Goal: Information Seeking & Learning: Learn about a topic

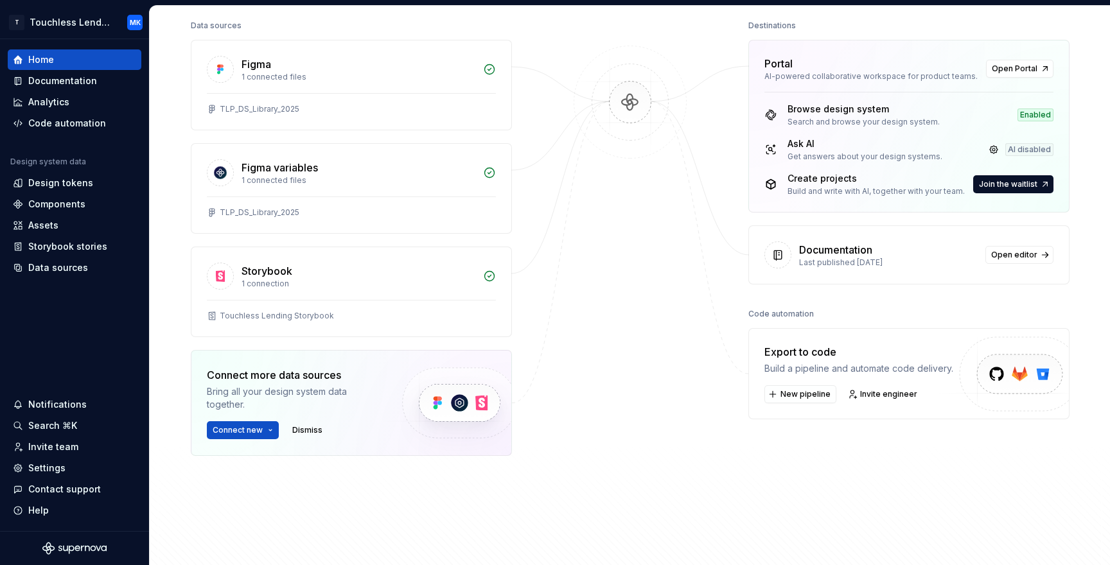
scroll to position [166, 0]
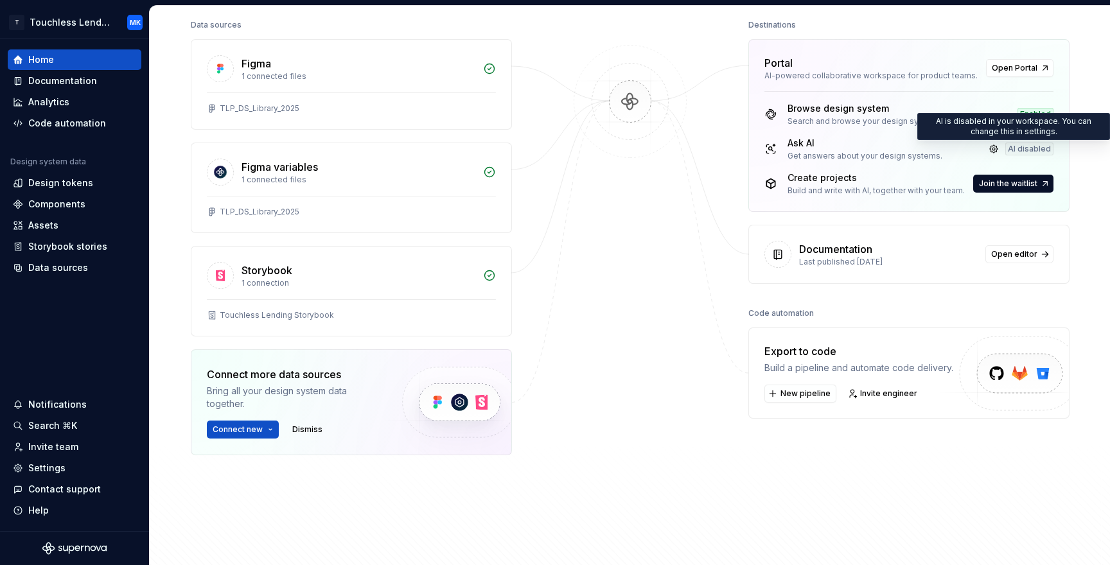
click at [1026, 149] on div "AI disabled" at bounding box center [1029, 149] width 48 height 13
click at [996, 149] on link at bounding box center [994, 149] width 18 height 18
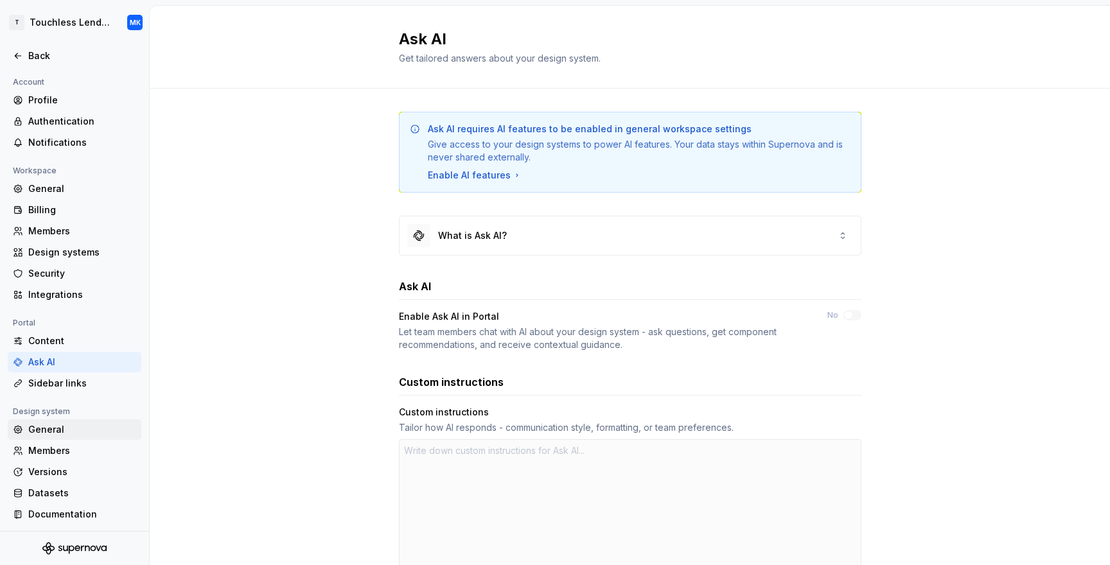
click at [58, 428] on div "General" at bounding box center [82, 429] width 108 height 13
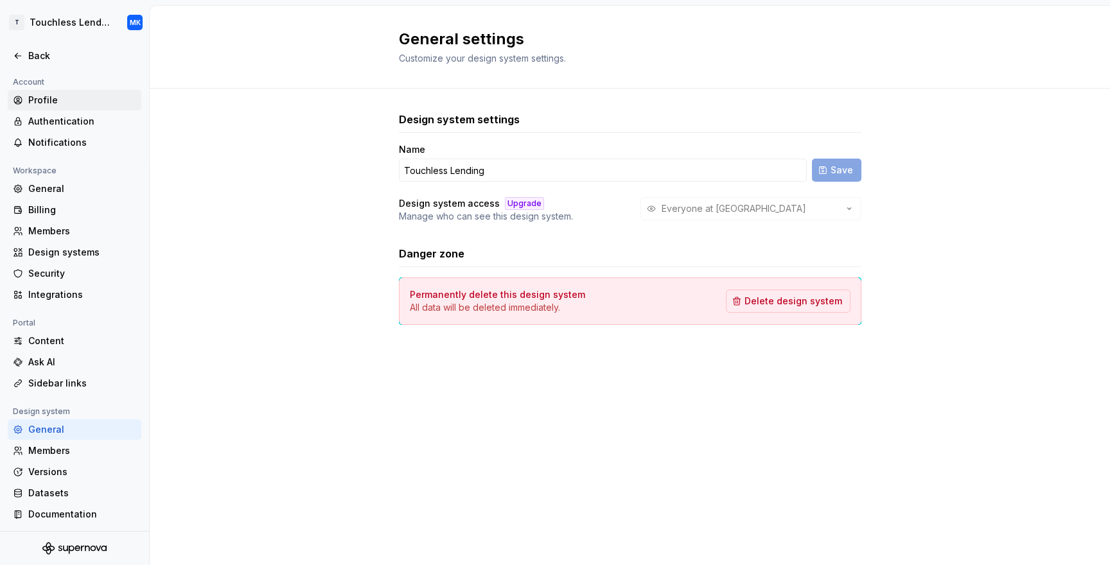
click at [49, 101] on div "Profile" at bounding box center [82, 100] width 108 height 13
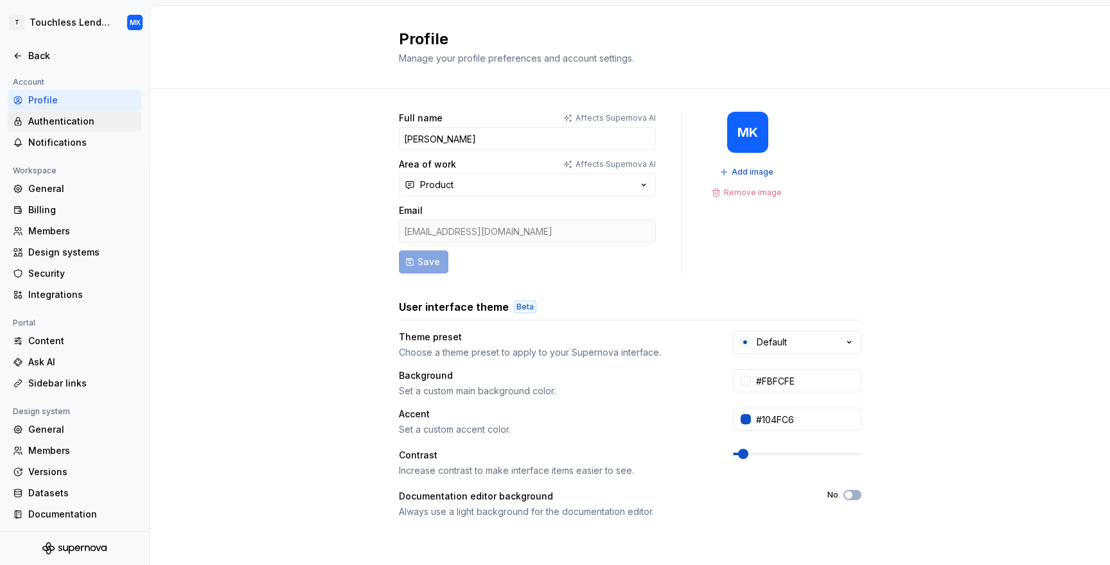
click at [58, 116] on div "Authentication" at bounding box center [82, 121] width 108 height 13
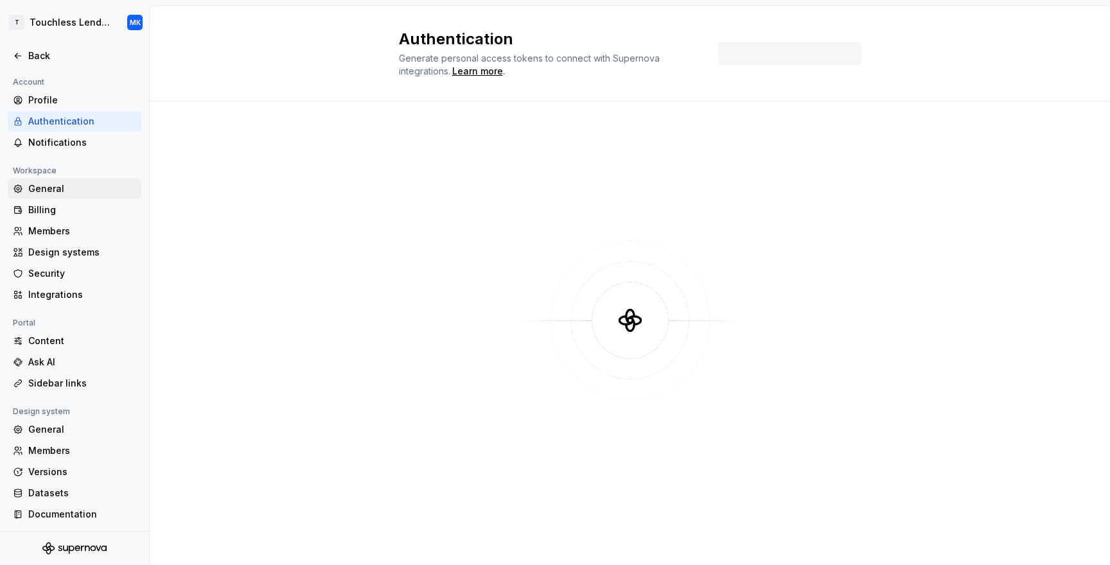
click at [50, 188] on div "General" at bounding box center [82, 188] width 108 height 13
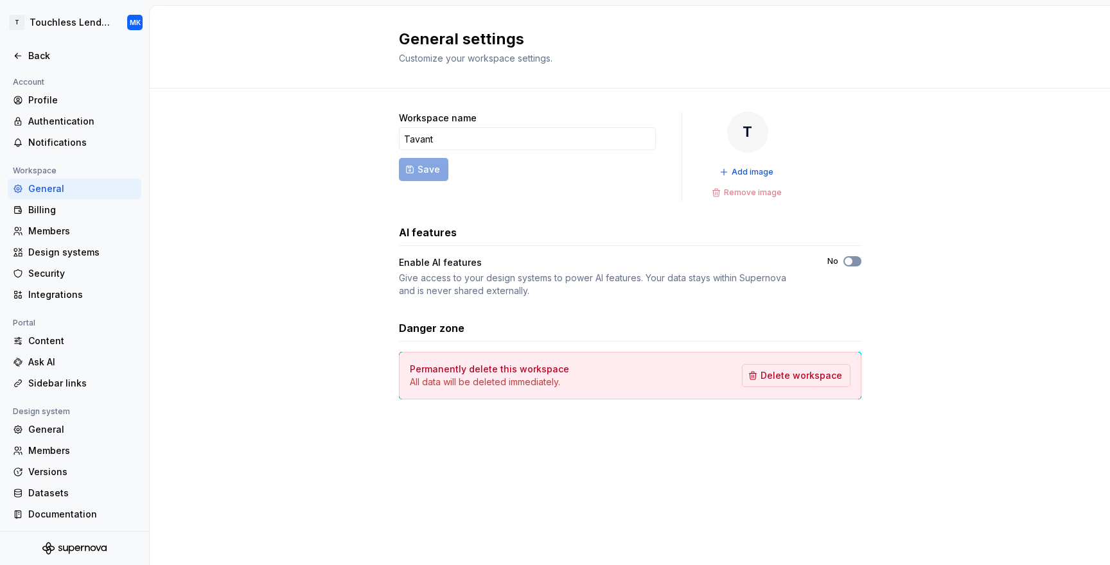
click at [857, 262] on button "No" at bounding box center [852, 261] width 18 height 10
click at [40, 55] on div "Back" at bounding box center [82, 55] width 108 height 13
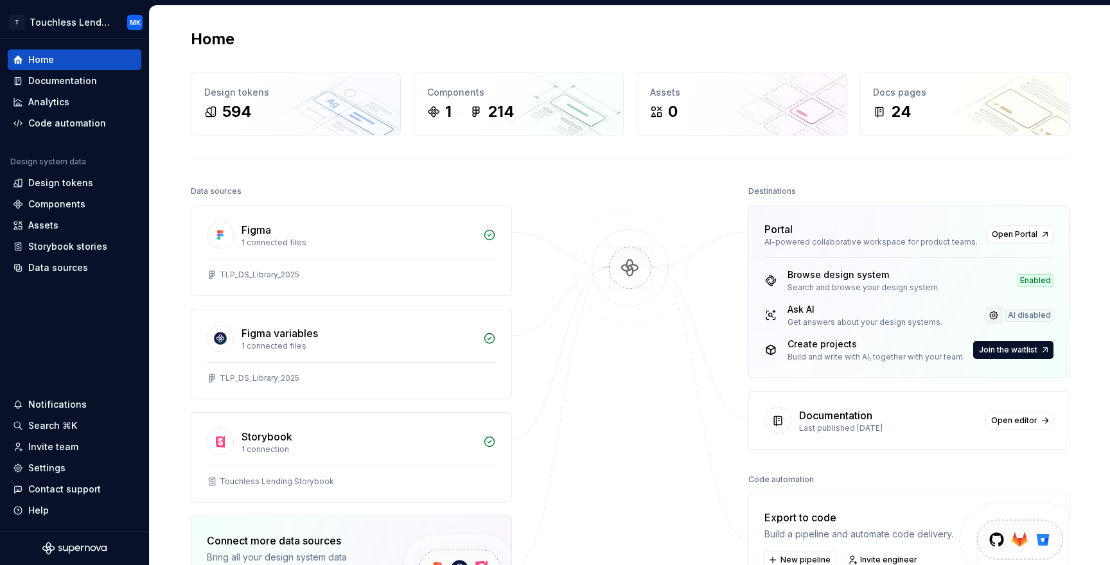
click at [994, 319] on link at bounding box center [994, 315] width 18 height 18
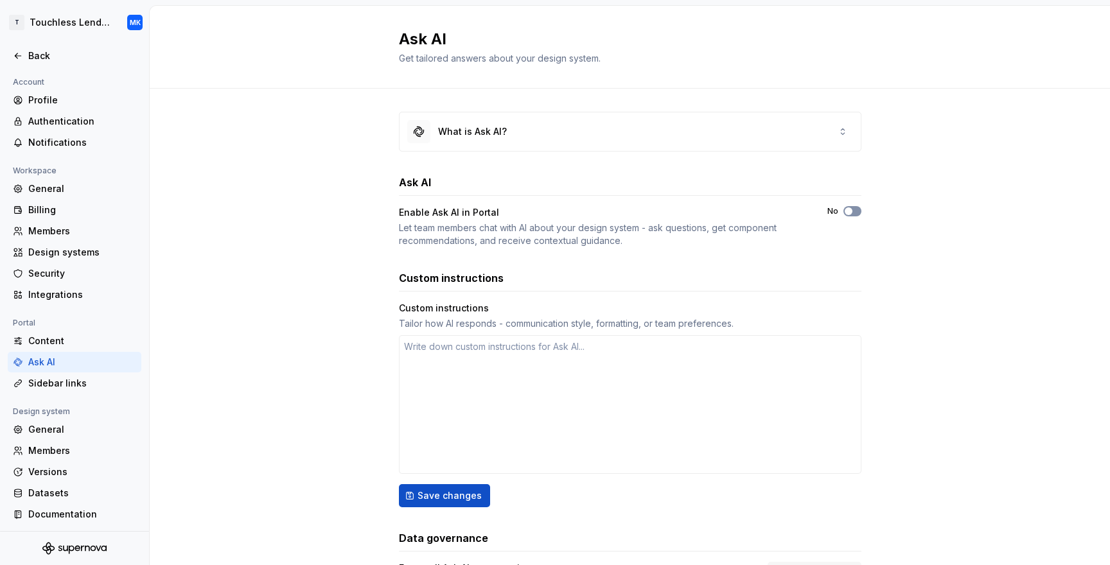
click at [857, 210] on button "No" at bounding box center [852, 211] width 18 height 10
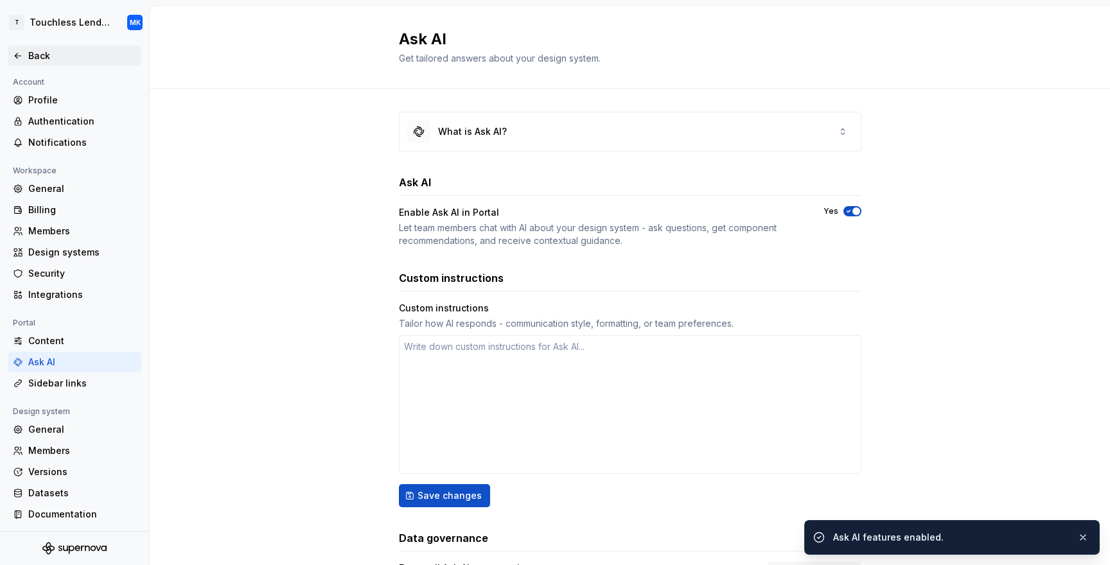
click at [34, 62] on div "Back" at bounding box center [82, 55] width 108 height 13
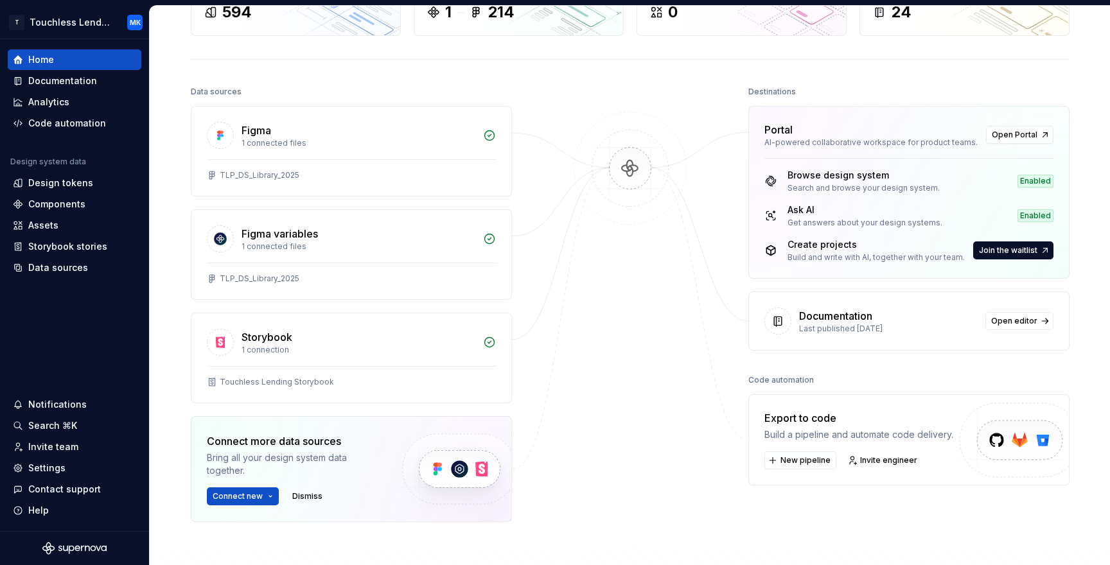
scroll to position [104, 0]
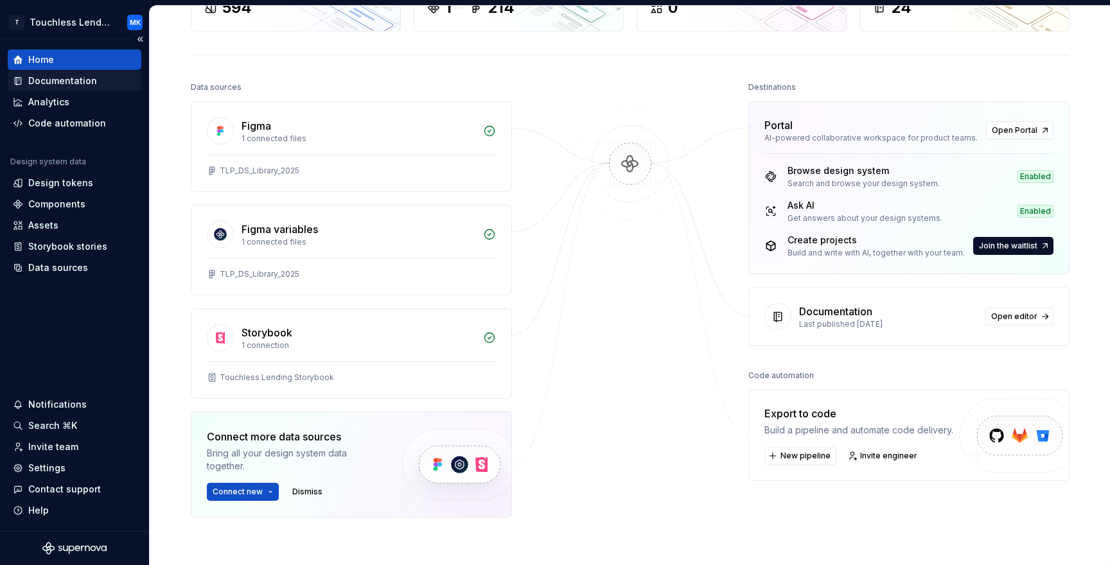
click at [33, 76] on div "Documentation" at bounding box center [62, 81] width 69 height 13
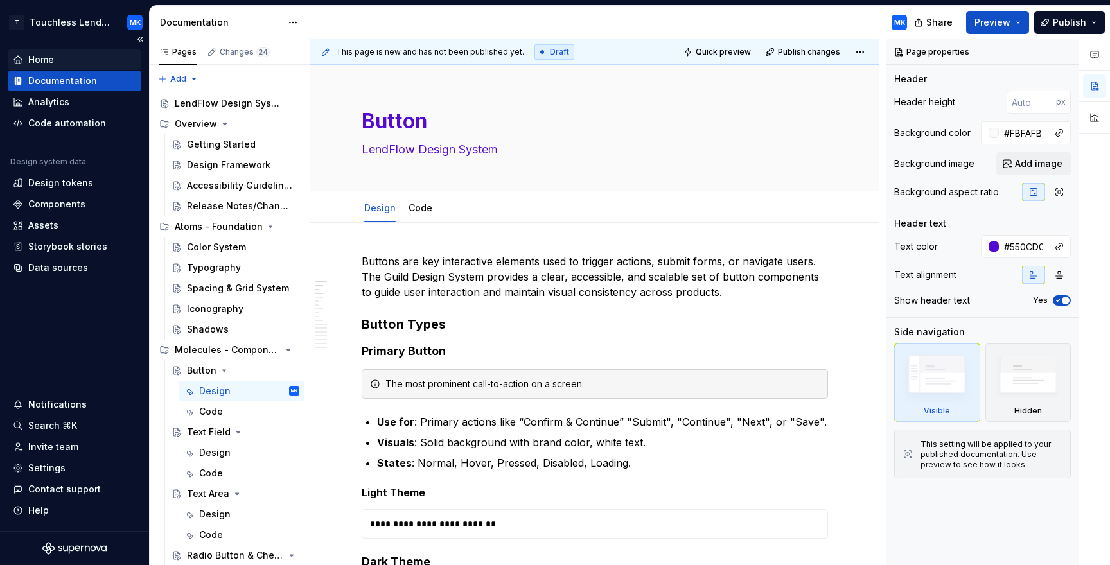
click at [53, 60] on div "Home" at bounding box center [74, 59] width 123 height 13
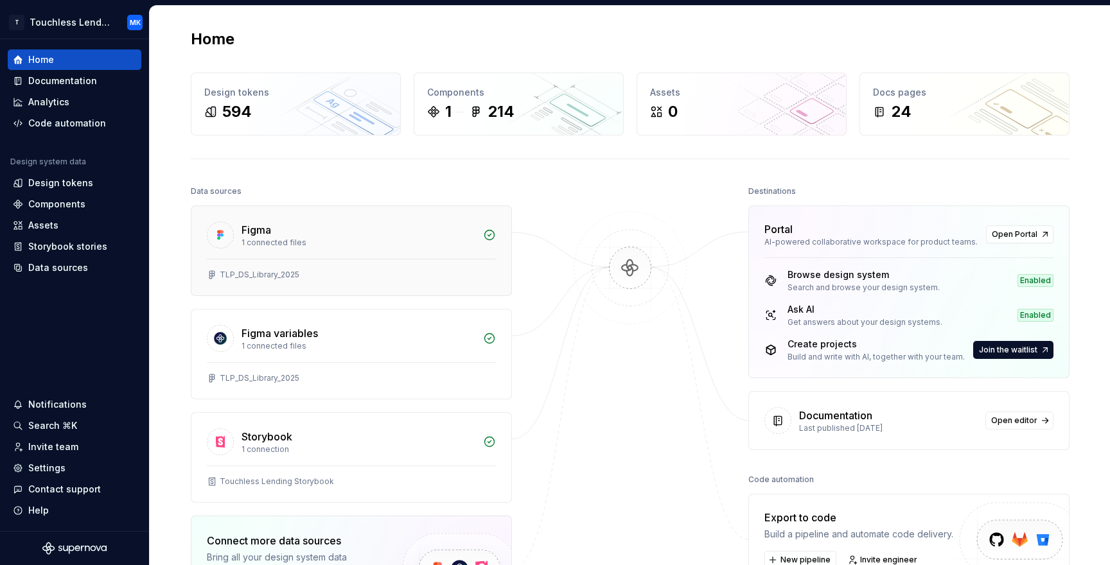
click at [419, 282] on div "TLP_DS_Library_2025" at bounding box center [351, 277] width 320 height 37
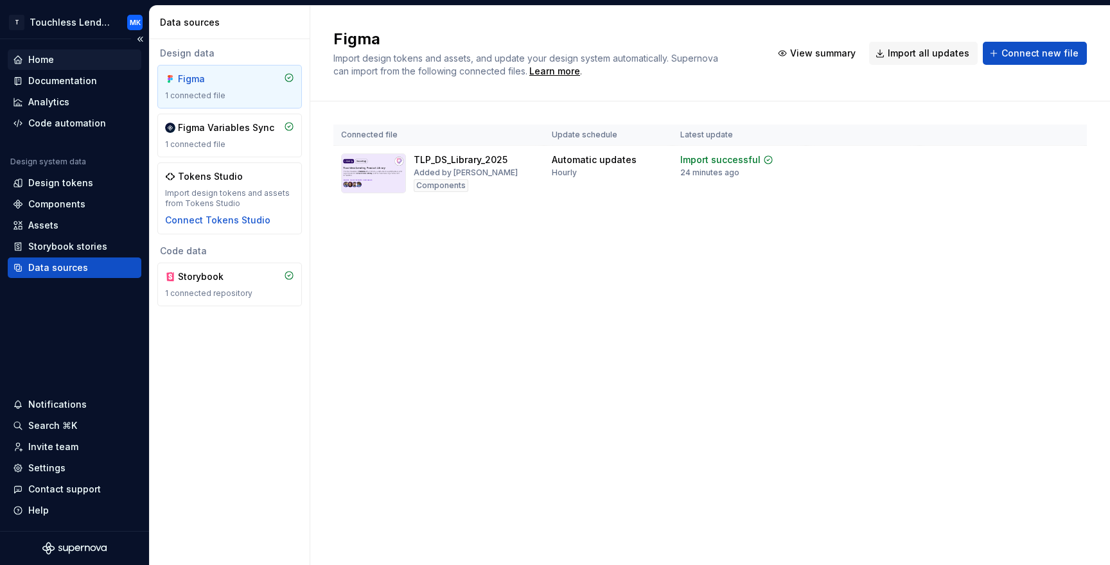
click at [57, 59] on div "Home" at bounding box center [74, 59] width 123 height 13
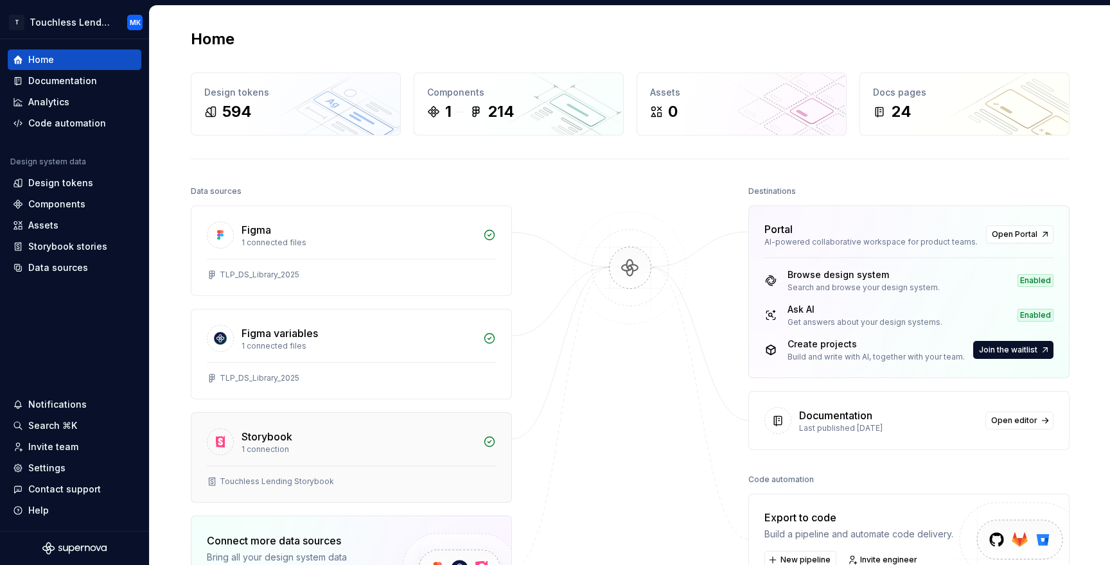
click at [427, 439] on div "Storybook" at bounding box center [358, 436] width 234 height 15
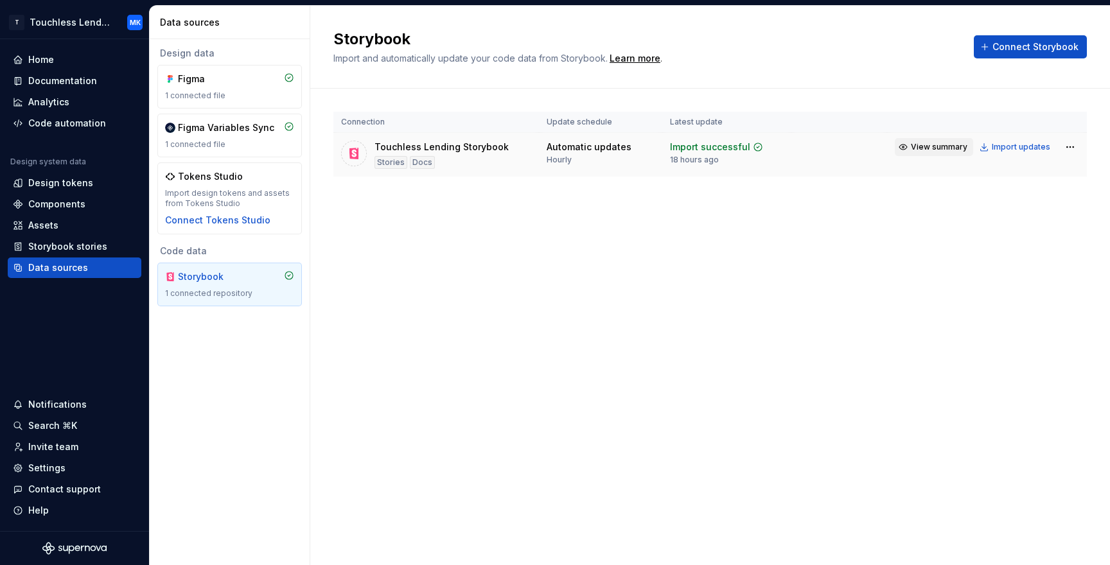
click at [943, 149] on span "View summary" at bounding box center [939, 147] width 57 height 10
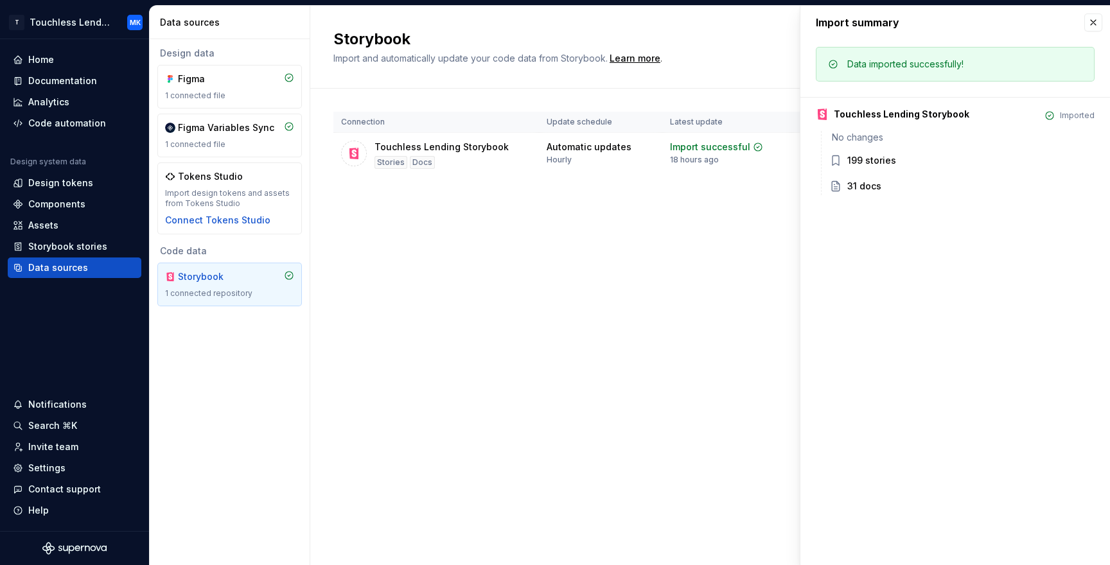
click at [869, 114] on div "Touchless Lending Storybook" at bounding box center [902, 114] width 136 height 13
click at [837, 160] on icon at bounding box center [835, 160] width 13 height 13
drag, startPoint x: 820, startPoint y: 114, endPoint x: 883, endPoint y: 114, distance: 62.9
click at [820, 114] on icon at bounding box center [822, 115] width 9 height 12
drag, startPoint x: 892, startPoint y: 114, endPoint x: 925, endPoint y: 110, distance: 32.9
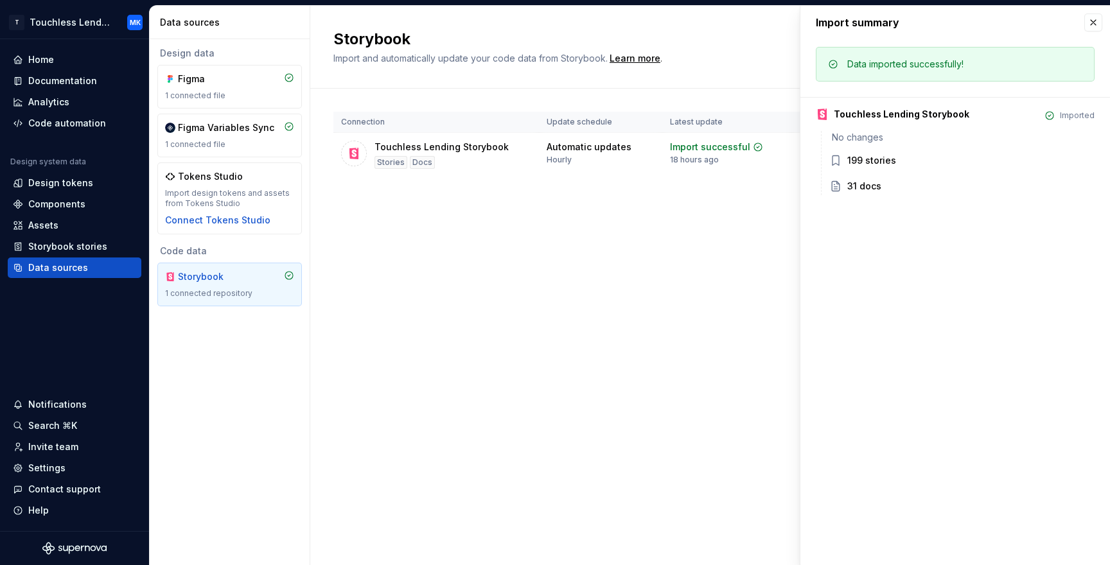
click at [893, 114] on div "Touchless Lending Storybook" at bounding box center [902, 114] width 136 height 13
click at [1091, 21] on button "button" at bounding box center [1093, 22] width 18 height 18
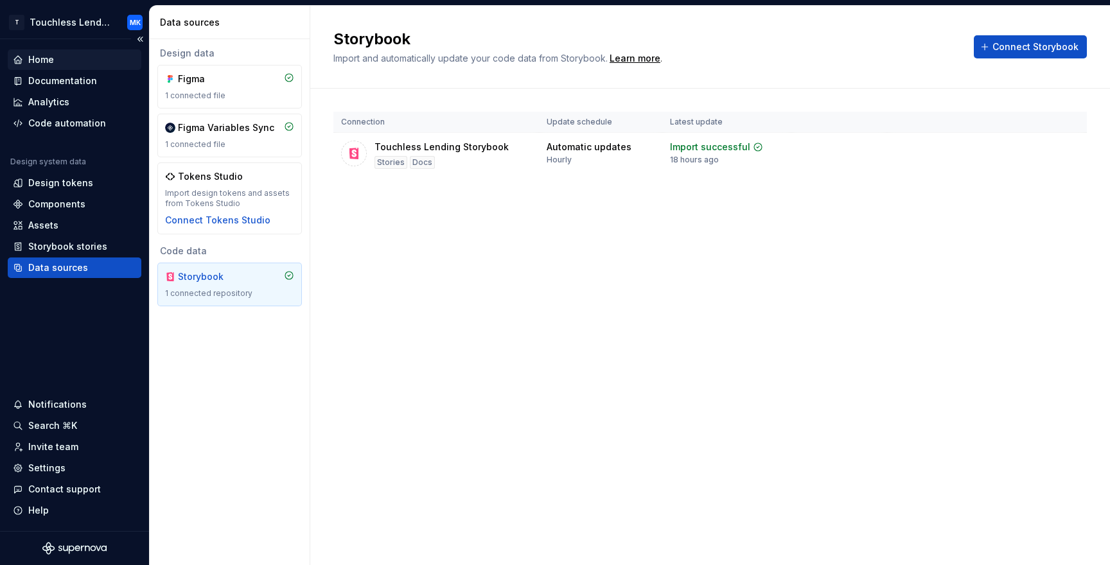
click at [52, 60] on div "Home" at bounding box center [41, 59] width 26 height 13
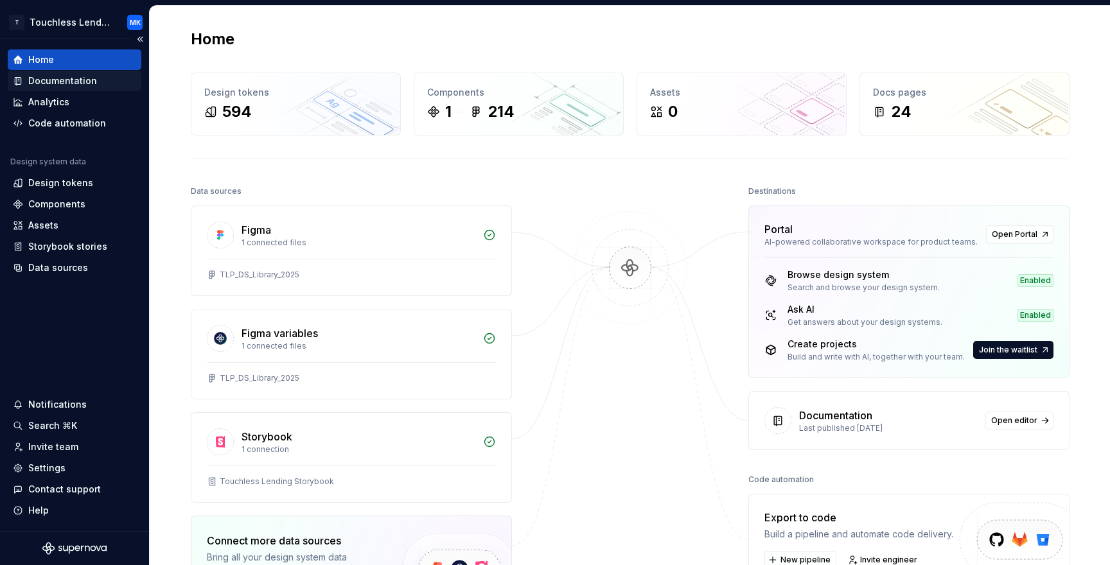
click at [65, 81] on div "Documentation" at bounding box center [62, 81] width 69 height 13
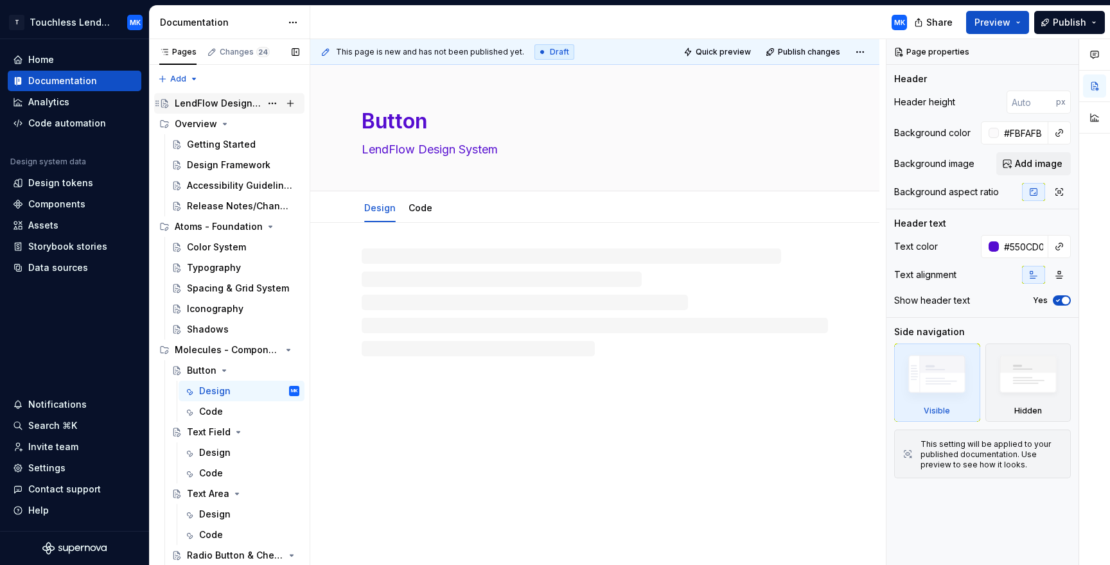
click at [224, 100] on div "LendFlow Design System" at bounding box center [218, 103] width 86 height 13
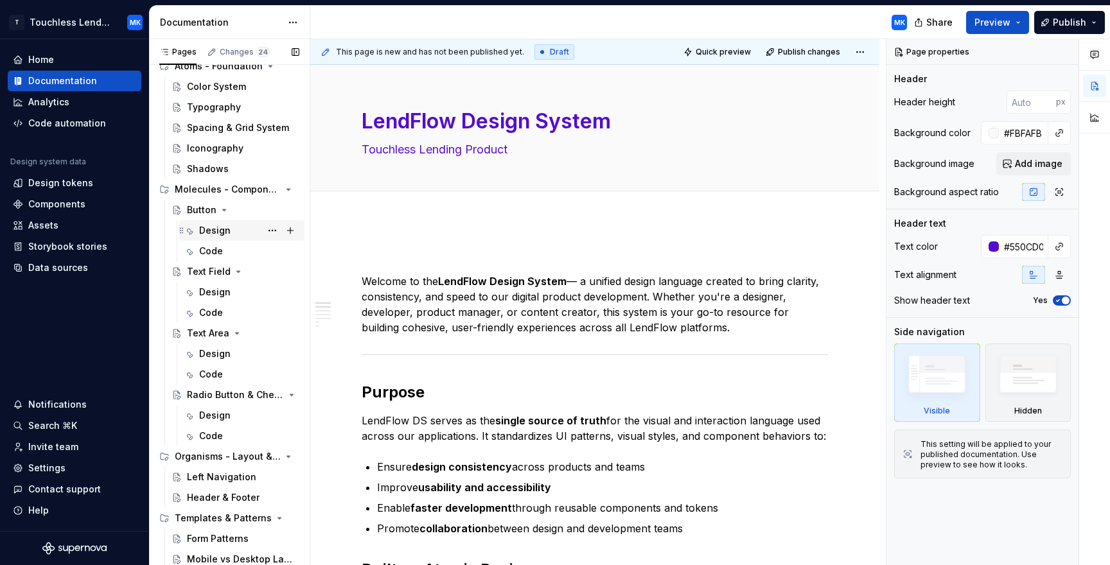
scroll to position [162, 0]
click at [232, 222] on div "Design" at bounding box center [249, 229] width 100 height 18
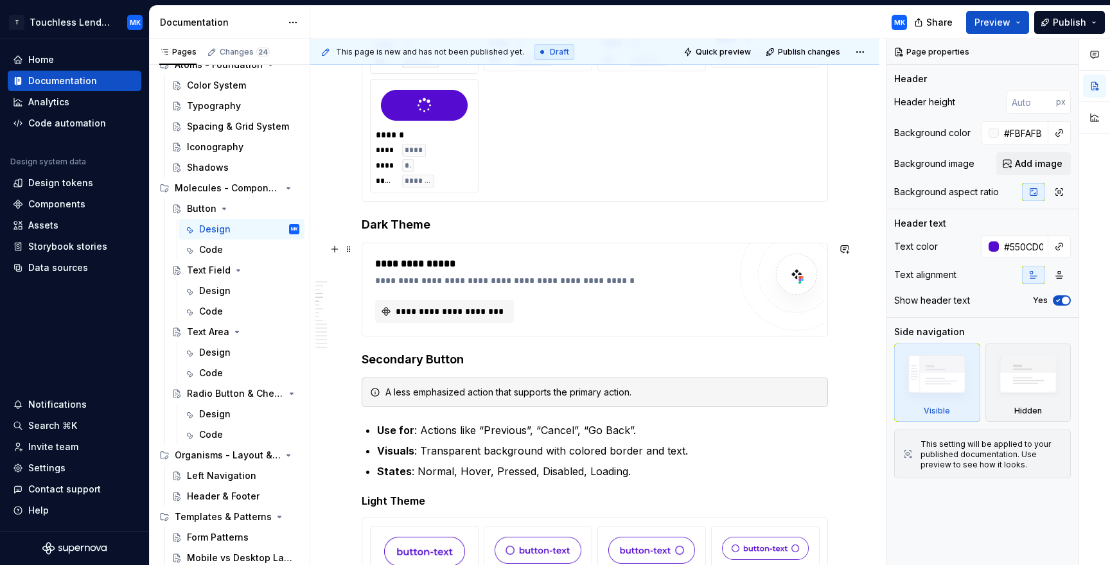
scroll to position [909, 0]
click at [467, 315] on span "**********" at bounding box center [450, 310] width 112 height 13
type textarea "*"
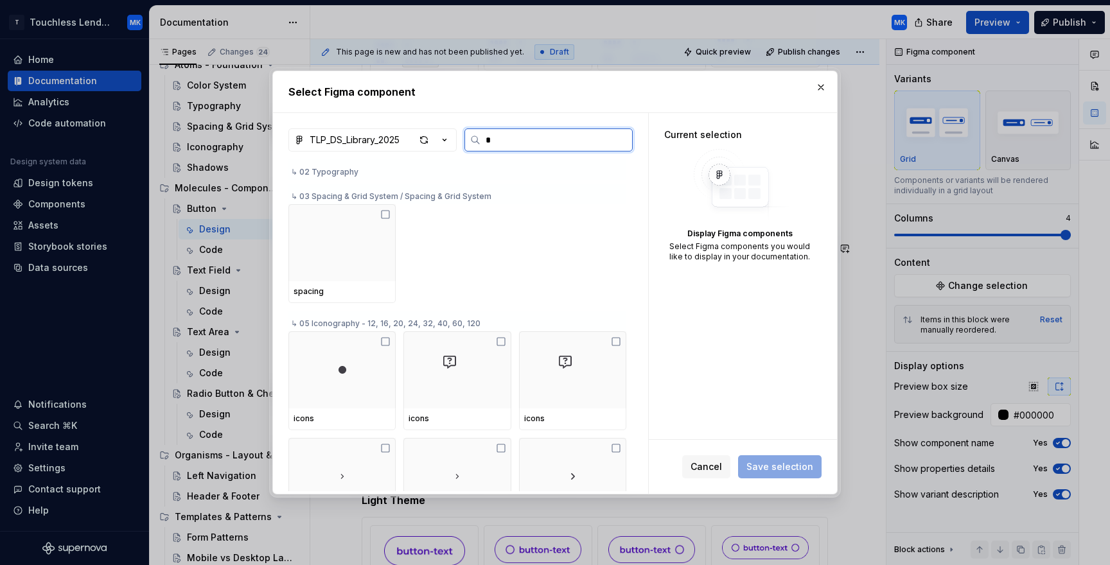
scroll to position [0, 0]
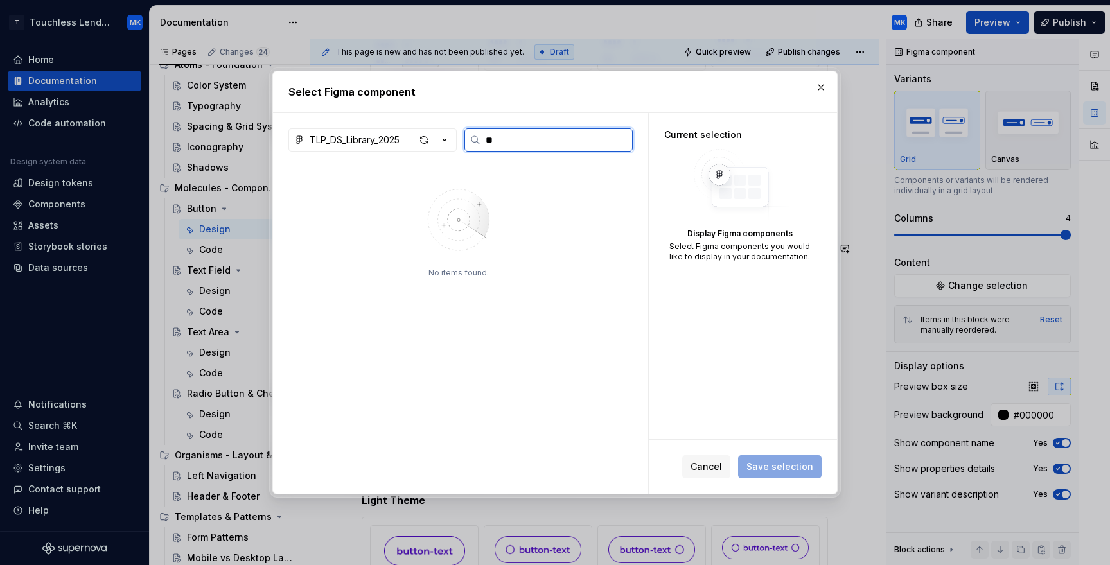
type input "**"
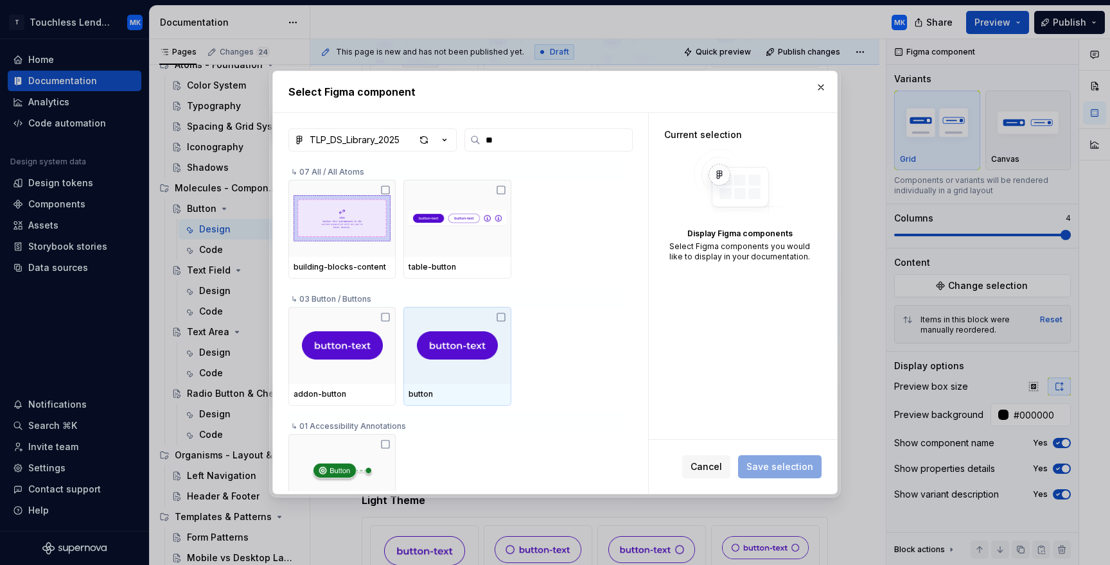
type textarea "*"
click at [502, 315] on icon at bounding box center [501, 317] width 10 height 10
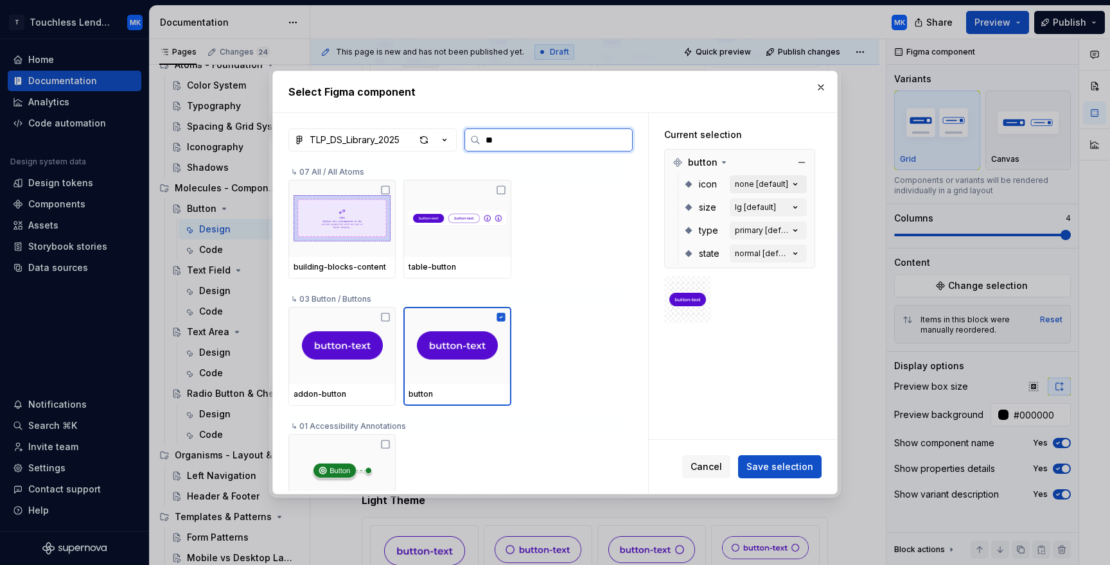
click at [773, 187] on div "none [default]" at bounding box center [761, 184] width 53 height 10
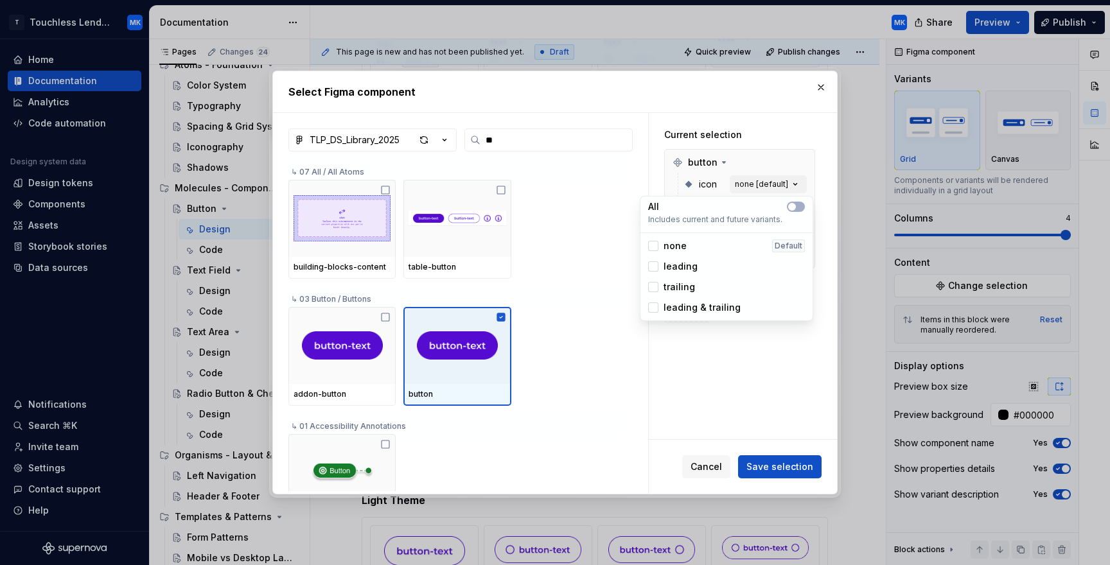
click at [767, 147] on div "Current selection button icon none [default] size lg [default] type primary [de…" at bounding box center [740, 225] width 182 height 225
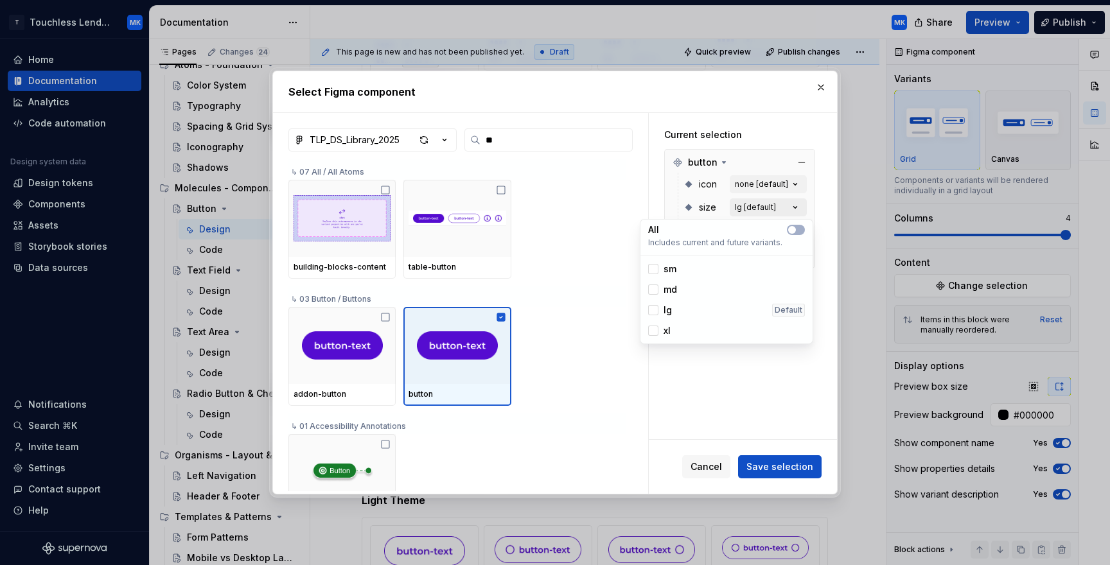
click at [768, 205] on div "lg [default]" at bounding box center [755, 207] width 41 height 10
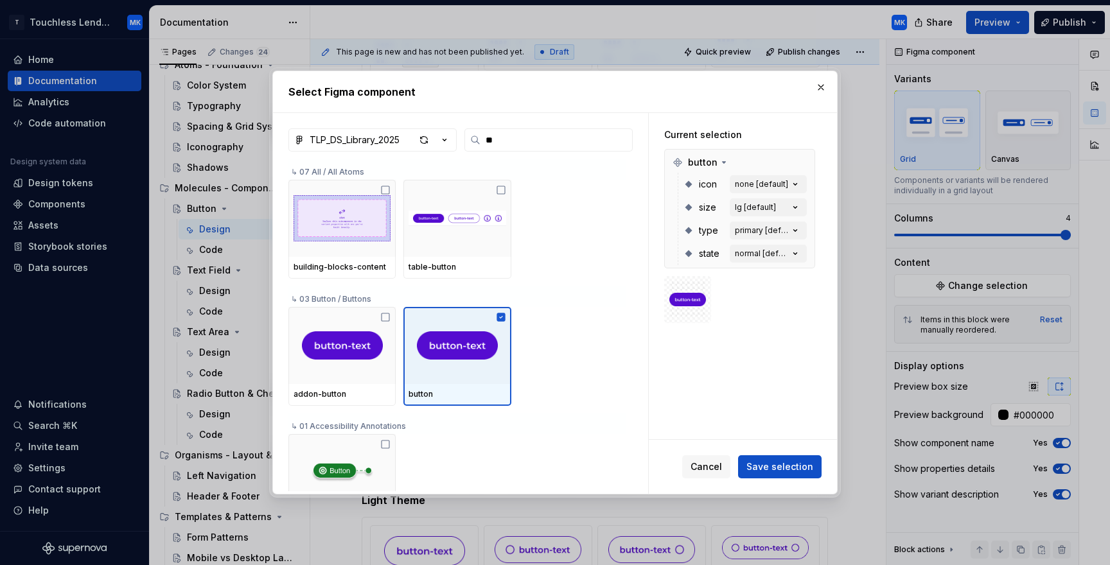
click at [550, 208] on div "building-blocks-content table-button" at bounding box center [457, 229] width 338 height 99
click at [821, 87] on button "button" at bounding box center [821, 87] width 18 height 18
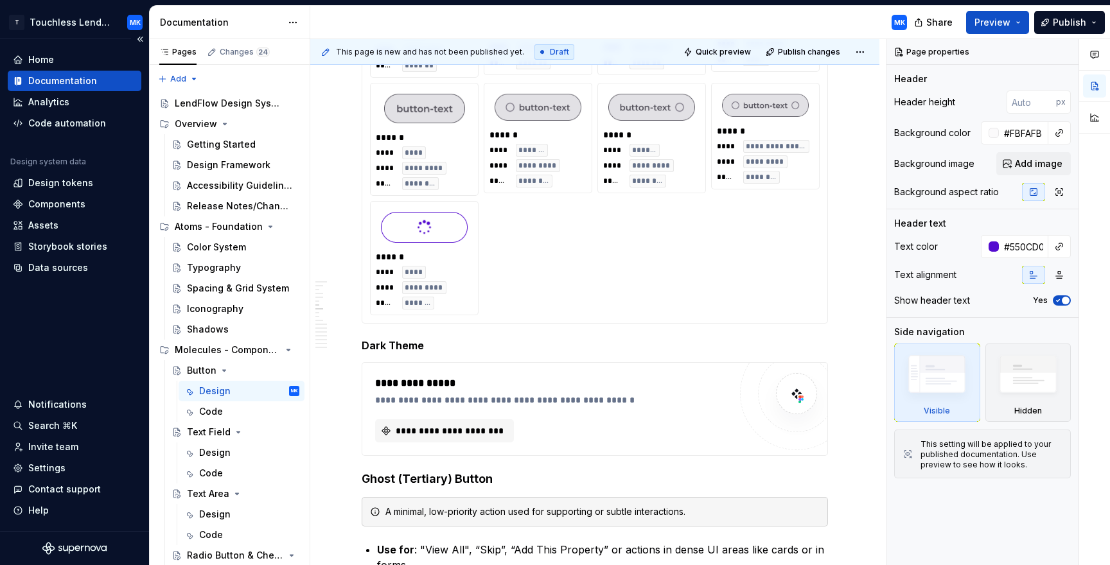
scroll to position [1726, 0]
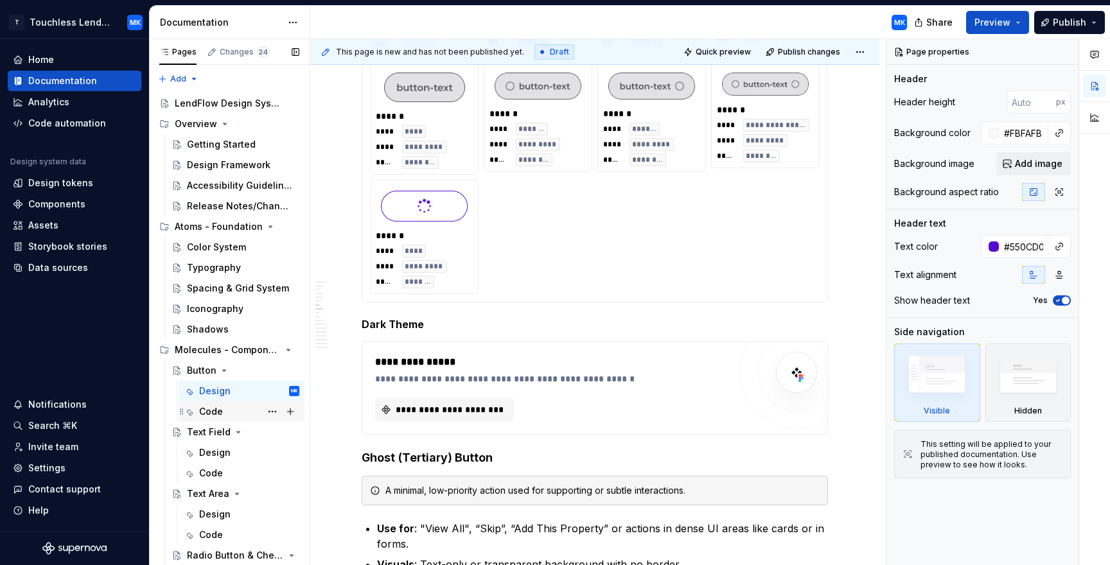
click at [236, 416] on div "Code" at bounding box center [249, 412] width 100 height 18
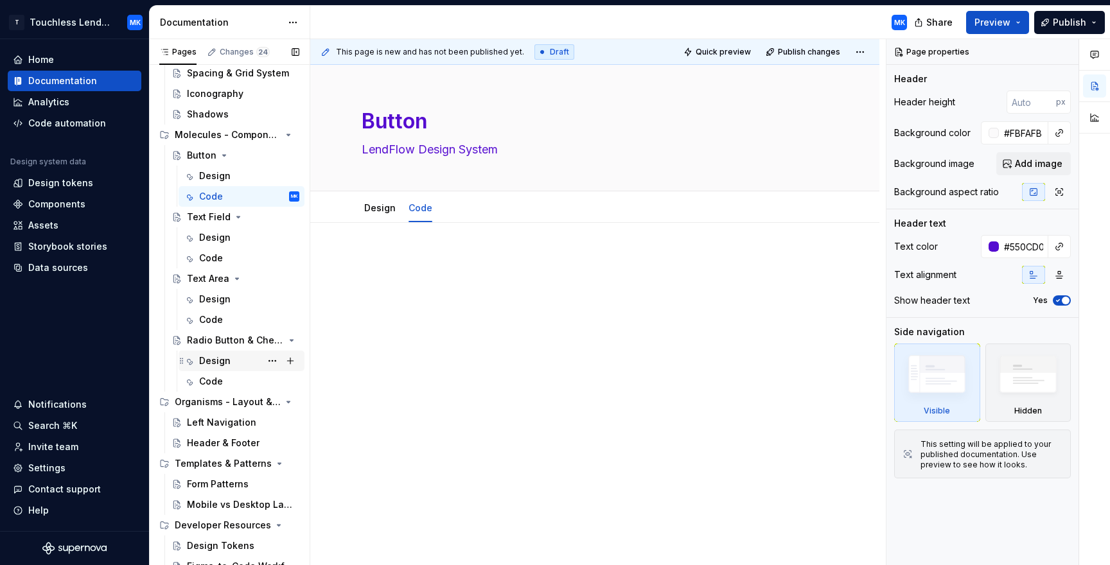
scroll to position [224, 0]
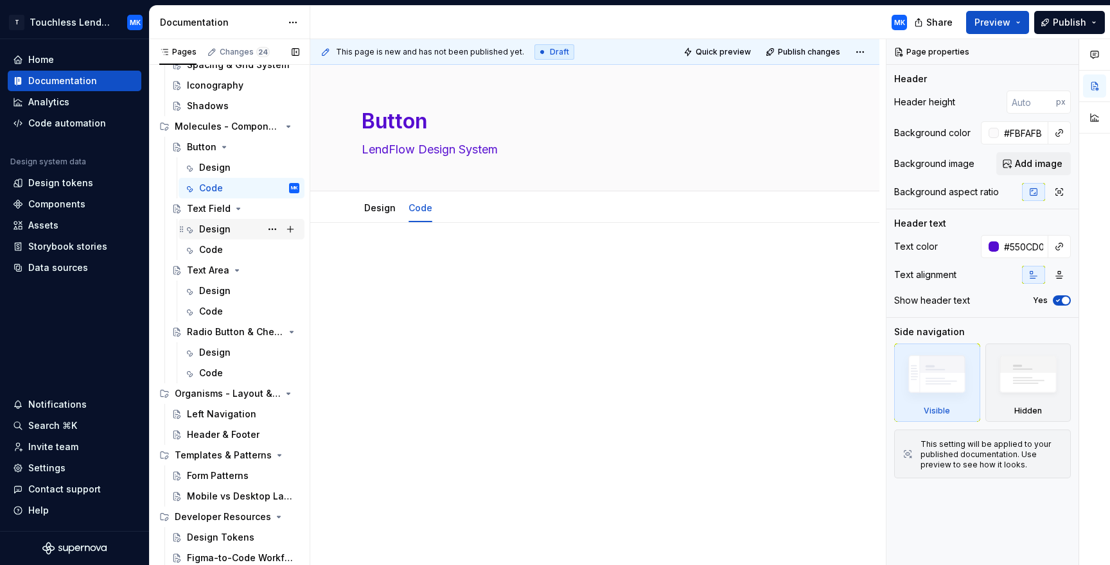
click at [229, 231] on div "Design" at bounding box center [249, 229] width 100 height 18
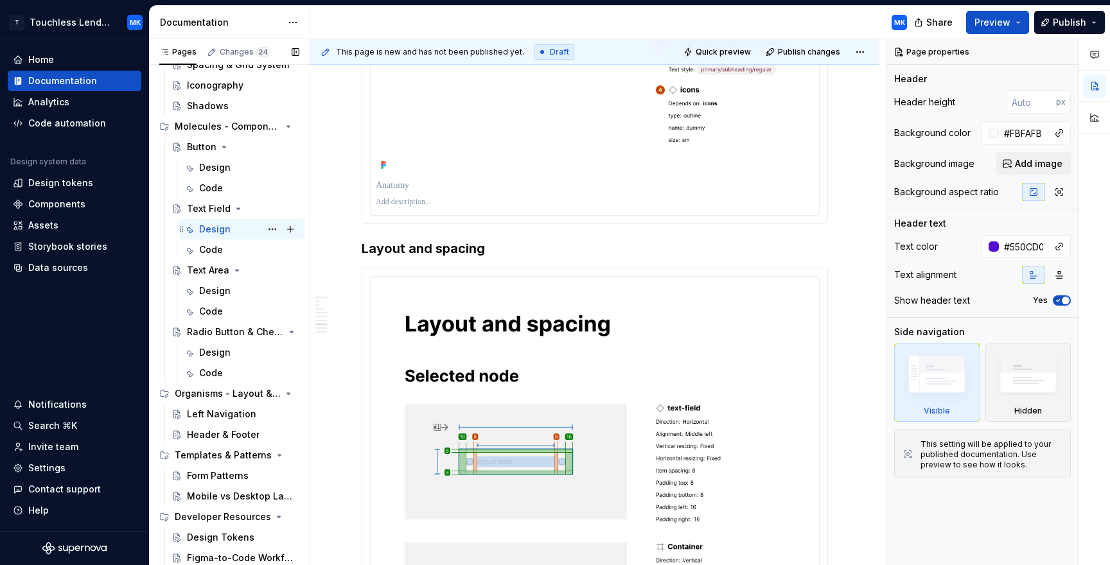
scroll to position [2916, 0]
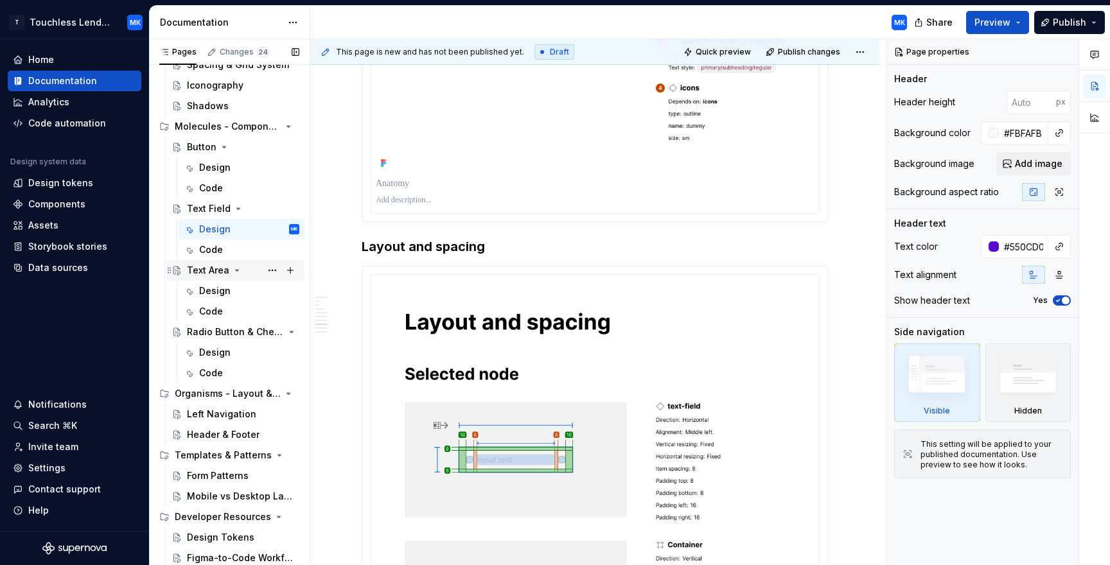
click at [250, 265] on div "Text Area" at bounding box center [243, 270] width 112 height 18
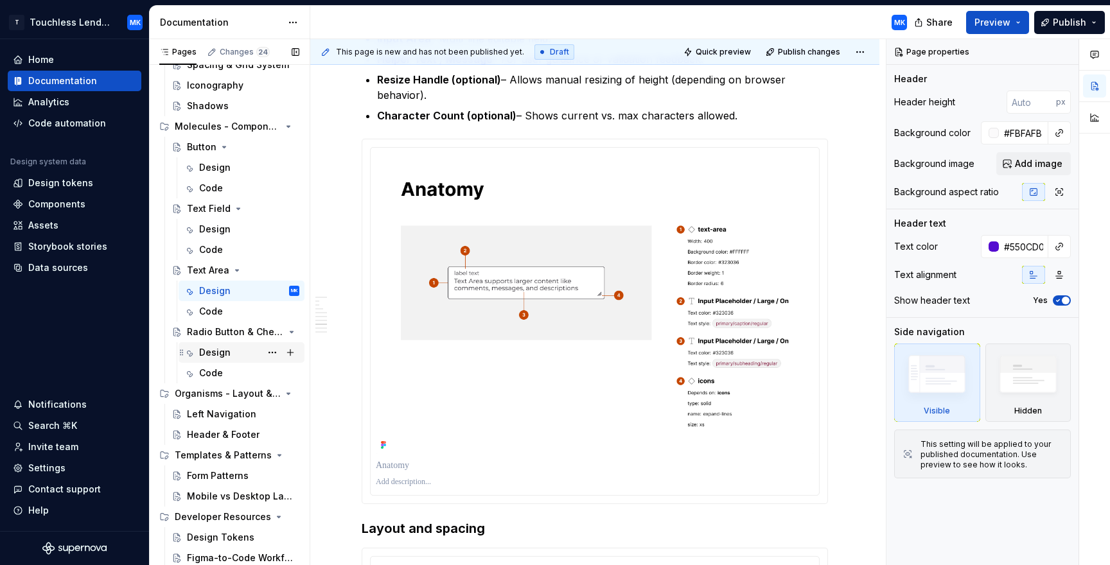
scroll to position [1995, 0]
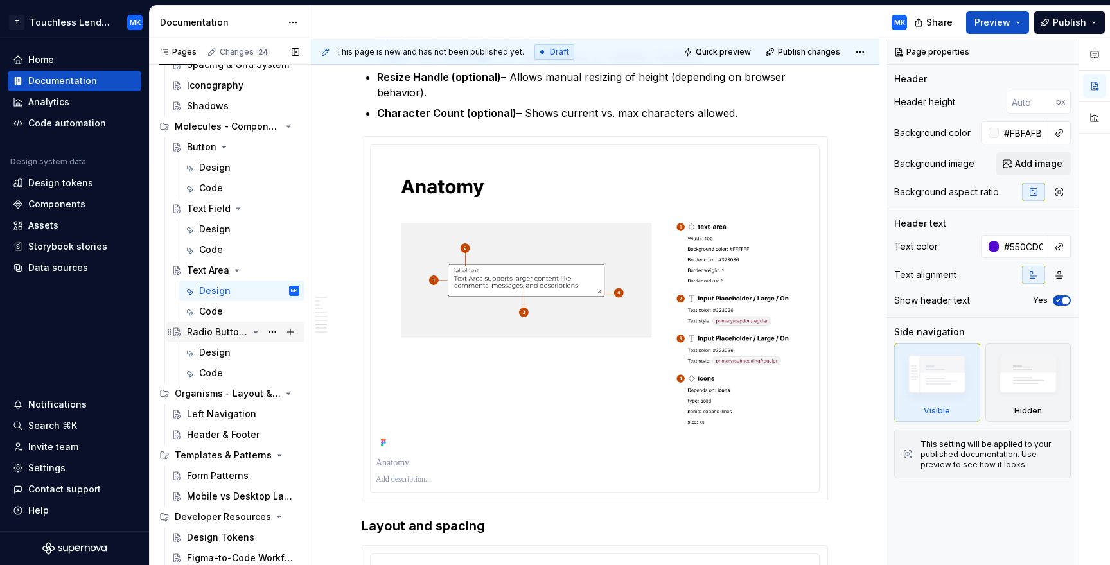
click at [224, 337] on div "Radio Button & Checkbox" at bounding box center [217, 332] width 61 height 13
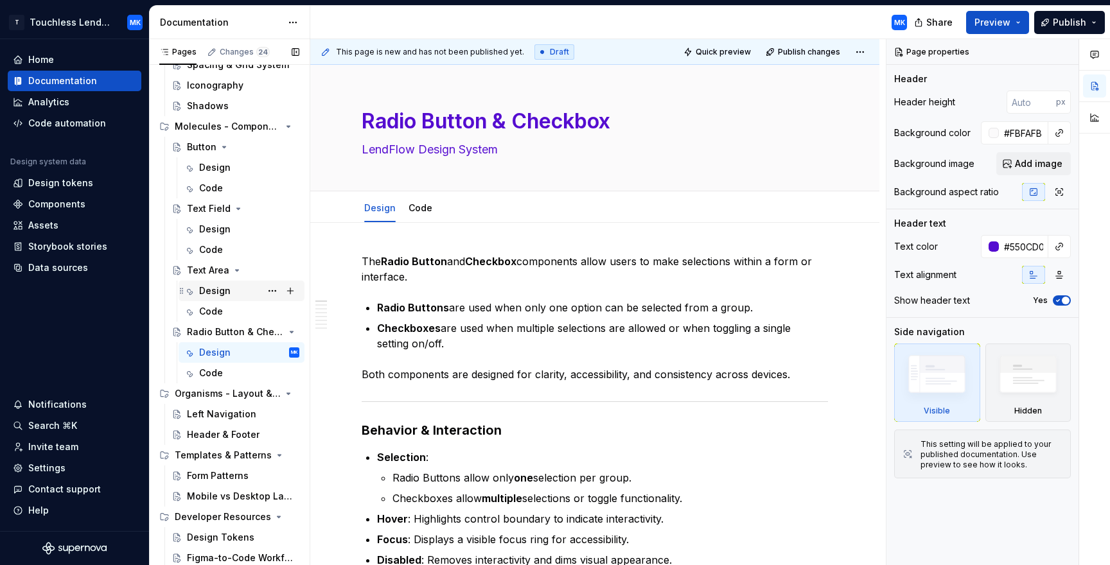
click at [232, 288] on div "Design" at bounding box center [249, 291] width 100 height 18
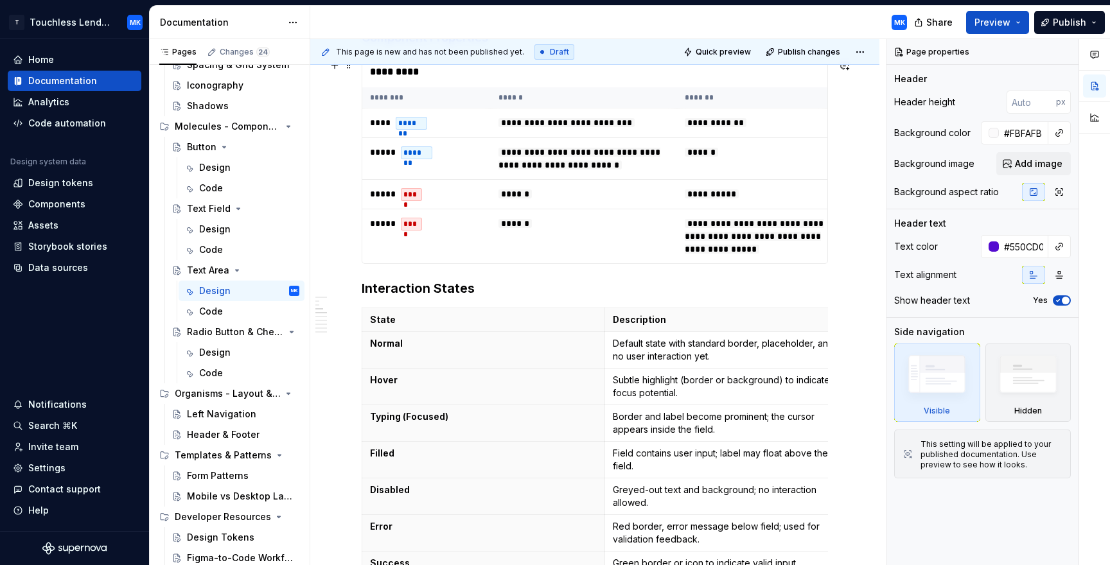
scroll to position [1138, 0]
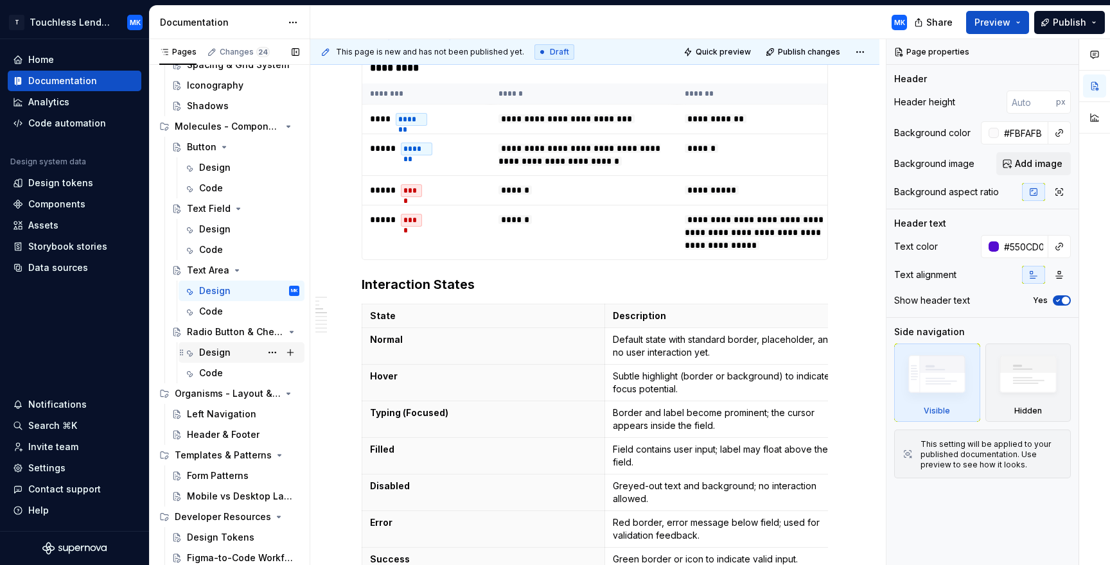
click at [215, 351] on div "Design" at bounding box center [214, 352] width 31 height 13
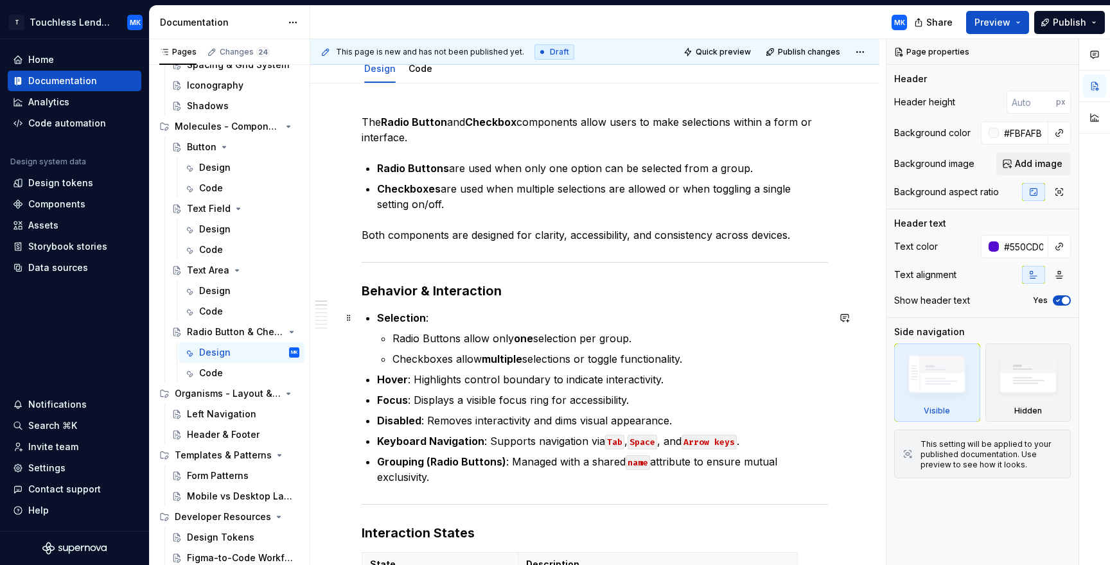
scroll to position [143, 0]
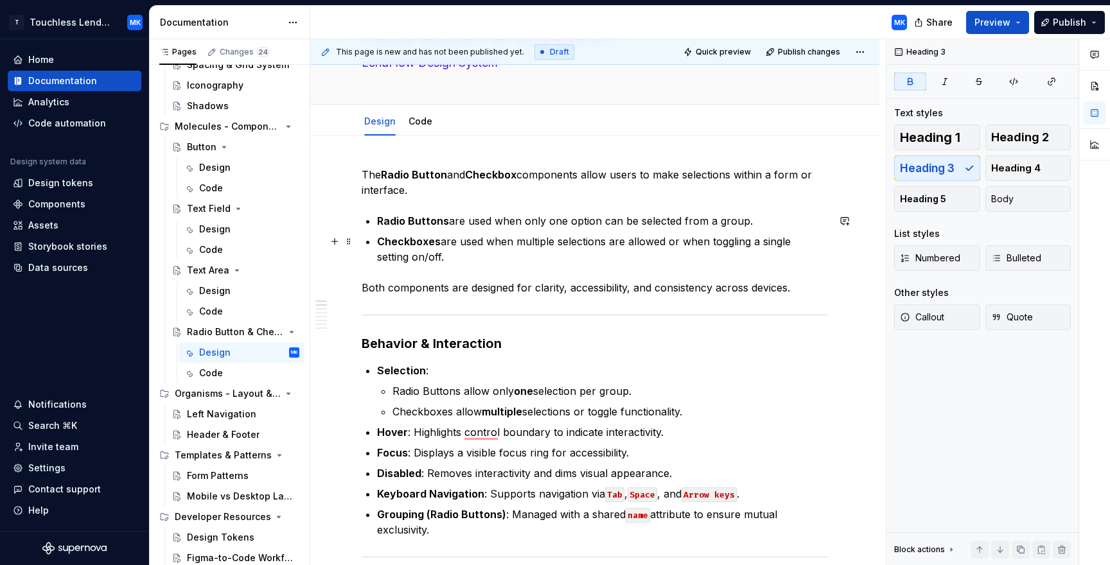
scroll to position [87, 0]
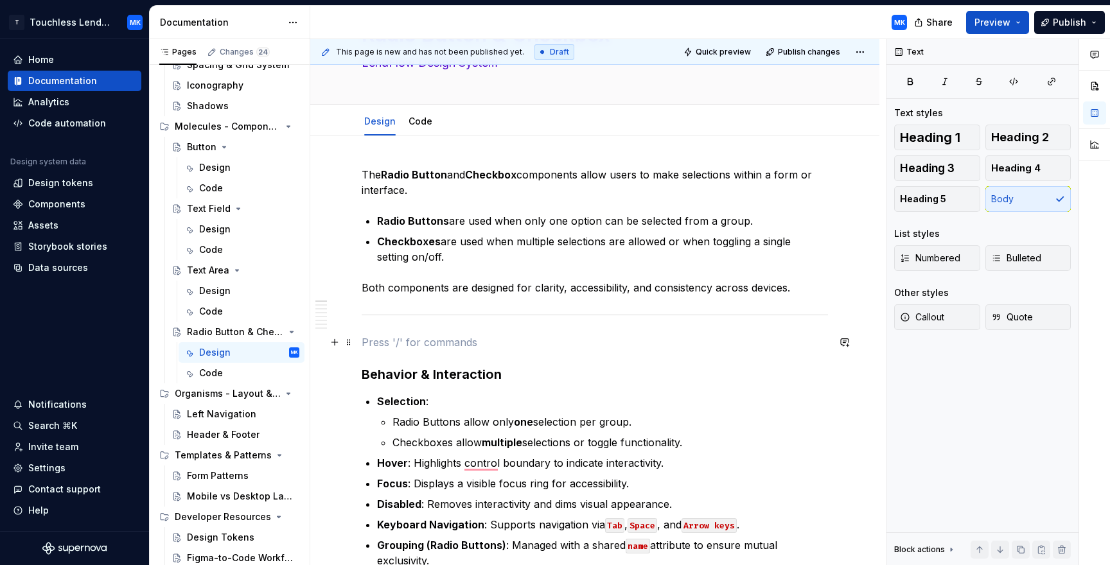
click at [393, 346] on p "To enrich screen reader interactions, please activate Accessibility in Grammarl…" at bounding box center [595, 342] width 466 height 15
click at [335, 343] on button "button" at bounding box center [335, 342] width 18 height 18
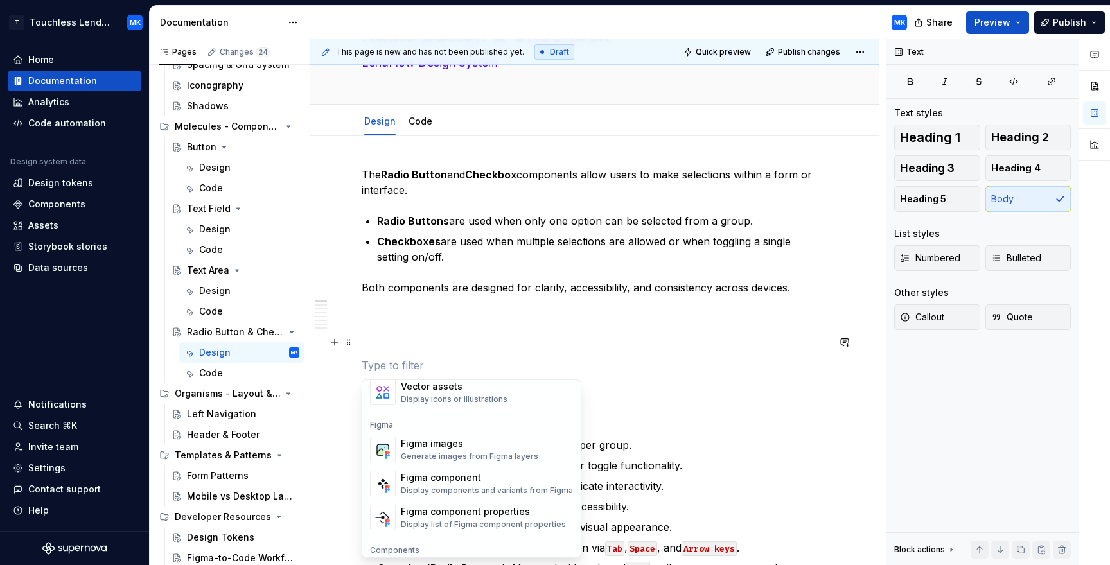
scroll to position [1175, 0]
click at [496, 477] on div "Figma component" at bounding box center [487, 477] width 172 height 13
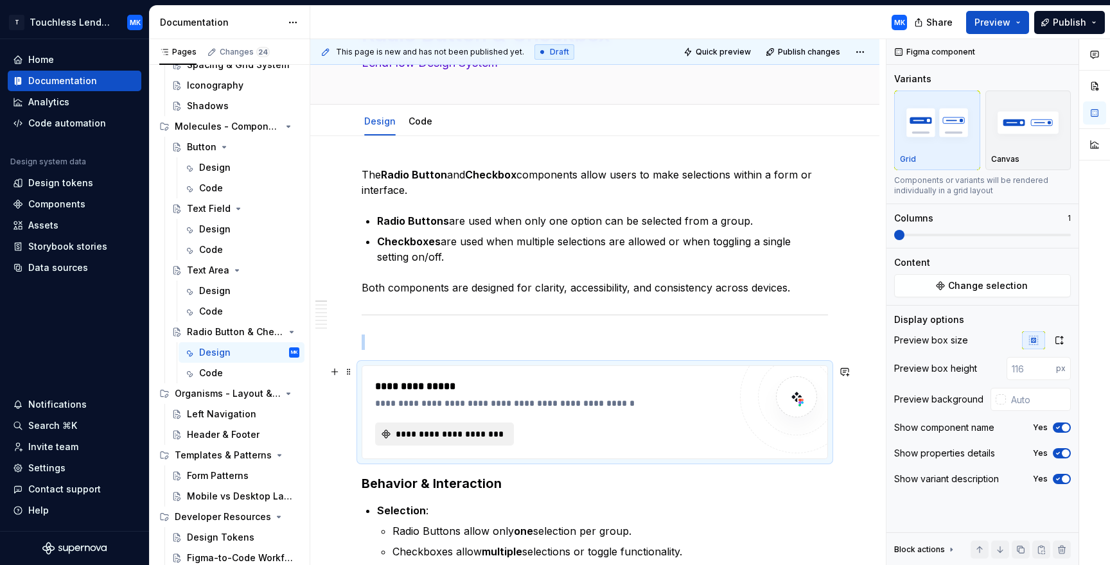
click at [459, 436] on span "**********" at bounding box center [450, 434] width 112 height 13
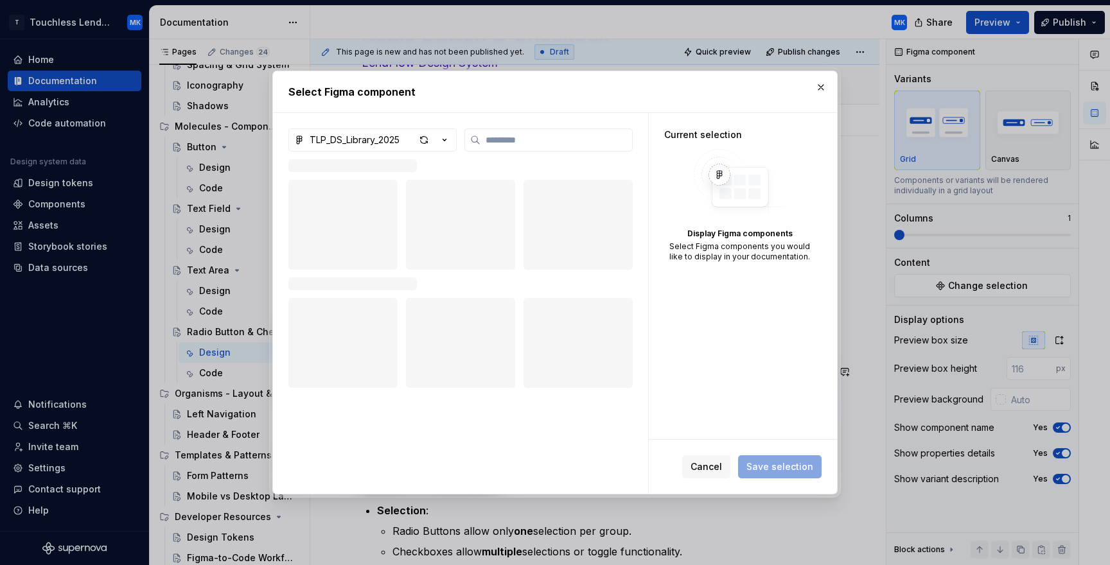
type textarea "*"
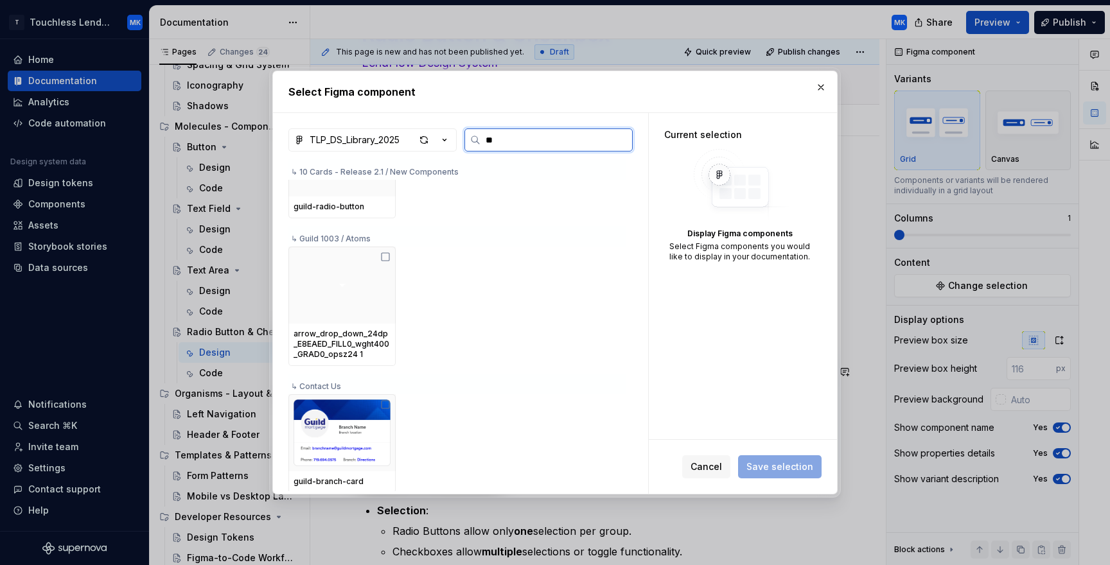
scroll to position [0, 0]
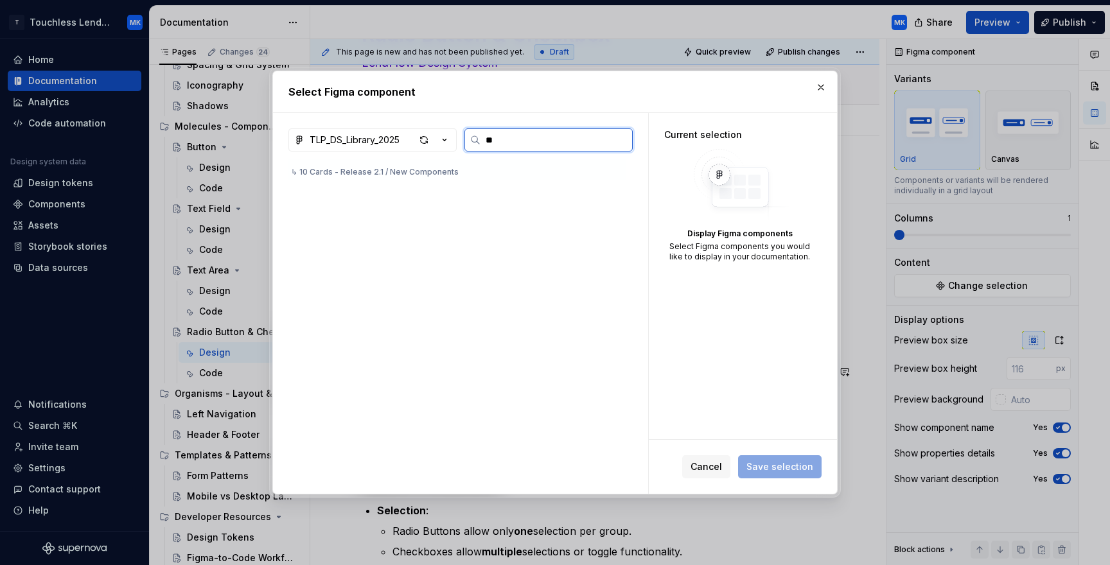
type input "***"
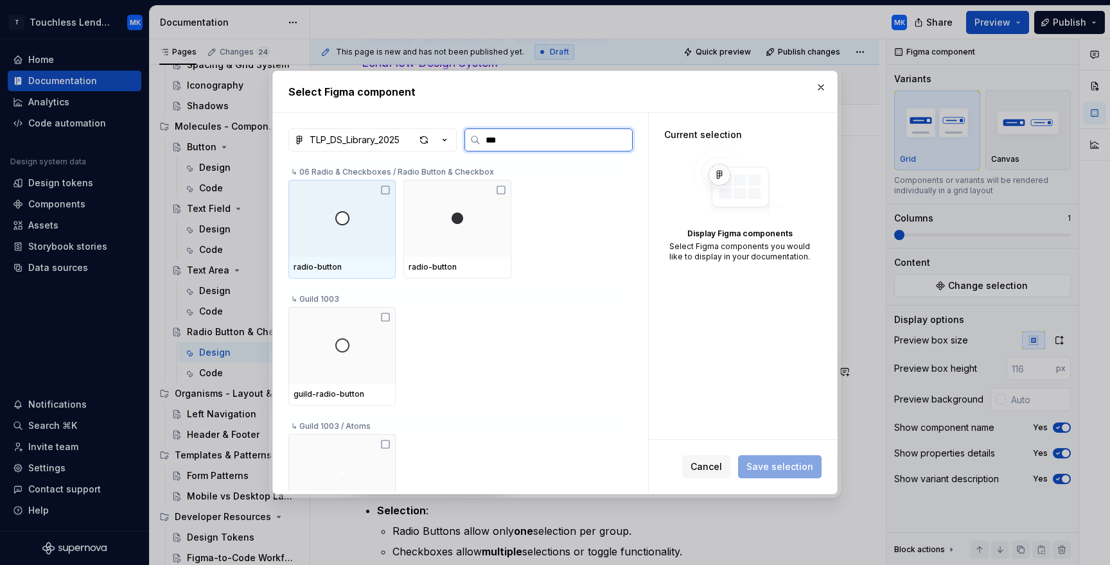
click at [369, 251] on div at bounding box center [341, 218] width 107 height 77
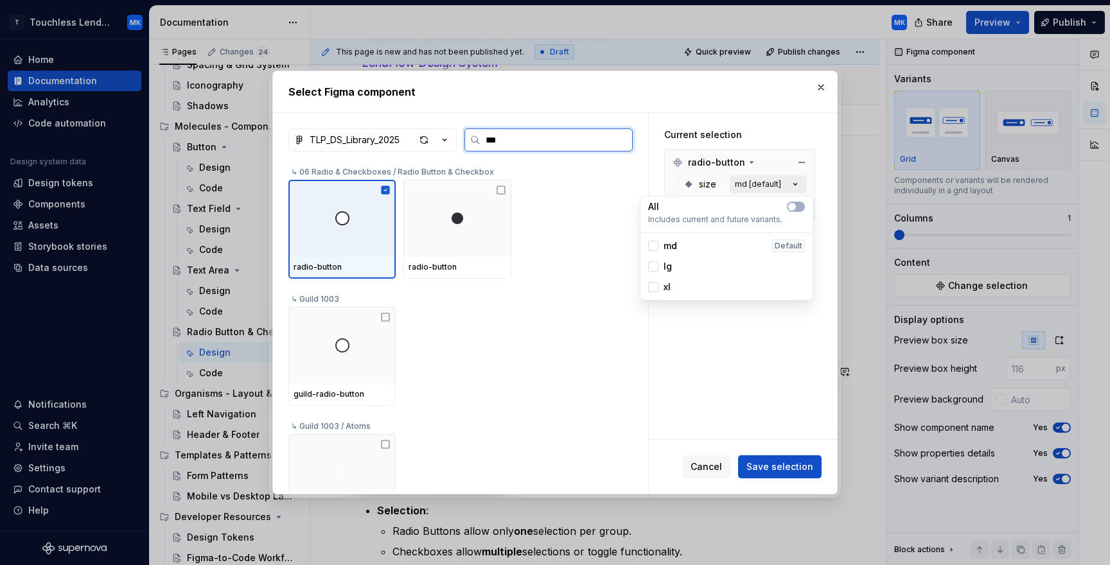
click at [780, 180] on div "md [default]" at bounding box center [758, 184] width 46 height 10
click at [657, 249] on div at bounding box center [653, 246] width 10 height 10
drag, startPoint x: 656, startPoint y: 263, endPoint x: 655, endPoint y: 276, distance: 12.9
click at [656, 263] on div at bounding box center [653, 266] width 10 height 10
click at [655, 283] on div at bounding box center [653, 287] width 10 height 10
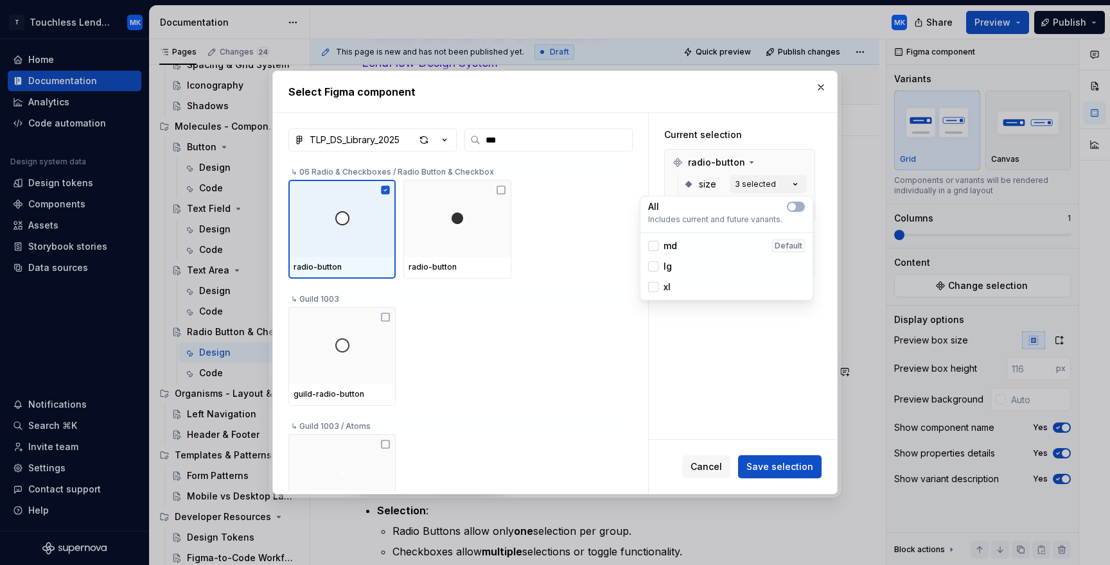
click at [741, 343] on div "Current selection radio-button size 3 selected state normal [default]" at bounding box center [743, 276] width 188 height 326
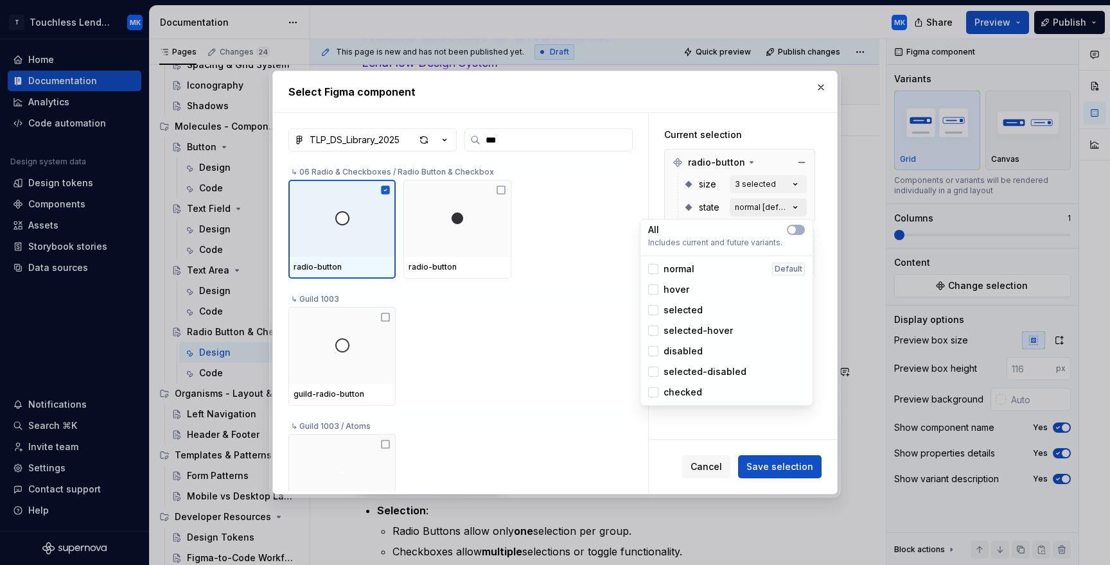
click at [782, 202] on div "normal [default]" at bounding box center [762, 207] width 54 height 10
click at [656, 268] on div at bounding box center [653, 269] width 10 height 10
click at [658, 286] on div at bounding box center [653, 290] width 10 height 10
click at [654, 312] on div at bounding box center [653, 310] width 10 height 10
drag, startPoint x: 653, startPoint y: 329, endPoint x: 654, endPoint y: 337, distance: 7.7
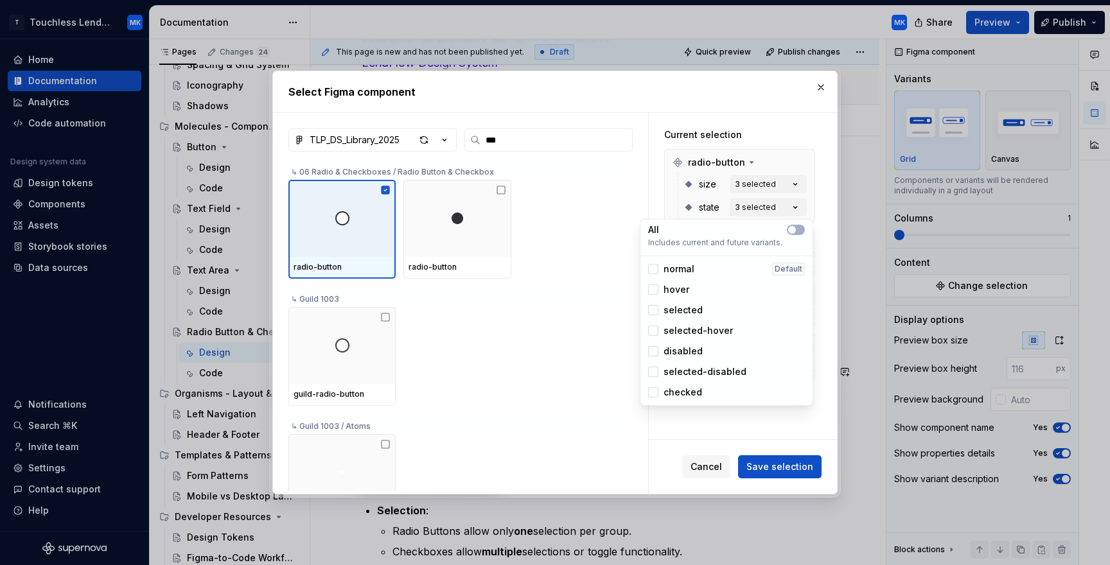
click at [653, 329] on div at bounding box center [653, 331] width 10 height 10
click at [654, 346] on div "disabled" at bounding box center [675, 351] width 55 height 13
drag, startPoint x: 654, startPoint y: 370, endPoint x: 657, endPoint y: 378, distance: 8.7
click at [654, 370] on div at bounding box center [653, 372] width 10 height 10
click at [655, 385] on div "checked" at bounding box center [726, 392] width 167 height 21
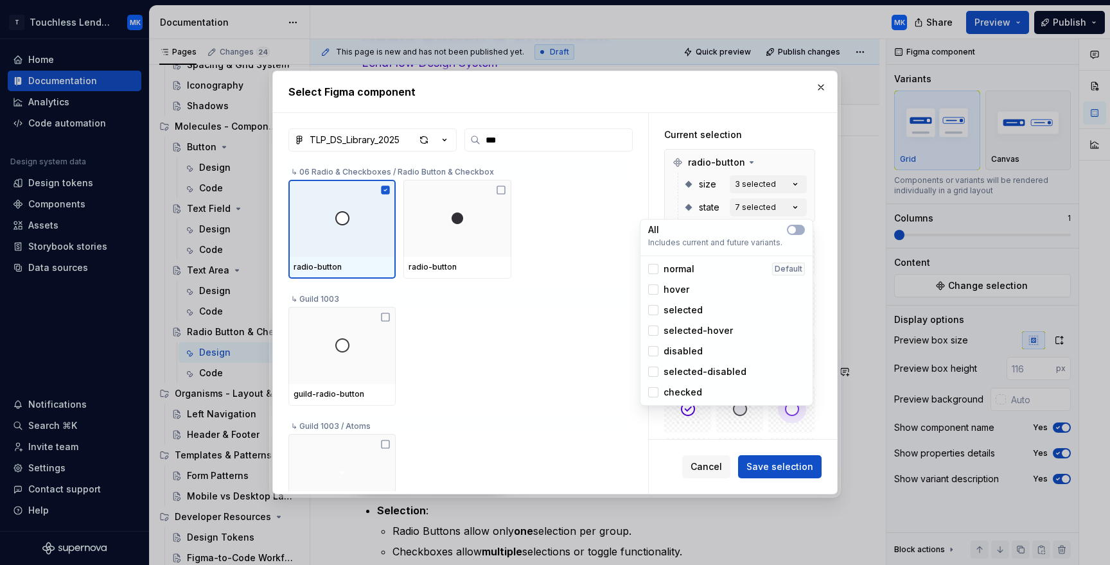
click at [826, 323] on div "Current selection radio-button size 3 selected state 7 selected" at bounding box center [740, 358] width 182 height 491
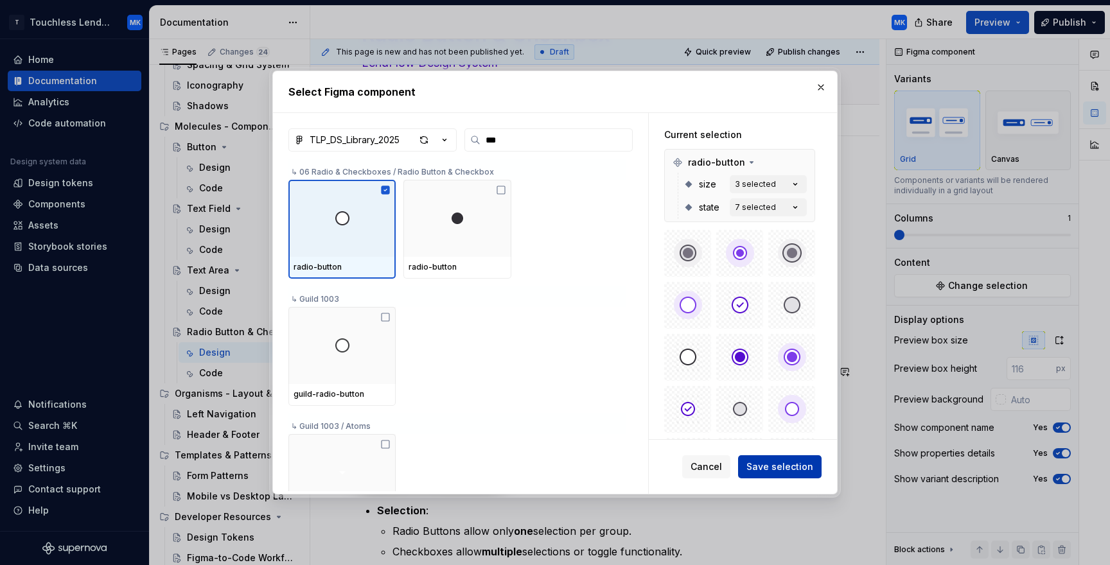
click at [807, 462] on span "Save selection" at bounding box center [779, 467] width 67 height 13
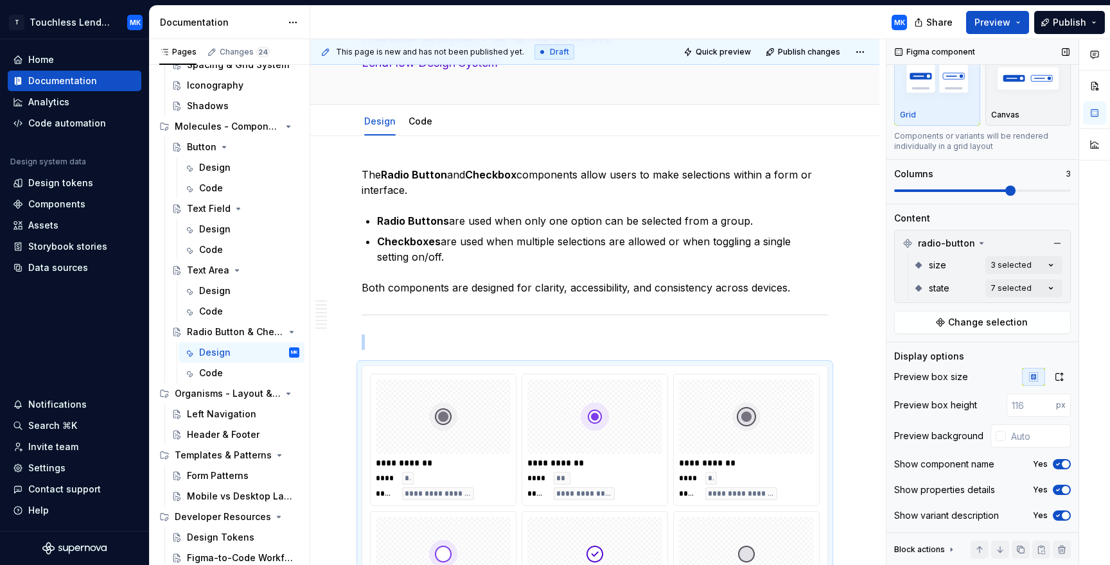
scroll to position [413, 0]
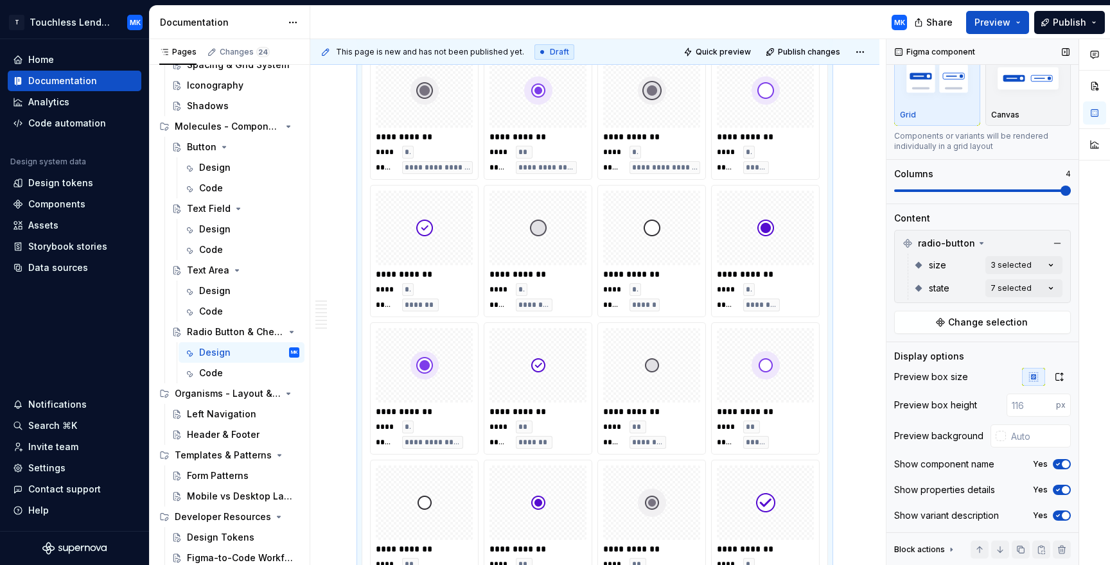
click at [1071, 191] on span at bounding box center [1065, 191] width 10 height 10
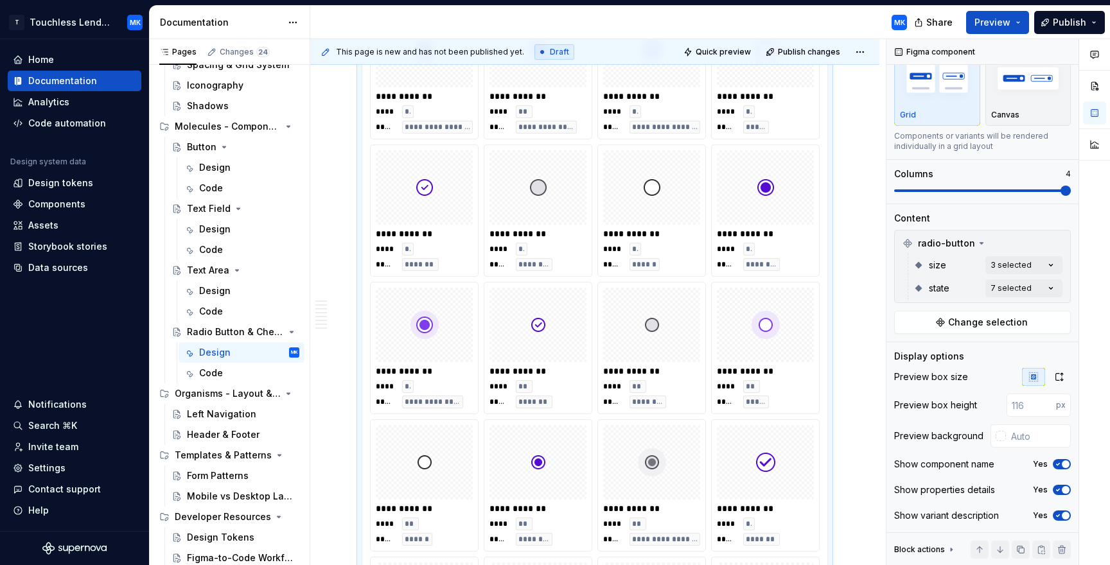
scroll to position [459, 0]
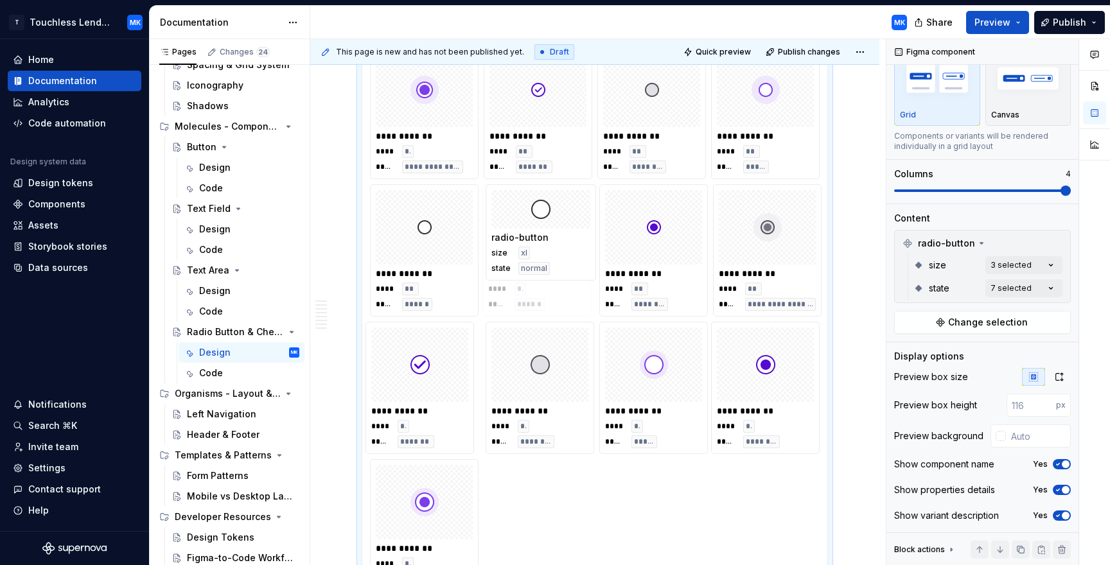
drag, startPoint x: 651, startPoint y: 387, endPoint x: 525, endPoint y: 258, distance: 180.3
click at [525, 258] on body "T Touchless Lending MK Home Documentation Analytics Code automation Design syst…" at bounding box center [555, 282] width 1110 height 565
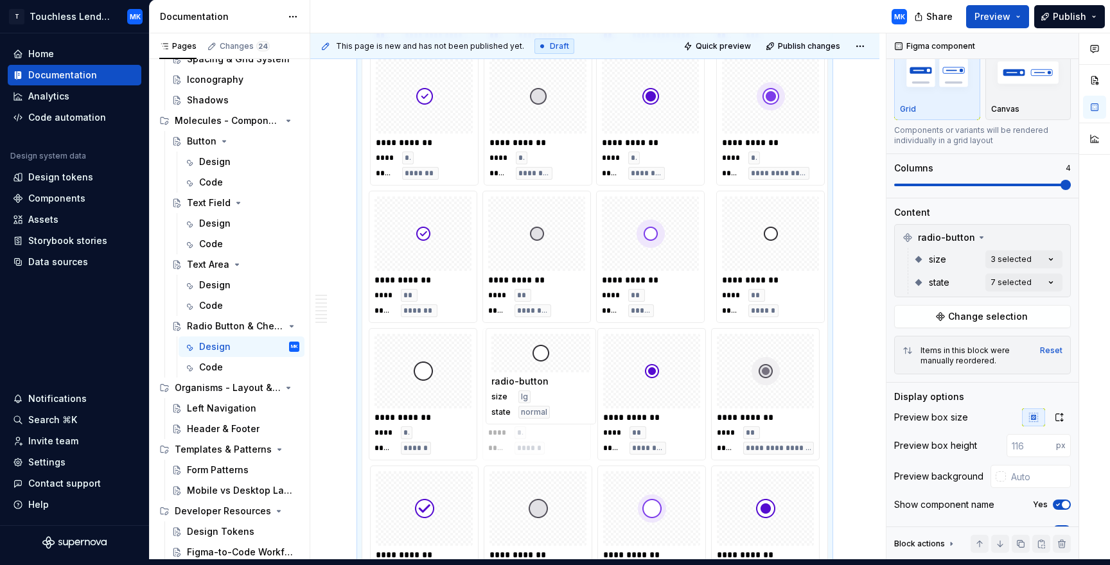
drag, startPoint x: 662, startPoint y: 207, endPoint x: 541, endPoint y: 395, distance: 222.7
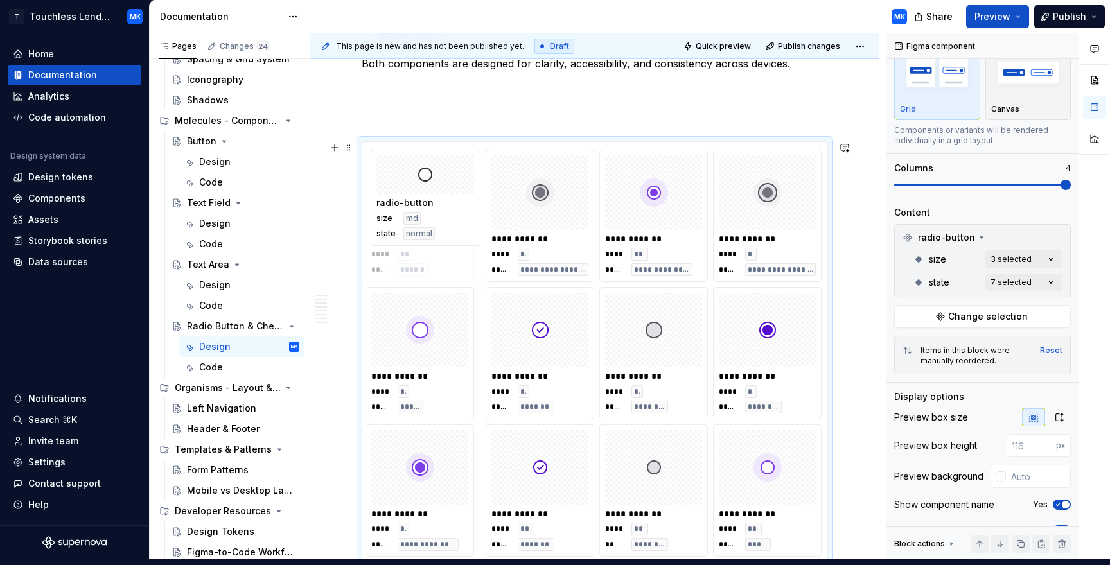
drag, startPoint x: 760, startPoint y: 427, endPoint x: 444, endPoint y: 189, distance: 395.8
click at [444, 188] on body "T Touchless Lending MK Home Documentation Analytics Code automation Design syst…" at bounding box center [555, 276] width 1110 height 565
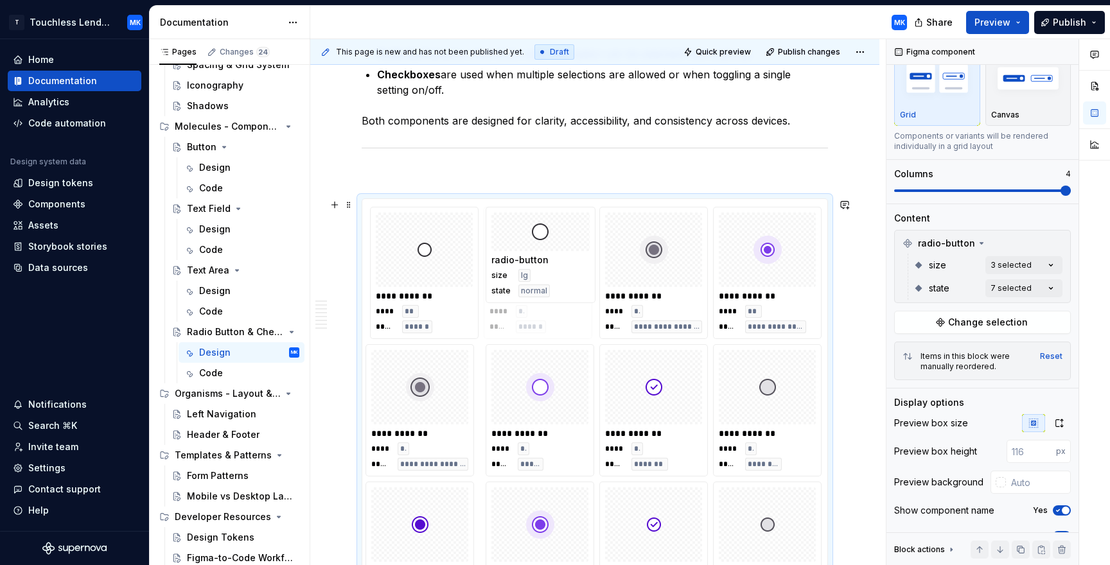
drag, startPoint x: 526, startPoint y: 376, endPoint x: 509, endPoint y: 241, distance: 136.0
click at [502, 243] on body "T Touchless Lending MK Home Documentation Analytics Code automation Design syst…" at bounding box center [555, 282] width 1110 height 565
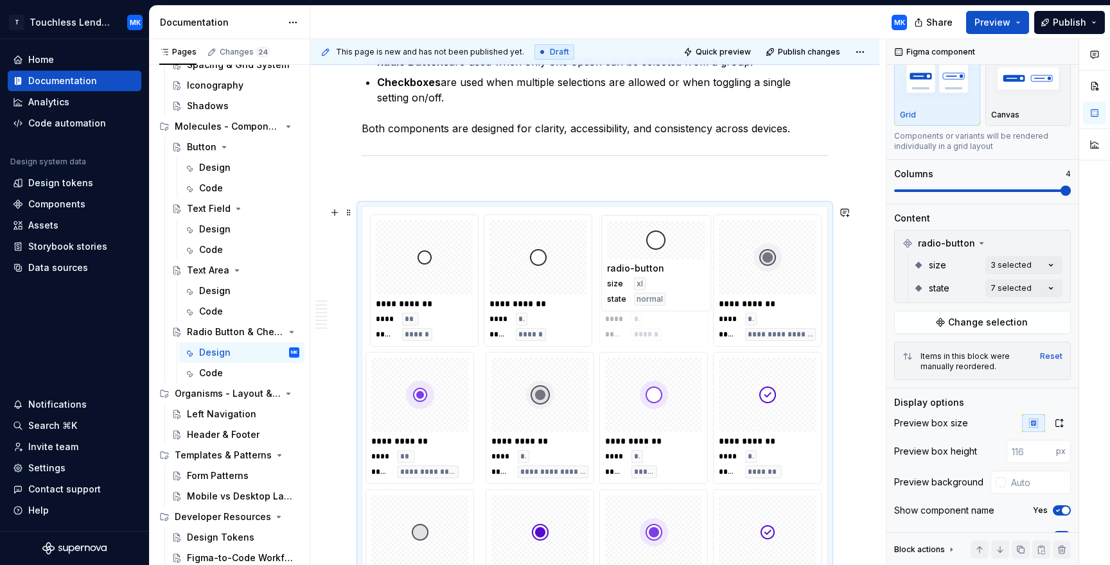
drag, startPoint x: 538, startPoint y: 409, endPoint x: 654, endPoint y: 245, distance: 200.8
click at [654, 245] on body "T Touchless Lending MK Home Documentation Analytics Code automation Design syst…" at bounding box center [555, 282] width 1110 height 565
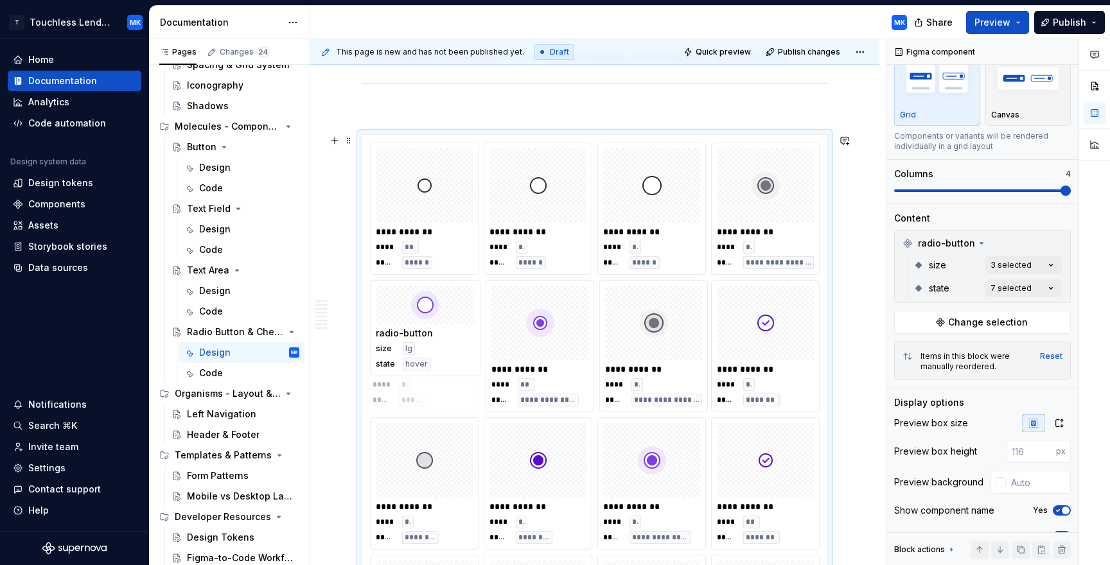
drag, startPoint x: 662, startPoint y: 321, endPoint x: 462, endPoint y: 327, distance: 199.8
click at [462, 327] on body "T Touchless Lending MK Home Documentation Analytics Code automation Design syst…" at bounding box center [555, 282] width 1110 height 565
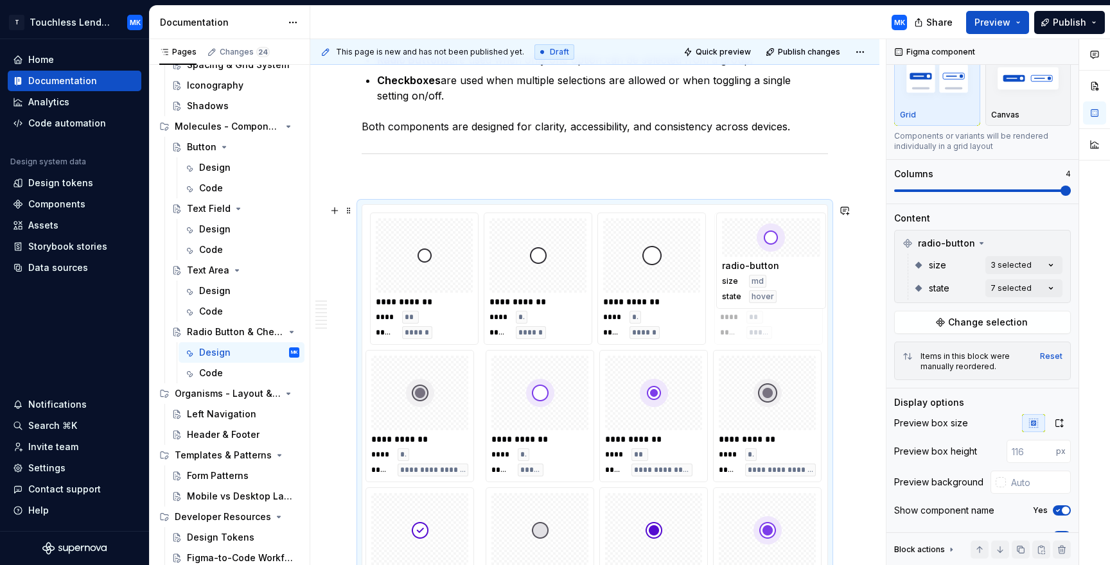
drag, startPoint x: 551, startPoint y: 252, endPoint x: 783, endPoint y: 268, distance: 232.4
click at [783, 268] on body "T Touchless Lending MK Home Documentation Analytics Code automation Design syst…" at bounding box center [555, 282] width 1110 height 565
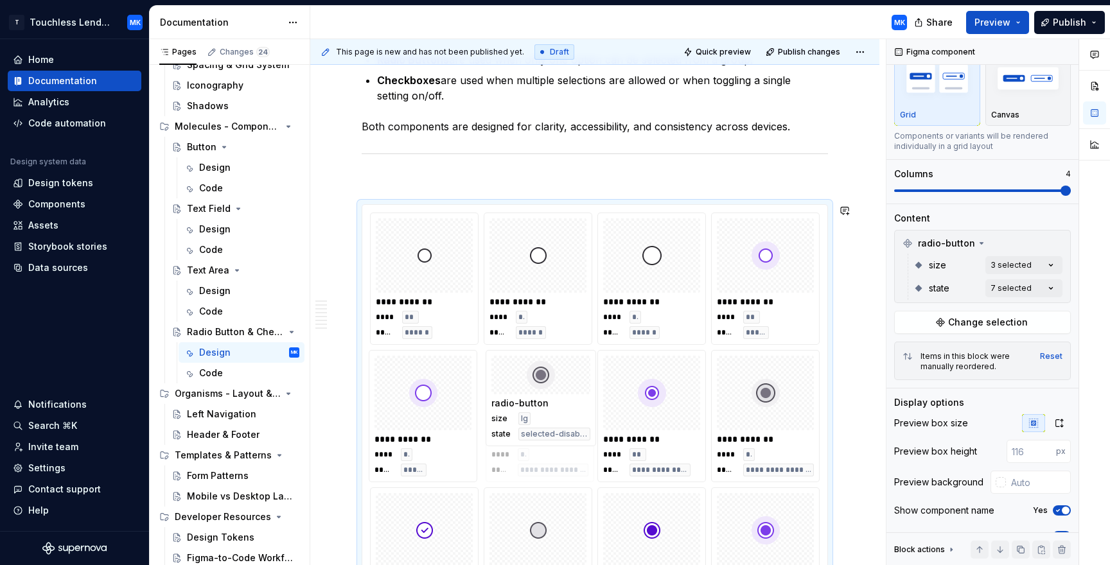
drag, startPoint x: 446, startPoint y: 411, endPoint x: 582, endPoint y: 413, distance: 136.2
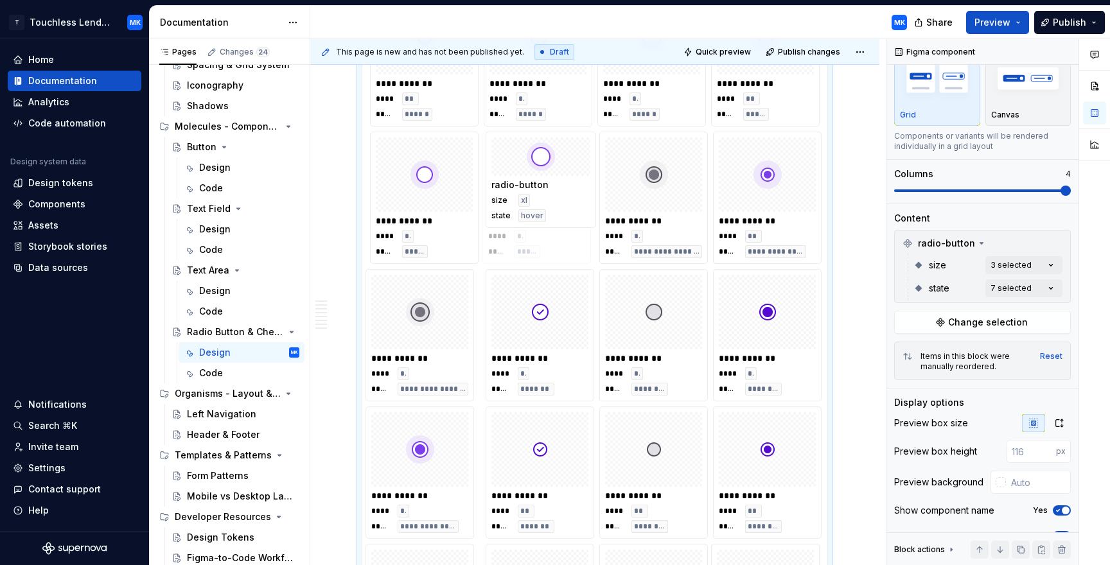
drag, startPoint x: 669, startPoint y: 400, endPoint x: 552, endPoint y: 198, distance: 232.6
click at [552, 198] on body "T Touchless Lending MK Home Documentation Analytics Code automation Design syst…" at bounding box center [555, 282] width 1110 height 565
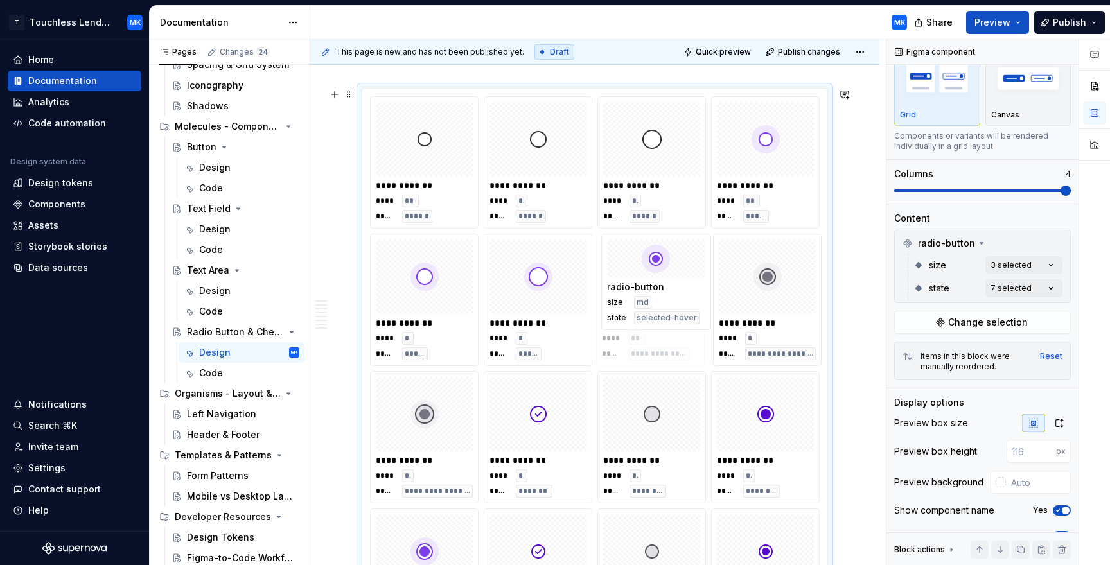
drag, startPoint x: 789, startPoint y: 296, endPoint x: 697, endPoint y: 297, distance: 92.5
click at [698, 297] on body "T Touchless Lending MK Home Documentation Analytics Code automation Design syst…" at bounding box center [555, 282] width 1110 height 565
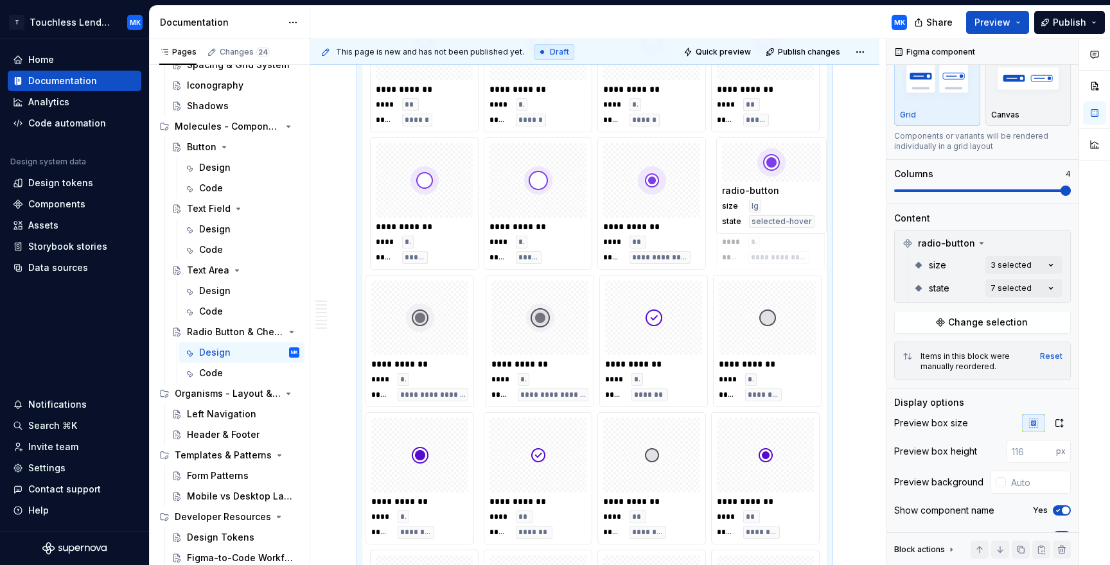
drag, startPoint x: 430, startPoint y: 435, endPoint x: 778, endPoint y: 195, distance: 423.0
click at [778, 195] on body "T Touchless Lending MK Home Documentation Analytics Code automation Design syst…" at bounding box center [555, 282] width 1110 height 565
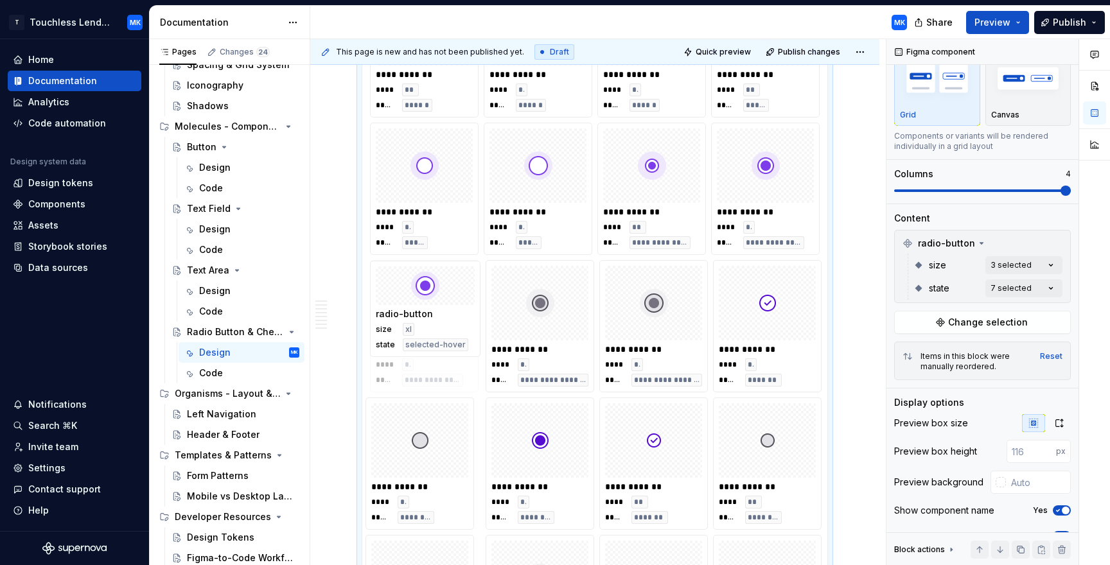
drag, startPoint x: 414, startPoint y: 377, endPoint x: 429, endPoint y: 310, distance: 68.4
click at [429, 310] on body "T Touchless Lending MK Home Documentation Analytics Code automation Design syst…" at bounding box center [555, 282] width 1110 height 565
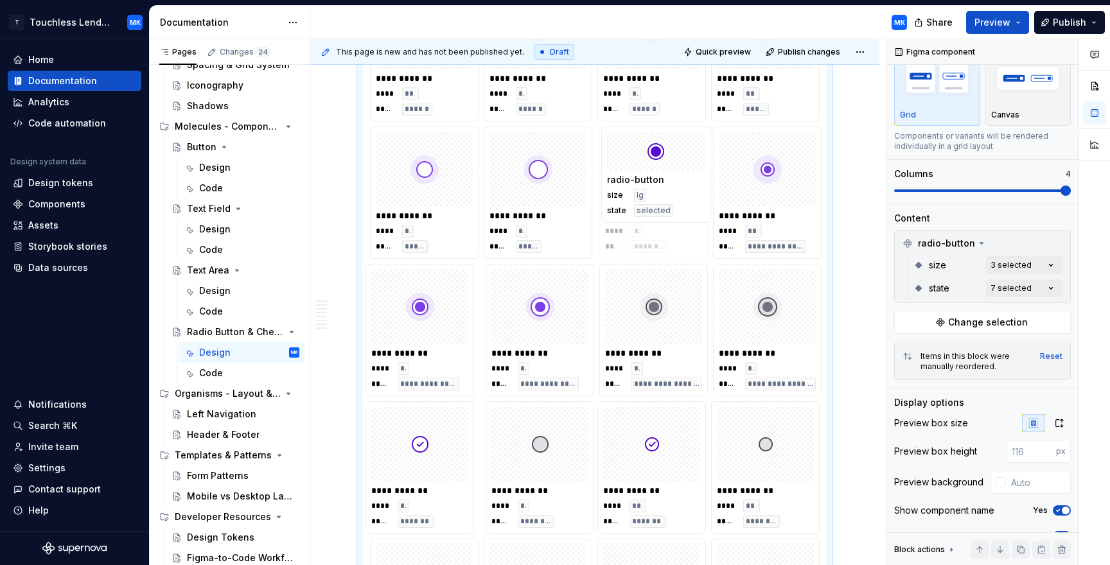
drag, startPoint x: 547, startPoint y: 439, endPoint x: 665, endPoint y: 200, distance: 266.3
click at [665, 200] on body "T Touchless Lending MK Home Documentation Analytics Code automation Design syst…" at bounding box center [555, 282] width 1110 height 565
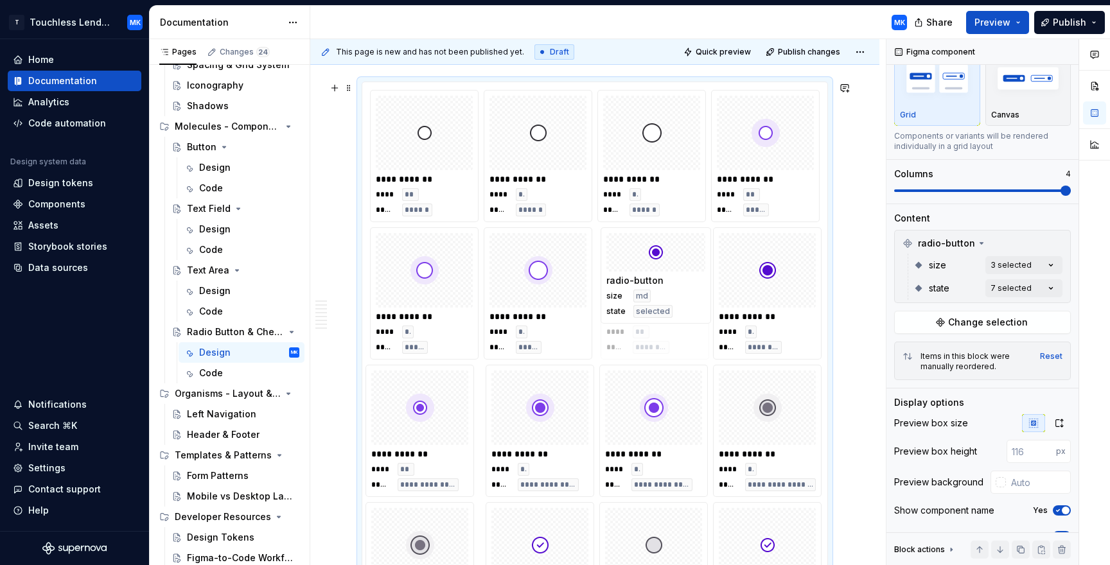
drag, startPoint x: 423, startPoint y: 377, endPoint x: 665, endPoint y: 283, distance: 260.5
click at [665, 283] on body "T Touchless Lending MK Home Documentation Analytics Code automation Design syst…" at bounding box center [555, 282] width 1110 height 565
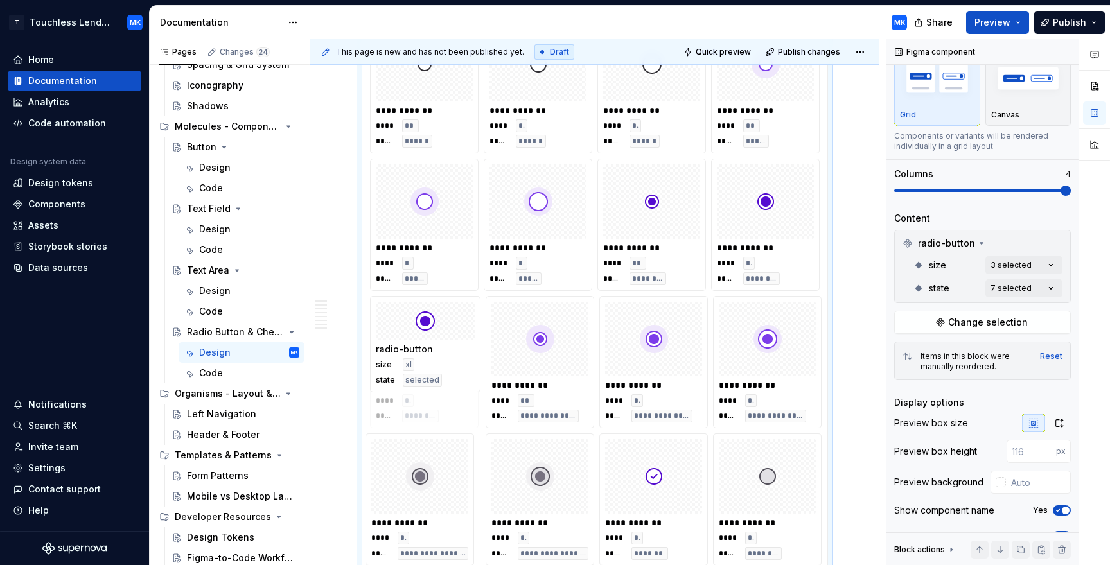
drag, startPoint x: 445, startPoint y: 489, endPoint x: 448, endPoint y: 348, distance: 140.7
click at [448, 348] on body "T Touchless Lending MK Home Documentation Analytics Code automation Design syst…" at bounding box center [555, 282] width 1110 height 565
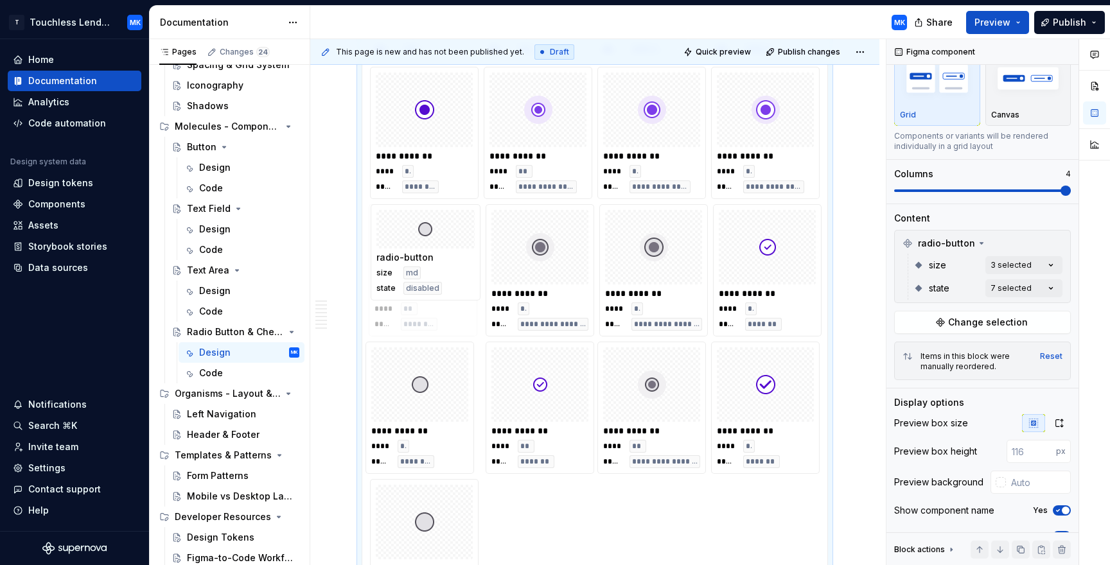
drag, startPoint x: 545, startPoint y: 384, endPoint x: 442, endPoint y: 246, distance: 172.1
click at [442, 246] on body "T Touchless Lending MK Home Documentation Analytics Code automation Design syst…" at bounding box center [555, 282] width 1110 height 565
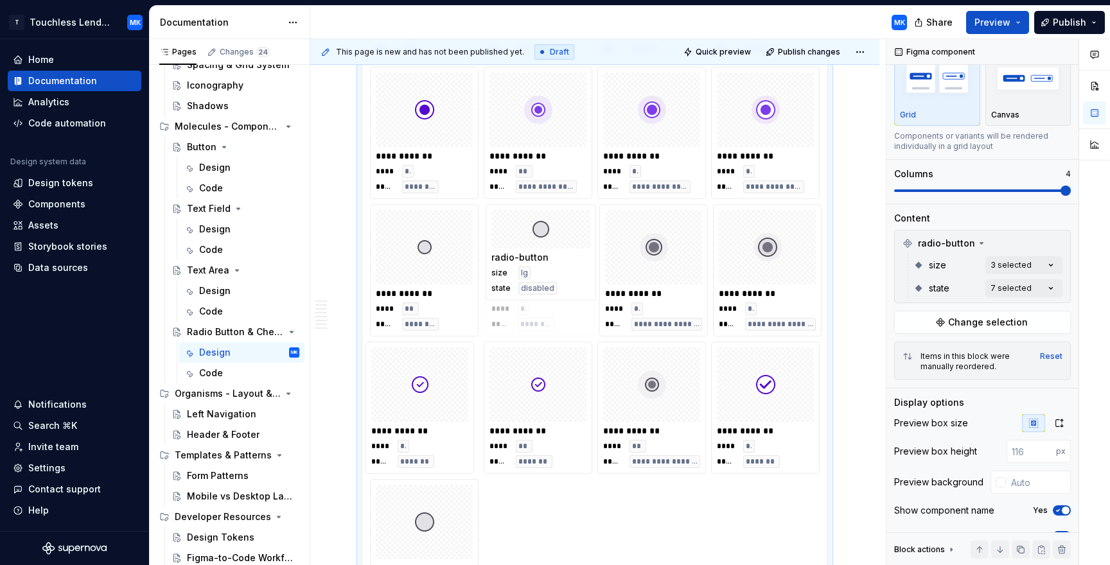
drag, startPoint x: 465, startPoint y: 381, endPoint x: 608, endPoint y: 248, distance: 195.4
click at [608, 248] on body "T Touchless Lending MK Home Documentation Analytics Code automation Design syst…" at bounding box center [555, 282] width 1110 height 565
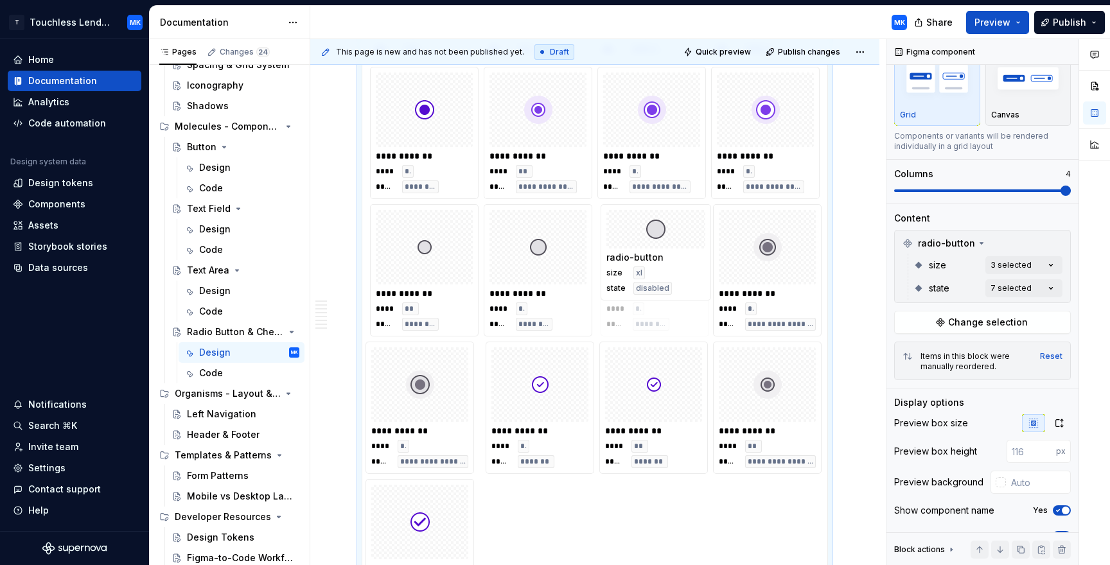
drag, startPoint x: 441, startPoint y: 514, endPoint x: 677, endPoint y: 269, distance: 340.2
click at [677, 269] on body "T Touchless Lending MK Home Documentation Analytics Code automation Design syst…" at bounding box center [555, 282] width 1110 height 565
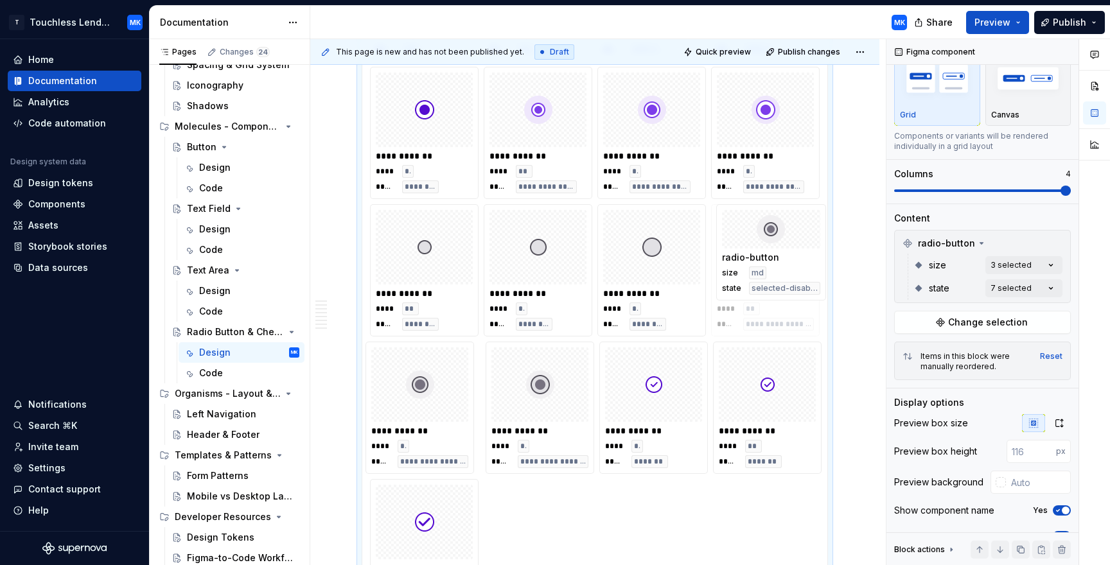
drag, startPoint x: 777, startPoint y: 385, endPoint x: 752, endPoint y: 261, distance: 126.5
click at [751, 261] on body "T Touchless Lending MK Home Documentation Analytics Code automation Design syst…" at bounding box center [555, 282] width 1110 height 565
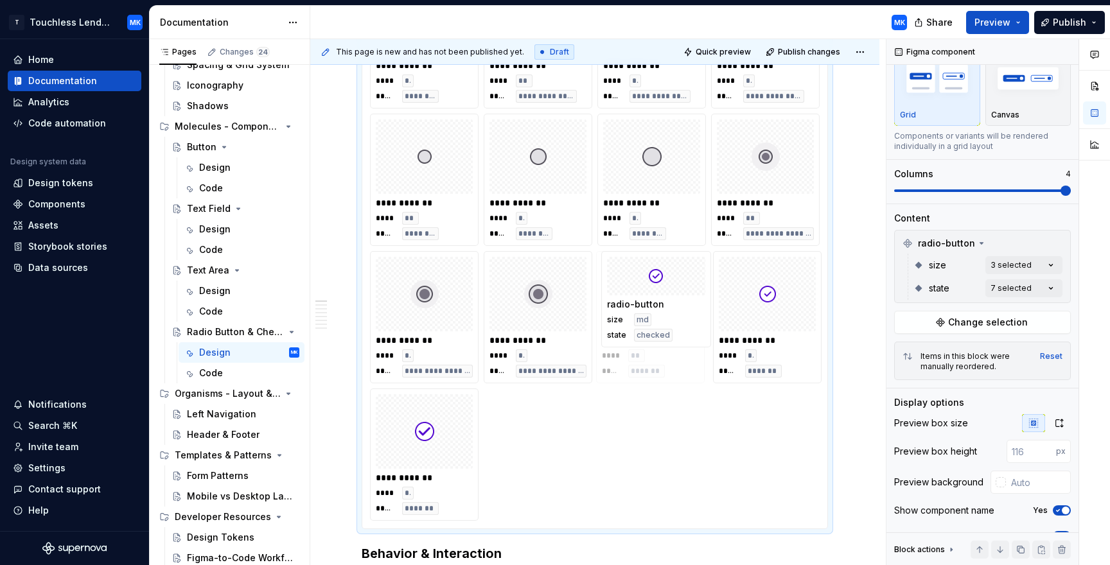
drag, startPoint x: 771, startPoint y: 317, endPoint x: 671, endPoint y: 319, distance: 99.6
click at [675, 304] on body "T Touchless Lending MK Home Documentation Analytics Code automation Design syst…" at bounding box center [555, 282] width 1110 height 565
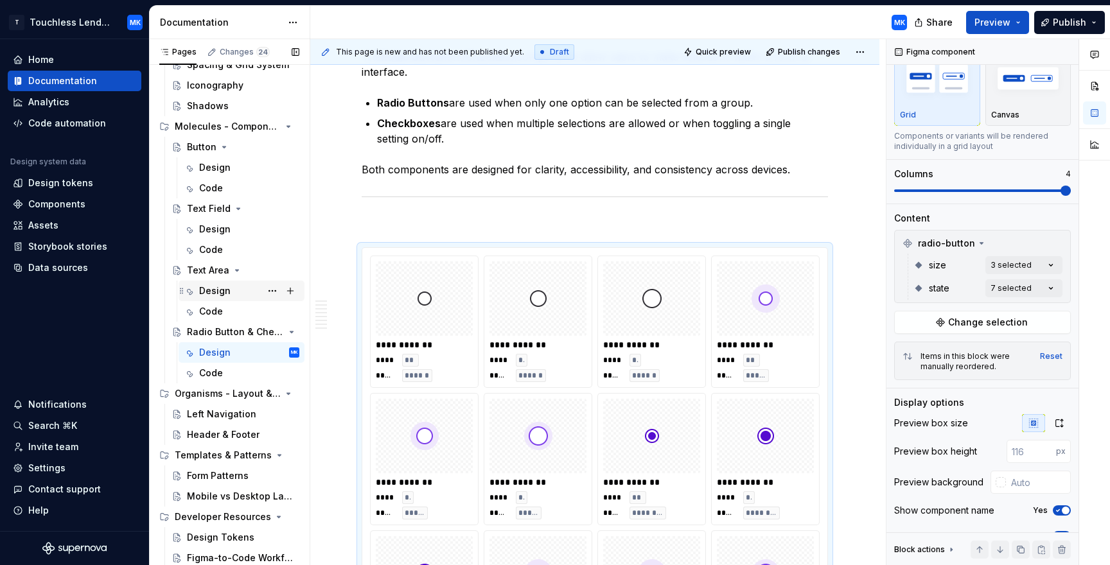
click at [219, 288] on div "Design" at bounding box center [214, 291] width 31 height 13
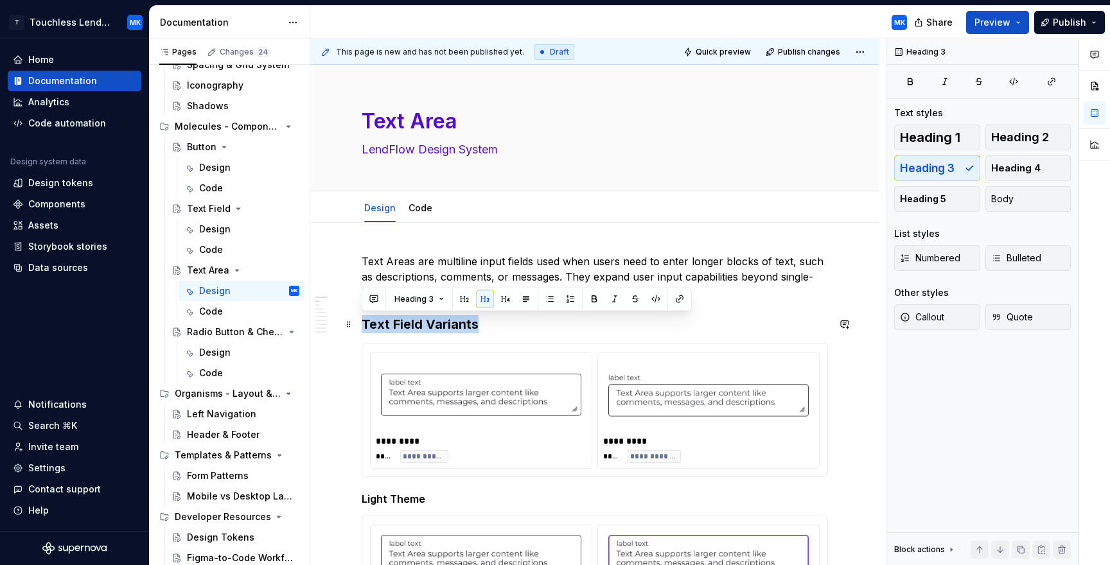
drag, startPoint x: 467, startPoint y: 322, endPoint x: 364, endPoint y: 328, distance: 103.6
click at [364, 328] on h3 "Text Field Variants" at bounding box center [595, 324] width 466 height 18
click at [219, 355] on div "Design" at bounding box center [214, 352] width 31 height 13
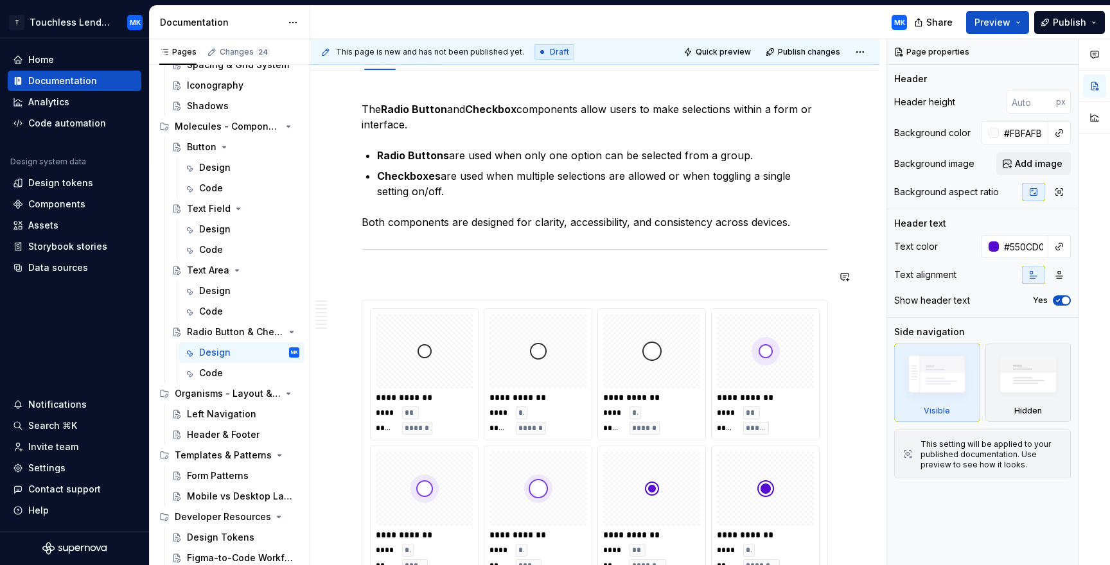
type textarea "*"
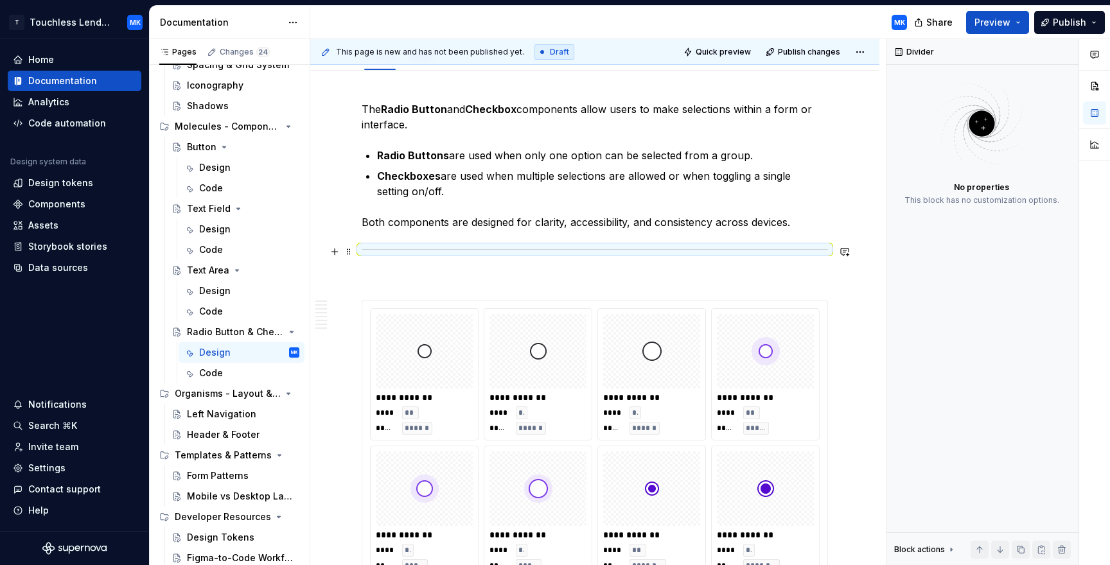
drag, startPoint x: 364, startPoint y: 248, endPoint x: 474, endPoint y: 250, distance: 110.5
click at [474, 250] on div "To enrich screen reader interactions, please activate Accessibility in Grammarl…" at bounding box center [595, 249] width 466 height 8
drag, startPoint x: 838, startPoint y: 250, endPoint x: 719, endPoint y: 258, distance: 119.0
click at [715, 254] on div "**********" at bounding box center [597, 302] width 575 height 527
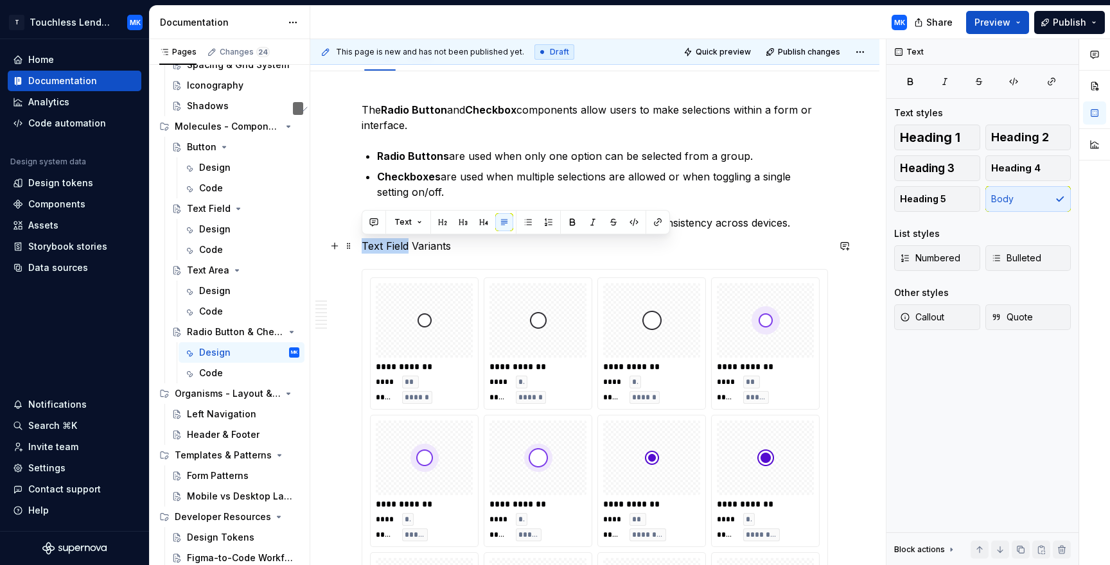
drag, startPoint x: 408, startPoint y: 244, endPoint x: 387, endPoint y: 256, distance: 24.1
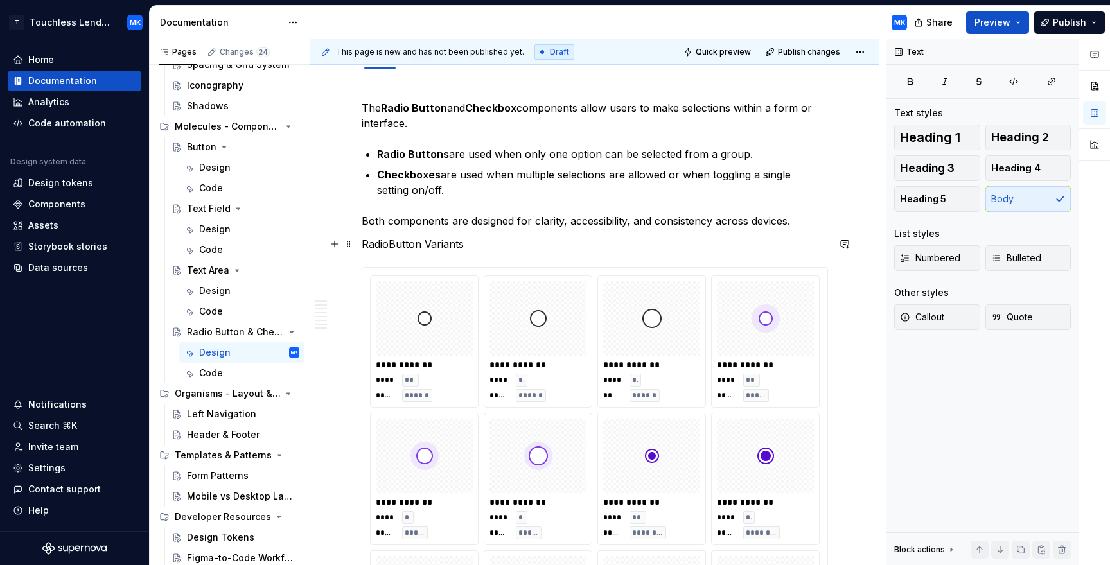
click at [391, 242] on p "RadioButton Variants" at bounding box center [595, 243] width 466 height 15
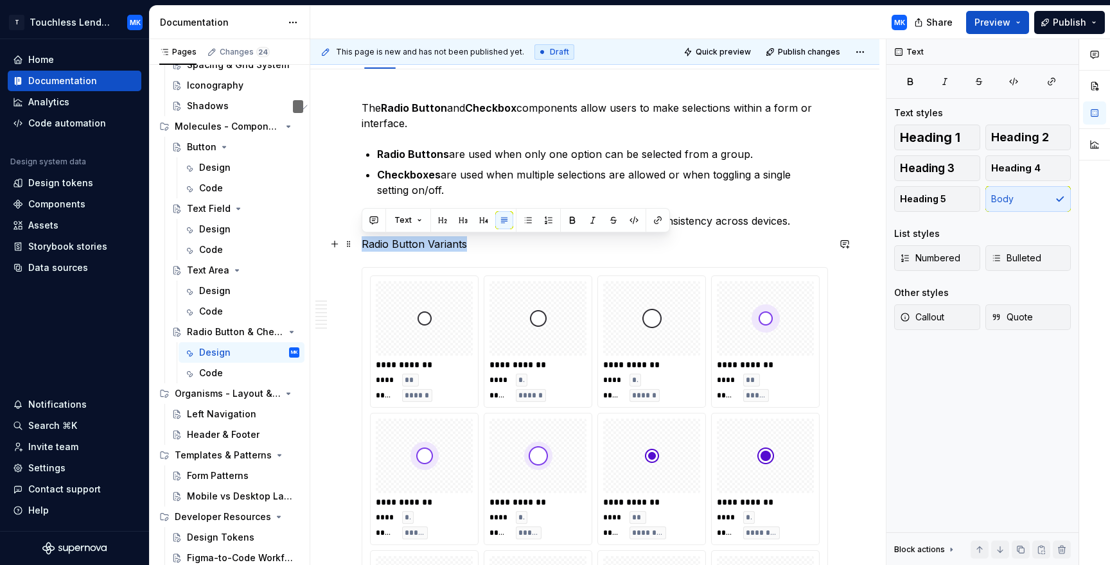
drag, startPoint x: 473, startPoint y: 242, endPoint x: 355, endPoint y: 245, distance: 118.2
click at [355, 245] on html "T Touchless Lending MK Home Documentation Analytics Code automation Design syst…" at bounding box center [555, 282] width 1110 height 565
click at [443, 222] on button "button" at bounding box center [443, 220] width 18 height 18
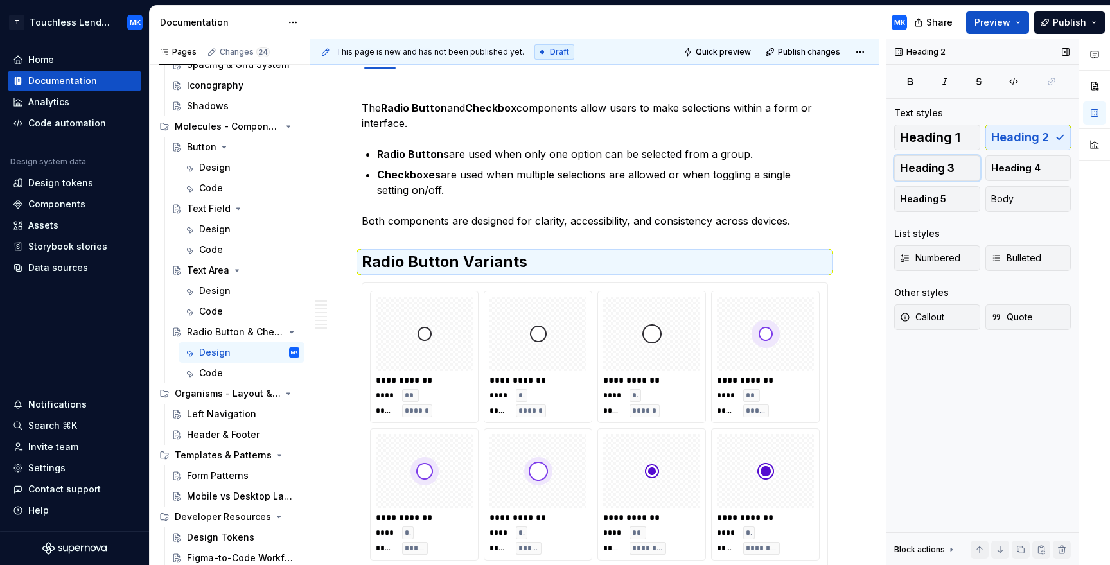
click at [936, 166] on span "Heading 3" at bounding box center [927, 168] width 55 height 13
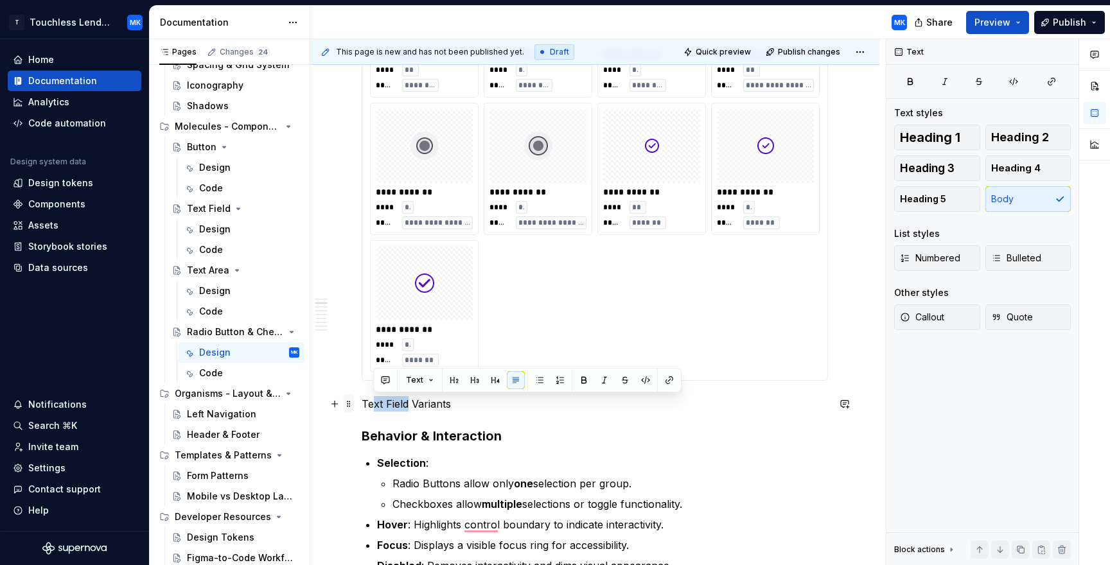
drag, startPoint x: 408, startPoint y: 401, endPoint x: 349, endPoint y: 401, distance: 59.7
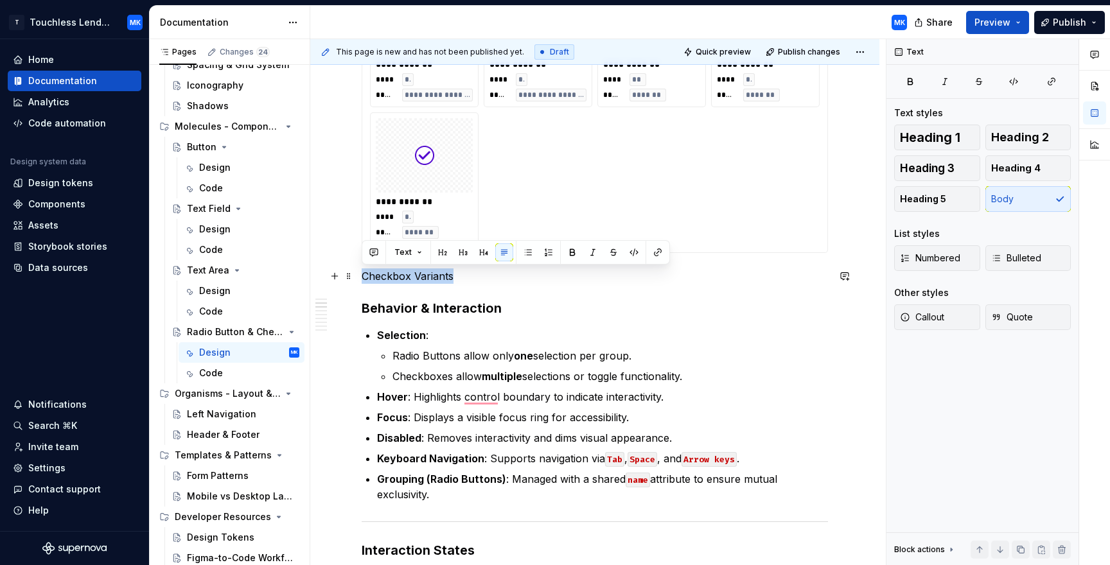
drag, startPoint x: 461, startPoint y: 277, endPoint x: 363, endPoint y: 277, distance: 97.6
click at [362, 276] on p "Checkbox Variants" at bounding box center [595, 275] width 466 height 15
click at [462, 254] on button "button" at bounding box center [463, 252] width 18 height 18
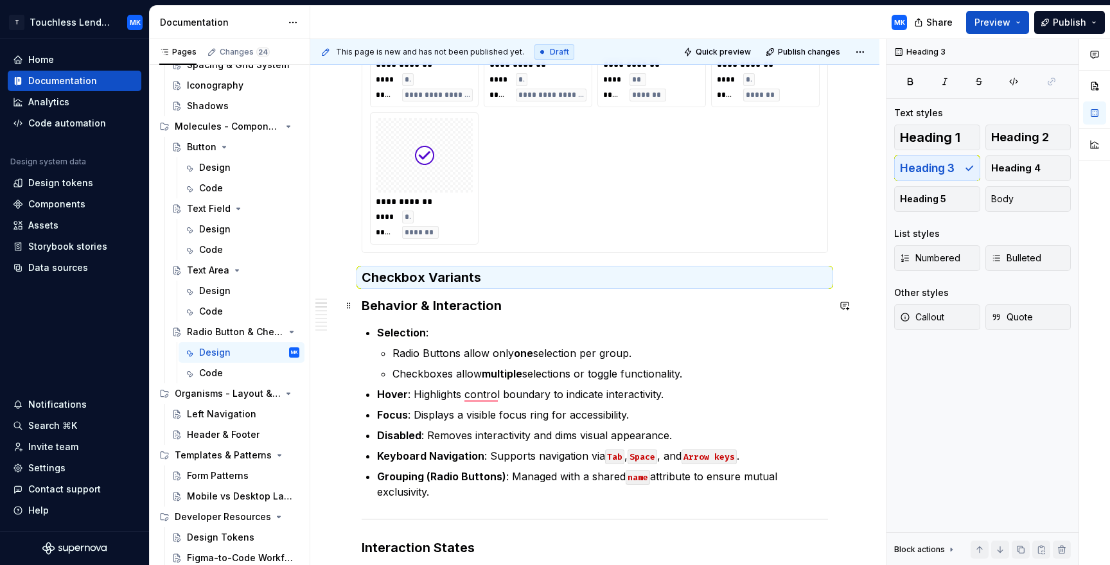
click at [586, 310] on h3 "Behavior & Interaction" at bounding box center [595, 306] width 466 height 18
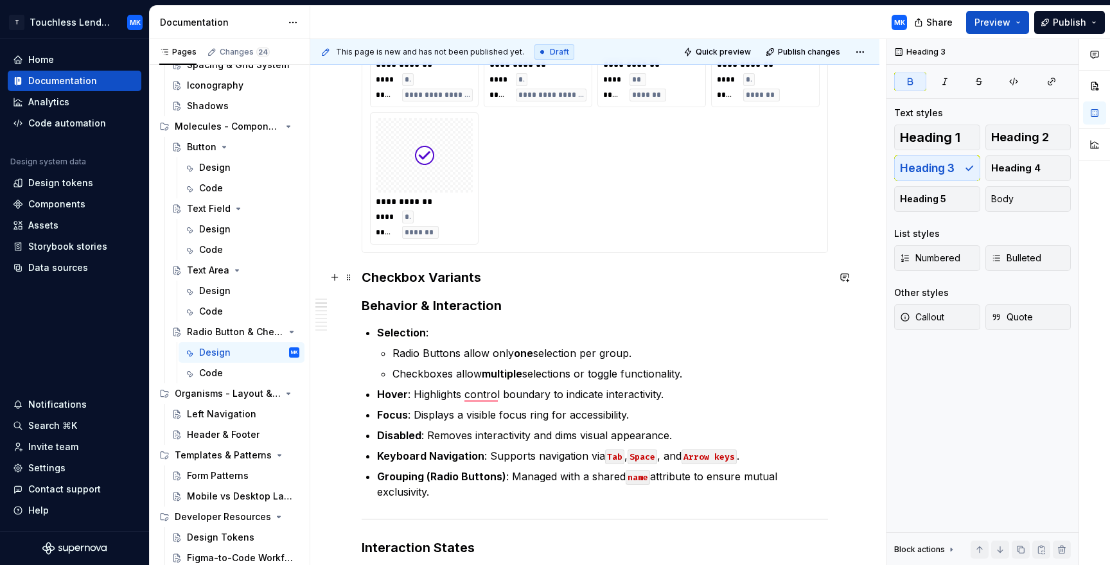
click at [499, 277] on h3 "Checkbox Variants" at bounding box center [595, 277] width 466 height 18
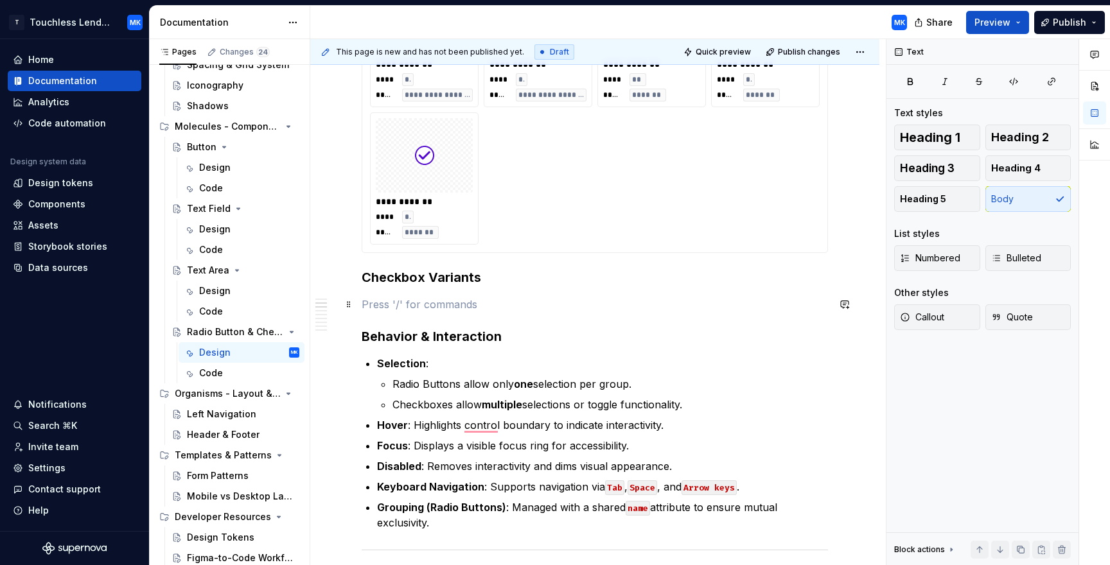
click at [447, 302] on p "To enrich screen reader interactions, please activate Accessibility in Grammarl…" at bounding box center [595, 304] width 466 height 15
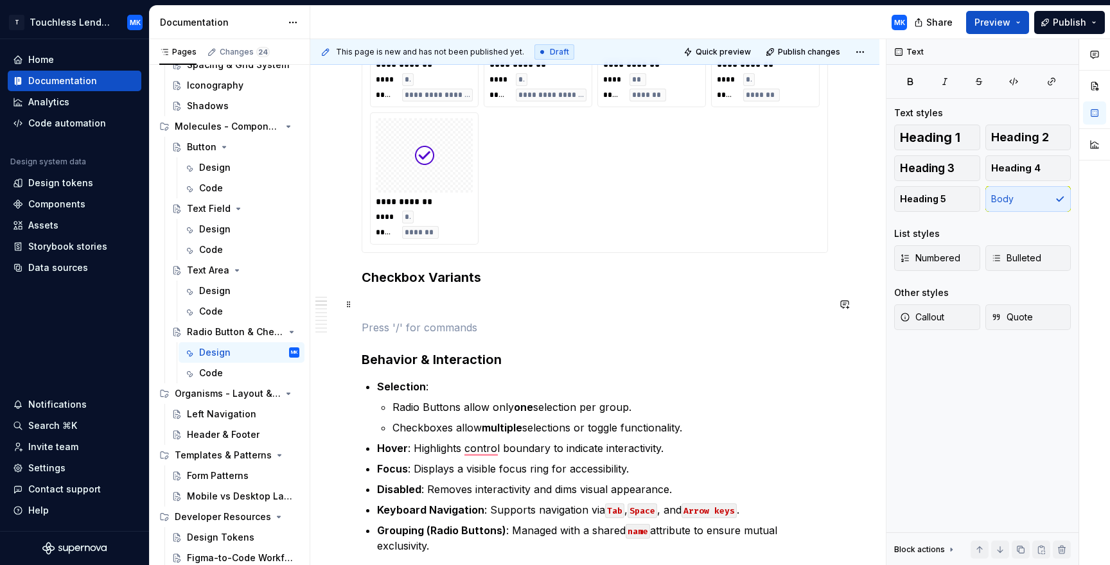
click at [381, 307] on p "To enrich screen reader interactions, please activate Accessibility in Grammarl…" at bounding box center [595, 304] width 466 height 15
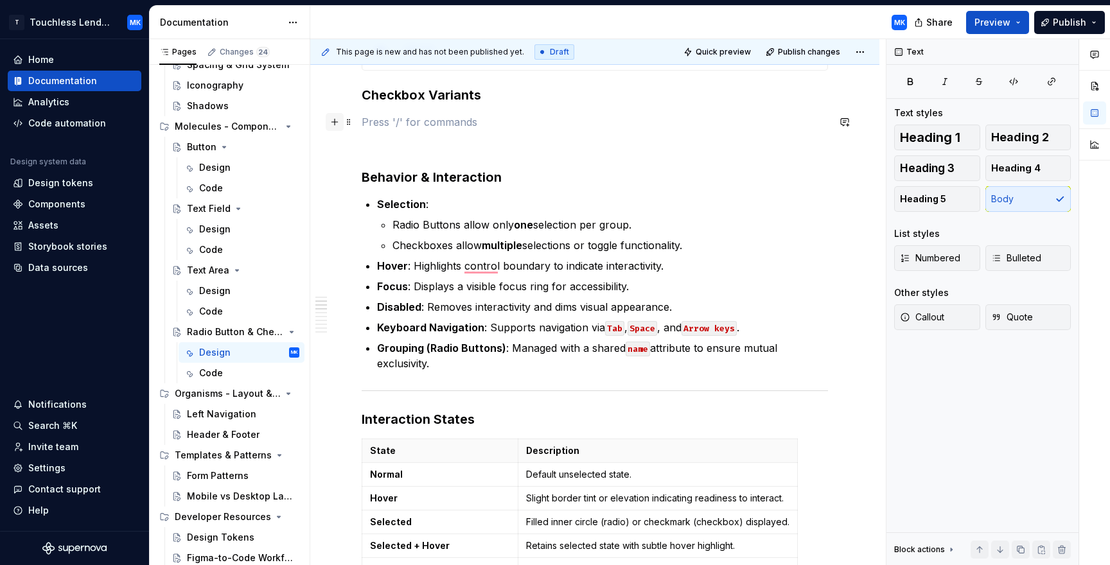
click at [335, 126] on button "button" at bounding box center [335, 122] width 18 height 18
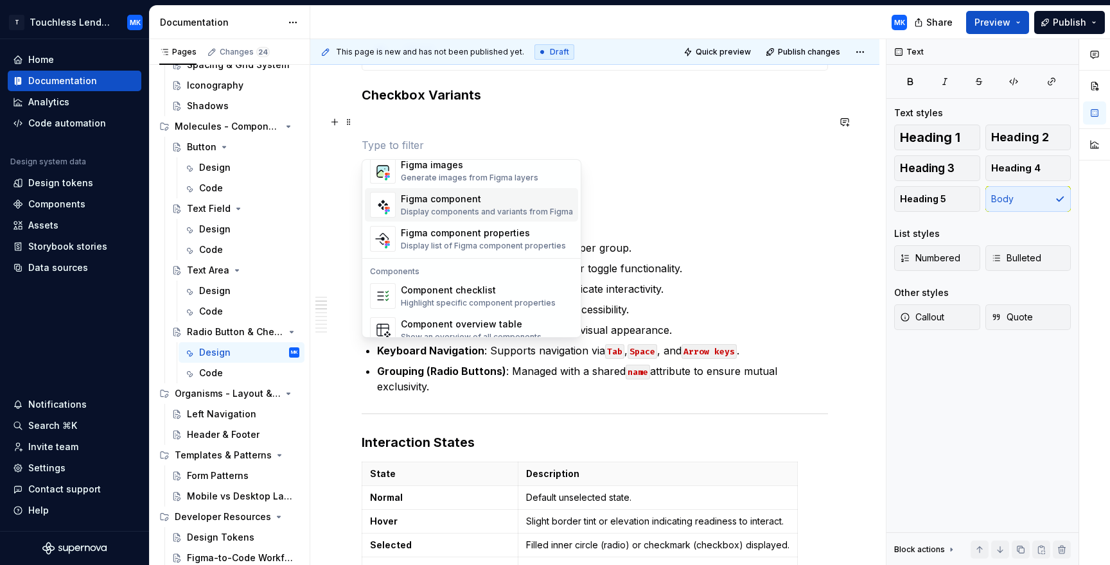
click at [457, 208] on div "Display components and variants from Figma" at bounding box center [487, 212] width 172 height 10
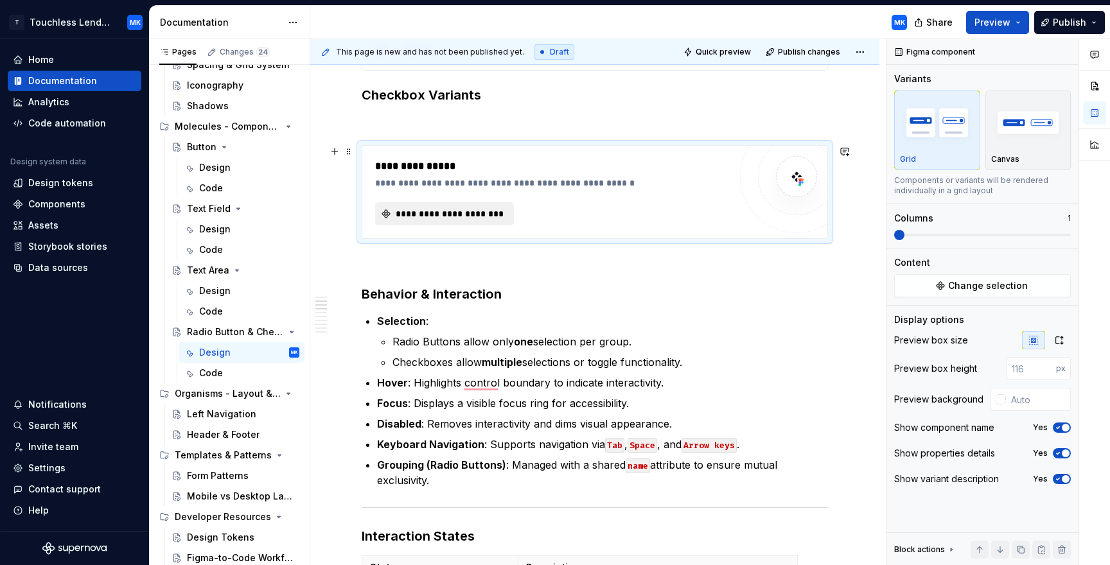
click at [456, 211] on span "**********" at bounding box center [450, 213] width 112 height 13
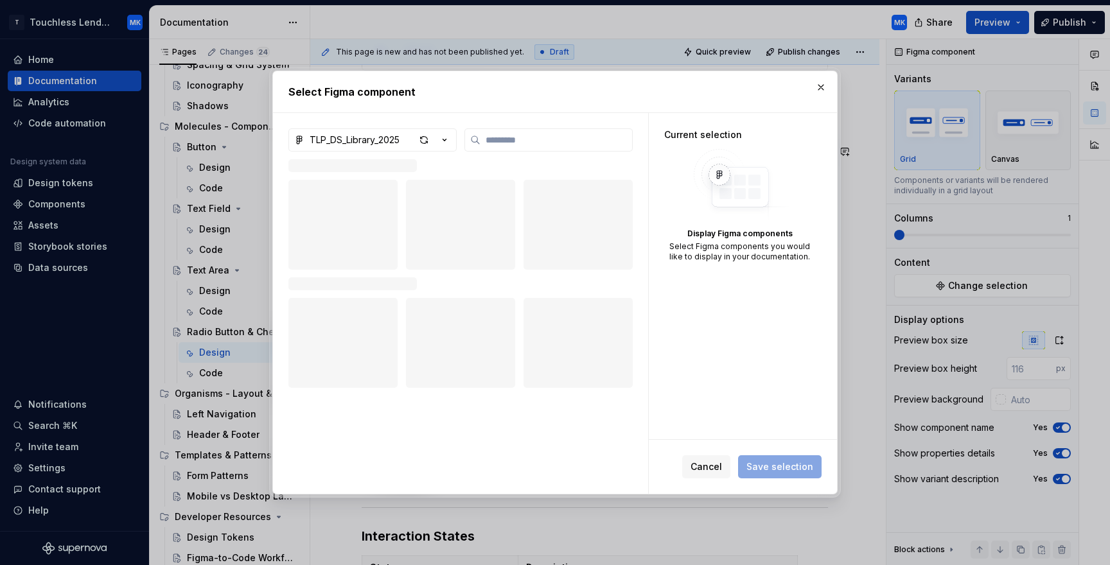
type textarea "*"
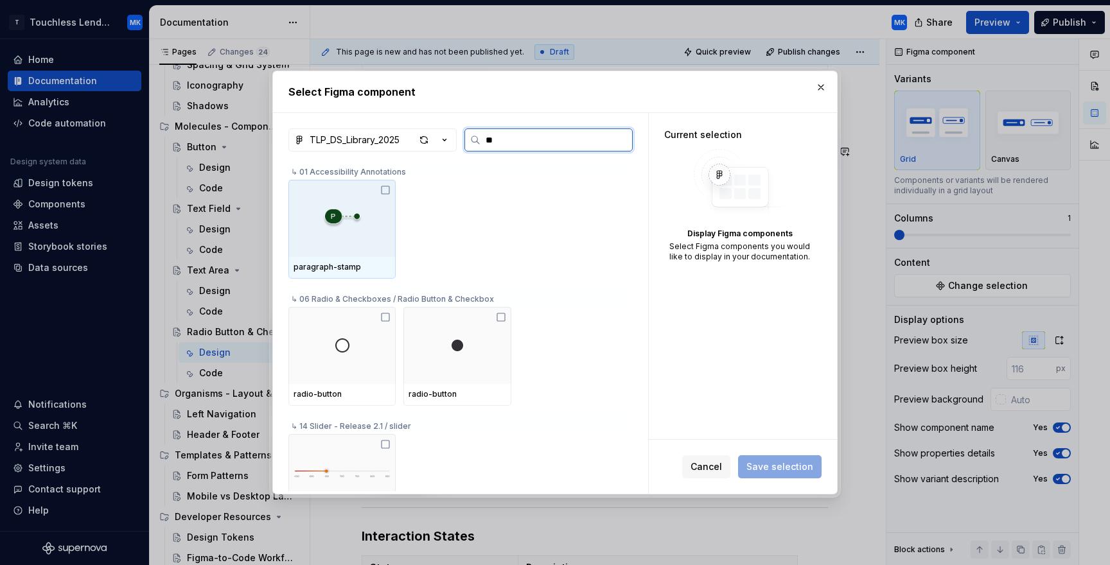
type input "*"
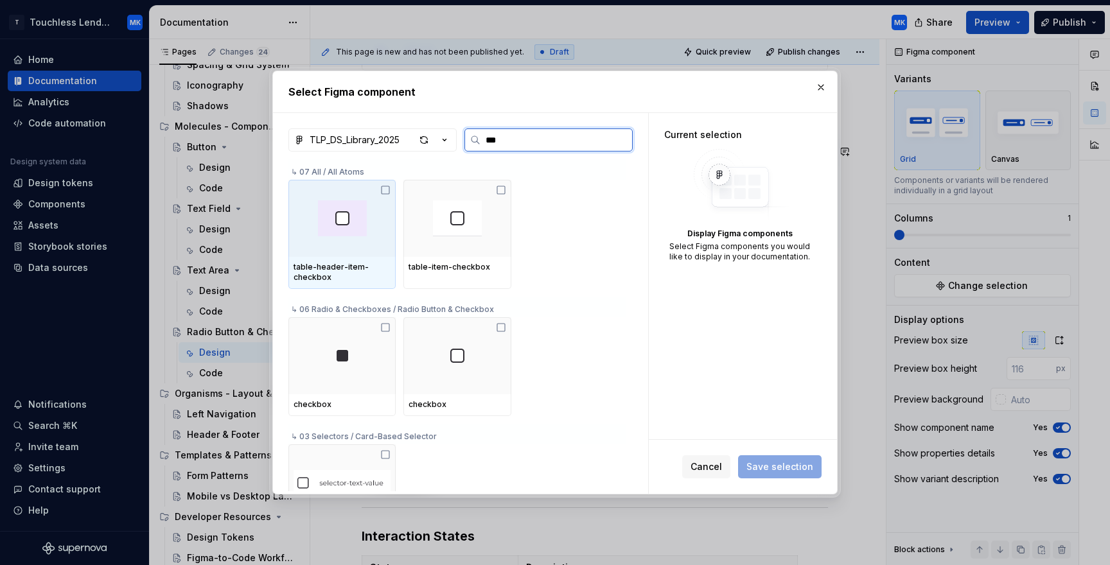
type input "****"
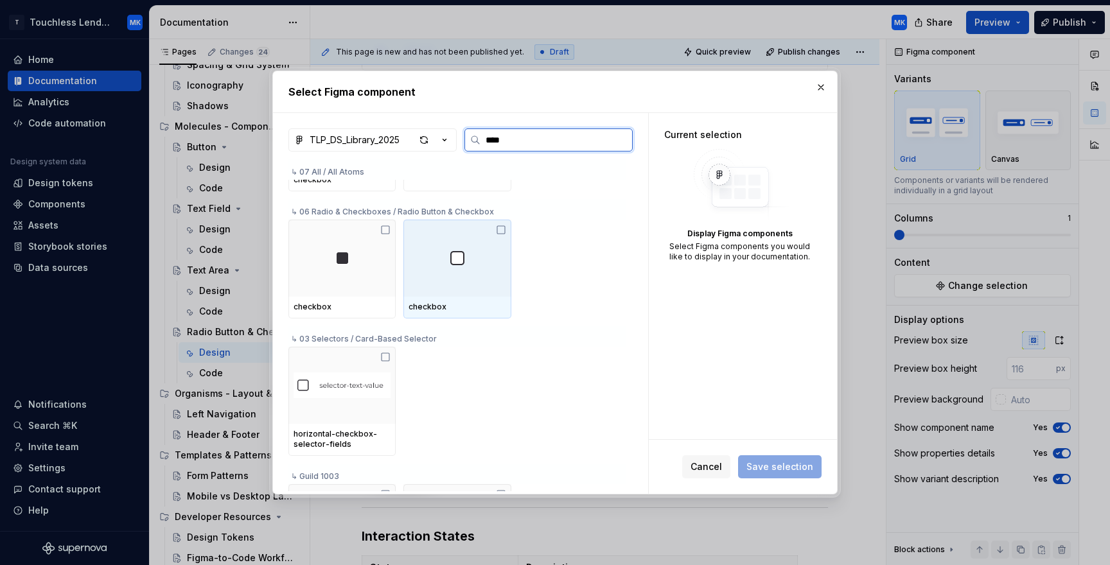
click at [505, 231] on icon at bounding box center [501, 230] width 10 height 10
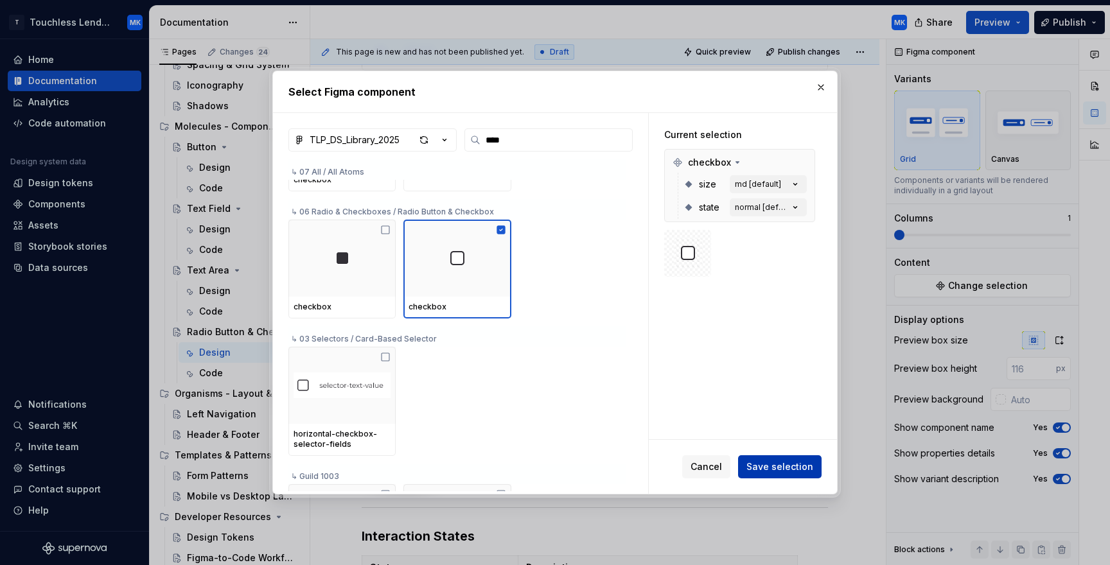
click at [775, 468] on span "Save selection" at bounding box center [779, 467] width 67 height 13
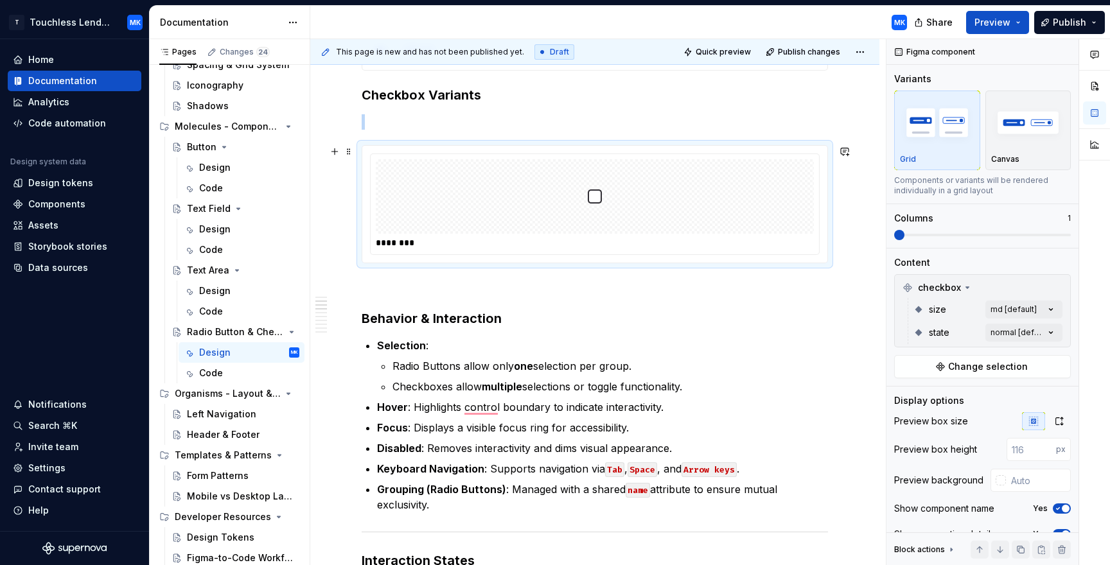
click at [770, 202] on div "To enrich screen reader interactions, please activate Accessibility in Grammarl…" at bounding box center [595, 196] width 438 height 75
click at [1031, 310] on div "Comments Open comments No comments yet Select ‘Comment’ from the block context …" at bounding box center [998, 302] width 224 height 527
click at [996, 290] on div "Comments Open comments No comments yet Select ‘Comment’ from the block context …" at bounding box center [998, 302] width 224 height 527
click at [1030, 329] on div "Comments Open comments No comments yet Select ‘Comment’ from the block context …" at bounding box center [998, 302] width 224 height 527
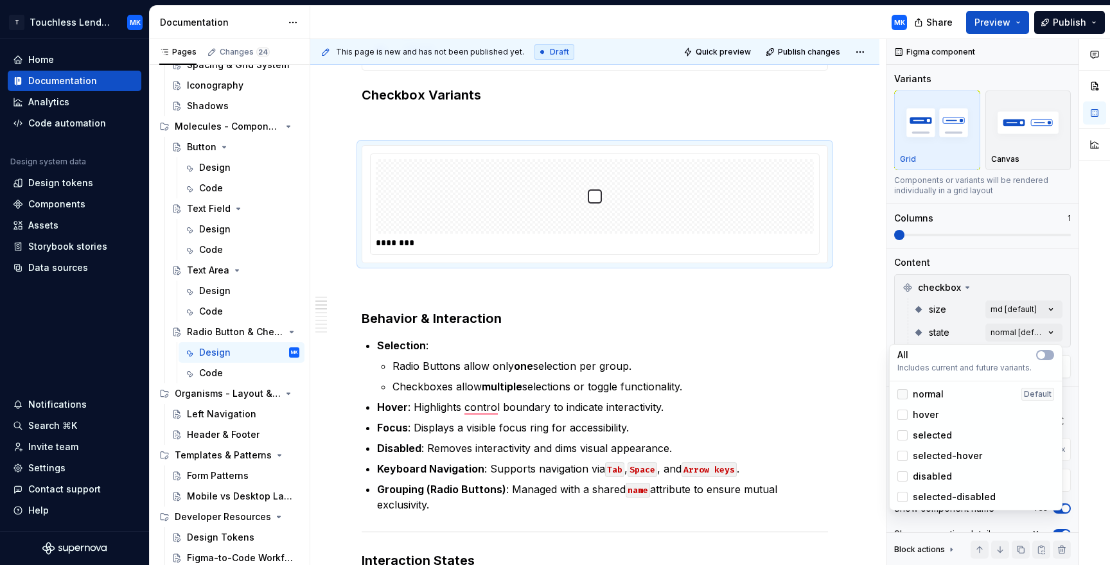
click at [899, 398] on div at bounding box center [902, 394] width 10 height 10
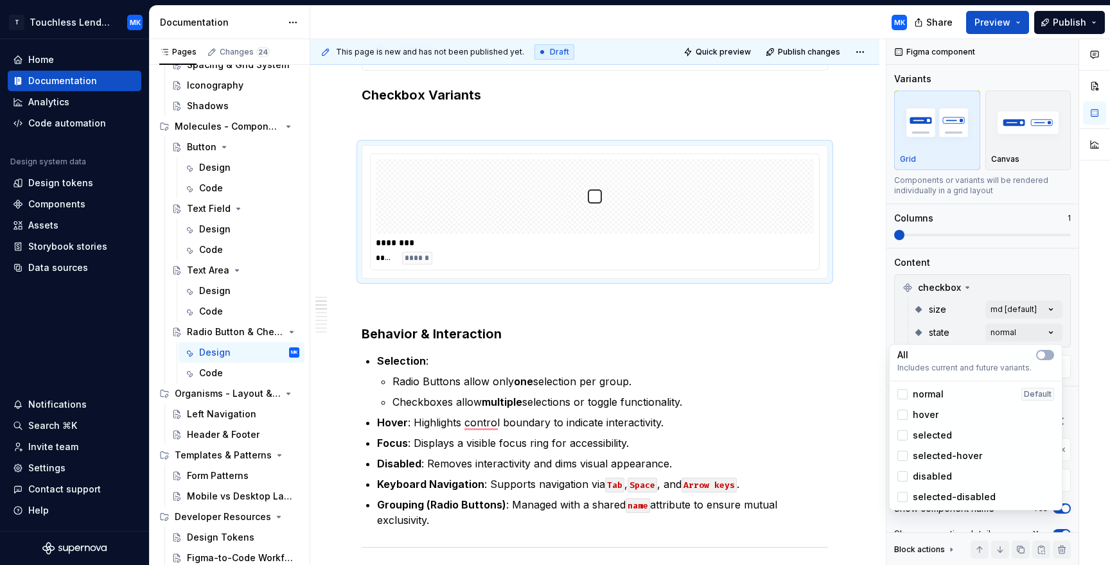
click at [903, 421] on div "hover" at bounding box center [917, 414] width 41 height 13
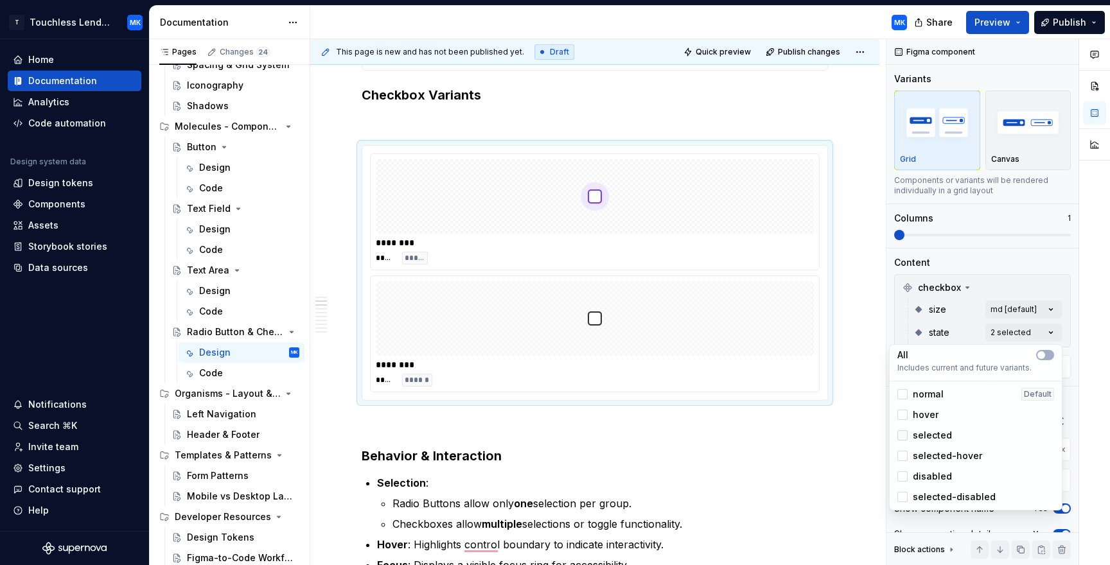
click at [905, 437] on div at bounding box center [902, 435] width 10 height 10
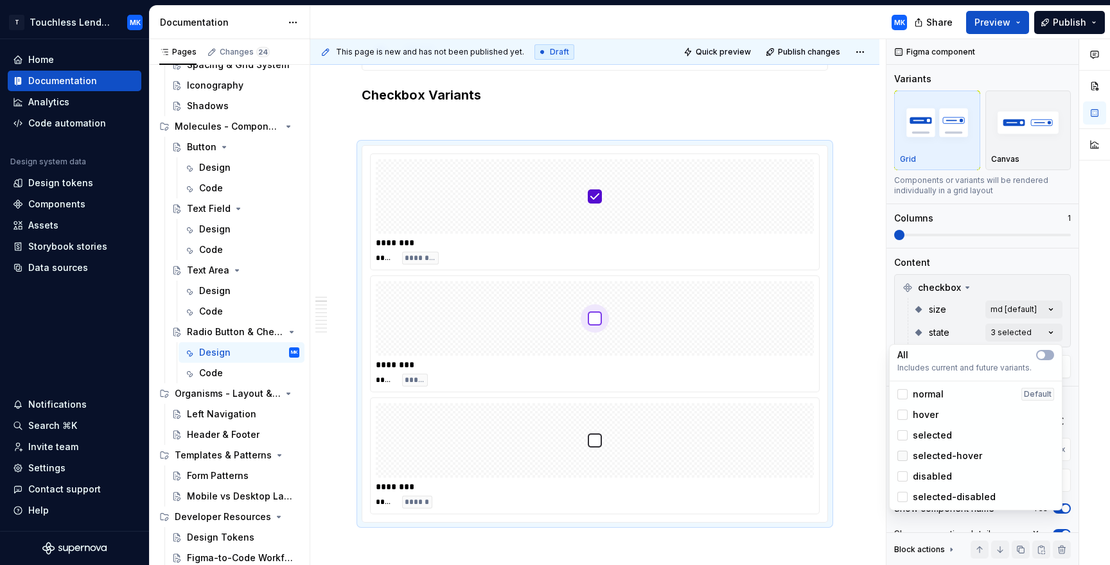
click at [902, 453] on div at bounding box center [902, 456] width 10 height 10
click at [904, 479] on div at bounding box center [902, 476] width 10 height 10
click at [902, 501] on div at bounding box center [902, 497] width 10 height 10
click at [1014, 306] on div "Comments Open comments No comments yet Select ‘Comment’ from the block context …" at bounding box center [998, 302] width 224 height 527
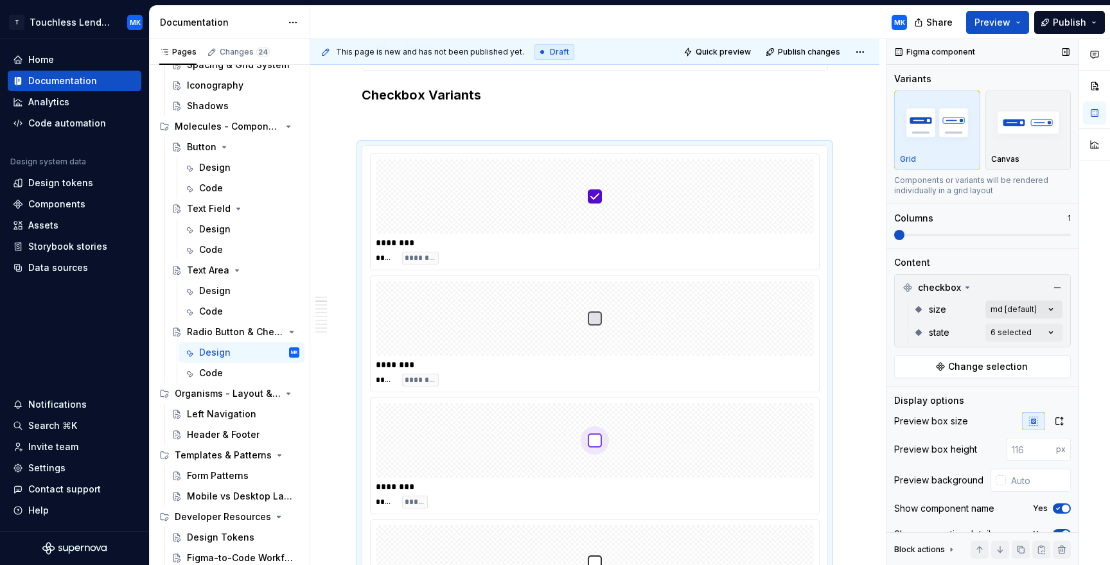
click at [1013, 312] on div "Comments Open comments No comments yet Select ‘Comment’ from the block context …" at bounding box center [998, 302] width 224 height 527
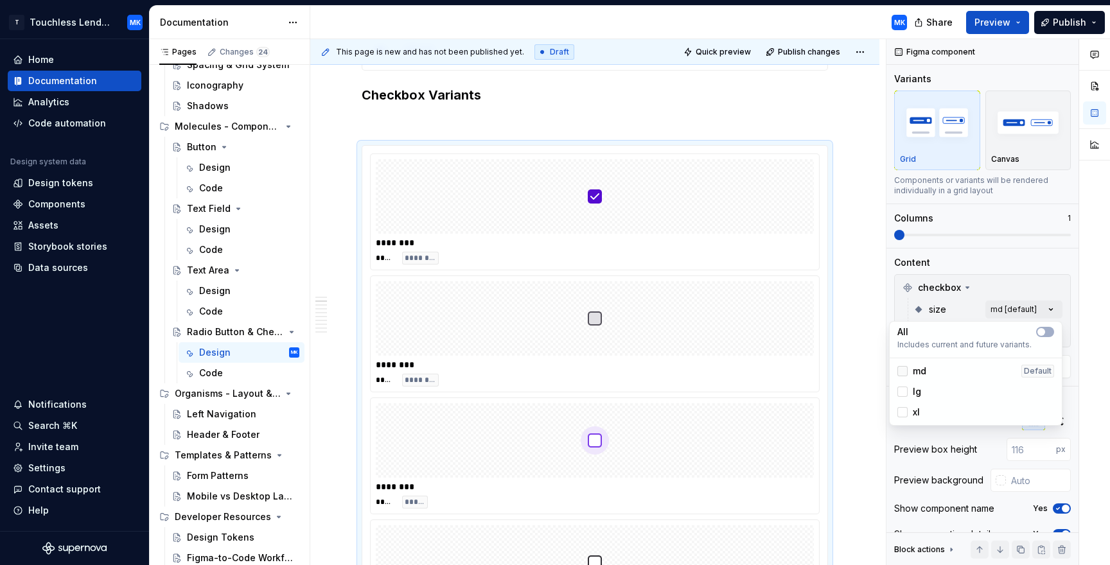
click at [903, 369] on div at bounding box center [902, 371] width 10 height 10
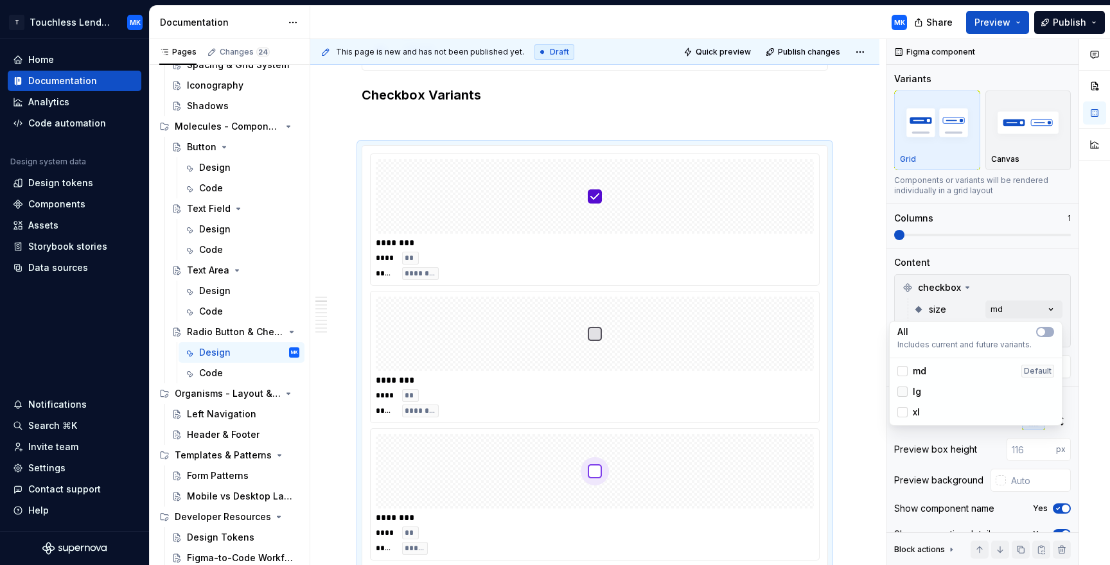
click at [903, 389] on div at bounding box center [902, 392] width 10 height 10
drag, startPoint x: 903, startPoint y: 408, endPoint x: 912, endPoint y: 396, distance: 15.2
click at [903, 408] on div at bounding box center [902, 412] width 10 height 10
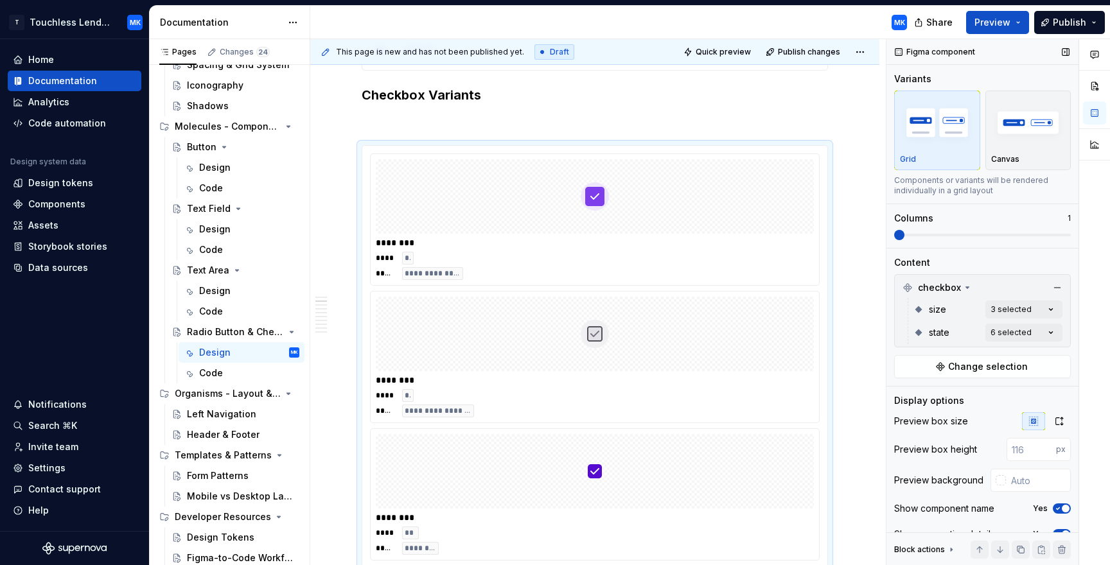
drag, startPoint x: 898, startPoint y: 234, endPoint x: 1076, endPoint y: 236, distance: 178.6
click at [1076, 236] on div "Comments Open comments No comments yet Select ‘Comment’ from the block context …" at bounding box center [998, 302] width 224 height 527
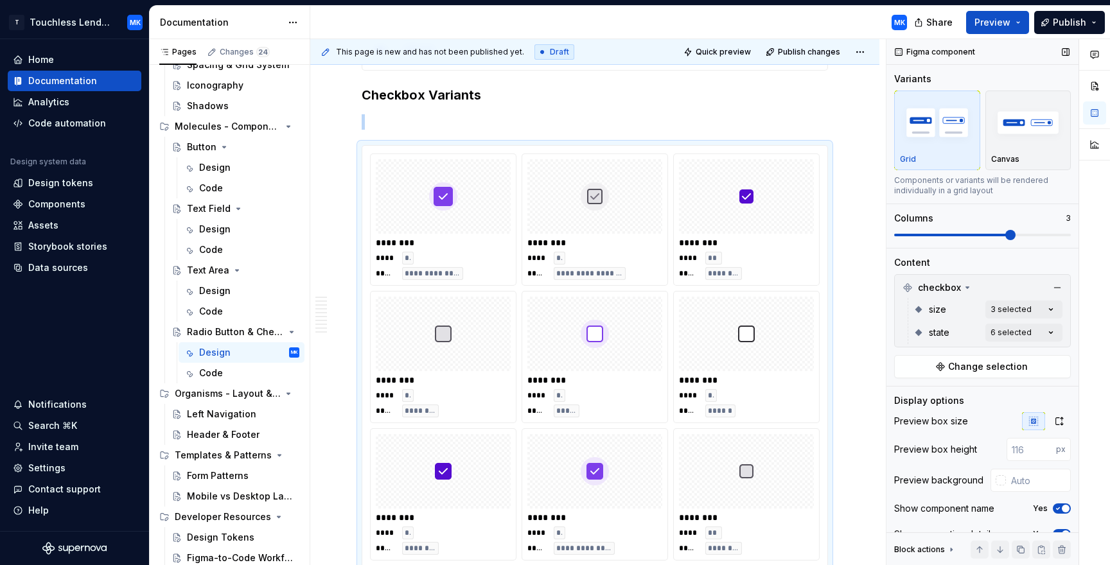
scroll to position [1297, 0]
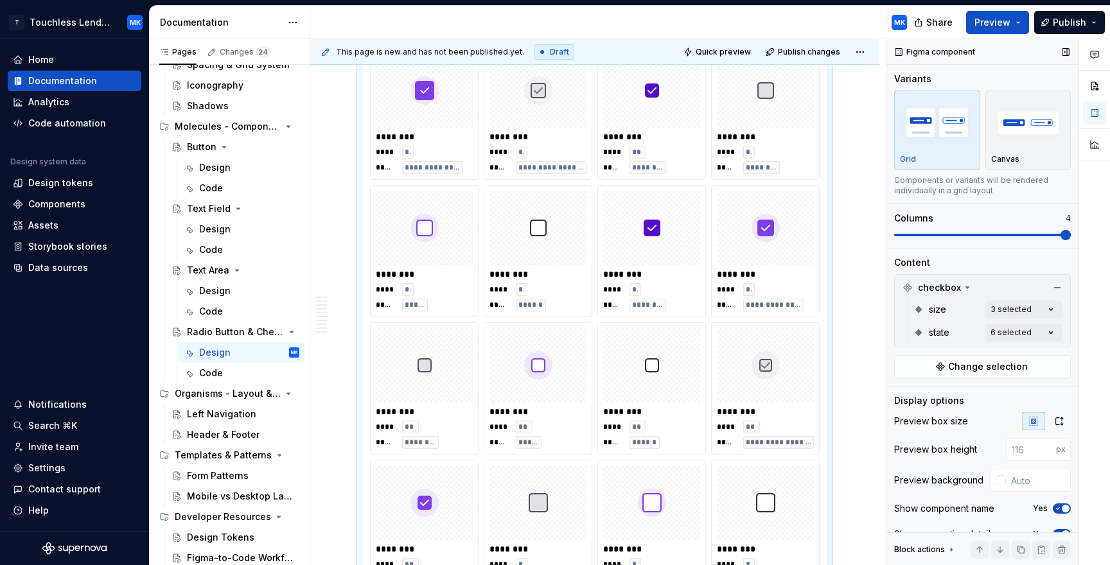
click at [1071, 238] on span at bounding box center [1065, 235] width 10 height 10
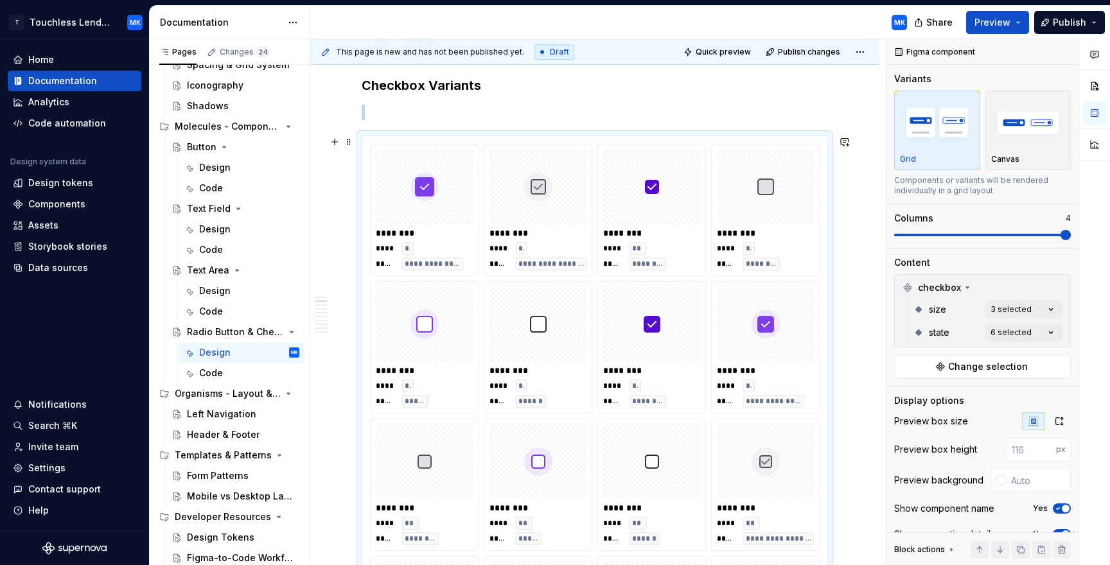
scroll to position [1193, 0]
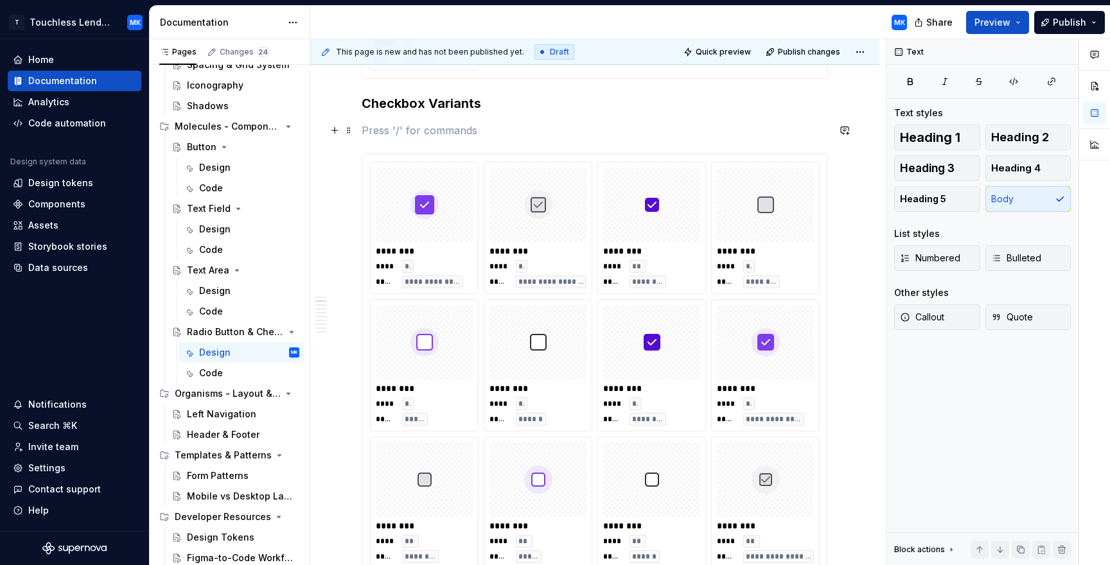
click at [378, 136] on p "To enrich screen reader interactions, please activate Accessibility in Grammarl…" at bounding box center [595, 130] width 466 height 15
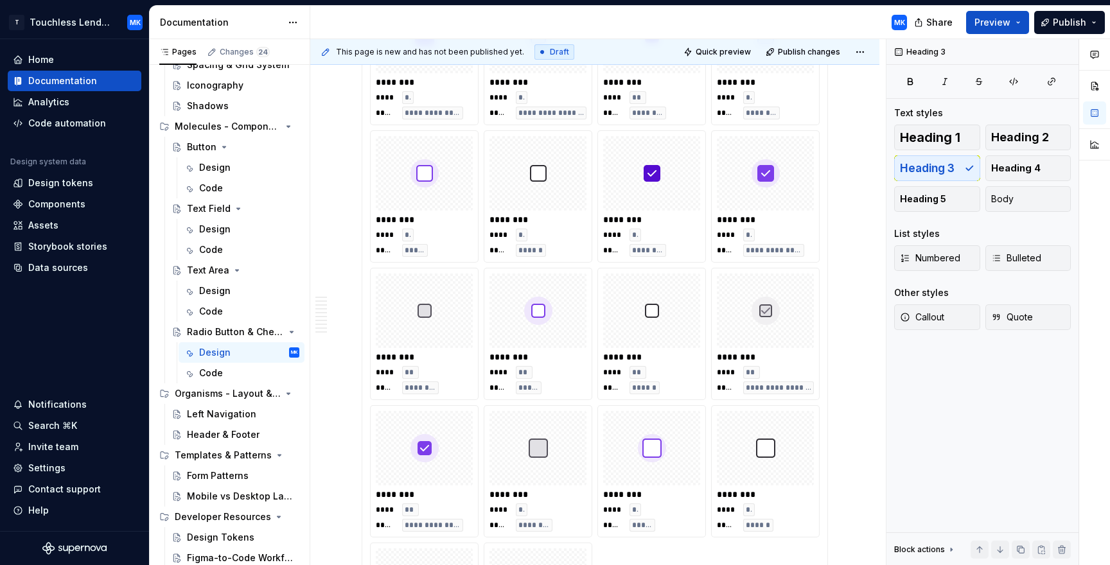
scroll to position [1336, 0]
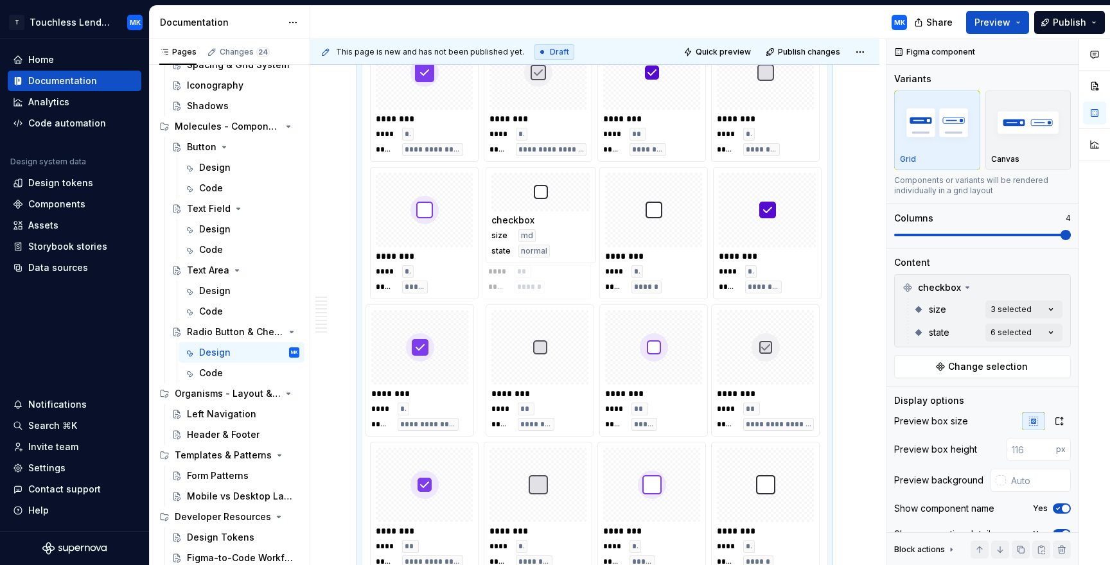
drag, startPoint x: 656, startPoint y: 342, endPoint x: 572, endPoint y: 232, distance: 138.4
click at [572, 232] on body "T Touchless Lending MK Home Documentation Analytics Code automation Design syst…" at bounding box center [555, 282] width 1110 height 565
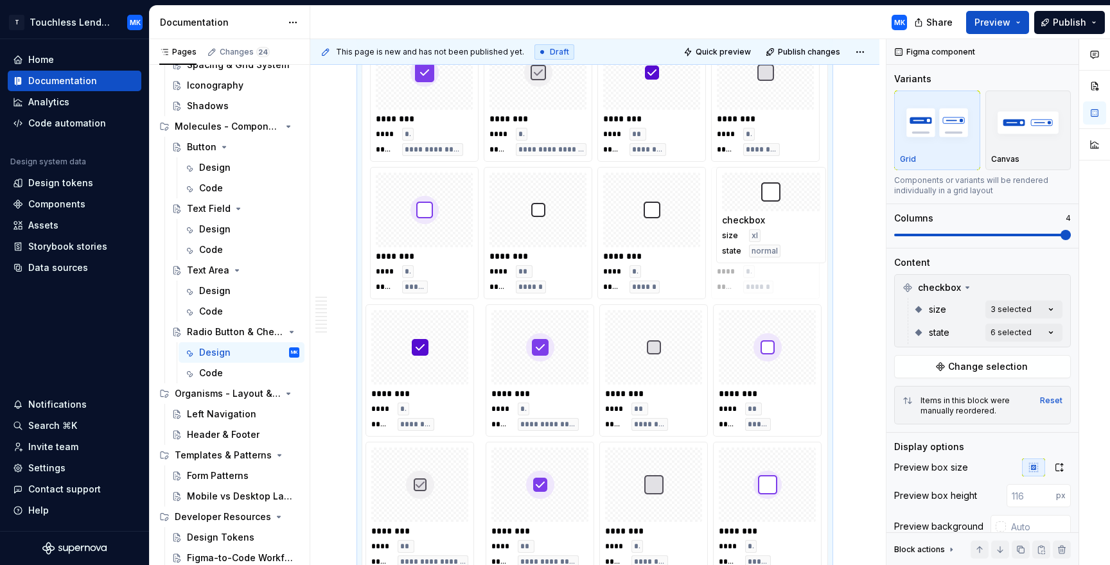
drag, startPoint x: 773, startPoint y: 480, endPoint x: 752, endPoint y: 220, distance: 260.9
click at [752, 220] on body "T Touchless Lending MK Home Documentation Analytics Code automation Design syst…" at bounding box center [555, 282] width 1110 height 565
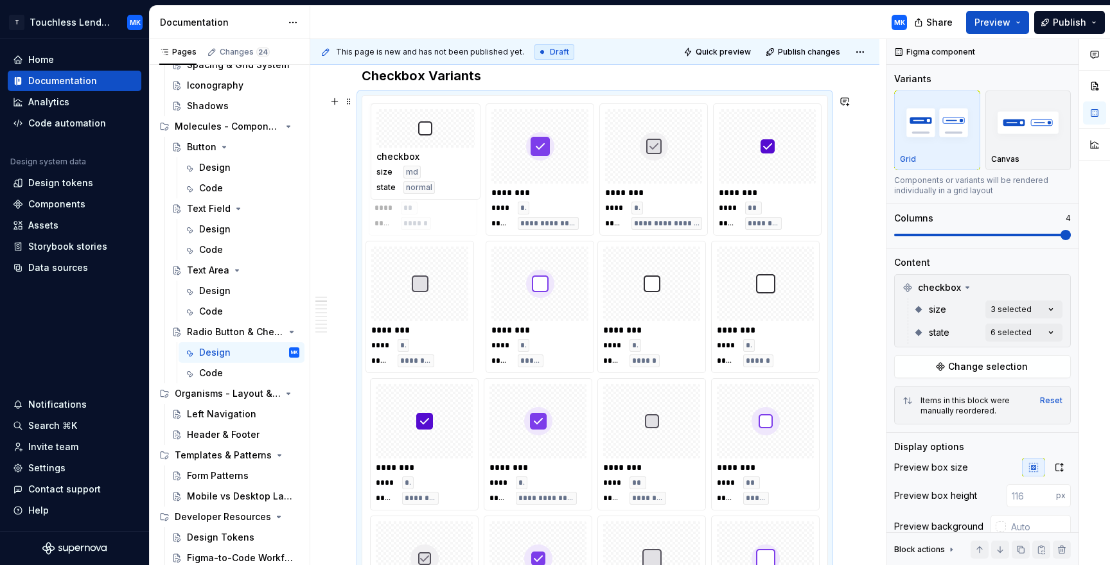
drag, startPoint x: 544, startPoint y: 269, endPoint x: 441, endPoint y: 145, distance: 161.5
click at [441, 145] on body "T Touchless Lending MK Home Documentation Analytics Code automation Design syst…" at bounding box center [555, 282] width 1110 height 565
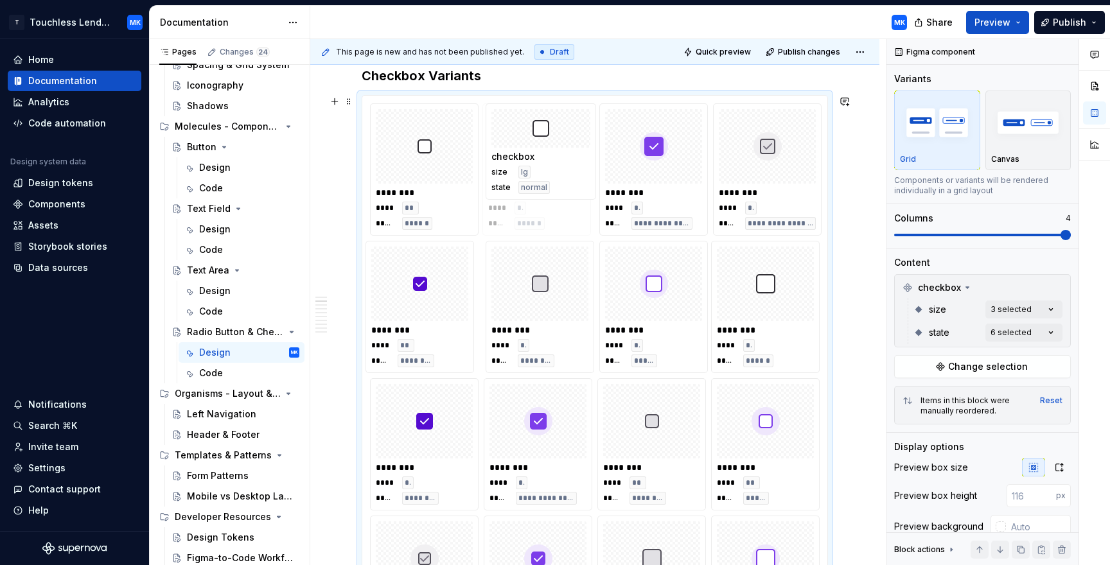
drag, startPoint x: 633, startPoint y: 277, endPoint x: 518, endPoint y: 153, distance: 169.5
click at [513, 148] on body "T Touchless Lending MK Home Documentation Analytics Code automation Design syst…" at bounding box center [555, 282] width 1110 height 565
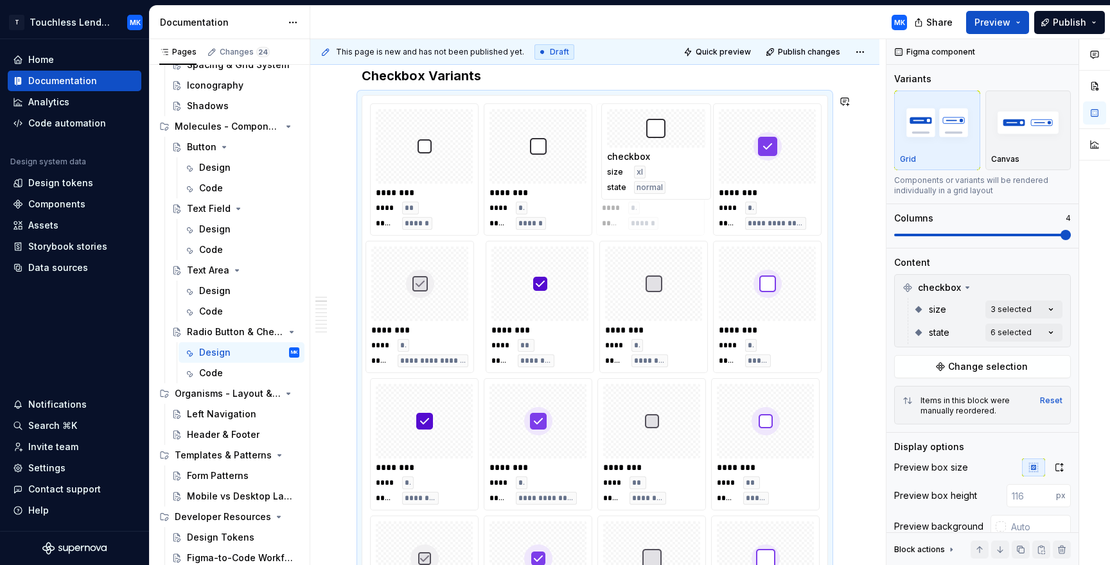
drag, startPoint x: 777, startPoint y: 292, endPoint x: 645, endPoint y: 170, distance: 180.0
click at [645, 170] on body "T Touchless Lending MK Home Documentation Analytics Code automation Design syst…" at bounding box center [555, 282] width 1110 height 565
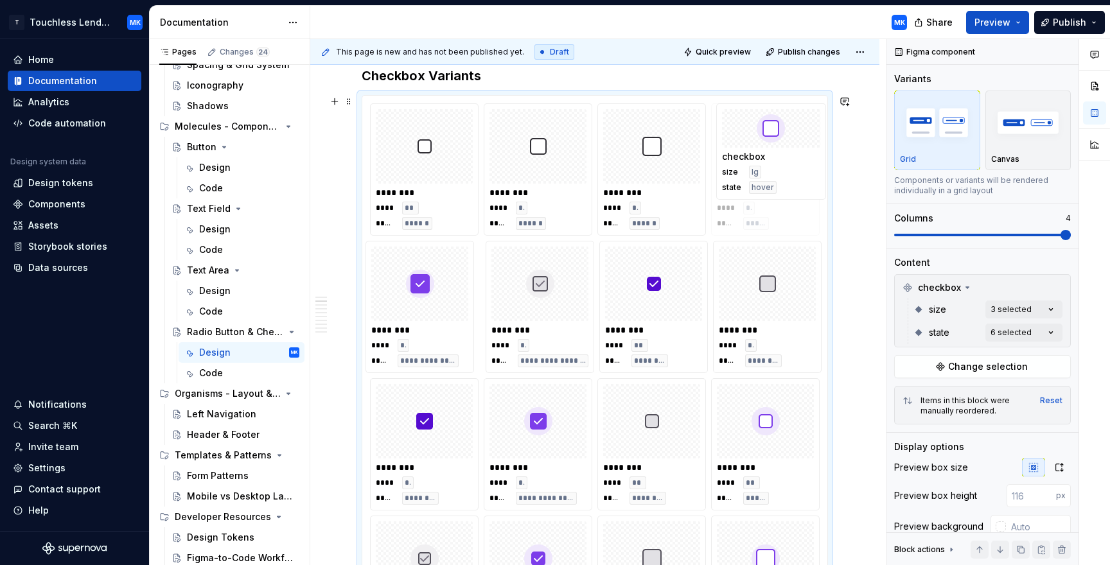
drag, startPoint x: 780, startPoint y: 285, endPoint x: 769, endPoint y: 169, distance: 116.8
click at [769, 169] on body "T Touchless Lending MK Home Documentation Analytics Code automation Design syst…" at bounding box center [555, 282] width 1110 height 565
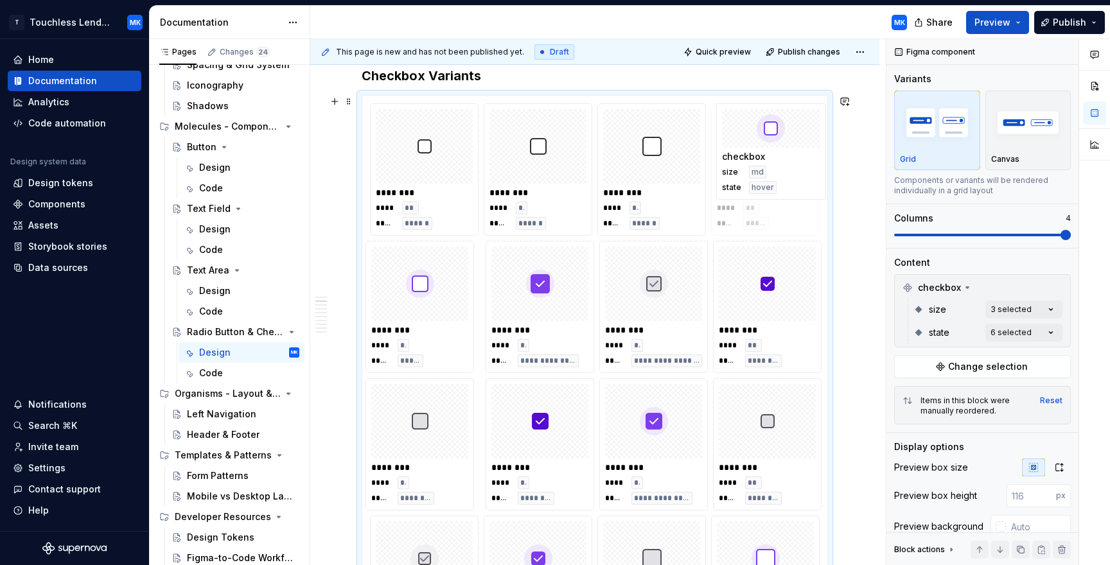
drag, startPoint x: 774, startPoint y: 426, endPoint x: 751, endPoint y: 161, distance: 266.3
click at [751, 161] on body "T Touchless Lending MK Home Documentation Analytics Code automation Design syst…" at bounding box center [555, 282] width 1110 height 565
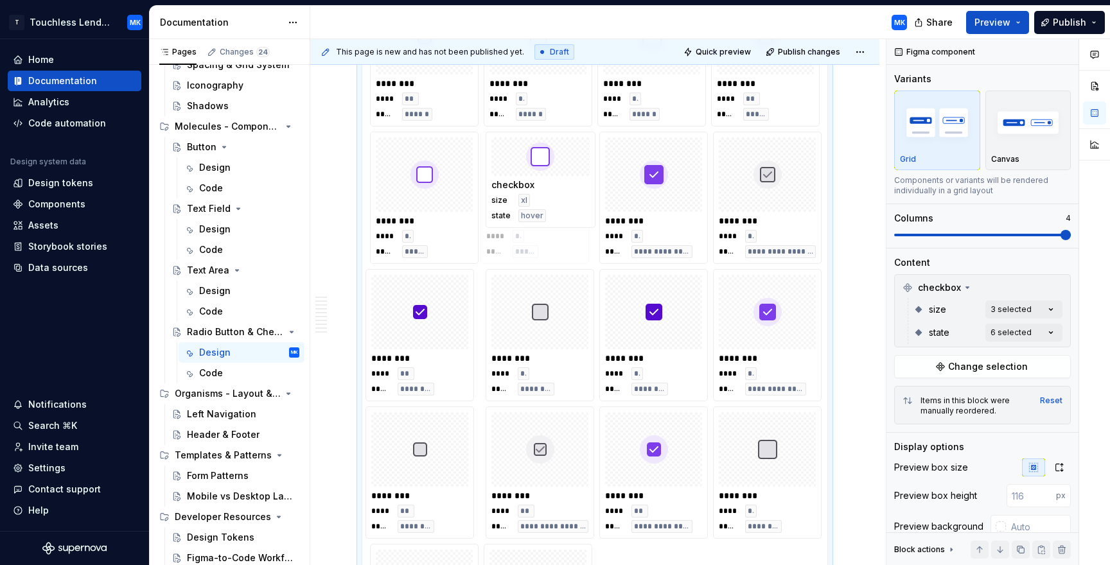
drag, startPoint x: 766, startPoint y: 437, endPoint x: 552, endPoint y: 185, distance: 329.9
click at [552, 185] on body "T Touchless Lending MK Home Documentation Analytics Code automation Design syst…" at bounding box center [555, 282] width 1110 height 565
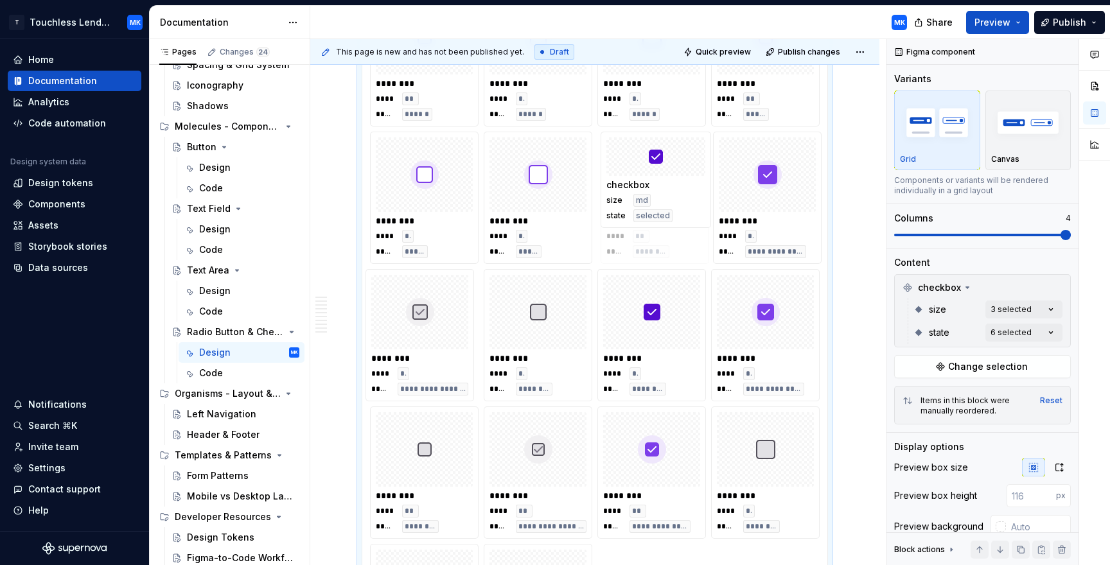
drag, startPoint x: 457, startPoint y: 326, endPoint x: 674, endPoint y: 198, distance: 251.9
click at [674, 198] on body "T Touchless Lending MK Home Documentation Analytics Code automation Design syst…" at bounding box center [555, 282] width 1110 height 565
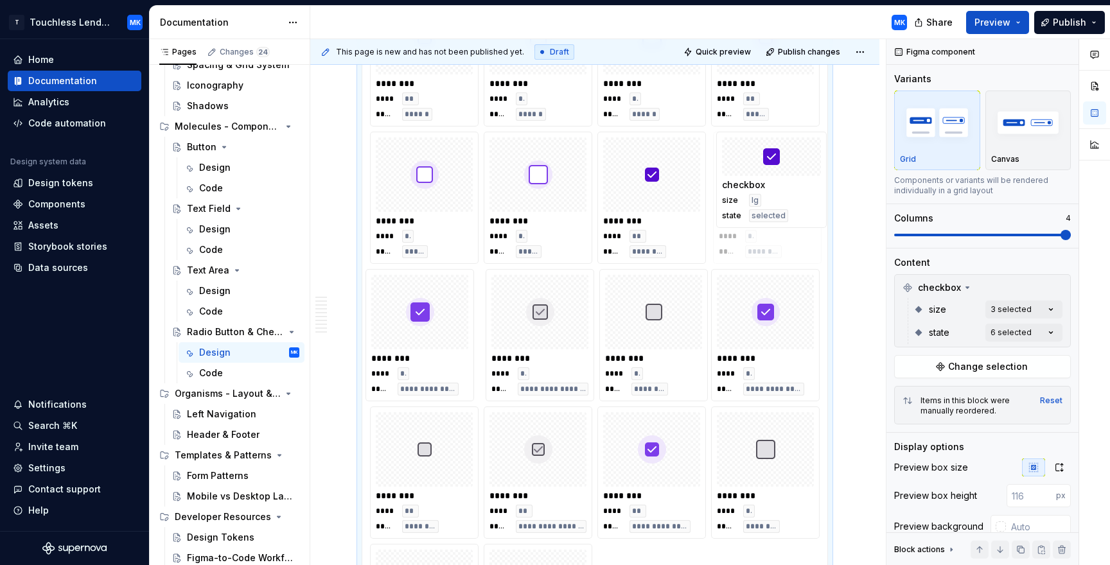
drag, startPoint x: 655, startPoint y: 333, endPoint x: 739, endPoint y: 227, distance: 135.4
click at [739, 227] on body "T Touchless Lending MK Home Documentation Analytics Code automation Design syst…" at bounding box center [555, 282] width 1110 height 565
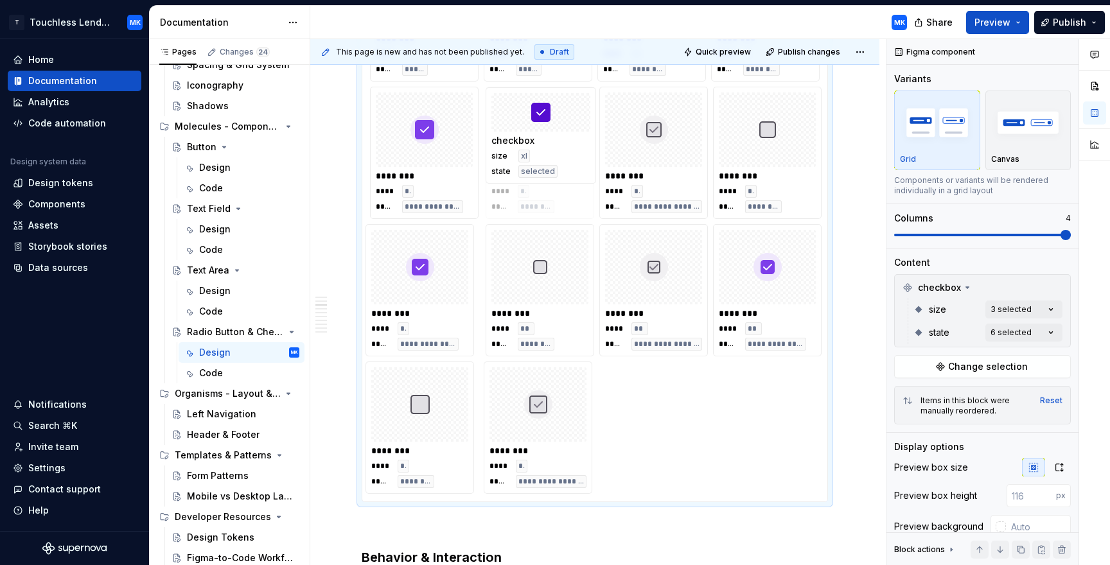
drag, startPoint x: 446, startPoint y: 401, endPoint x: 561, endPoint y: 138, distance: 287.6
click at [561, 138] on body "T Touchless Lending MK Home Documentation Analytics Code automation Design syst…" at bounding box center [555, 282] width 1110 height 565
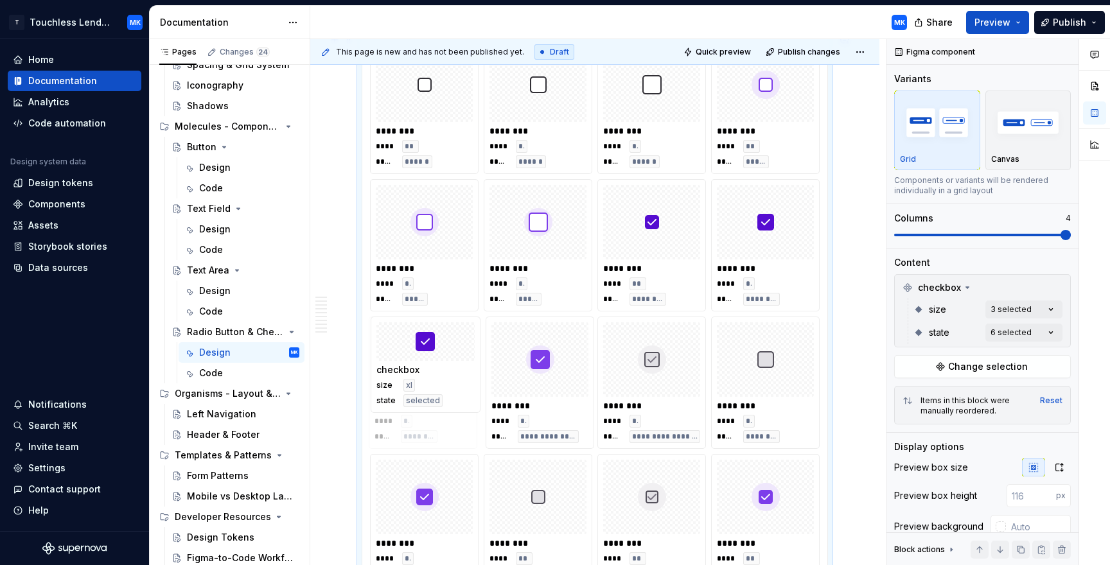
drag, startPoint x: 554, startPoint y: 356, endPoint x: 443, endPoint y: 354, distance: 111.1
click at [443, 354] on body "T Touchless Lending MK Home Documentation Analytics Code automation Design syst…" at bounding box center [555, 282] width 1110 height 565
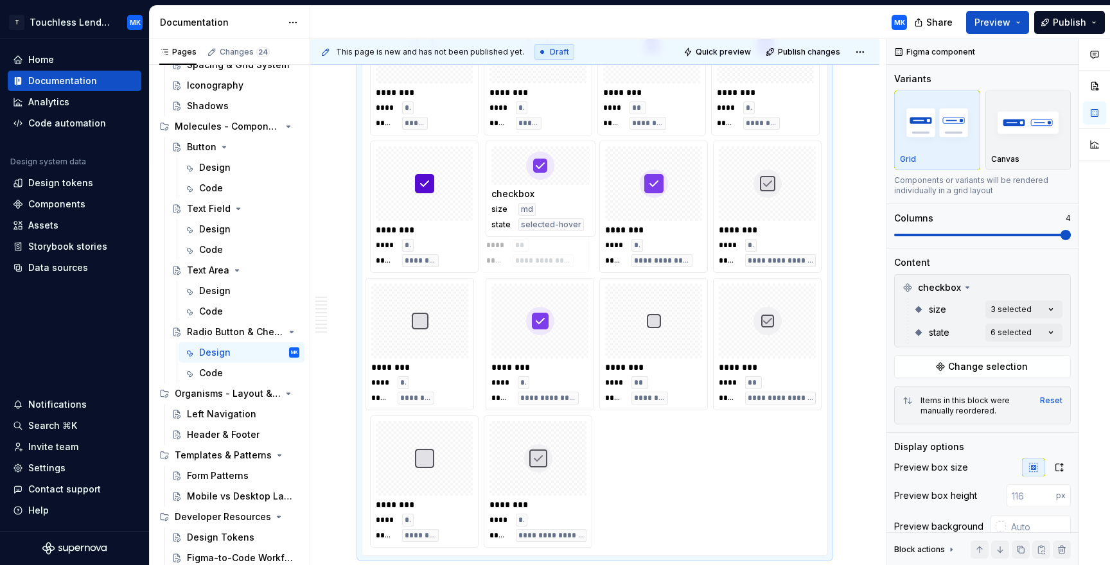
drag, startPoint x: 756, startPoint y: 330, endPoint x: 532, endPoint y: 196, distance: 261.3
click at [532, 196] on body "T Touchless Lending MK Home Documentation Analytics Code automation Design syst…" at bounding box center [555, 282] width 1110 height 565
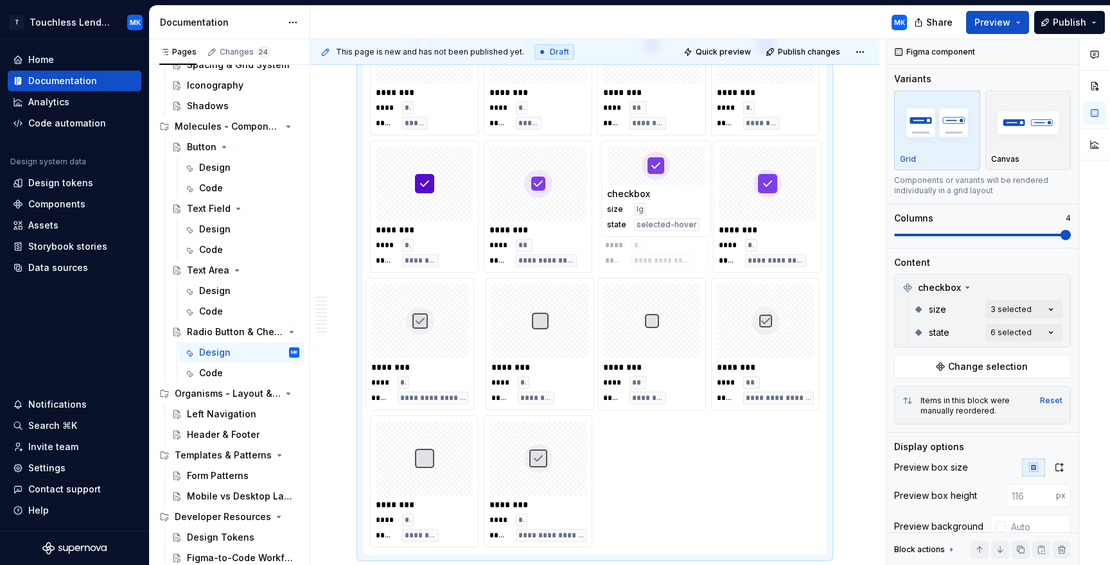
drag, startPoint x: 540, startPoint y: 333, endPoint x: 629, endPoint y: 191, distance: 168.2
click at [629, 191] on body "T Touchless Lending MK Home Documentation Analytics Code automation Design syst…" at bounding box center [555, 282] width 1110 height 565
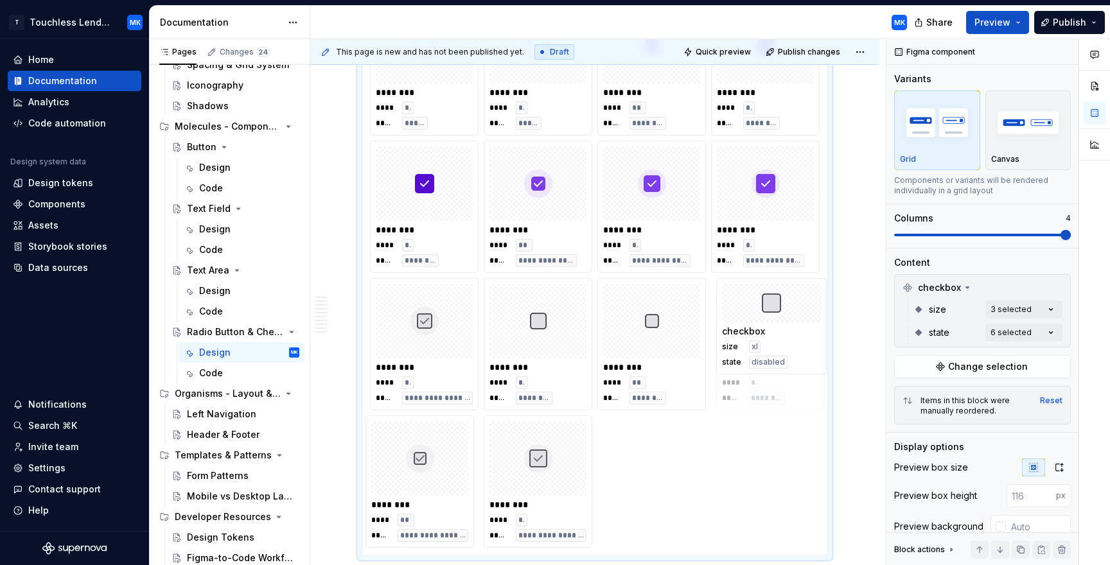
drag, startPoint x: 444, startPoint y: 452, endPoint x: 773, endPoint y: 337, distance: 349.0
click at [773, 337] on body "T Touchless Lending MK Home Documentation Analytics Code automation Design syst…" at bounding box center [555, 282] width 1110 height 565
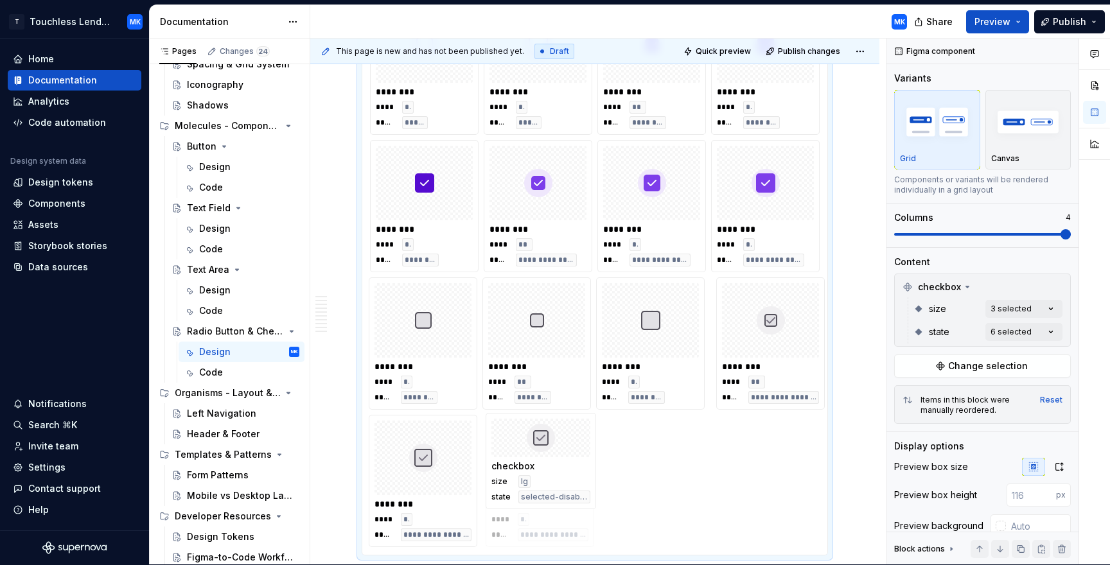
drag, startPoint x: 431, startPoint y: 334, endPoint x: 669, endPoint y: 482, distance: 279.8
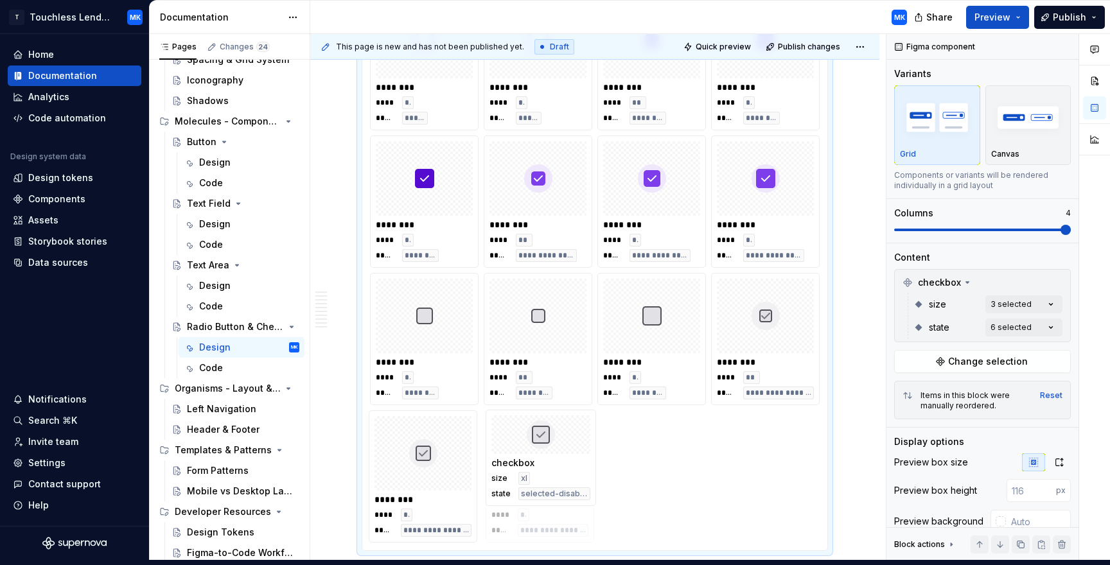
drag, startPoint x: 456, startPoint y: 463, endPoint x: 694, endPoint y: 471, distance: 238.4
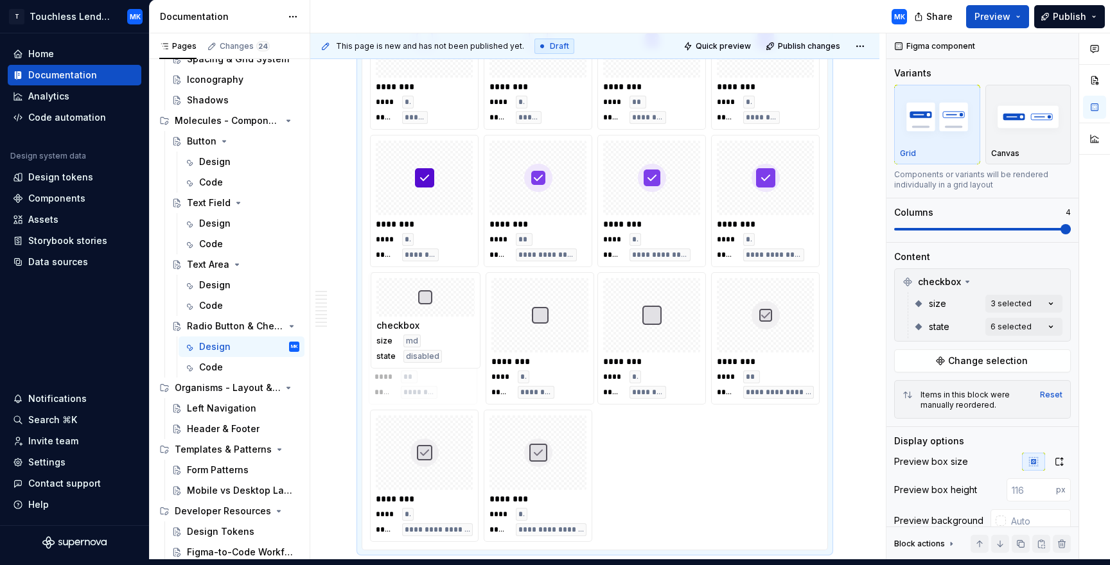
drag, startPoint x: 538, startPoint y: 328, endPoint x: 421, endPoint y: 317, distance: 117.3
click at [421, 317] on body "T Touchless Lending MK Home Documentation Analytics Code automation Design syst…" at bounding box center [555, 276] width 1110 height 565
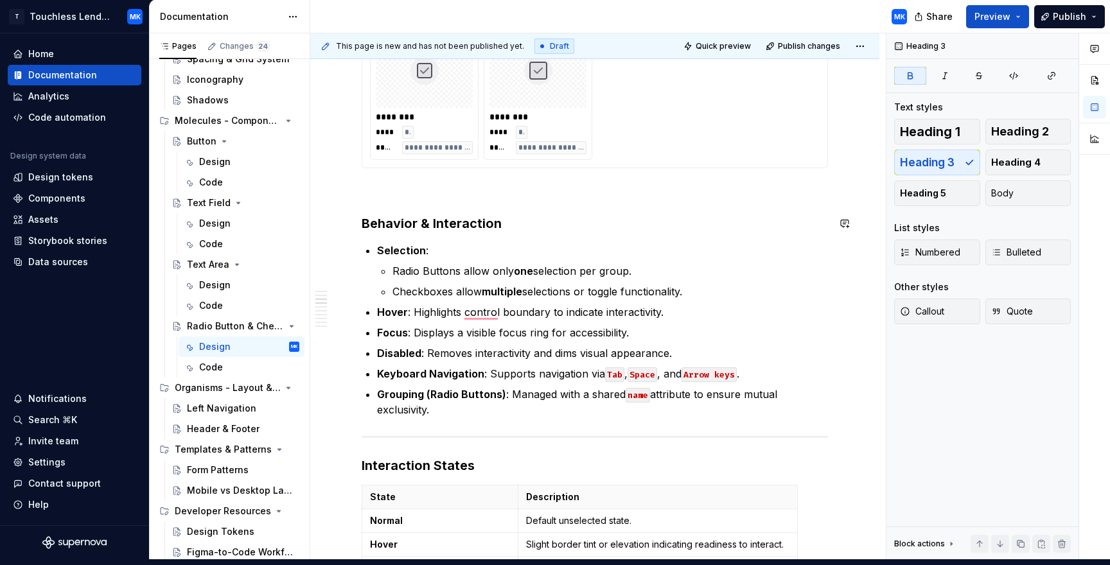
click at [374, 199] on div "**********" at bounding box center [595, 527] width 466 height 4220
click at [369, 191] on p "To enrich screen reader interactions, please activate Accessibility in Grammarl…" at bounding box center [595, 191] width 466 height 15
click at [340, 192] on button "button" at bounding box center [335, 191] width 18 height 18
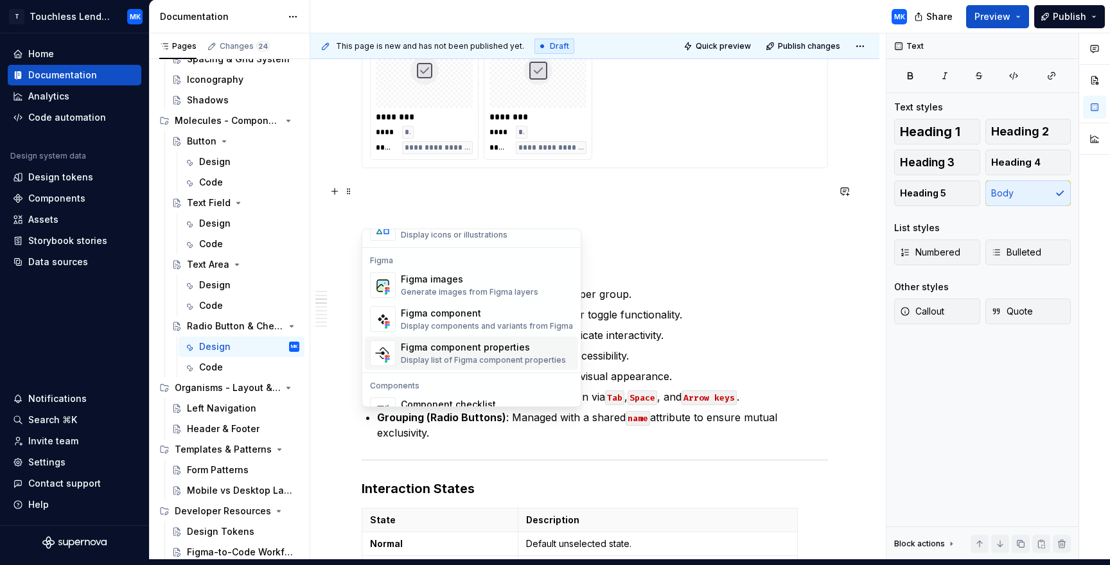
click at [466, 362] on div "Display list of Figma component properties" at bounding box center [483, 360] width 165 height 10
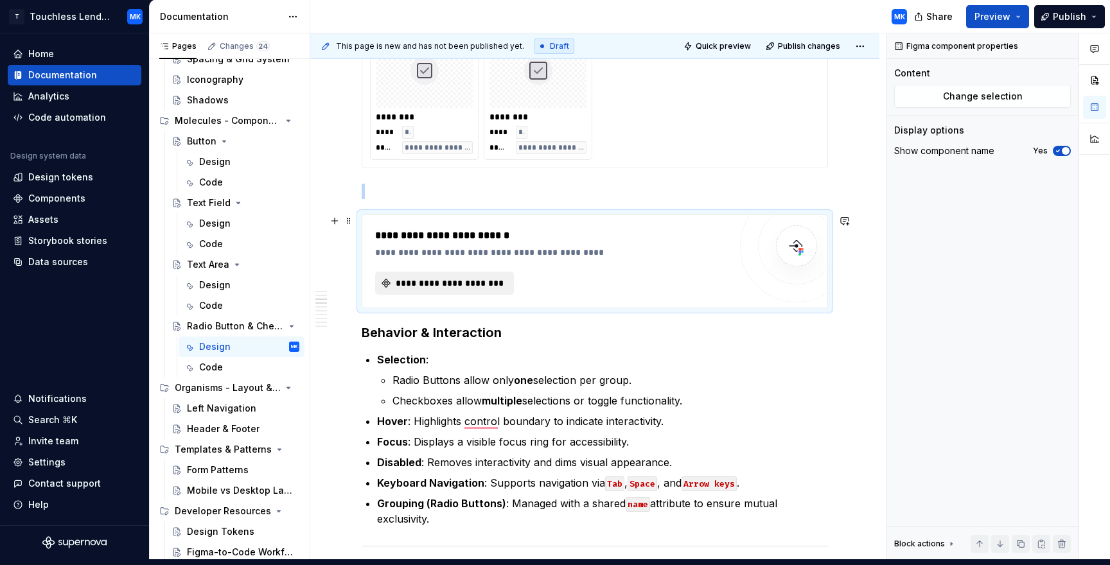
click at [462, 292] on button "**********" at bounding box center [444, 283] width 139 height 23
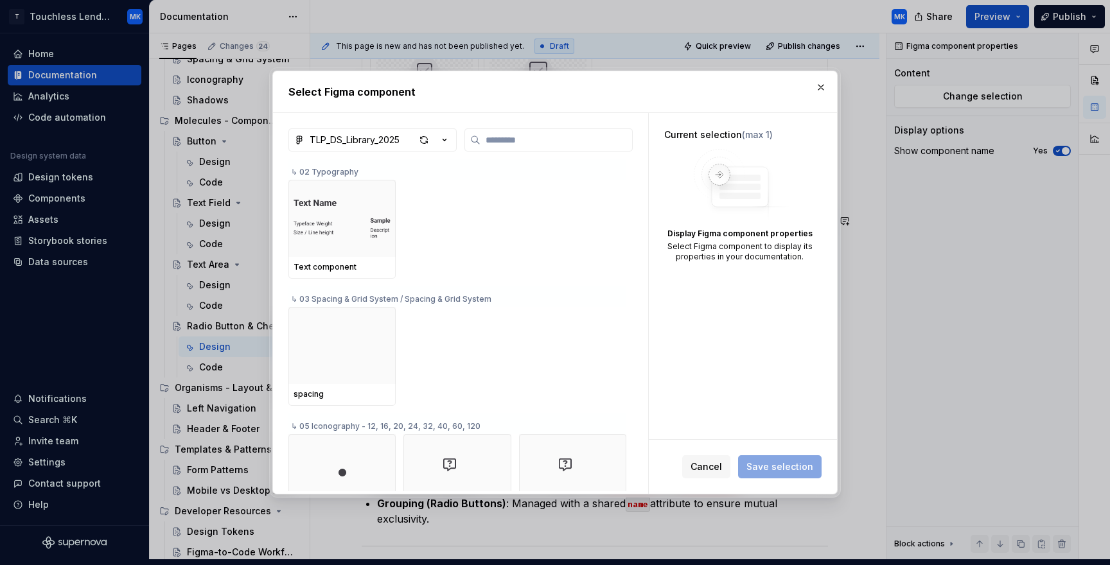
type textarea "*"
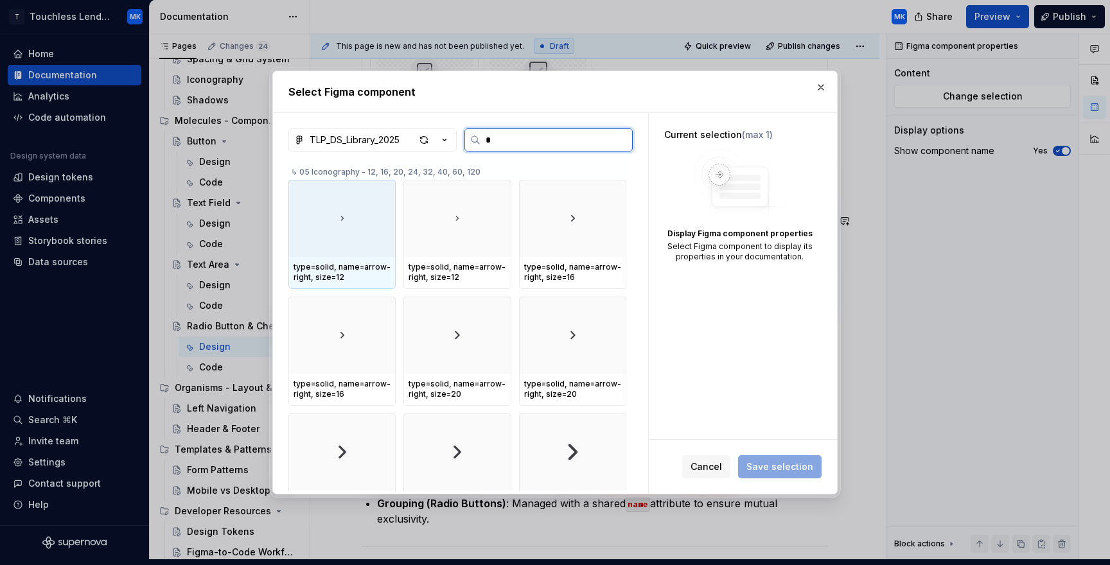
type input "**"
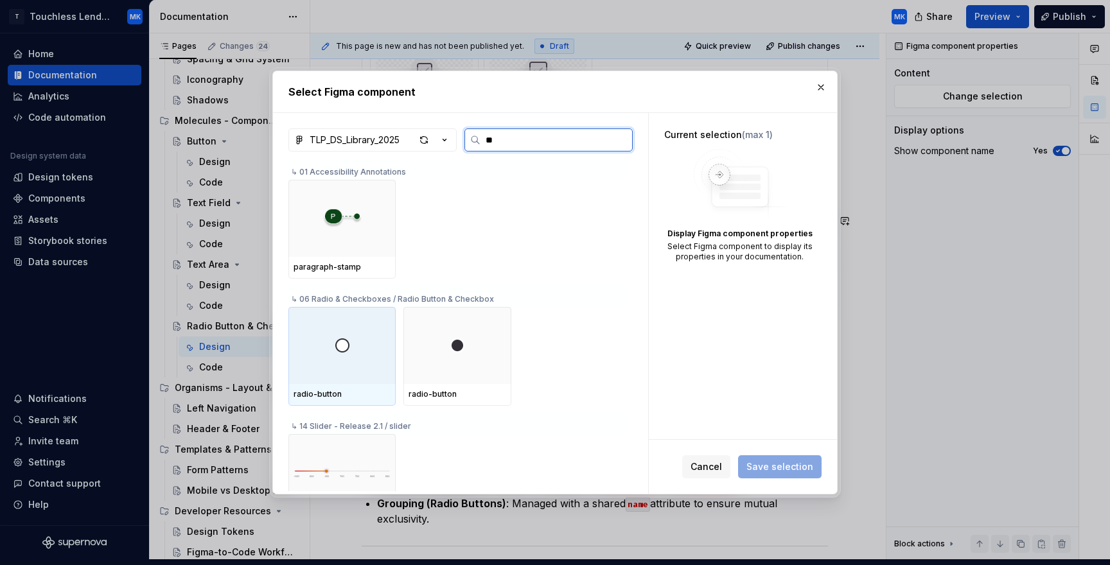
click at [347, 385] on div "radio-button" at bounding box center [341, 395] width 107 height 22
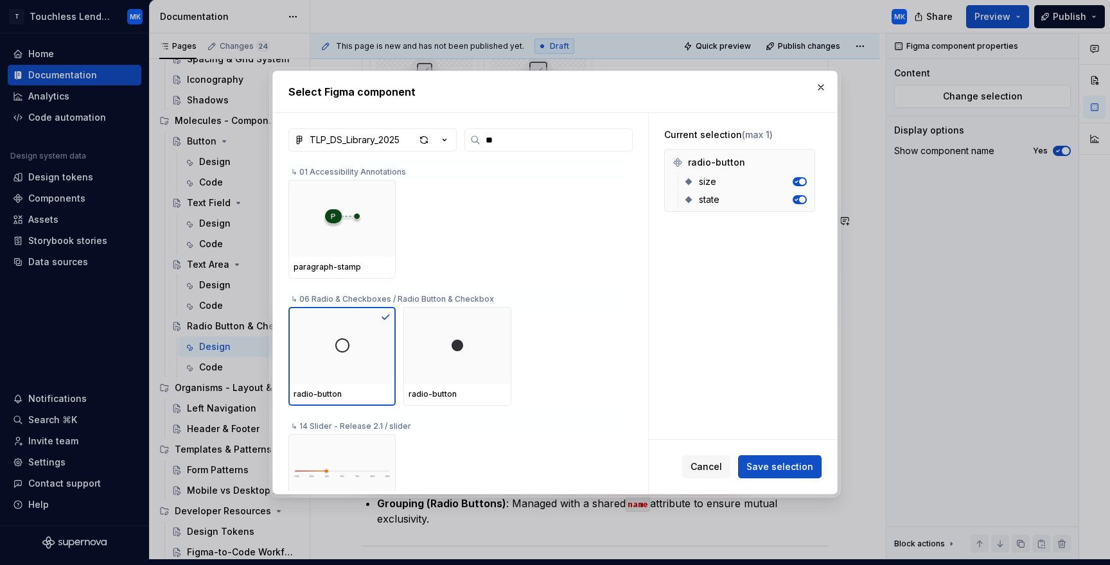
click at [796, 470] on span "Save selection" at bounding box center [779, 467] width 67 height 13
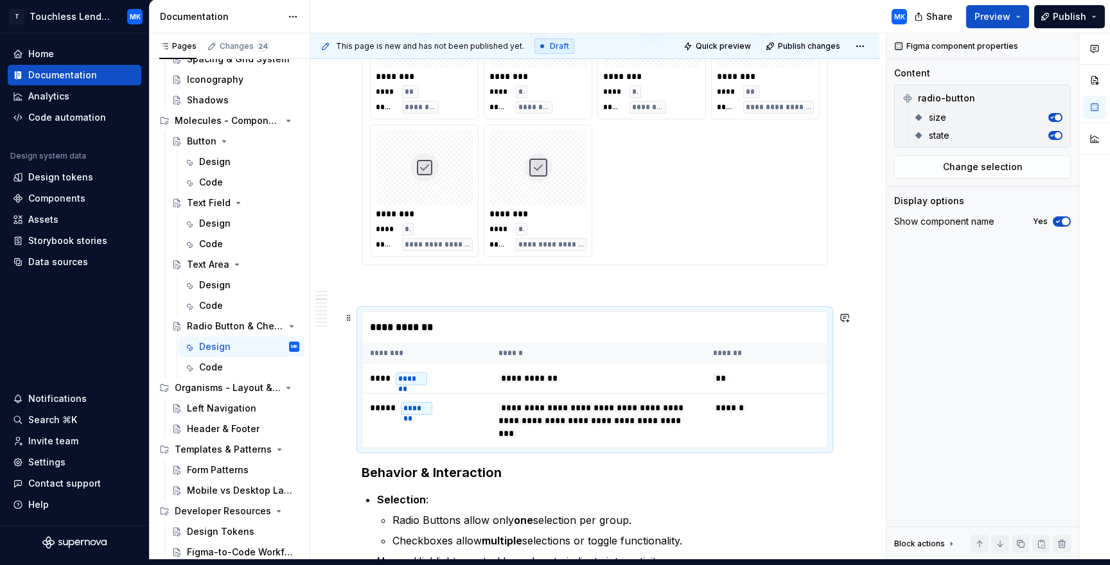
click at [479, 342] on div "**********" at bounding box center [597, 327] width 471 height 31
click at [502, 350] on th "******" at bounding box center [598, 353] width 215 height 21
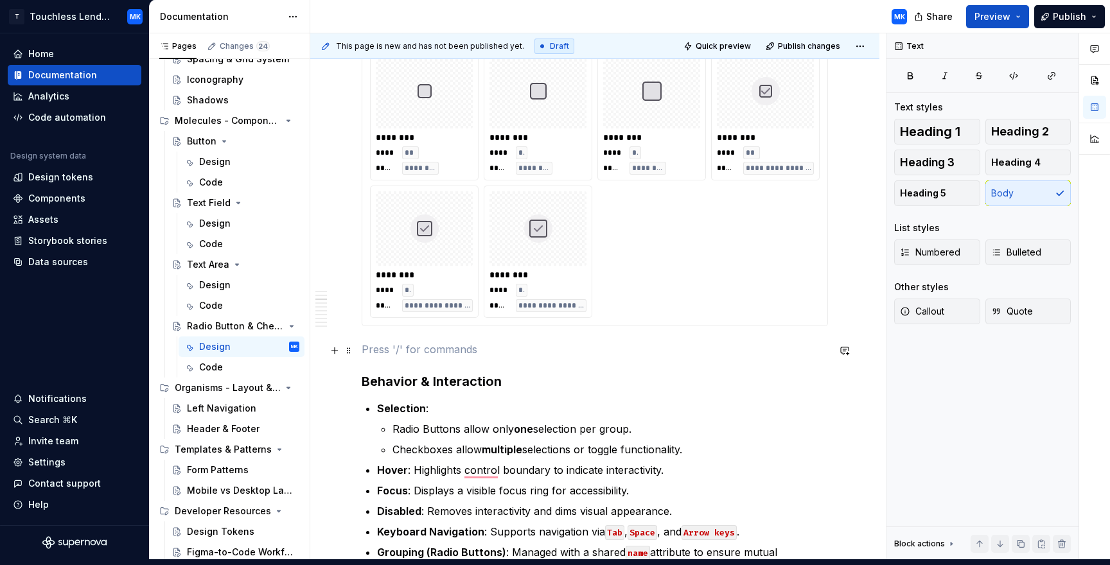
click at [374, 347] on p "To enrich screen reader interactions, please activate Accessibility in Grammarl…" at bounding box center [595, 349] width 466 height 15
click at [337, 353] on button "button" at bounding box center [335, 351] width 18 height 18
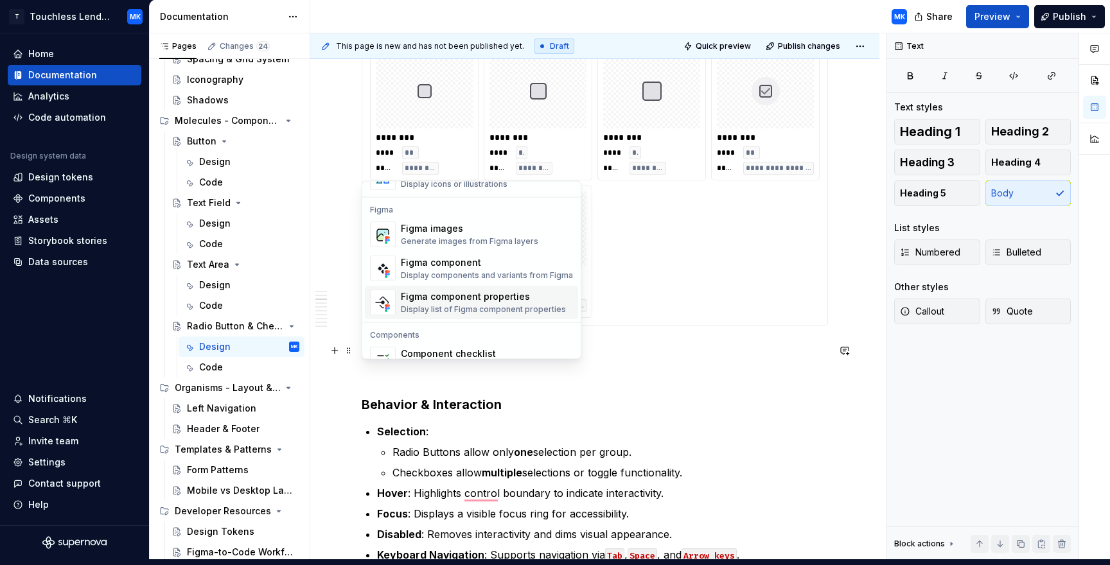
click at [456, 312] on div "Display list of Figma component properties" at bounding box center [483, 310] width 165 height 10
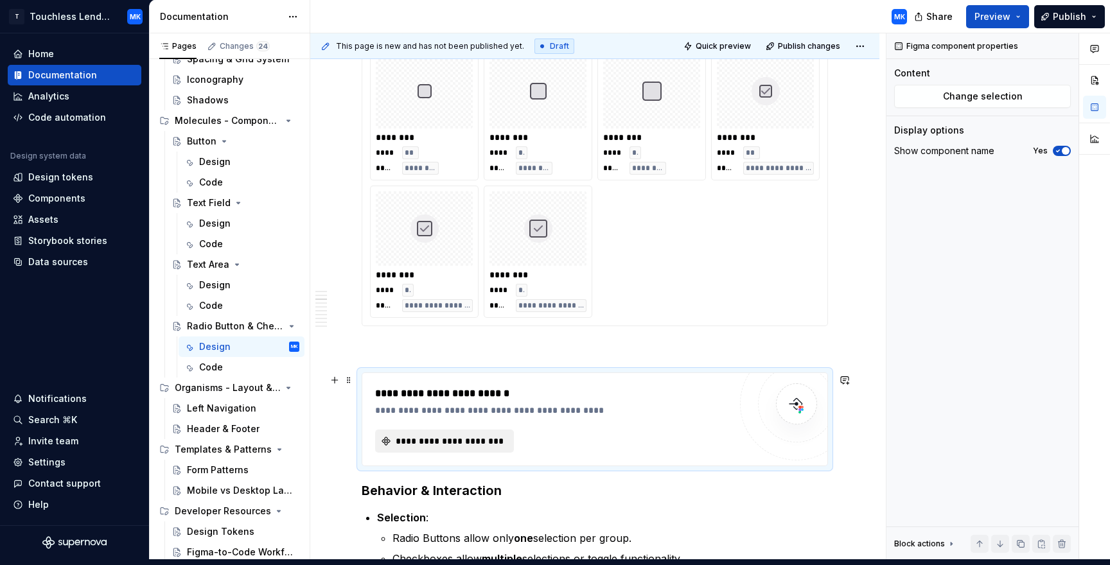
click at [473, 443] on span "**********" at bounding box center [450, 441] width 112 height 13
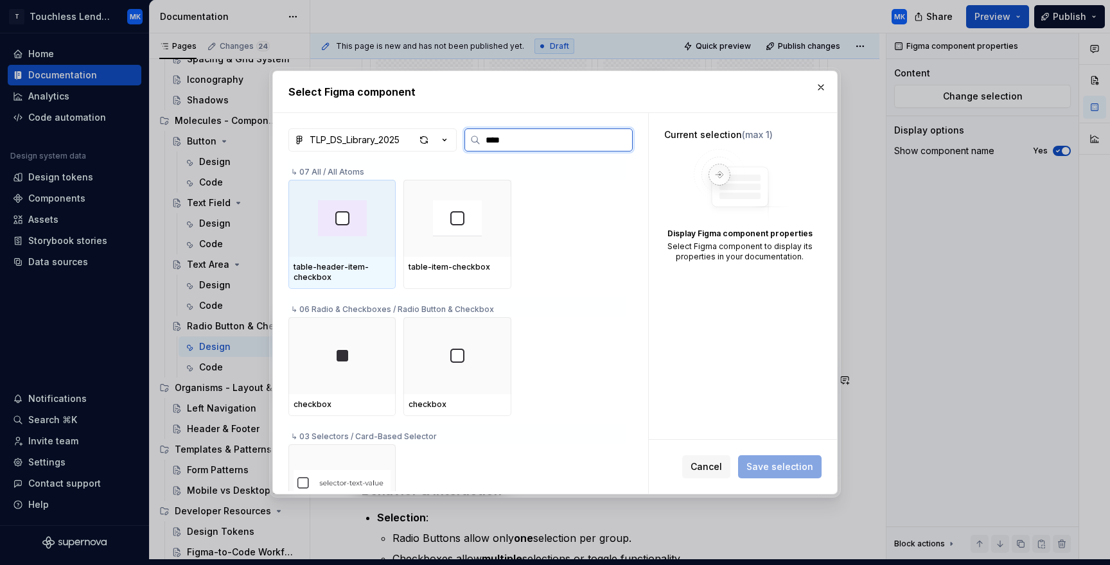
type input "*****"
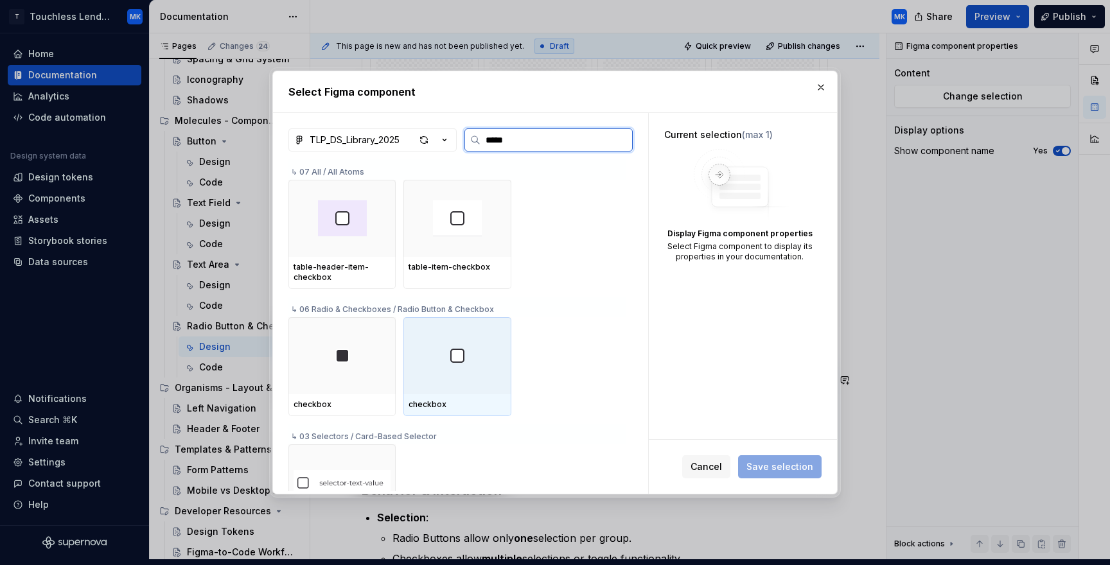
click at [477, 376] on div at bounding box center [456, 355] width 107 height 77
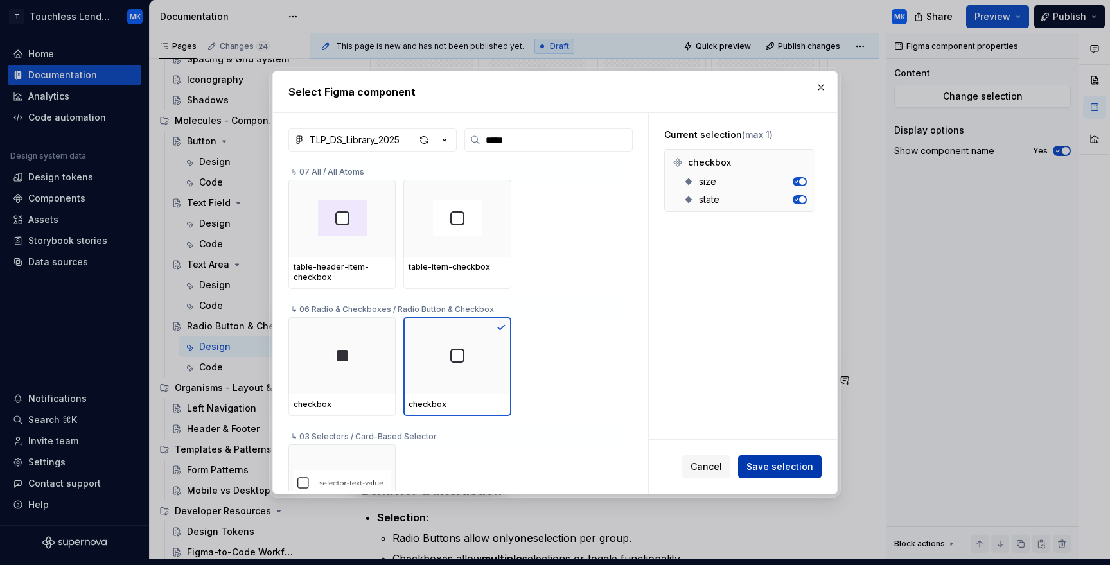
click at [789, 468] on span "Save selection" at bounding box center [779, 467] width 67 height 13
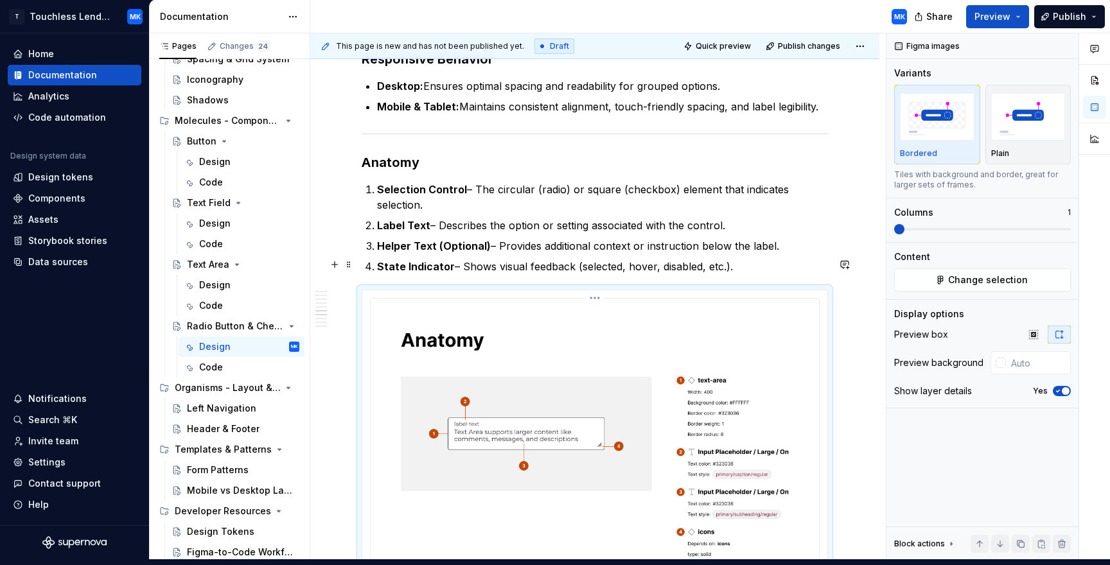
click at [791, 317] on img "To enrich screen reader interactions, please activate Accessibility in Grammarl…" at bounding box center [595, 454] width 438 height 301
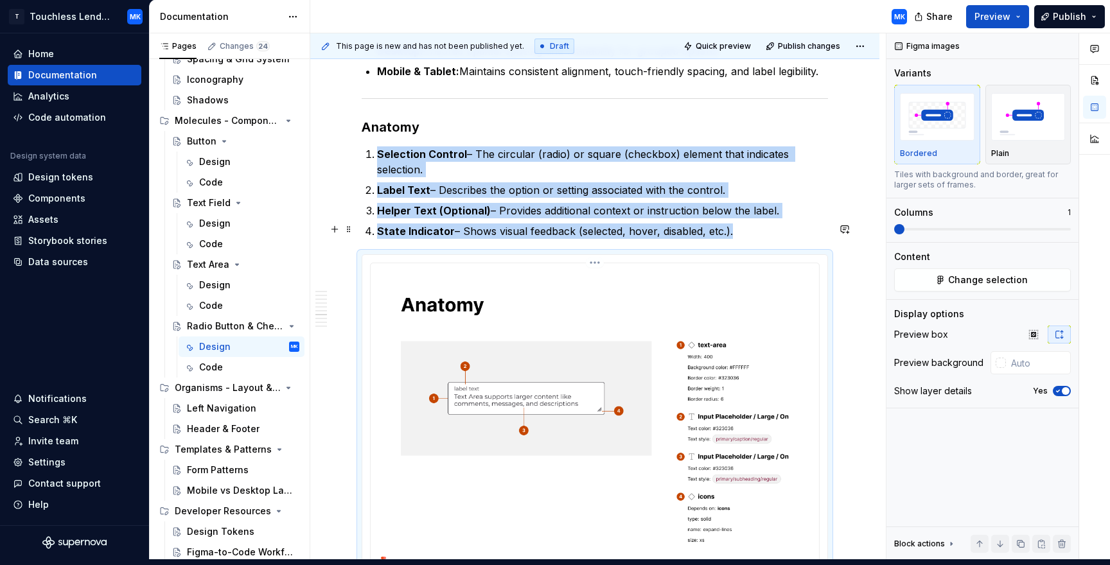
scroll to position [3027, 0]
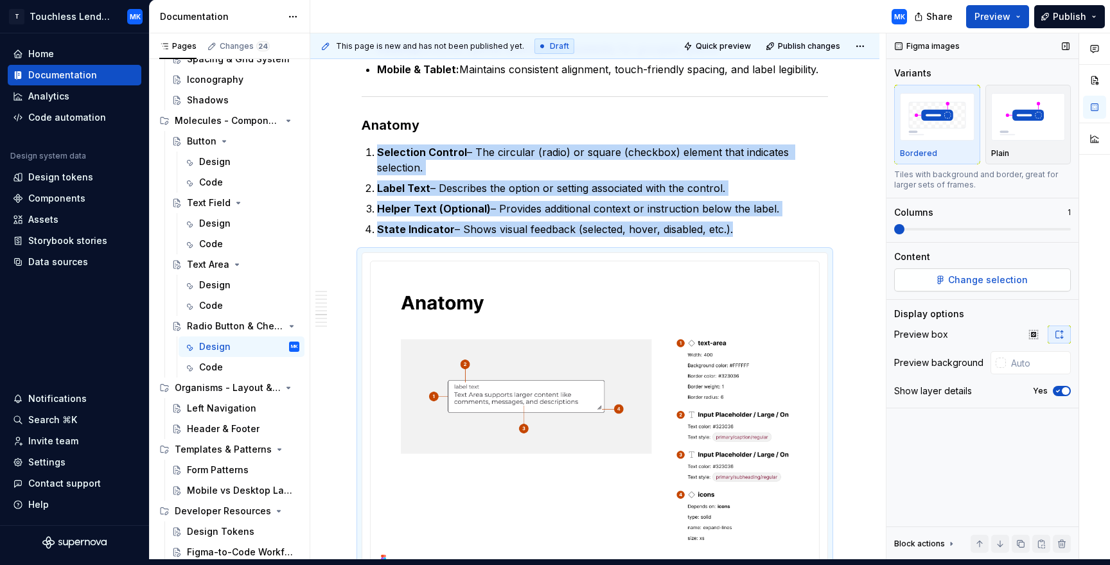
click at [988, 286] on button "Change selection" at bounding box center [982, 279] width 177 height 23
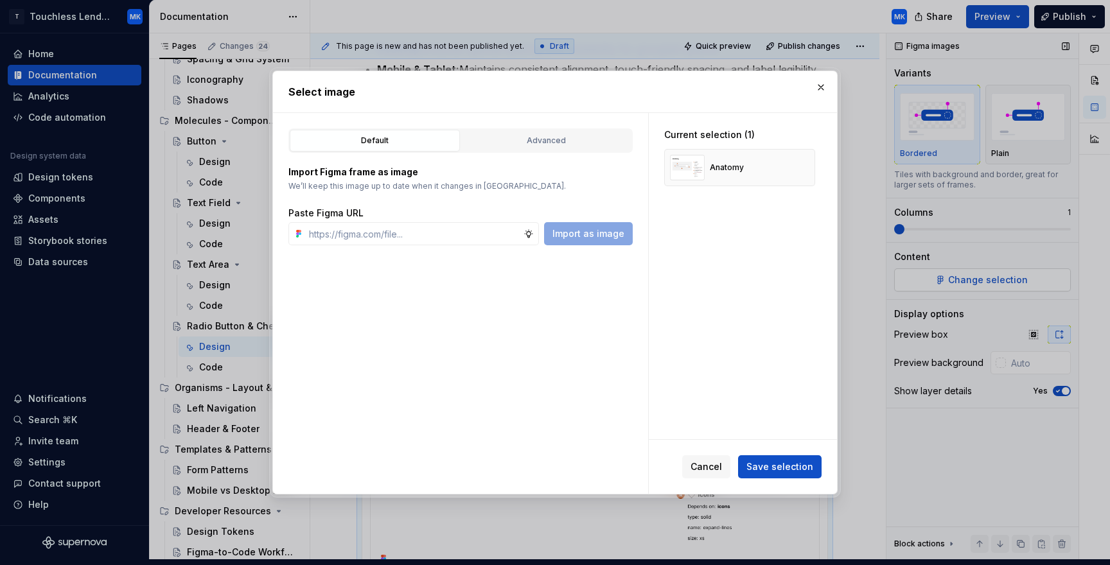
type textarea "*"
type input "[URL][DOMAIN_NAME]"
click at [597, 238] on span "Import as image" at bounding box center [588, 233] width 72 height 13
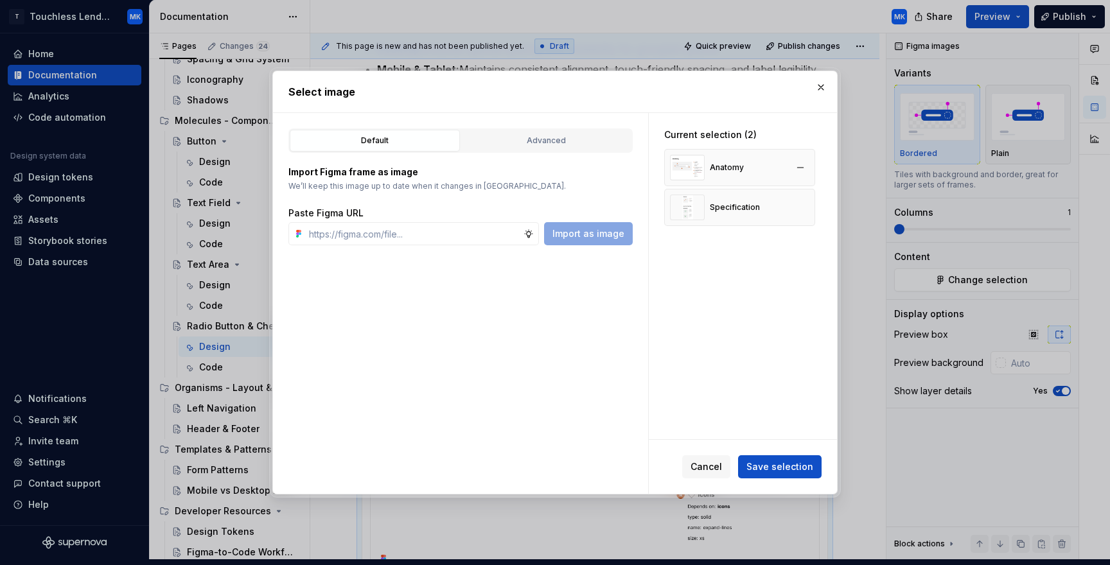
click at [732, 173] on div "Anatomy" at bounding box center [707, 168] width 74 height 26
click at [809, 168] on button "button" at bounding box center [800, 168] width 18 height 18
click at [793, 467] on span "Save selection" at bounding box center [779, 467] width 67 height 13
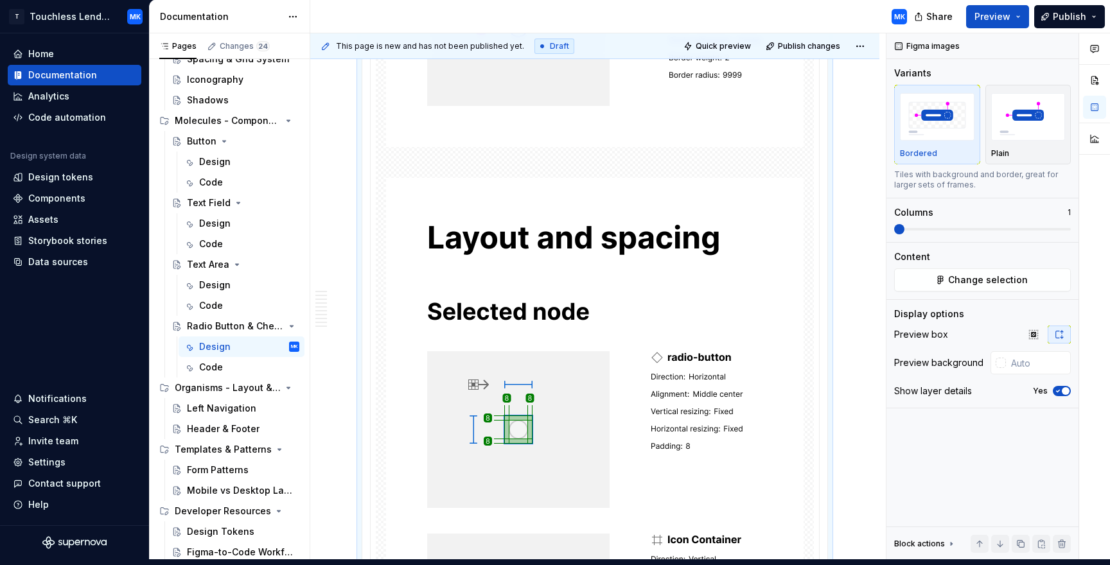
scroll to position [3488, 0]
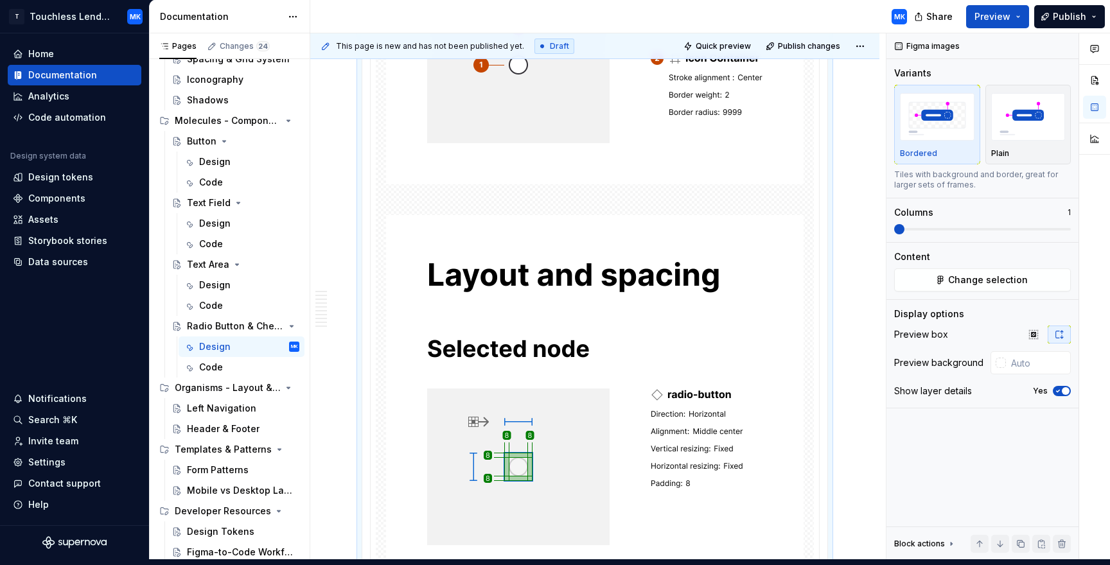
click at [553, 341] on img "To enrich screen reader interactions, please activate Accessibility in Grammarl…" at bounding box center [594, 318] width 417 height 902
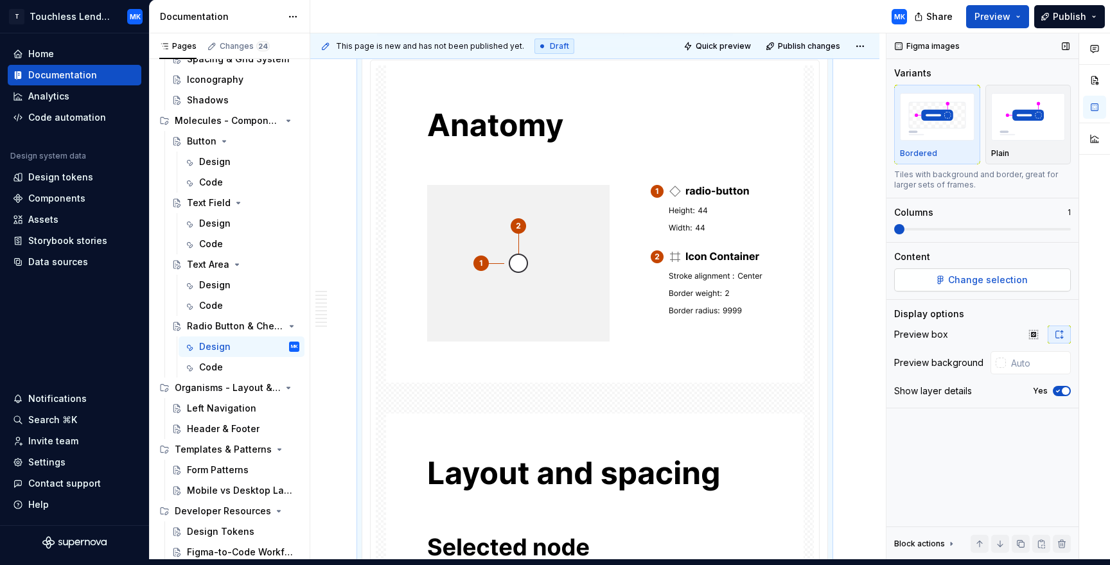
click at [988, 283] on span "Change selection" at bounding box center [988, 280] width 80 height 13
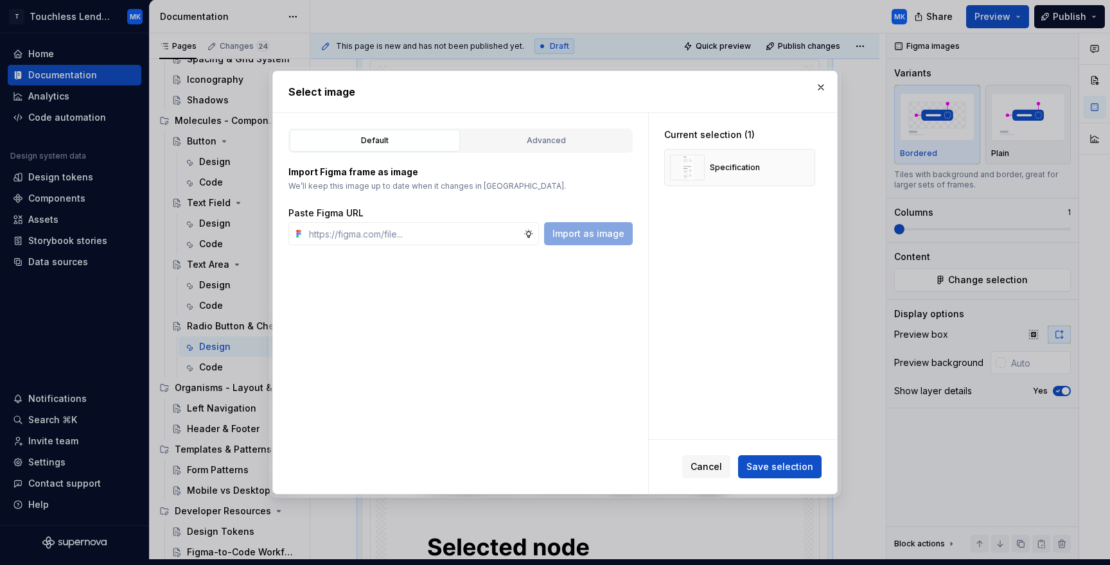
type textarea "*"
type input "[URL][DOMAIN_NAME]"
click at [590, 238] on span "Import as image" at bounding box center [588, 233] width 72 height 13
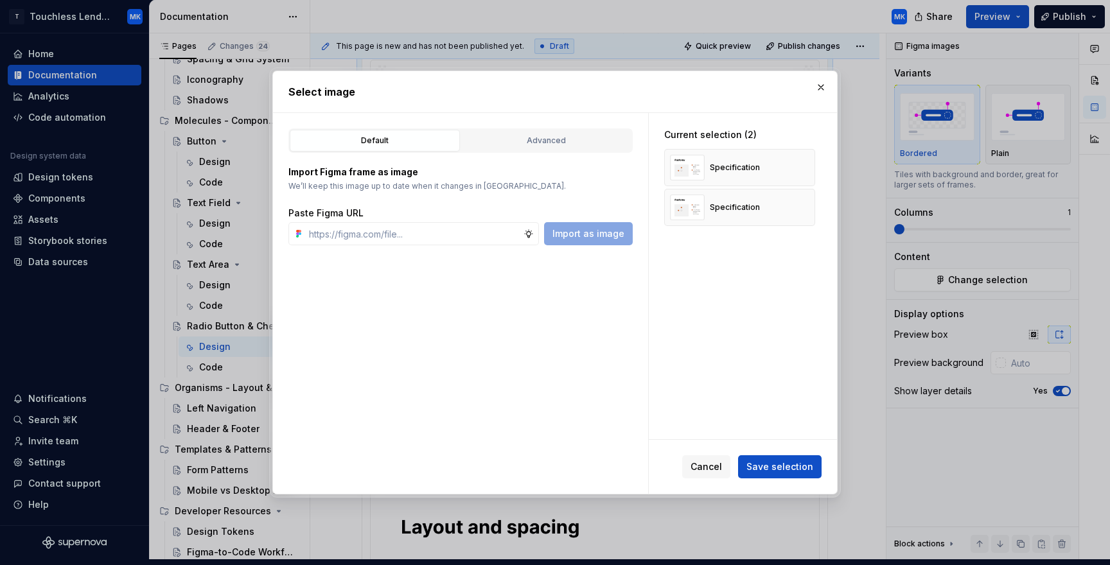
type textarea "*"
click at [805, 167] on button "button" at bounding box center [800, 168] width 18 height 18
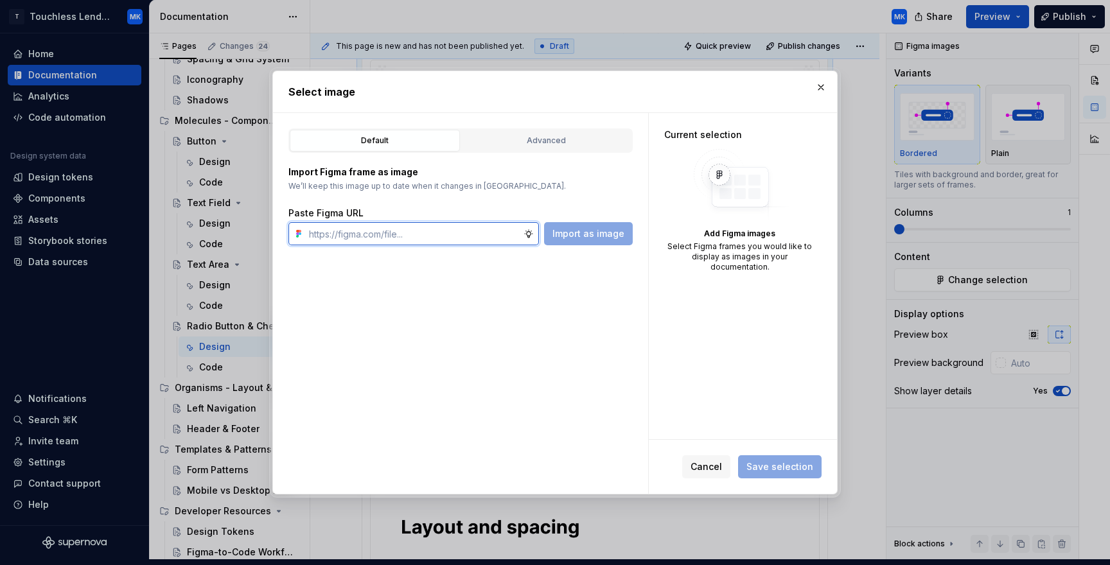
click at [432, 233] on input "text" at bounding box center [414, 233] width 220 height 23
paste input "[URL][DOMAIN_NAME]"
type input "[URL][DOMAIN_NAME]"
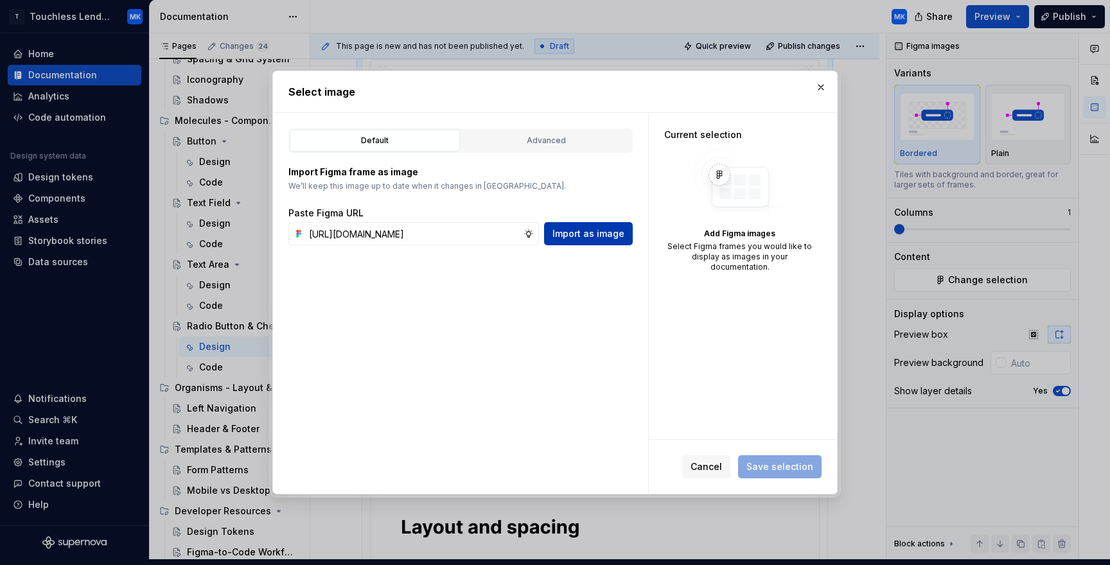
scroll to position [0, 0]
click at [604, 236] on span "Import as image" at bounding box center [588, 233] width 72 height 13
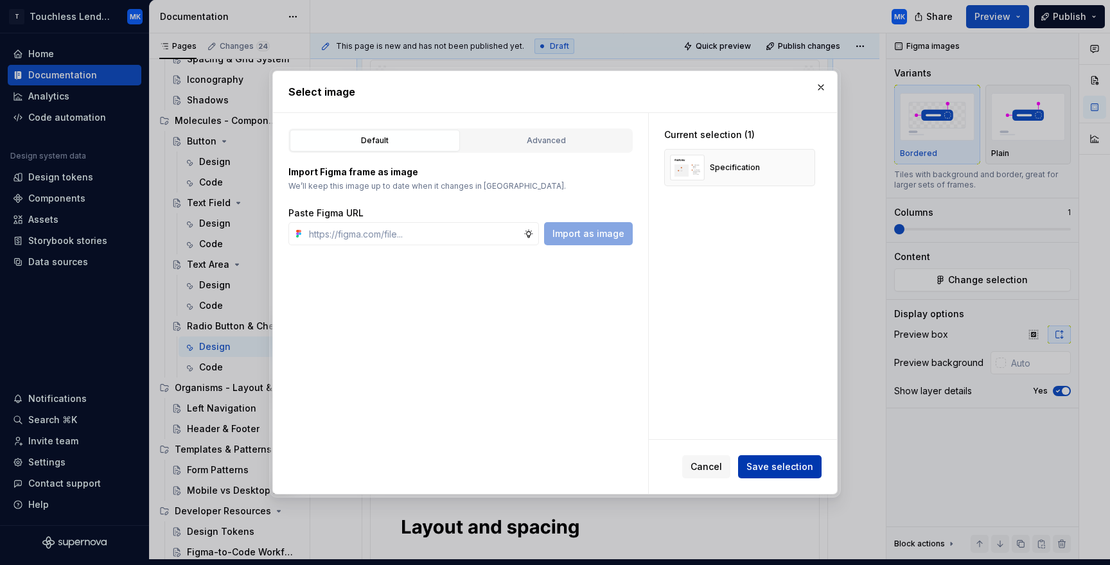
click at [802, 464] on span "Save selection" at bounding box center [779, 467] width 67 height 13
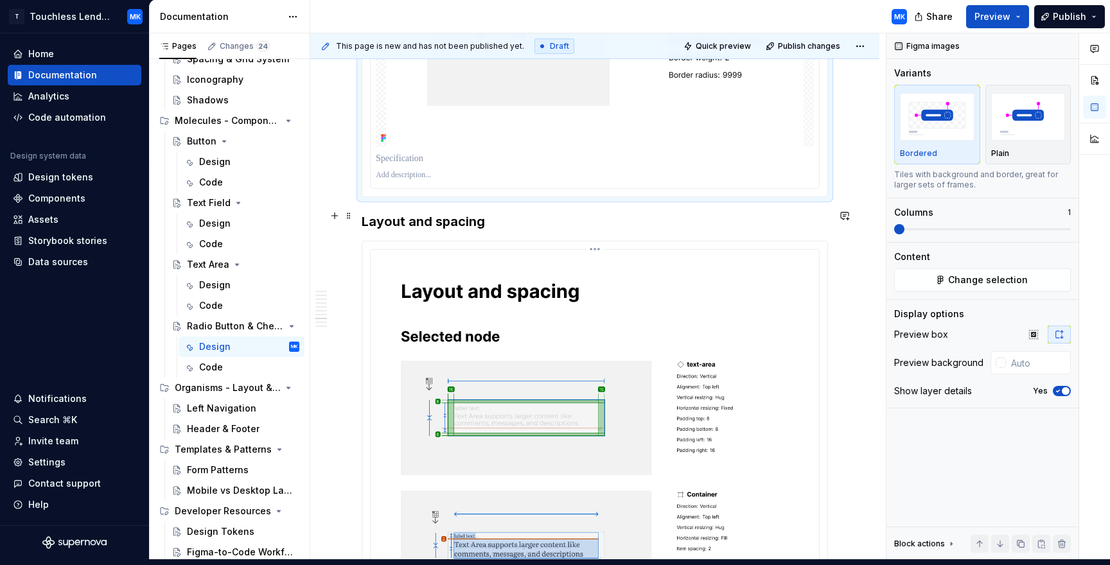
scroll to position [3482, 0]
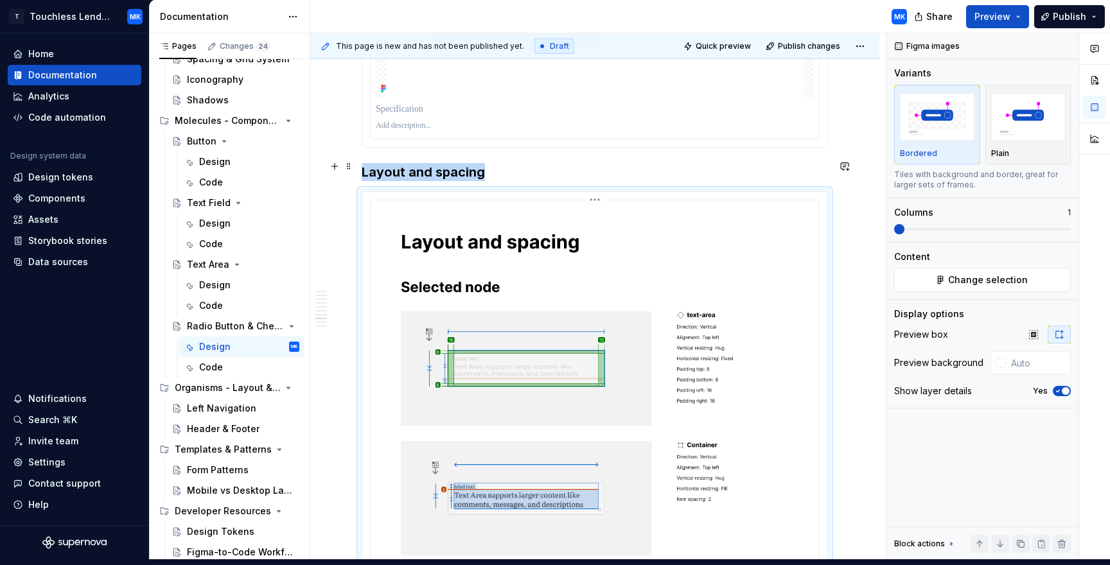
click at [997, 284] on span "Change selection" at bounding box center [988, 280] width 80 height 13
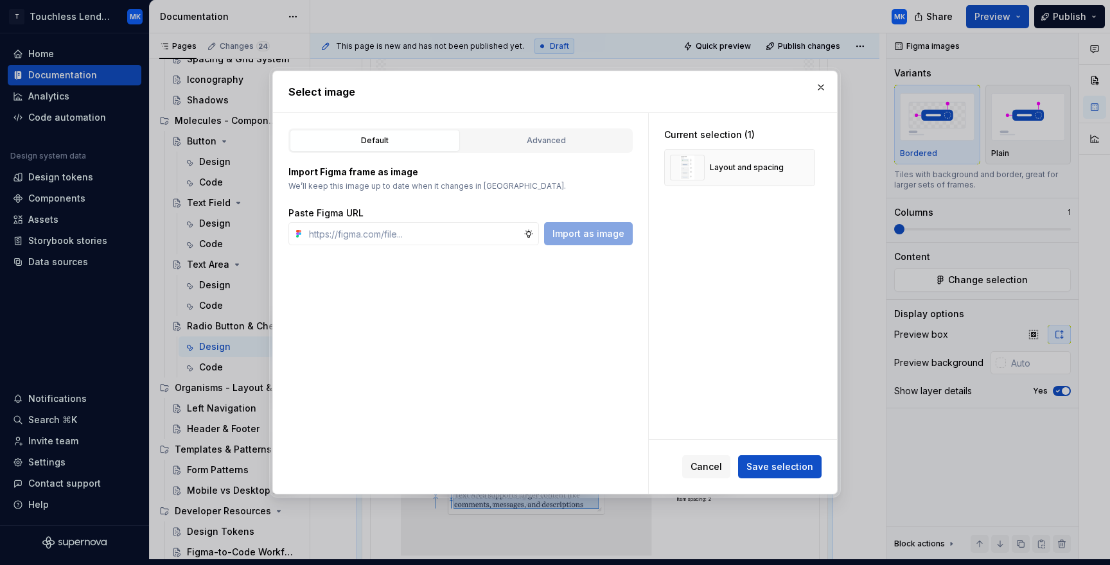
type textarea "*"
type input "[URL][DOMAIN_NAME]"
click at [807, 168] on button "button" at bounding box center [800, 168] width 18 height 18
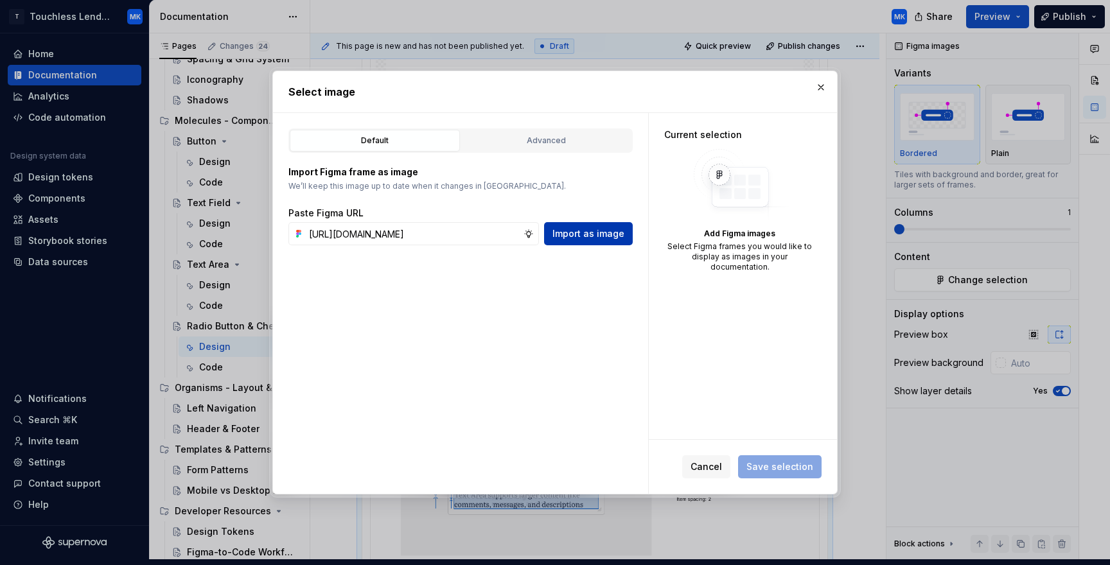
click at [613, 236] on span "Import as image" at bounding box center [588, 233] width 72 height 13
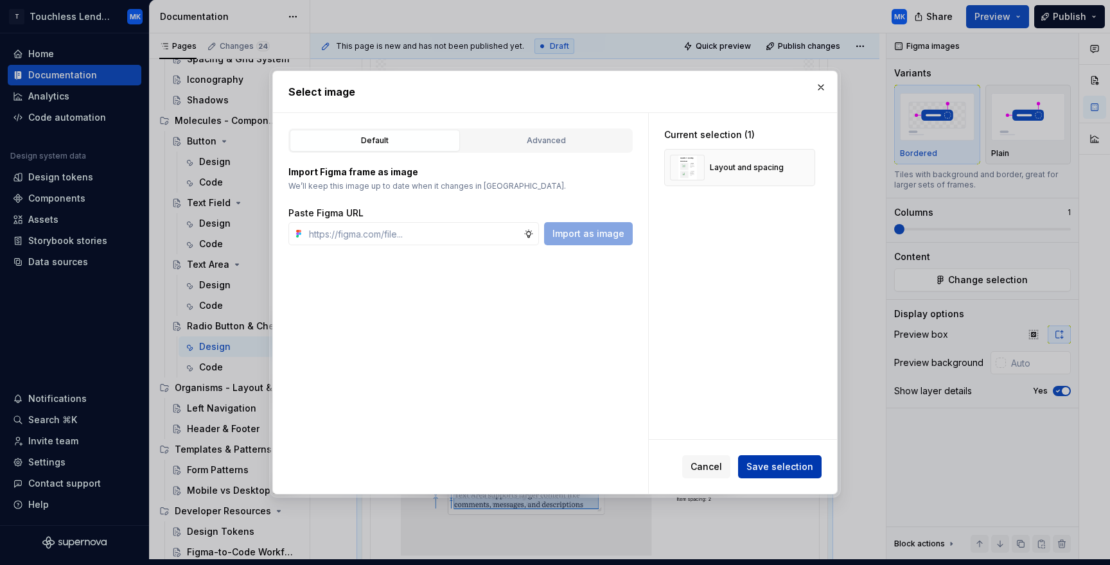
click at [780, 466] on span "Save selection" at bounding box center [779, 467] width 67 height 13
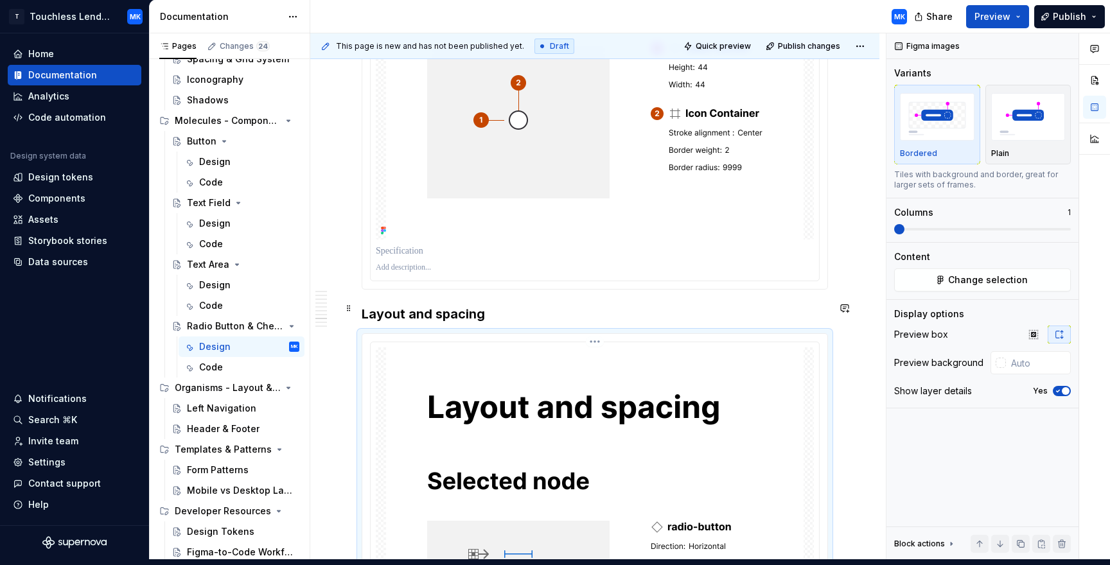
scroll to position [3392, 0]
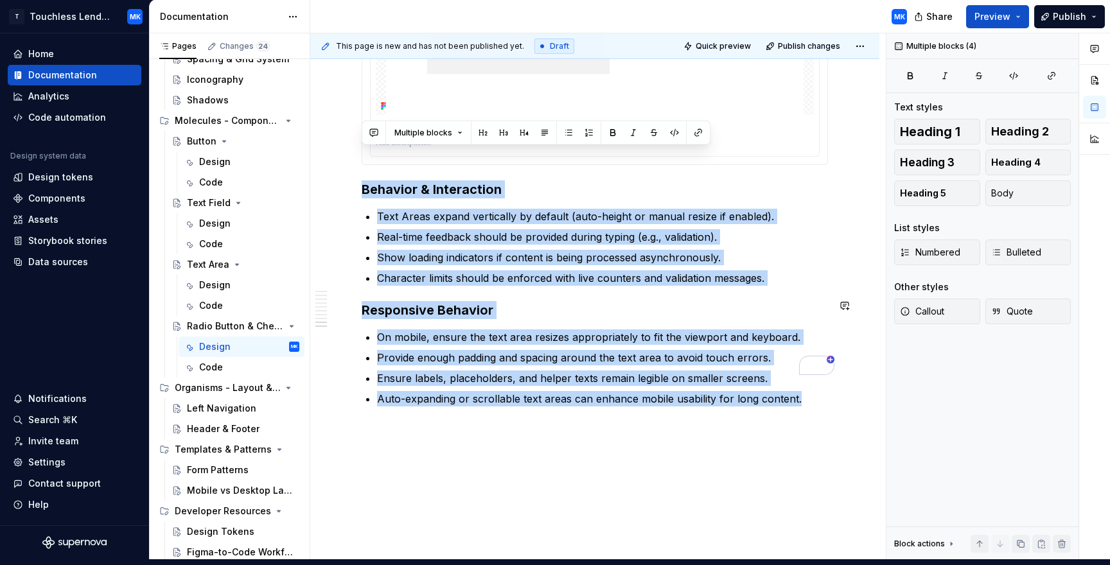
drag, startPoint x: 365, startPoint y: 321, endPoint x: 793, endPoint y: 454, distance: 448.6
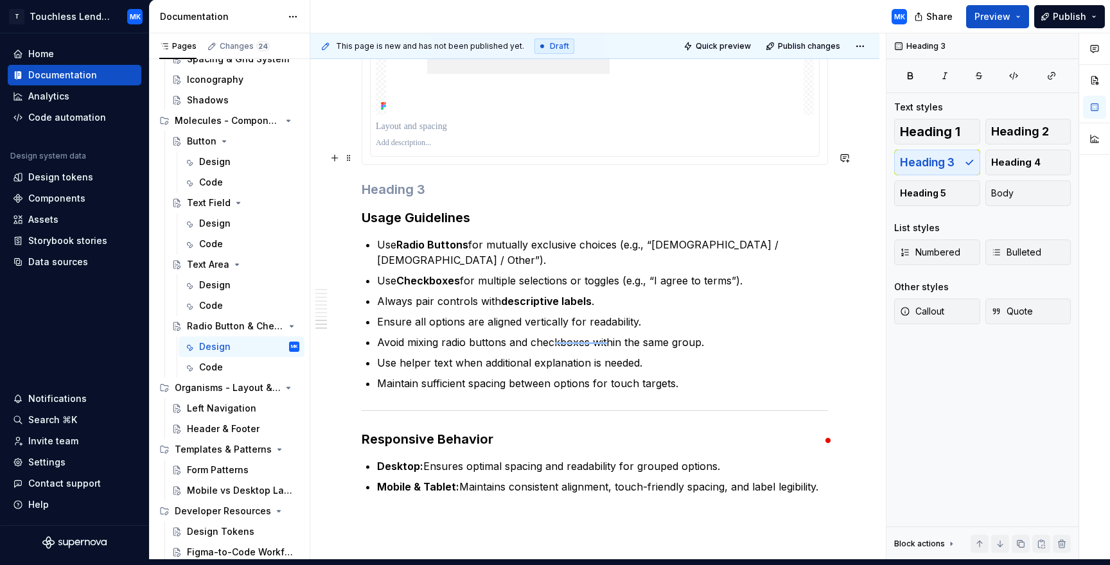
drag, startPoint x: 362, startPoint y: 166, endPoint x: 364, endPoint y: 172, distance: 6.6
click at [362, 180] on h3 "To enrich screen reader interactions, please activate Accessibility in Grammarl…" at bounding box center [595, 189] width 466 height 18
click at [364, 210] on strong "Usage Guidelines" at bounding box center [416, 217] width 109 height 15
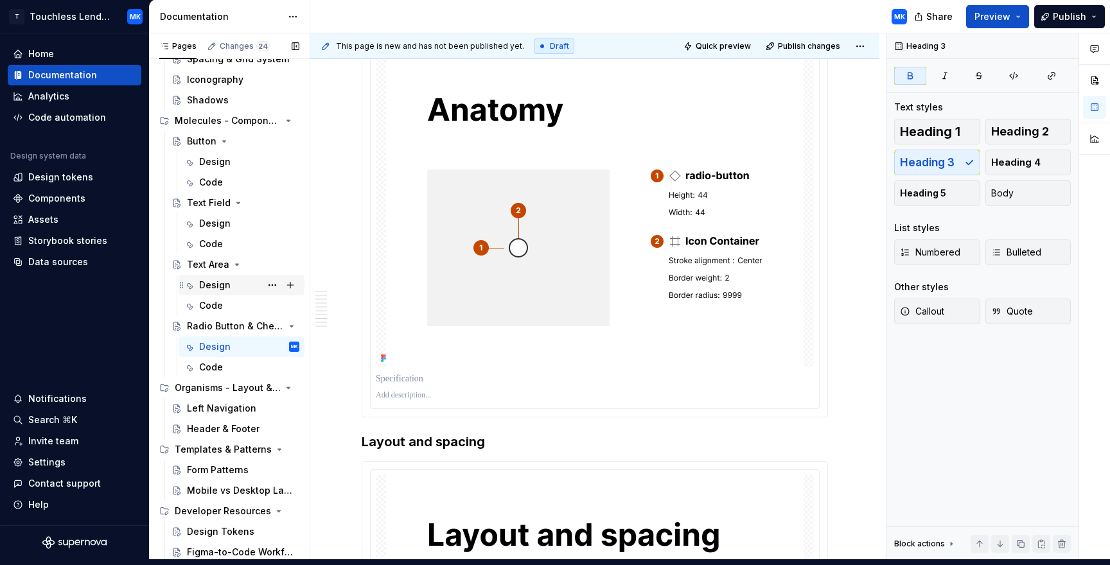
click at [216, 287] on div "Design" at bounding box center [214, 285] width 31 height 13
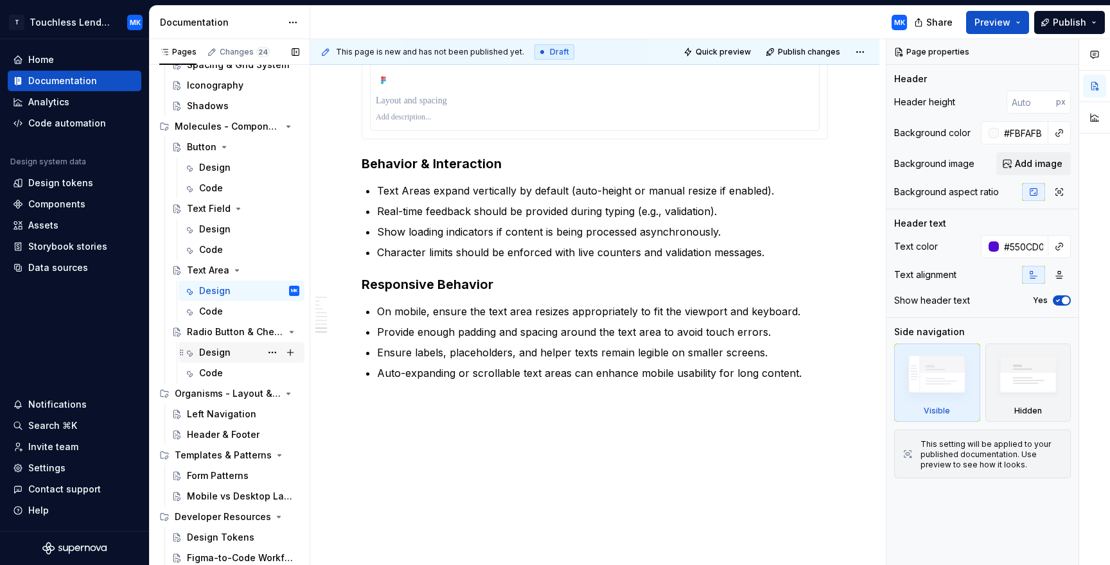
click at [216, 354] on div "Design" at bounding box center [214, 352] width 31 height 13
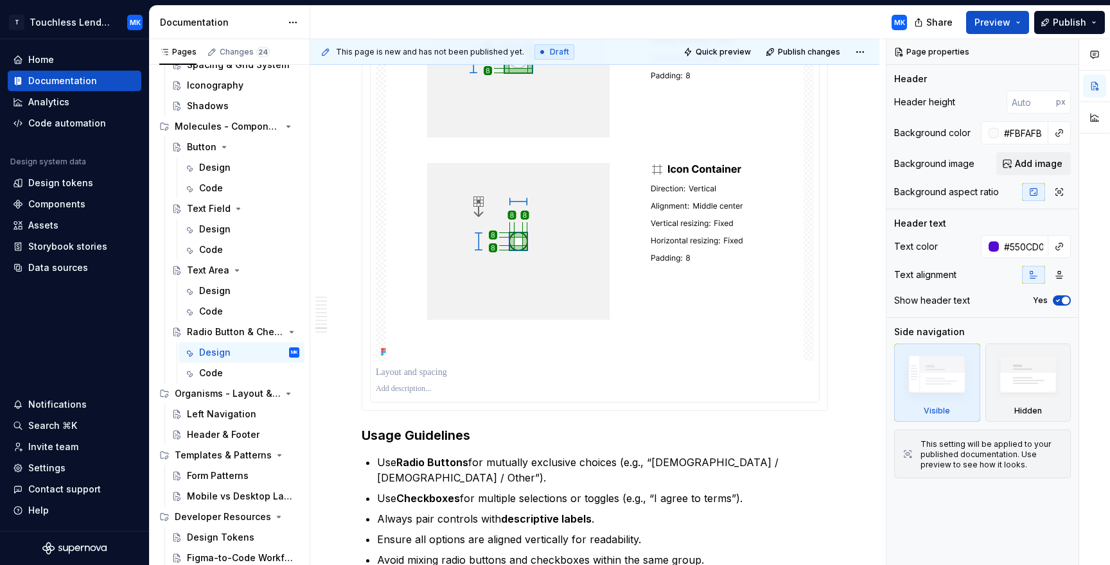
scroll to position [3915, 0]
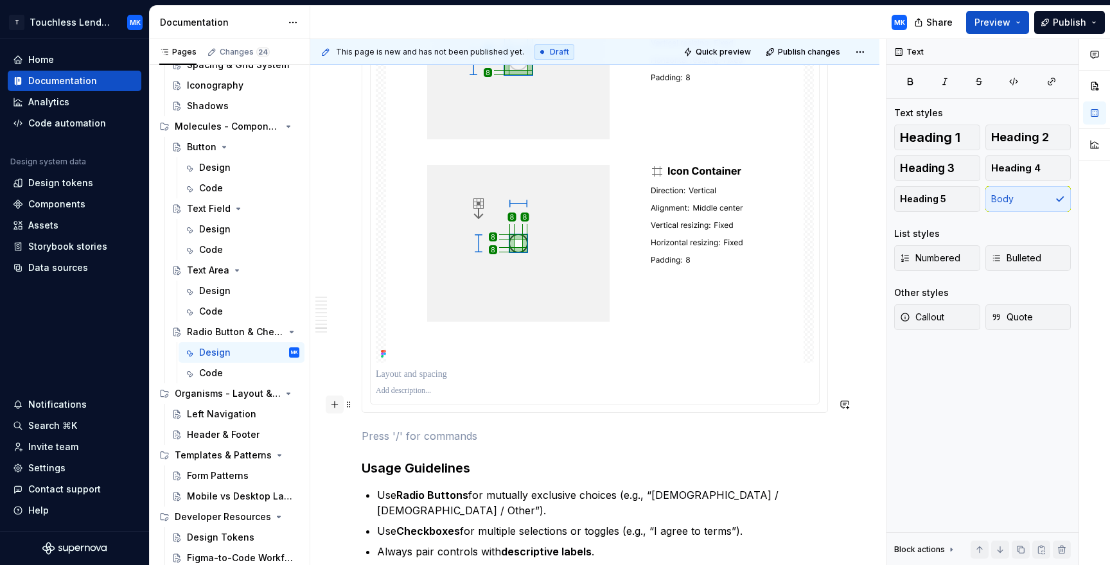
click at [337, 407] on button "button" at bounding box center [335, 405] width 18 height 18
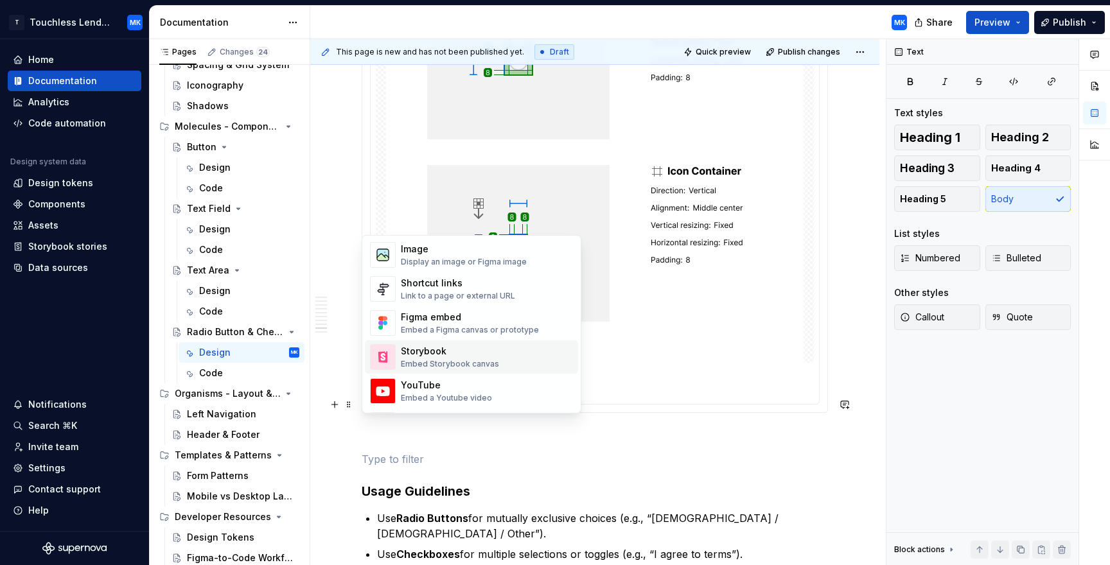
scroll to position [563, 0]
click at [466, 254] on div "Image" at bounding box center [464, 249] width 126 height 13
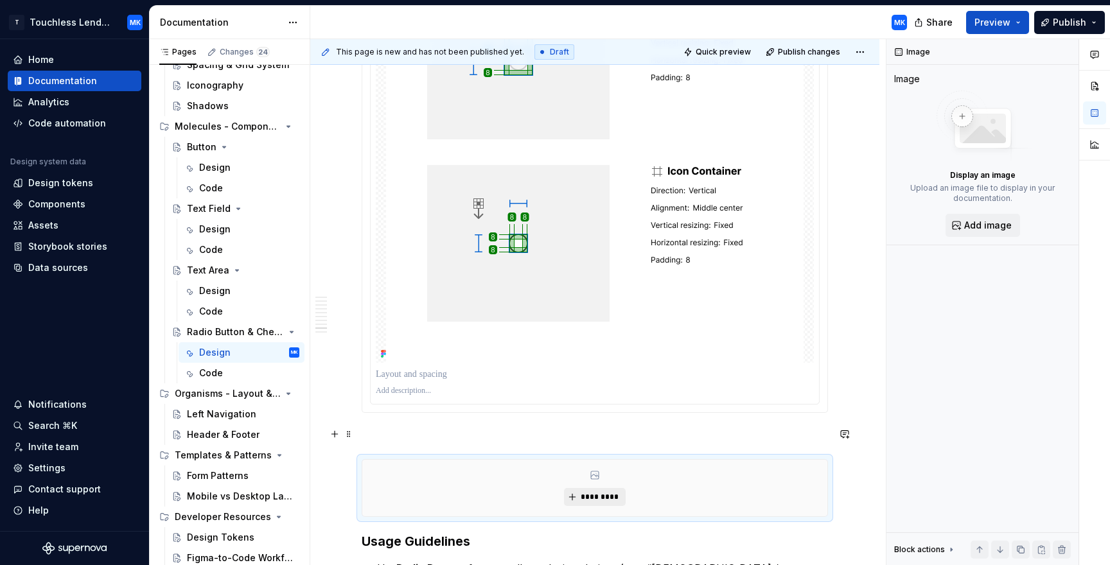
click at [597, 492] on span "*********" at bounding box center [599, 497] width 39 height 10
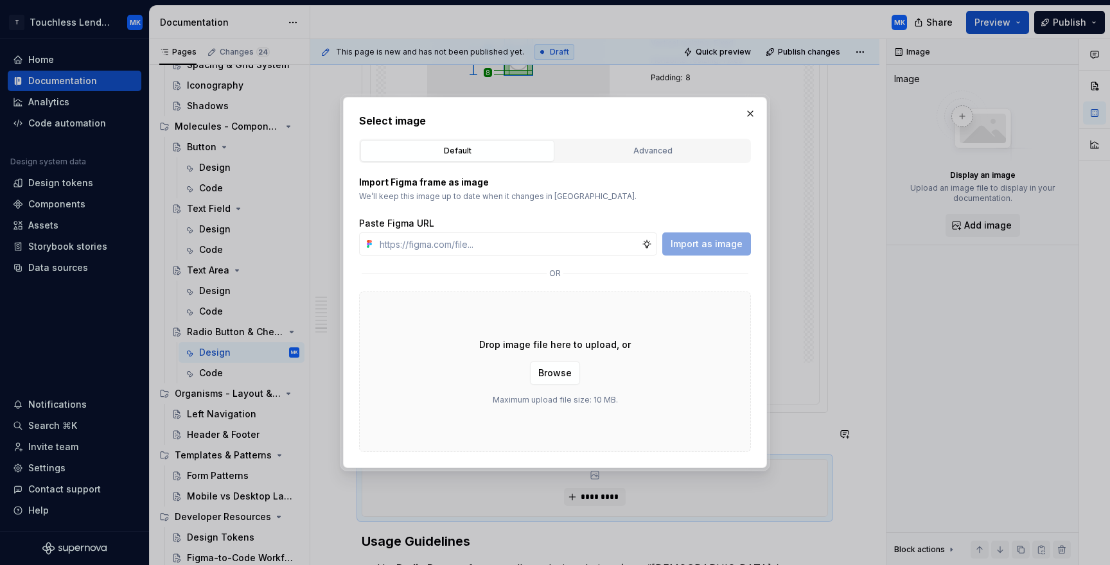
type textarea "*"
click at [409, 243] on input "text" at bounding box center [507, 244] width 267 height 23
type input "[URL][DOMAIN_NAME]"
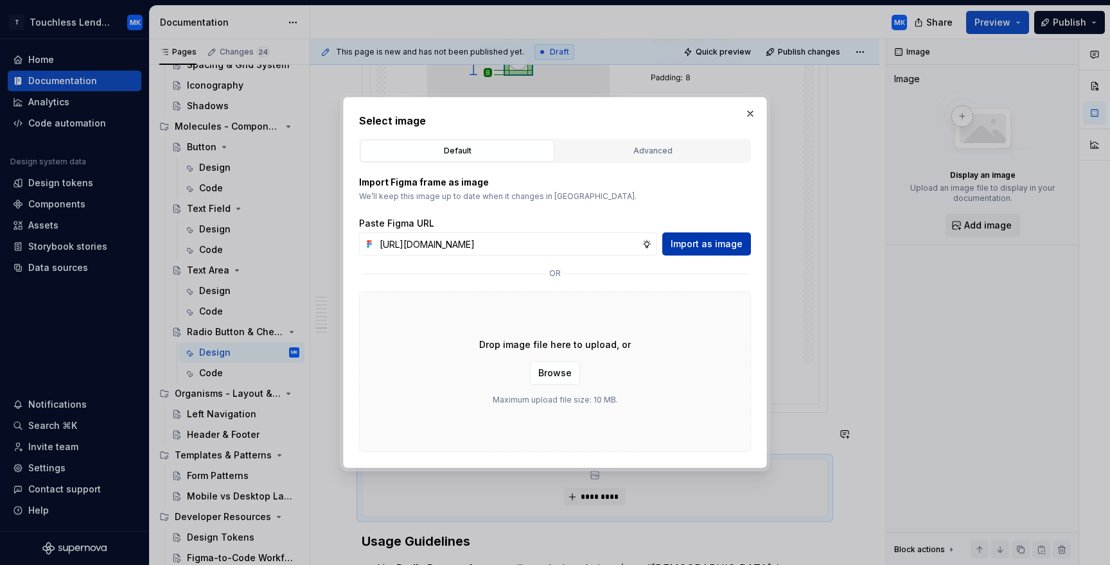
click at [687, 246] on span "Import as image" at bounding box center [707, 244] width 72 height 13
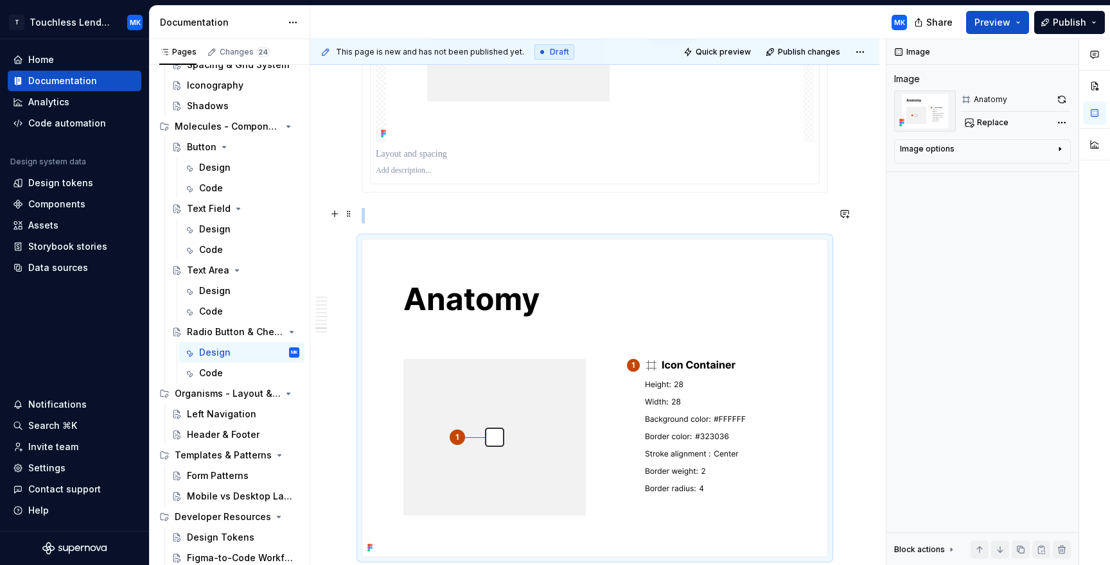
scroll to position [4161, 0]
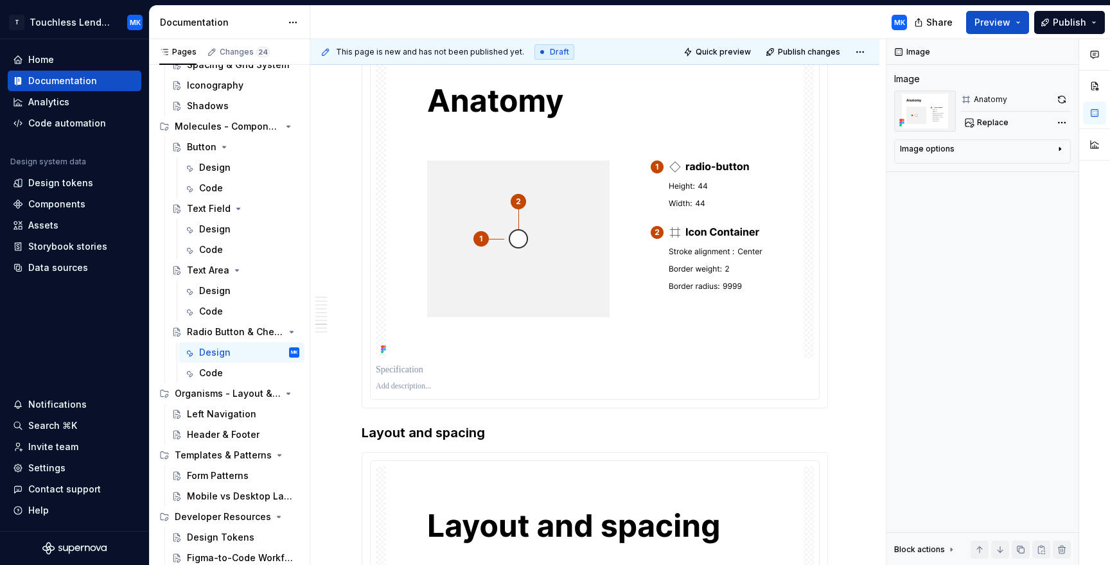
click at [461, 379] on div "To enrich screen reader interactions, please activate Accessibility in Grammarl…" at bounding box center [595, 386] width 438 height 15
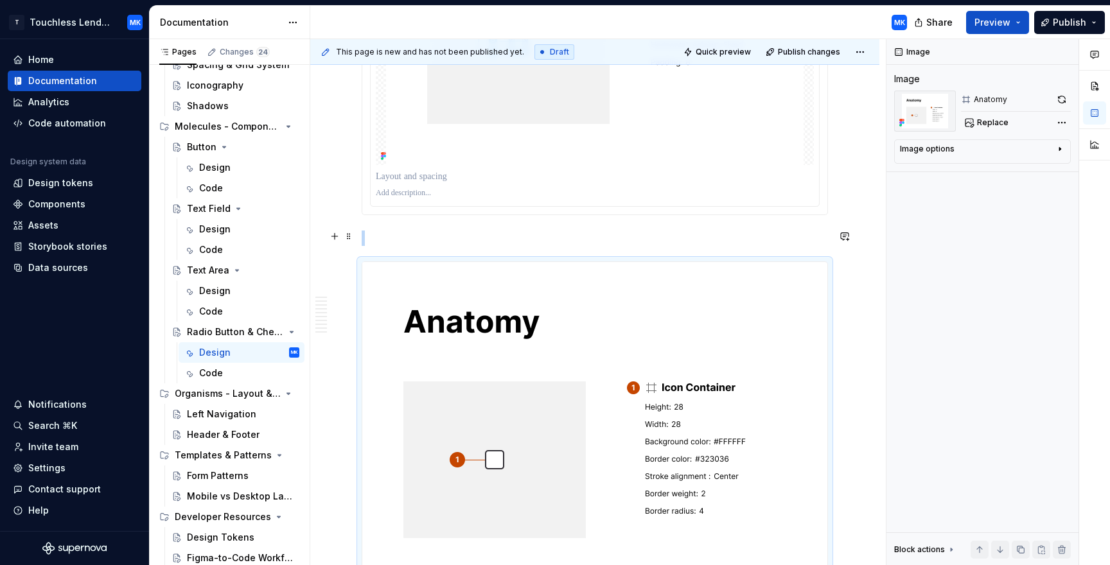
click at [473, 337] on img "To enrich screen reader interactions, please activate Accessibility in Grammarl…" at bounding box center [574, 420] width 425 height 317
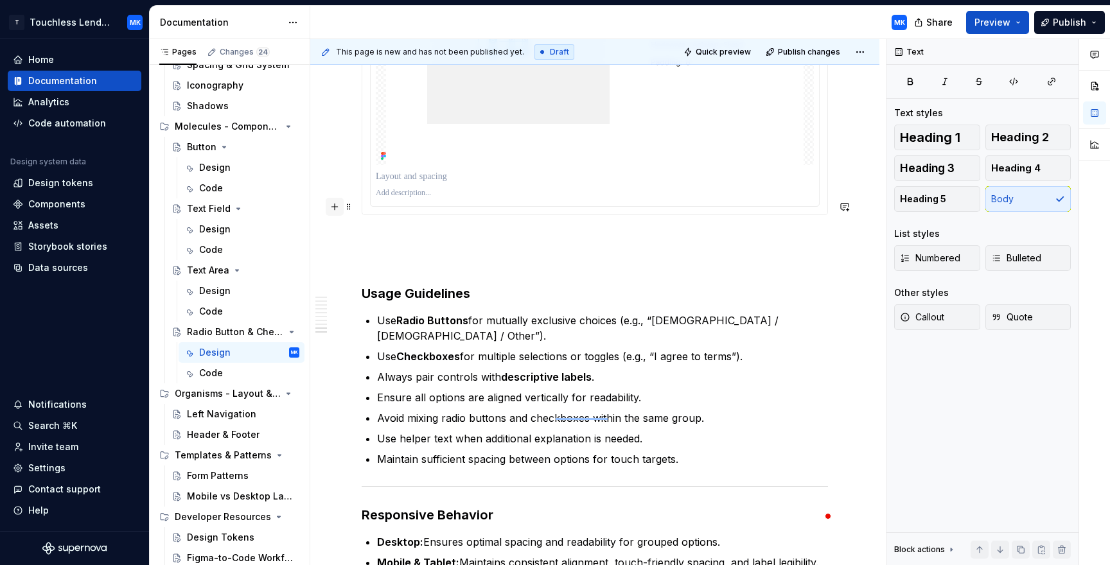
click at [338, 211] on button "button" at bounding box center [335, 207] width 18 height 18
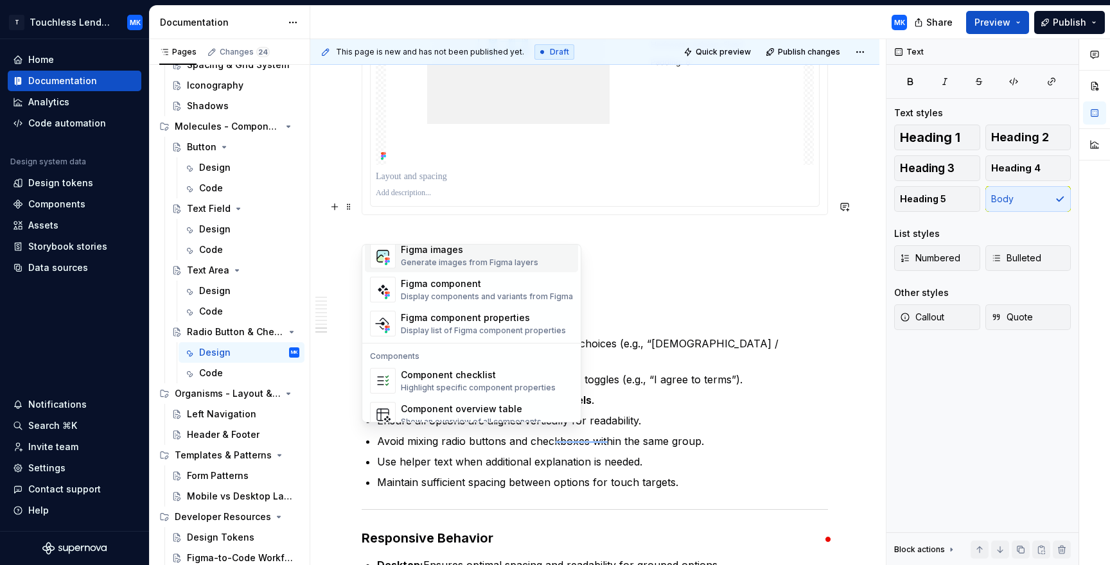
click at [452, 261] on div "Generate images from Figma layers" at bounding box center [469, 263] width 137 height 10
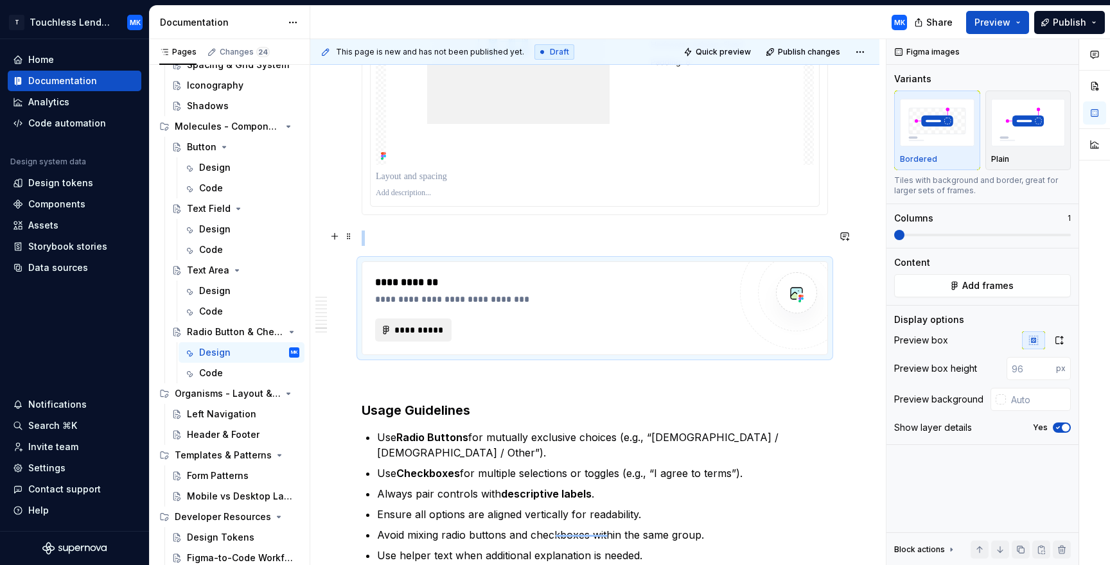
click at [422, 324] on span "**********" at bounding box center [418, 330] width 49 height 13
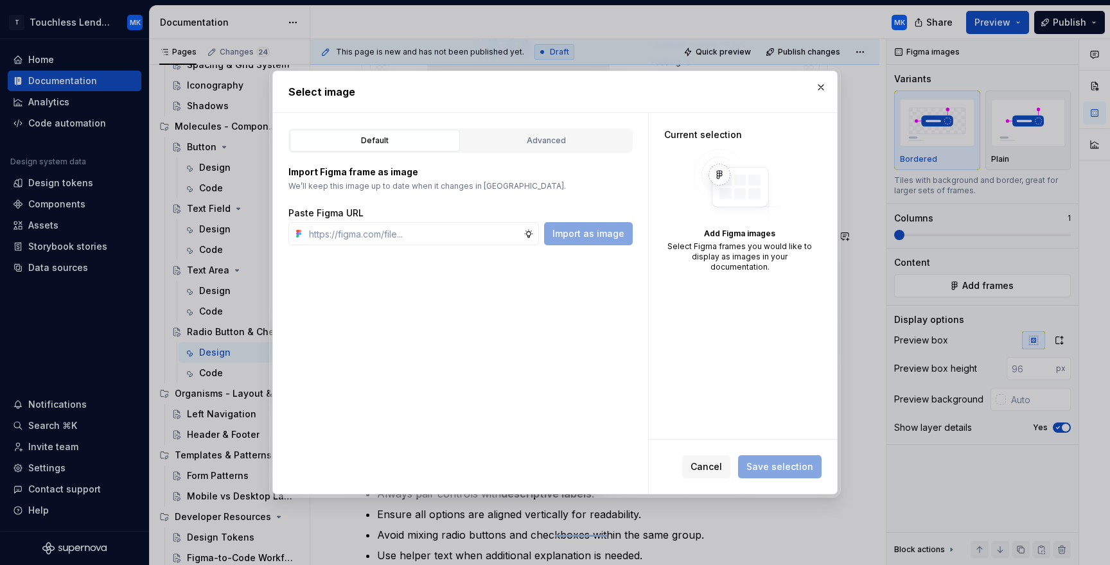
type textarea "*"
type input "[URL][DOMAIN_NAME]"
click at [606, 234] on span "Import as image" at bounding box center [588, 233] width 72 height 13
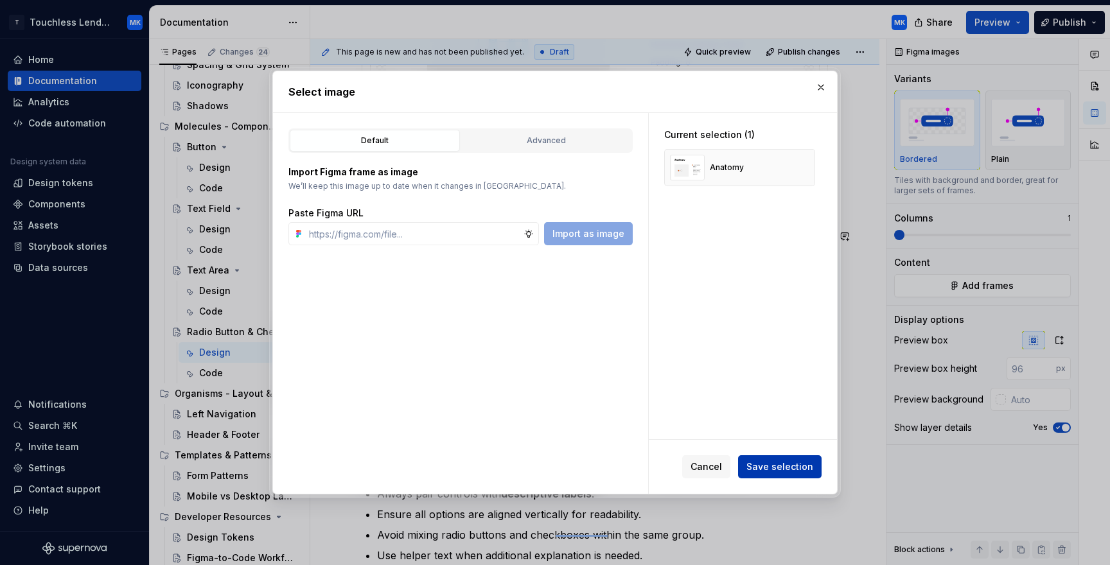
click at [807, 461] on span "Save selection" at bounding box center [779, 467] width 67 height 13
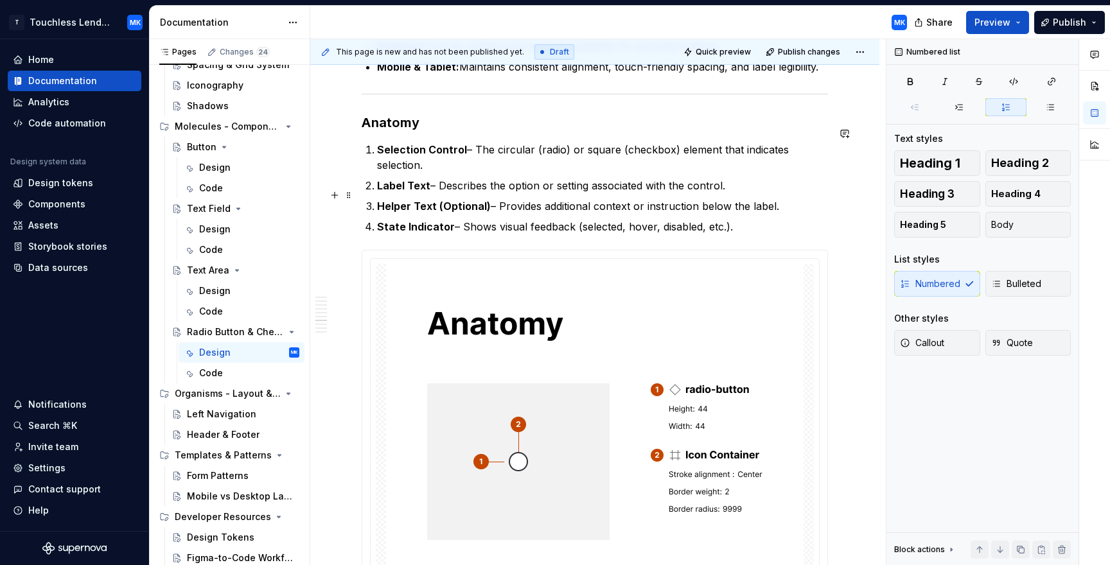
click at [769, 219] on p "State Indicator – Shows visual feedback (selected, hover, disabled, etc.)." at bounding box center [602, 226] width 451 height 15
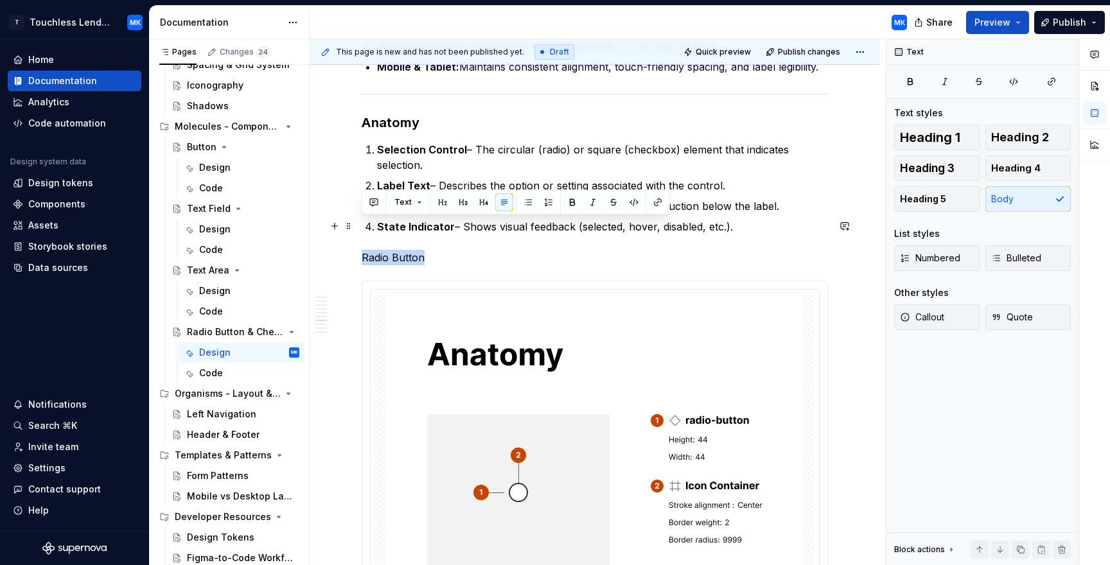
drag, startPoint x: 430, startPoint y: 227, endPoint x: 356, endPoint y: 225, distance: 74.5
click at [356, 225] on html "T Touchless Lending MK Home Documentation Analytics Code automation Design syst…" at bounding box center [555, 282] width 1110 height 565
click at [462, 204] on button "button" at bounding box center [463, 202] width 18 height 18
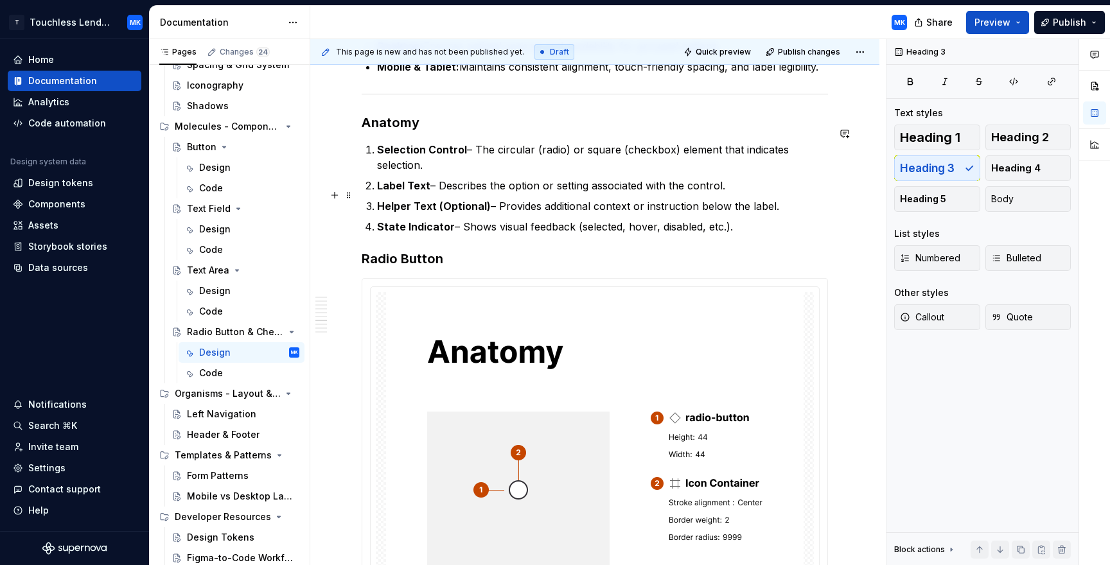
click at [742, 219] on p "State Indicator – Shows visual feedback (selected, hover, disabled, etc.)." at bounding box center [602, 226] width 451 height 15
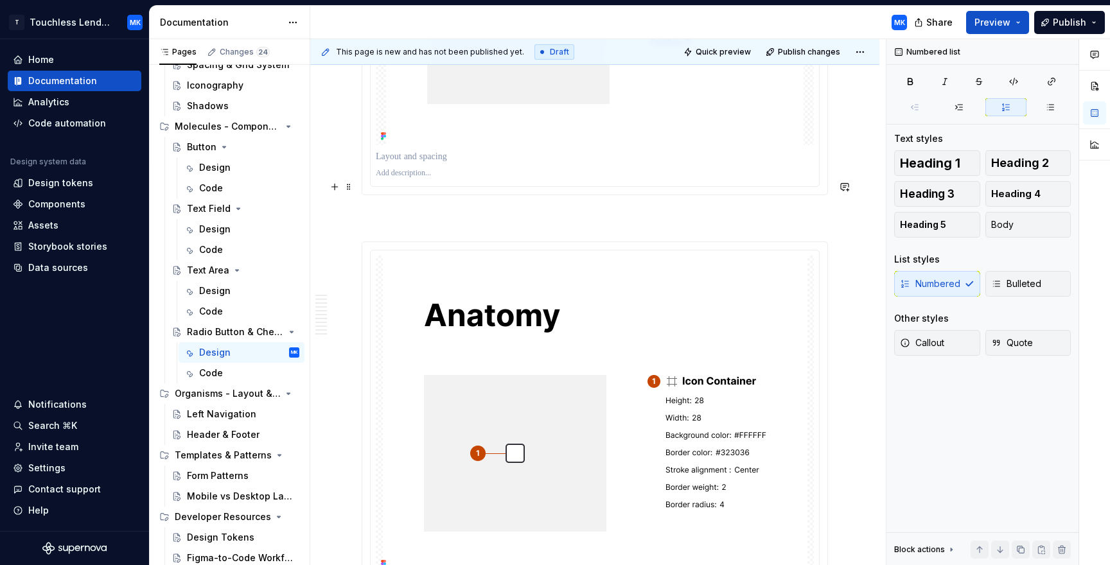
click at [380, 211] on p "To enrich screen reader interactions, please activate Accessibility in Grammarl…" at bounding box center [595, 218] width 466 height 15
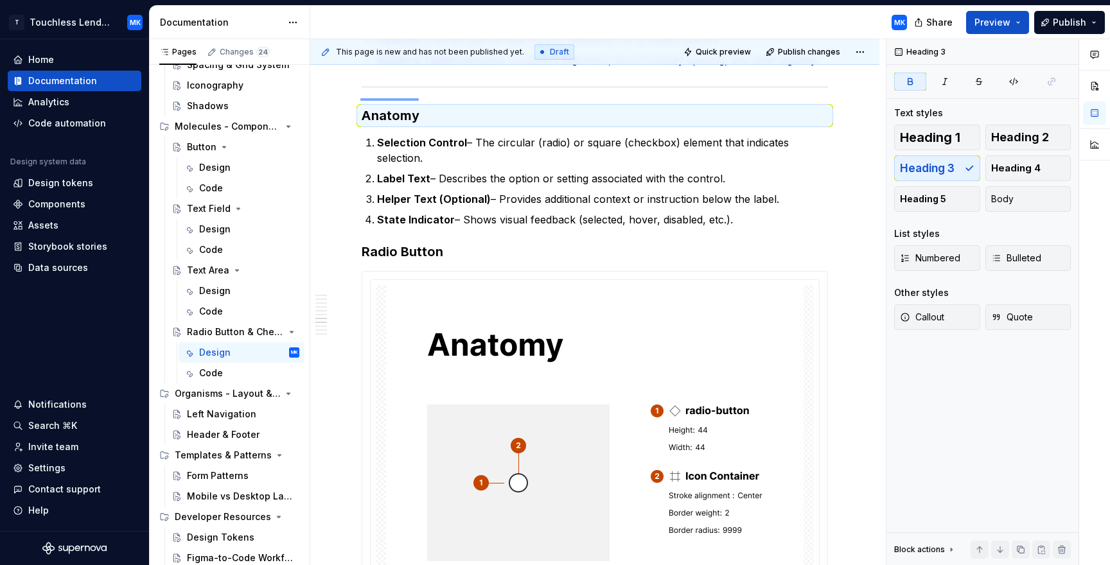
drag, startPoint x: 360, startPoint y: 98, endPoint x: 419, endPoint y: 100, distance: 58.5
click at [419, 100] on div "**********" at bounding box center [597, 302] width 575 height 527
click at [417, 107] on h3 "Anatomy" at bounding box center [595, 116] width 466 height 18
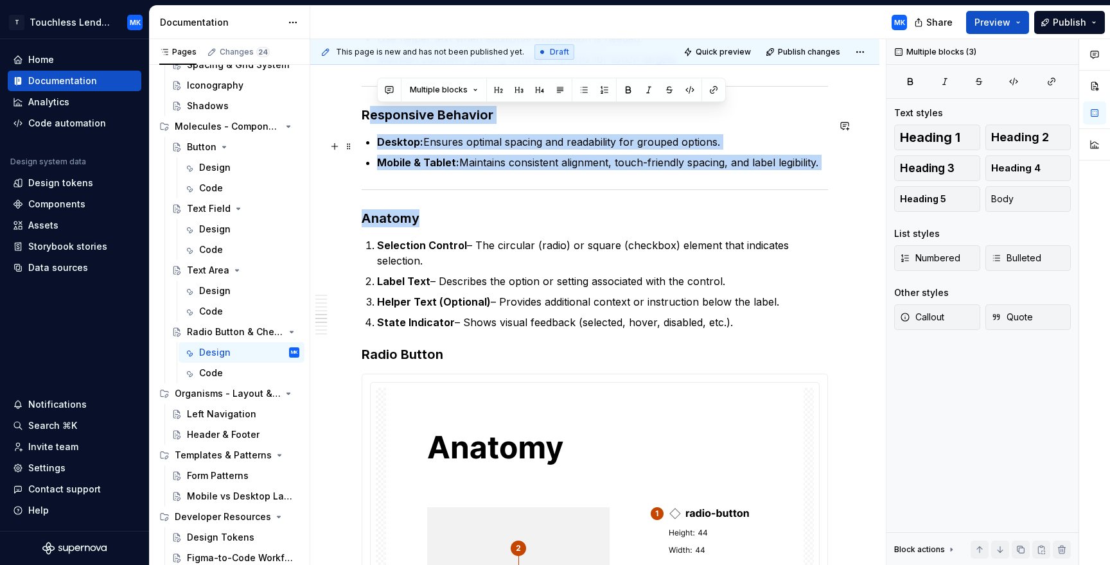
drag, startPoint x: 416, startPoint y: 100, endPoint x: 374, endPoint y: 104, distance: 41.3
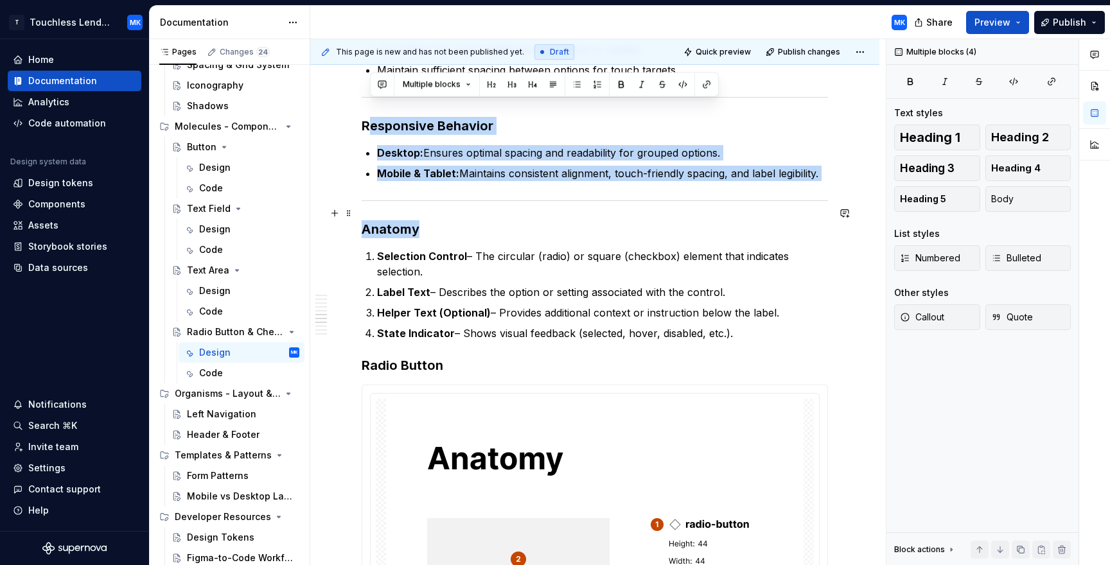
click at [422, 220] on h3 "Anatomy" at bounding box center [595, 229] width 466 height 18
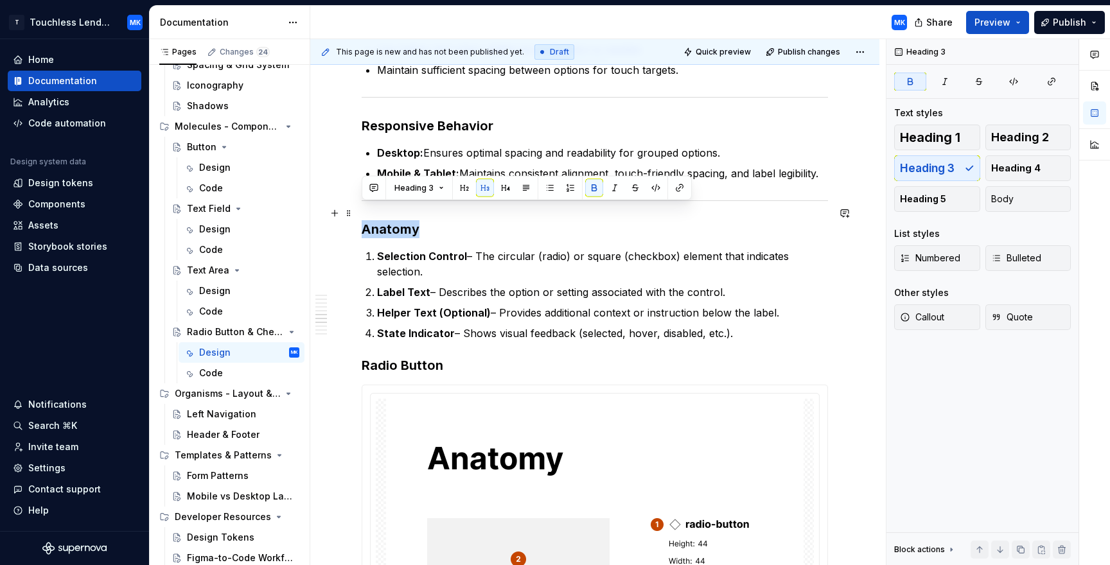
drag, startPoint x: 420, startPoint y: 215, endPoint x: 365, endPoint y: 213, distance: 55.3
click at [365, 220] on h3 "Anatomy" at bounding box center [595, 229] width 466 height 18
copy strong "Anatomy"
click at [462, 356] on h3 "Radio Button" at bounding box center [595, 365] width 466 height 18
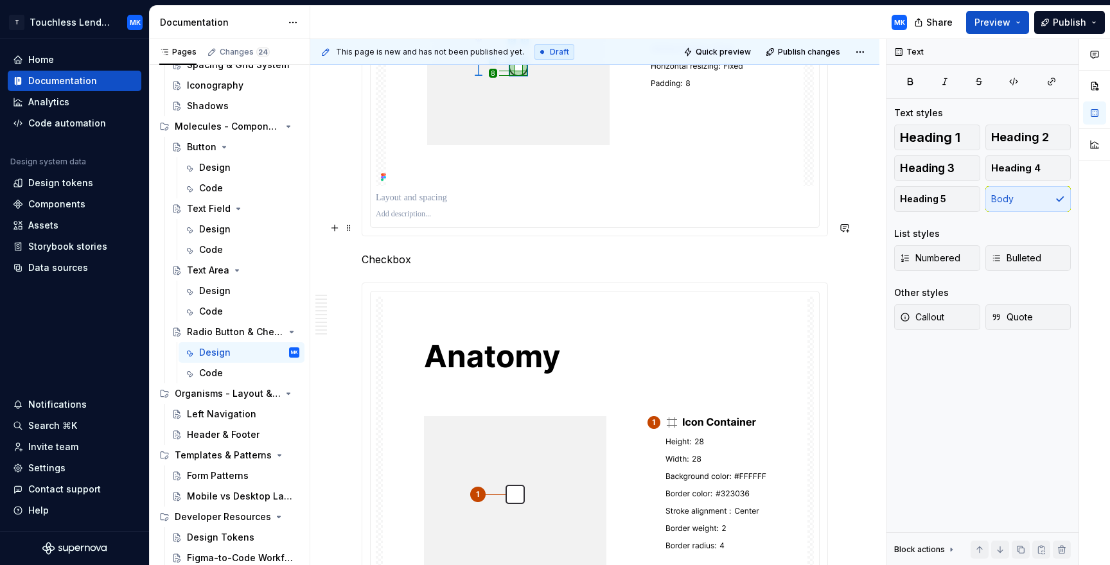
click at [424, 252] on p "Checkbox" at bounding box center [595, 259] width 466 height 15
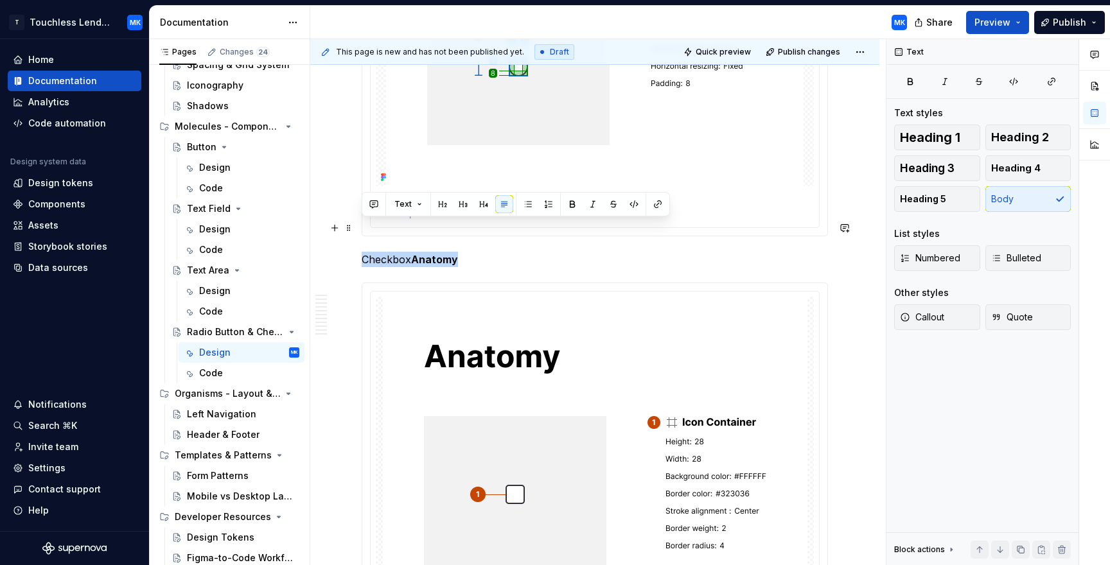
drag, startPoint x: 362, startPoint y: 227, endPoint x: 463, endPoint y: 227, distance: 101.5
click at [463, 252] on p "Checkbox Anatomy" at bounding box center [595, 259] width 466 height 15
click at [460, 204] on button "button" at bounding box center [463, 204] width 18 height 18
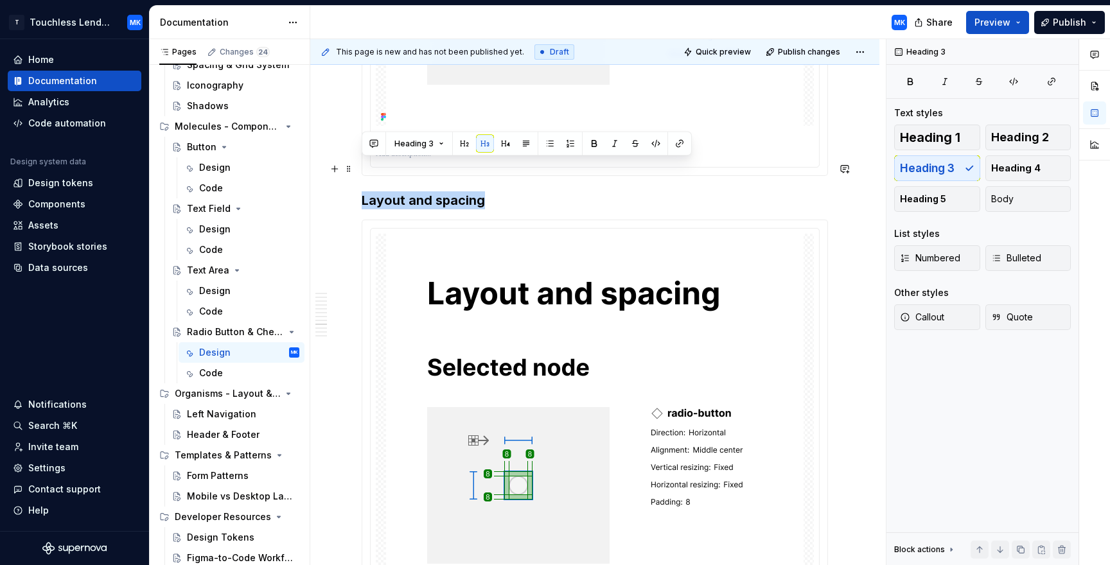
drag, startPoint x: 488, startPoint y: 170, endPoint x: 362, endPoint y: 171, distance: 126.5
click at [362, 191] on h3 "Layout and spacing" at bounding box center [595, 200] width 466 height 18
copy h3 "Layout and spacing"
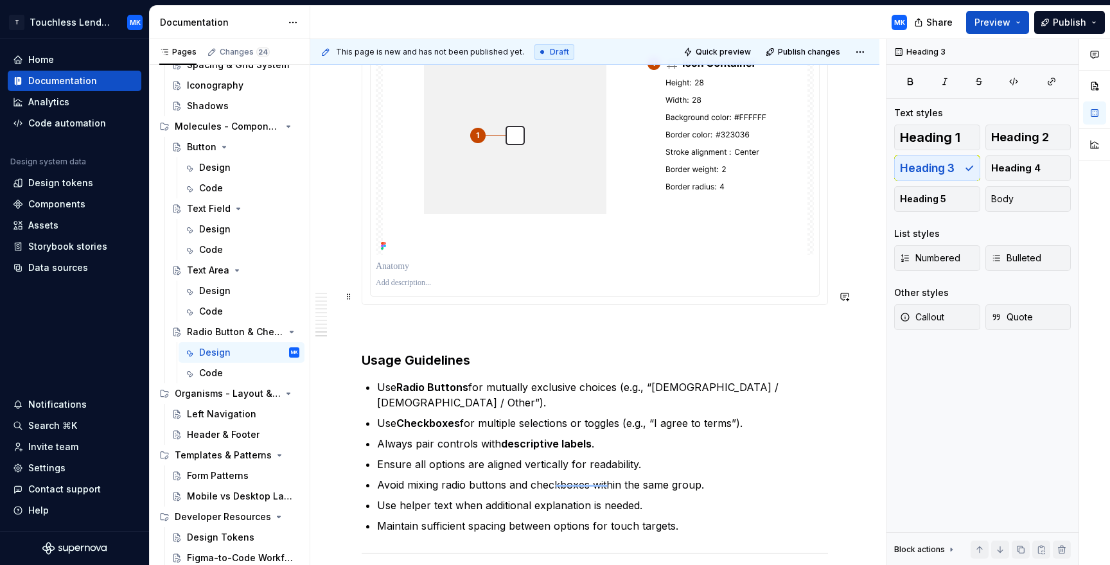
click at [367, 321] on p "To enrich screen reader interactions, please activate Accessibility in Grammarl…" at bounding box center [595, 328] width 466 height 15
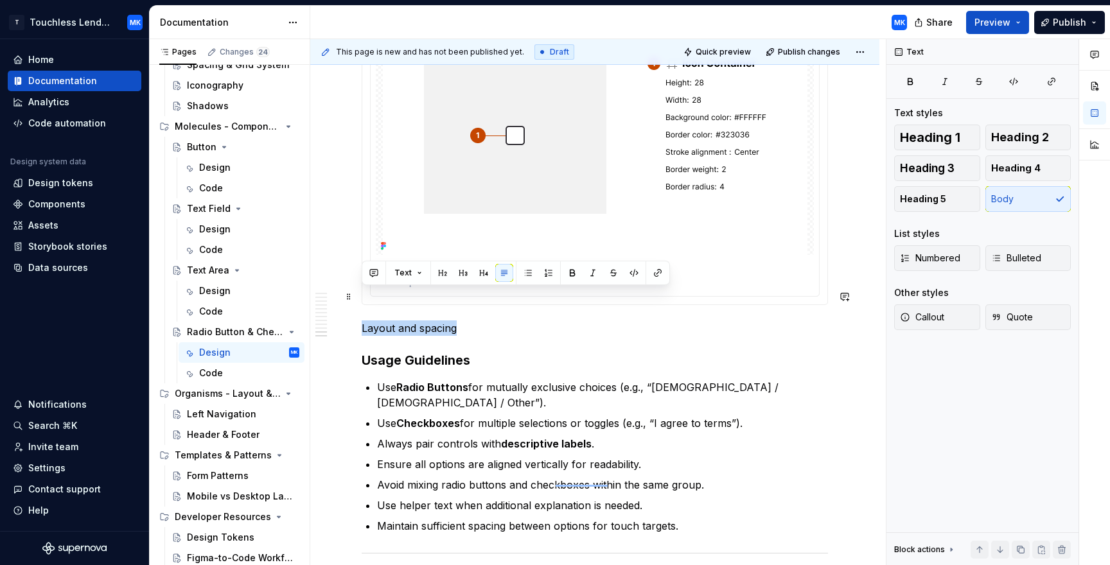
drag, startPoint x: 471, startPoint y: 297, endPoint x: 355, endPoint y: 299, distance: 115.6
click at [354, 299] on html "T Touchless Lending MK Home Documentation Analytics Code automation Design syst…" at bounding box center [555, 282] width 1110 height 565
click at [462, 276] on button "button" at bounding box center [463, 273] width 18 height 18
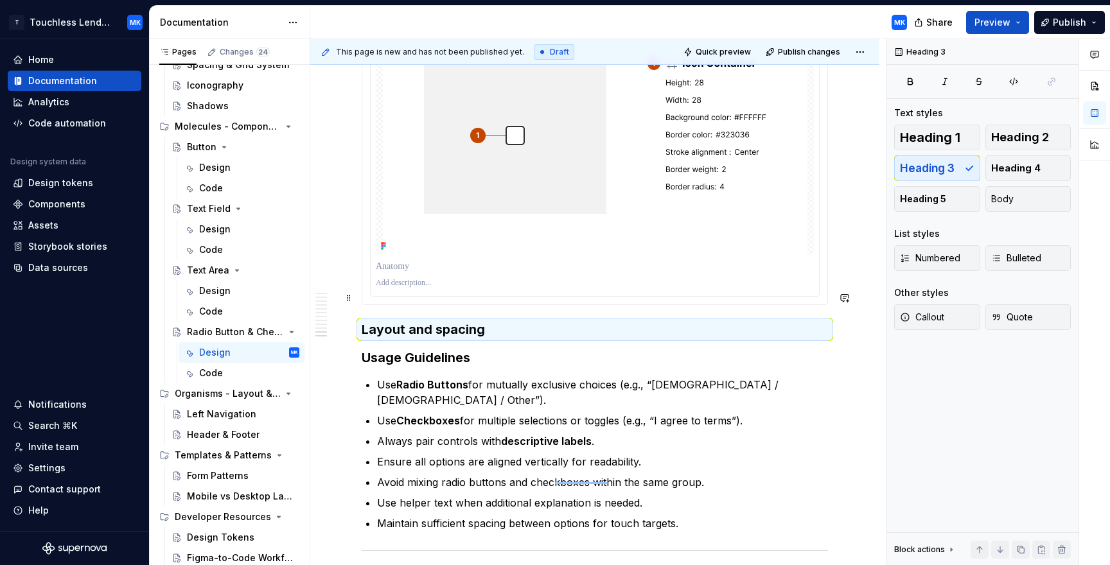
click at [529, 321] on h3 "Layout and spacing" at bounding box center [595, 330] width 466 height 18
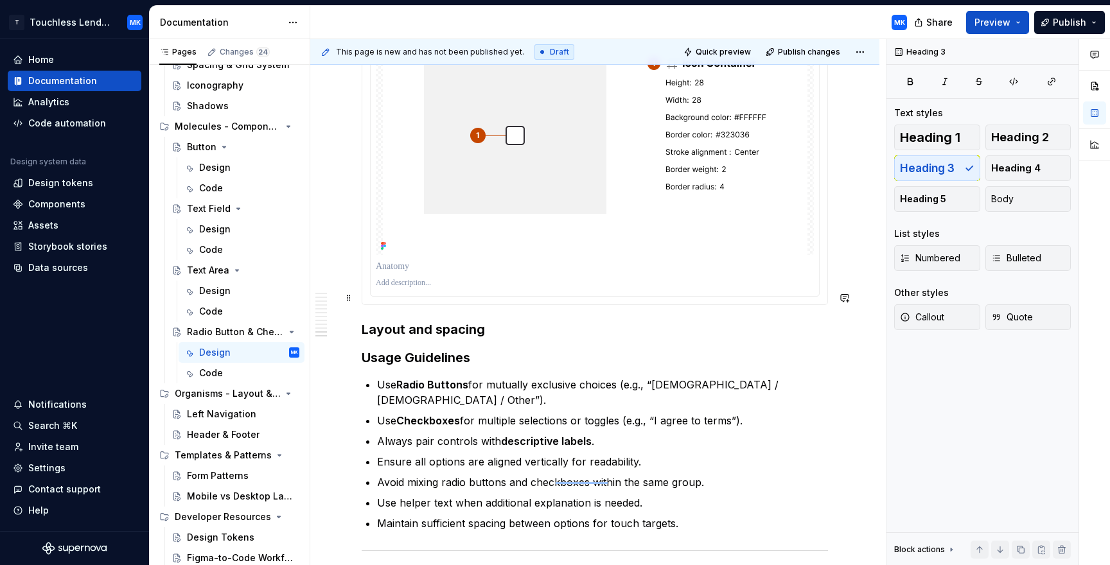
click at [518, 321] on h3 "Layout and spacing" at bounding box center [595, 330] width 466 height 18
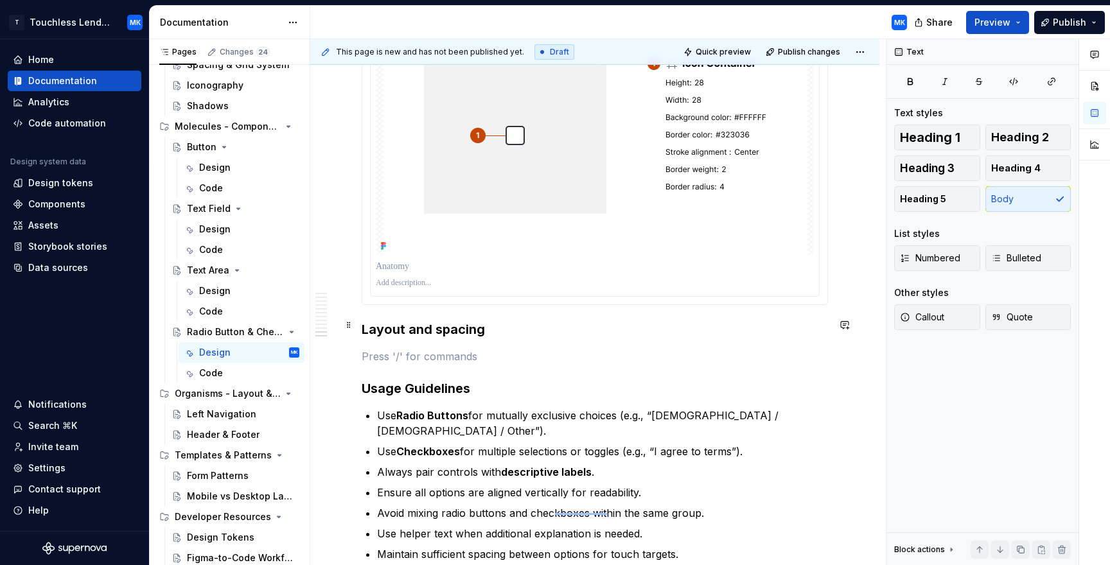
drag, startPoint x: 486, startPoint y: 327, endPoint x: 443, endPoint y: 328, distance: 43.0
click at [486, 349] on p "To enrich screen reader interactions, please activate Accessibility in Grammarl…" at bounding box center [595, 356] width 466 height 15
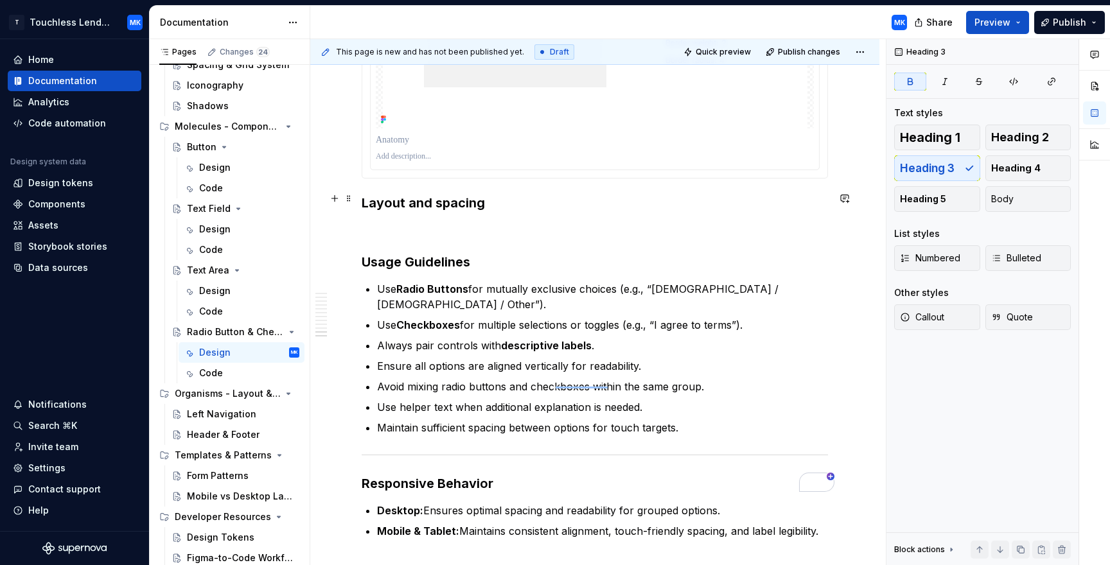
click at [377, 222] on p "To enrich screen reader interactions, please activate Accessibility in Grammarl…" at bounding box center [595, 229] width 466 height 15
click at [337, 200] on button "button" at bounding box center [335, 198] width 18 height 18
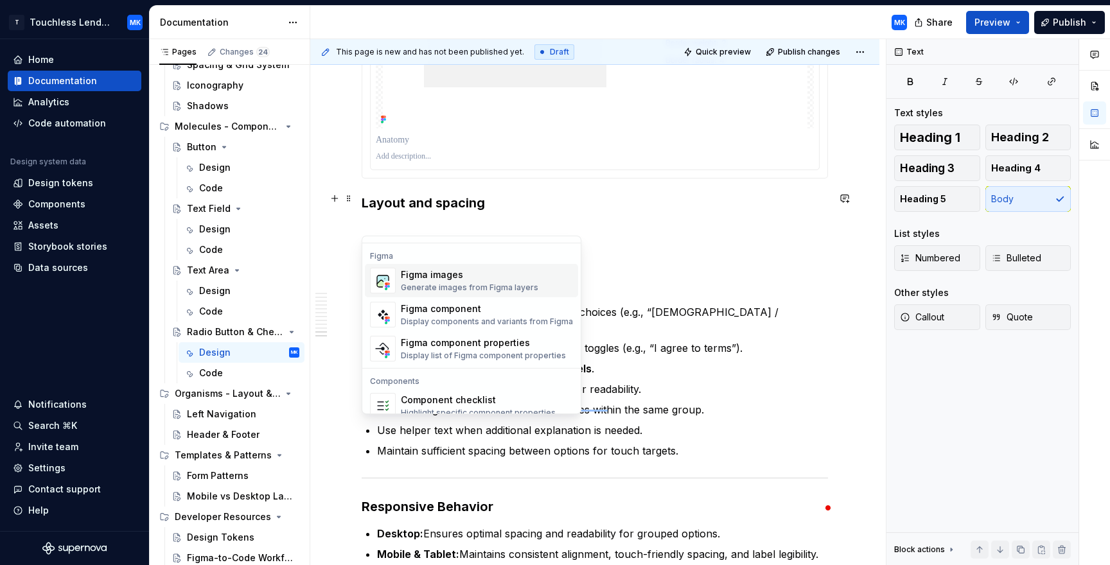
click at [466, 288] on div "Generate images from Figma layers" at bounding box center [469, 288] width 137 height 10
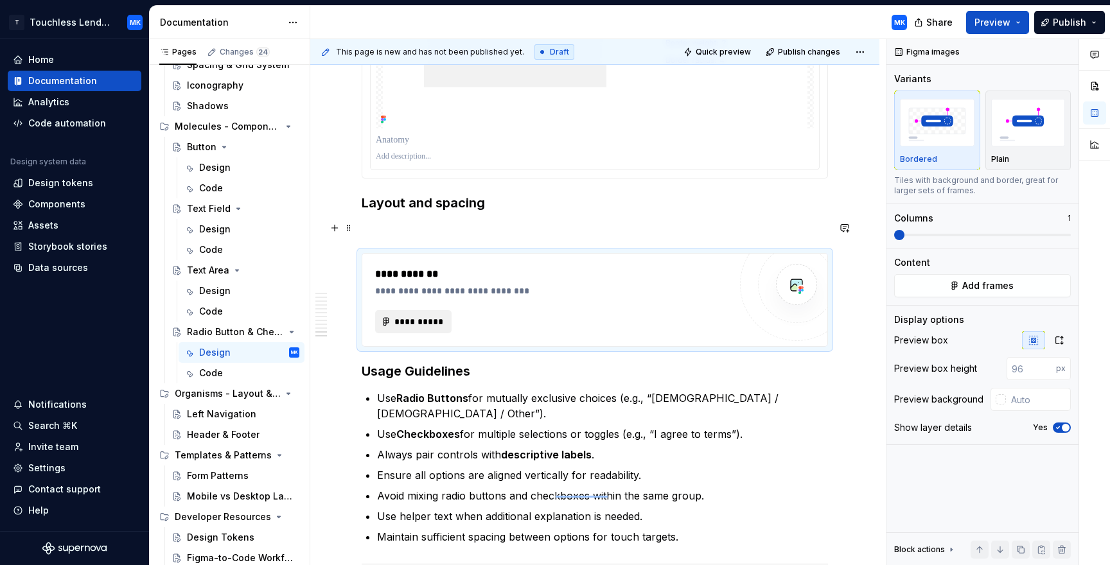
click at [434, 315] on span "**********" at bounding box center [418, 321] width 49 height 13
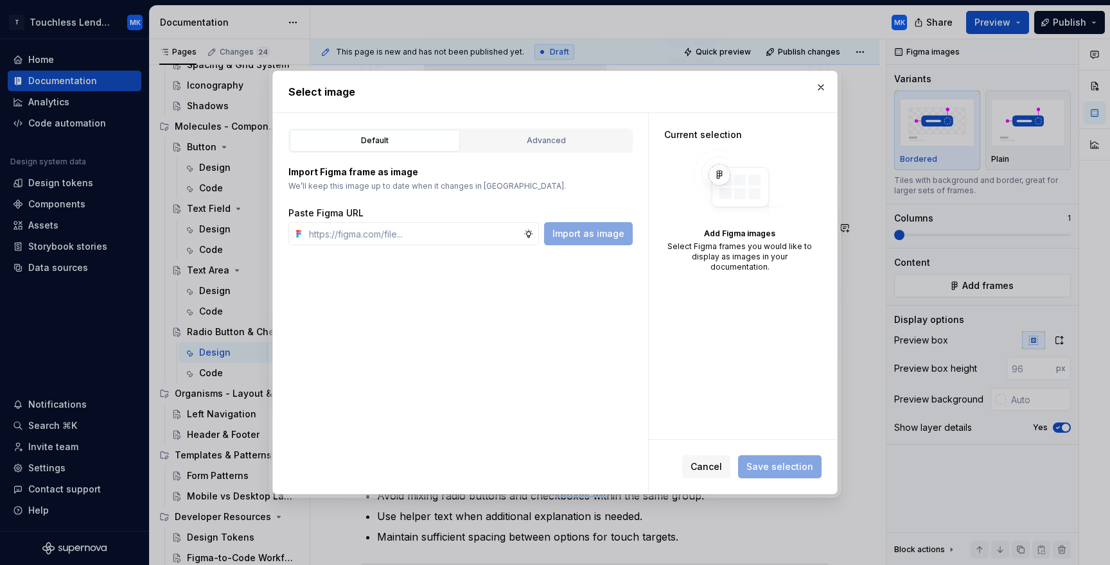
type textarea "*"
paste input "[URL][DOMAIN_NAME]"
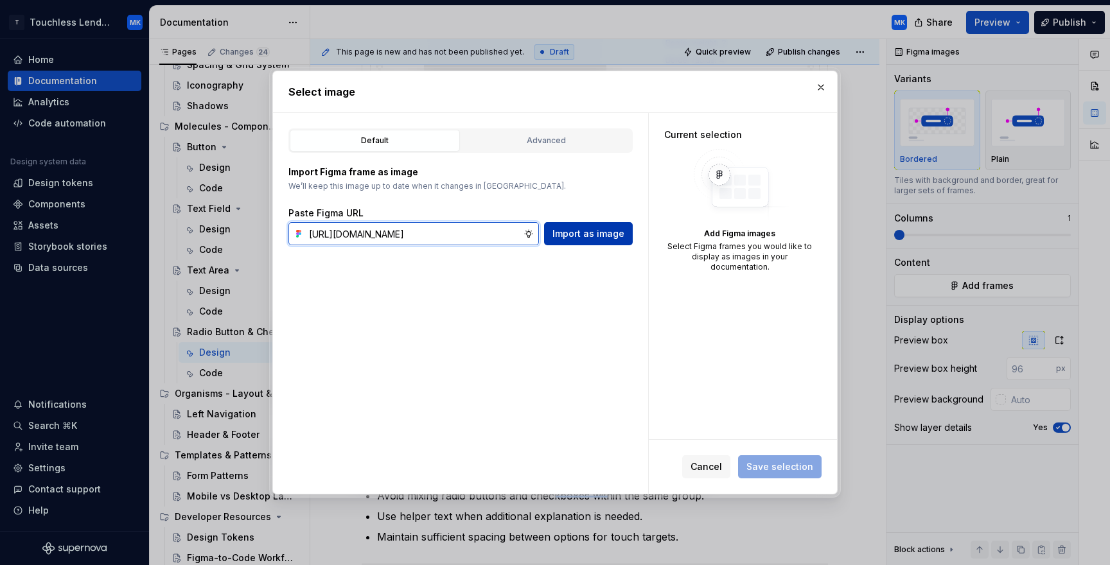
type input "[URL][DOMAIN_NAME]"
click at [601, 236] on span "Import as image" at bounding box center [588, 233] width 72 height 13
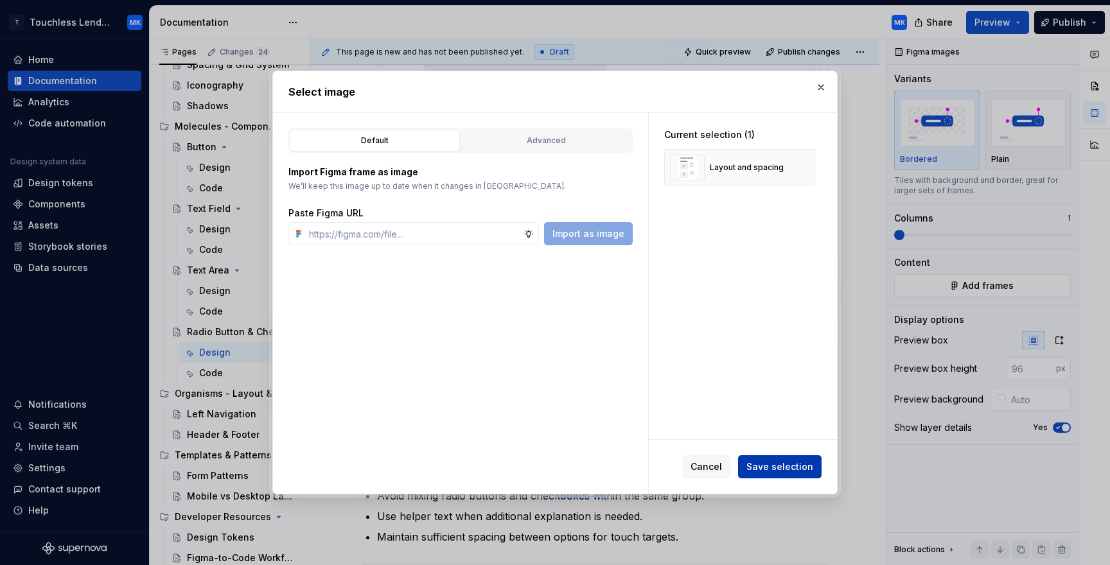
click at [764, 470] on span "Save selection" at bounding box center [779, 467] width 67 height 13
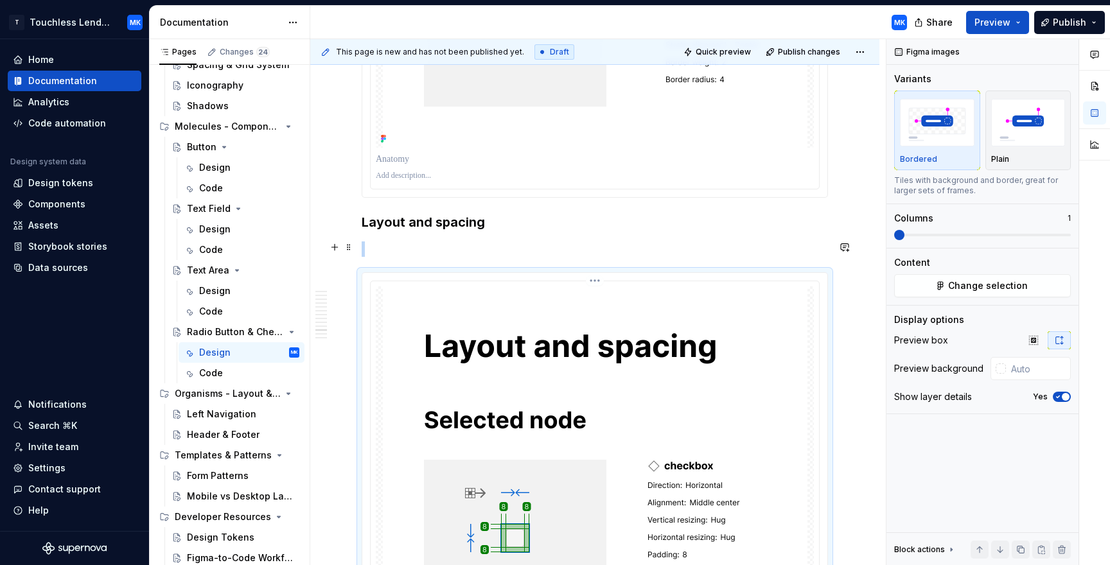
scroll to position [4563, 0]
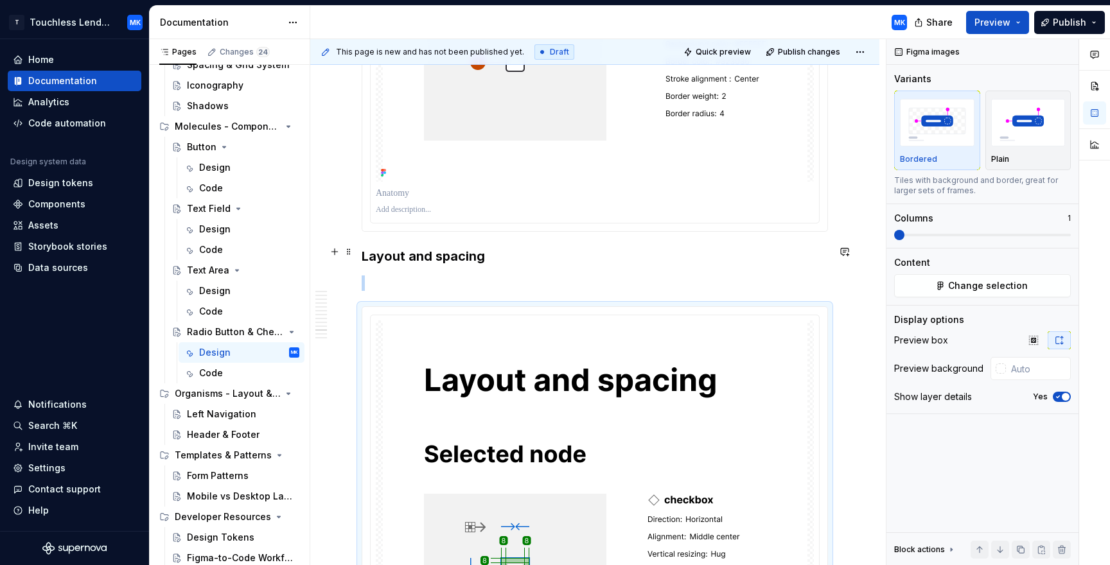
click at [369, 276] on p "To enrich screen reader interactions, please activate Accessibility in Grammarl…" at bounding box center [595, 283] width 466 height 15
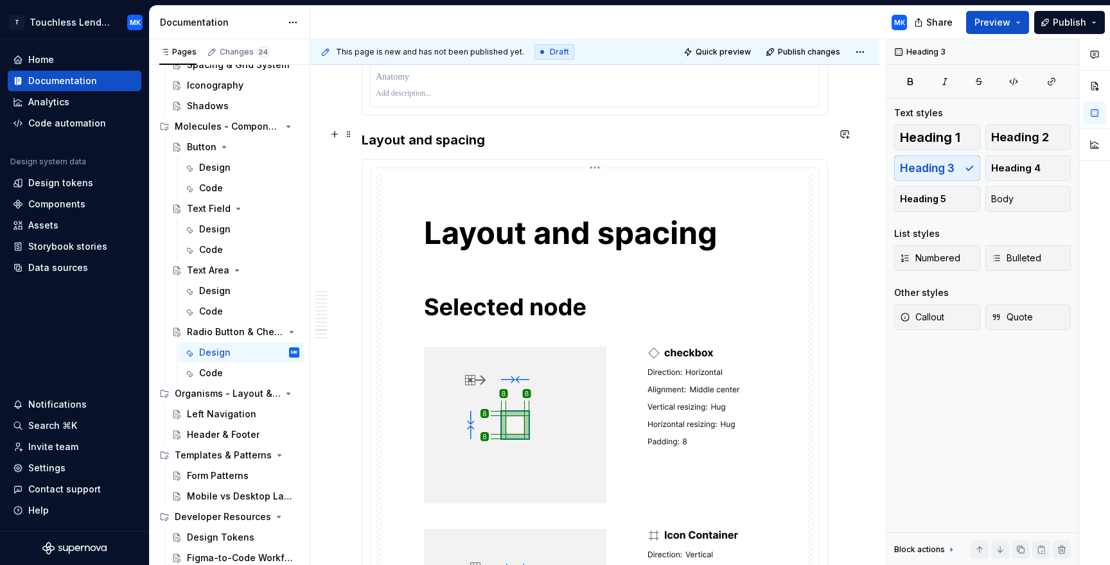
click at [777, 218] on img "To enrich screen reader interactions, please activate Accessibility in Grammarl…" at bounding box center [595, 450] width 425 height 554
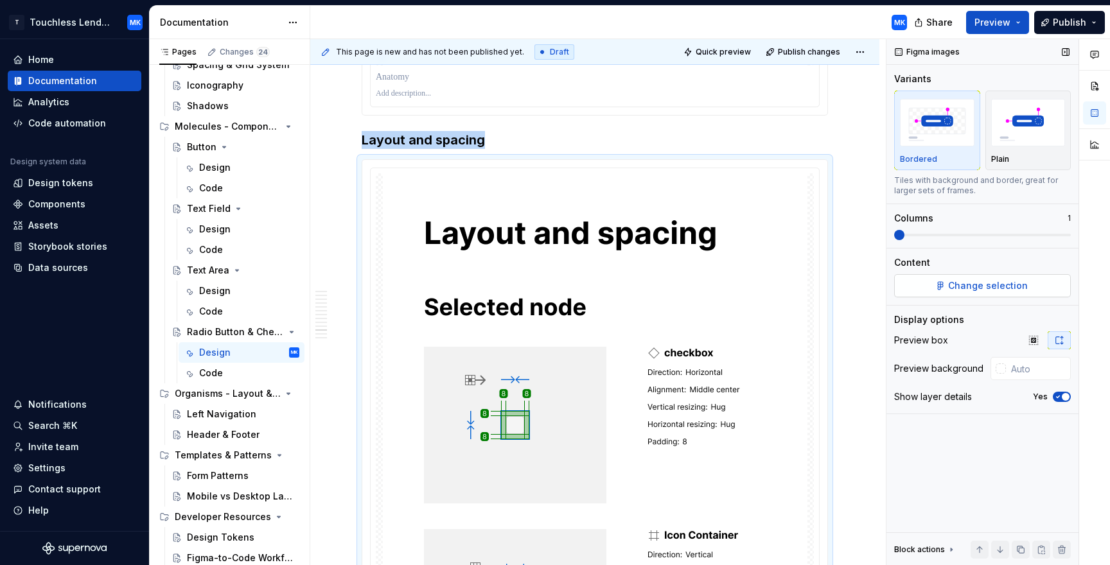
click at [1000, 280] on span "Change selection" at bounding box center [988, 285] width 80 height 13
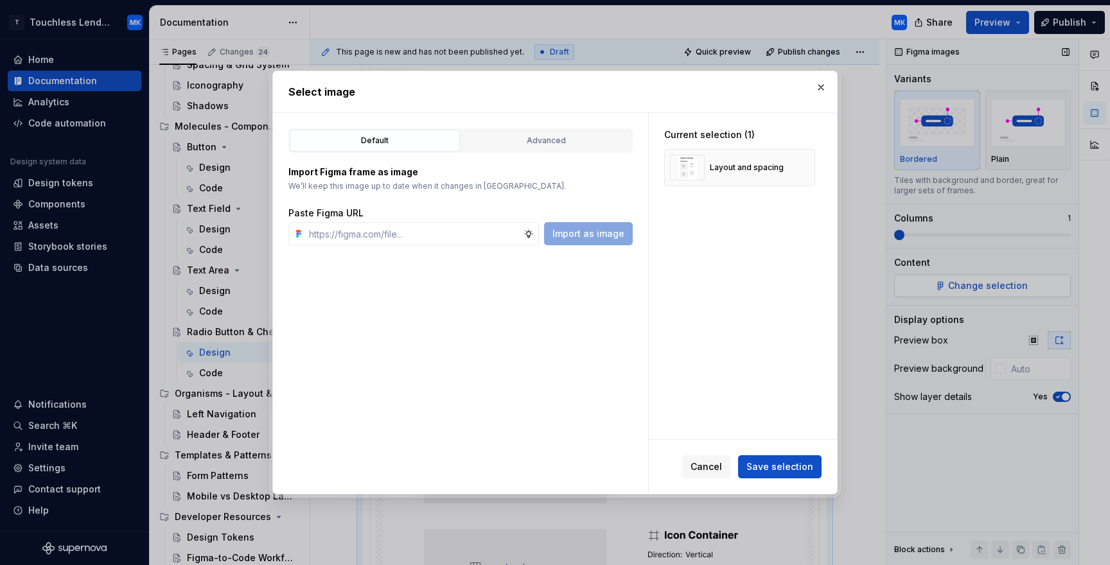
type textarea "*"
click at [683, 168] on img at bounding box center [687, 168] width 35 height 26
click at [377, 238] on input "text" at bounding box center [414, 233] width 220 height 23
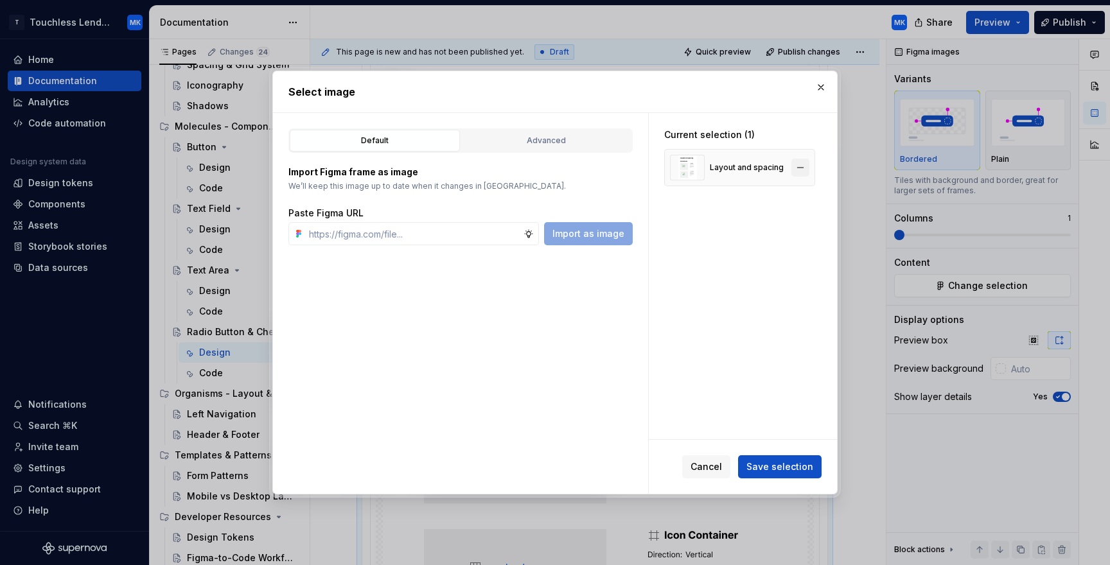
click at [809, 170] on button "button" at bounding box center [800, 168] width 18 height 18
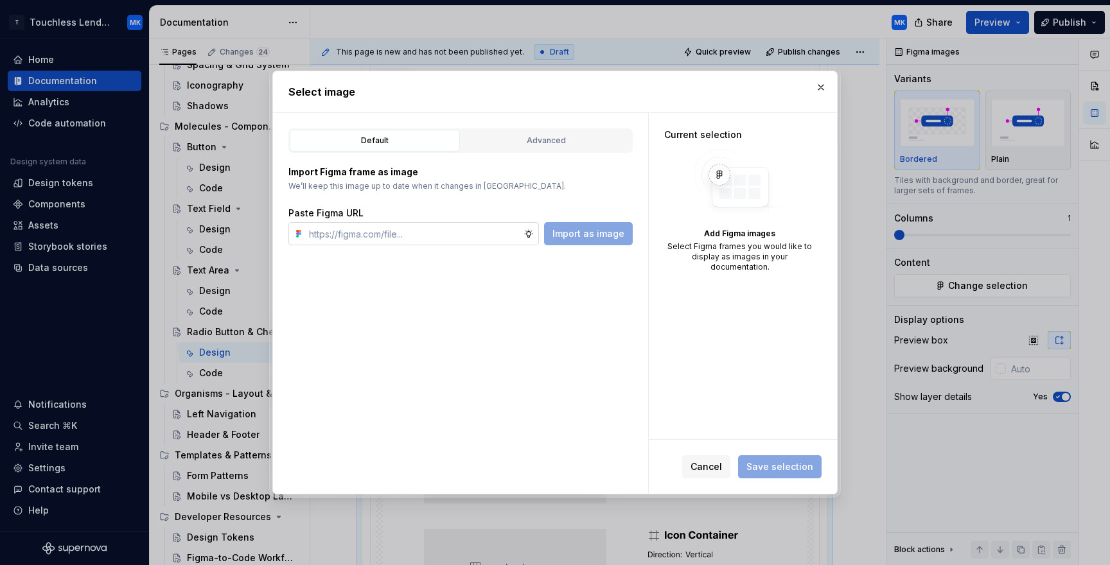
click at [335, 237] on input "text" at bounding box center [414, 233] width 220 height 23
paste input "[URL][DOMAIN_NAME]"
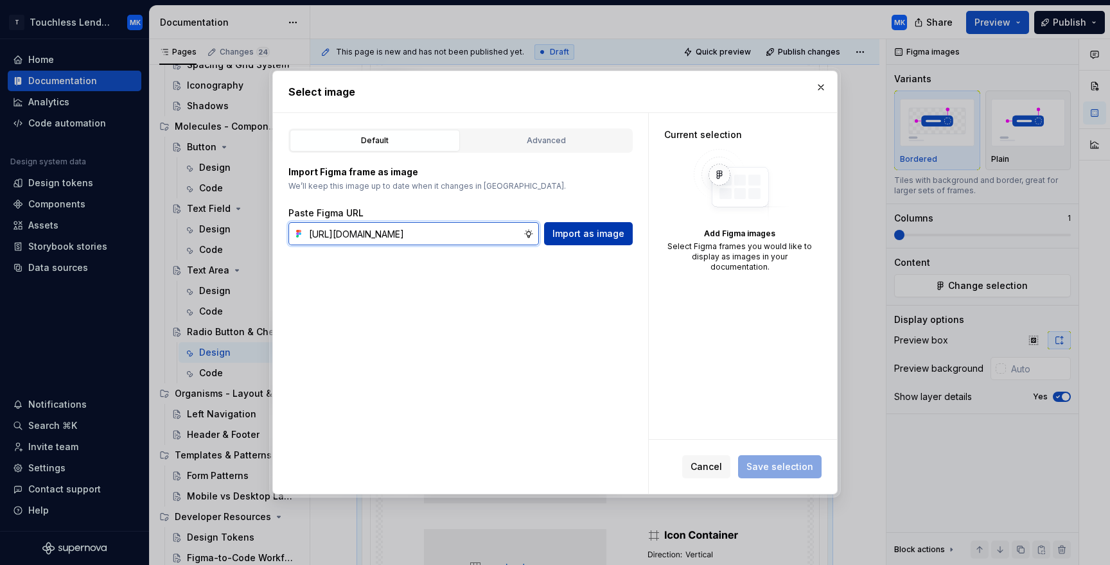
type input "[URL][DOMAIN_NAME]"
click at [611, 237] on span "Import as image" at bounding box center [588, 233] width 72 height 13
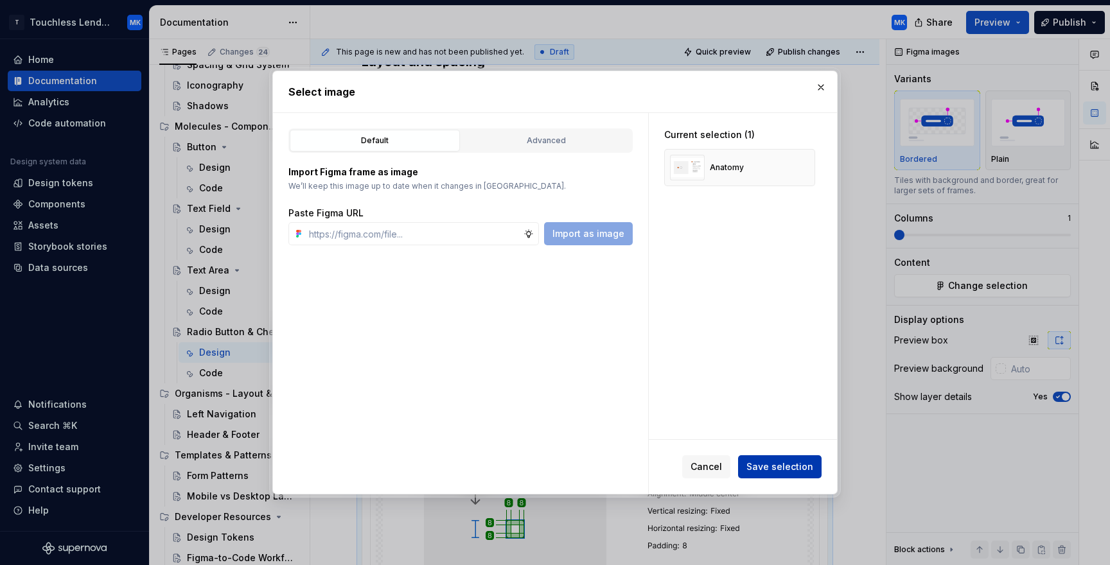
scroll to position [4588, 0]
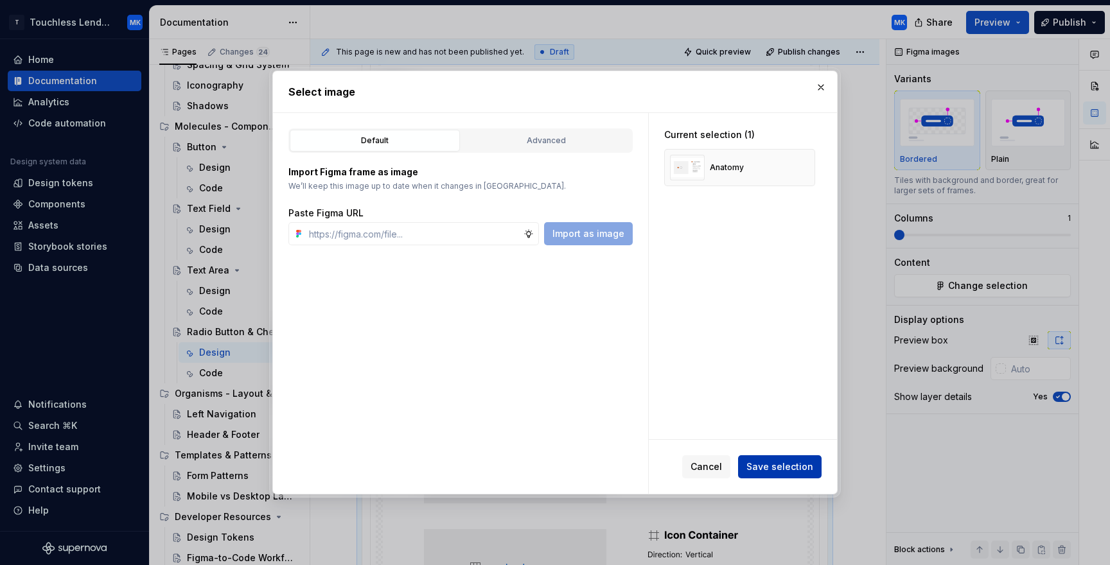
click at [799, 466] on span "Save selection" at bounding box center [779, 467] width 67 height 13
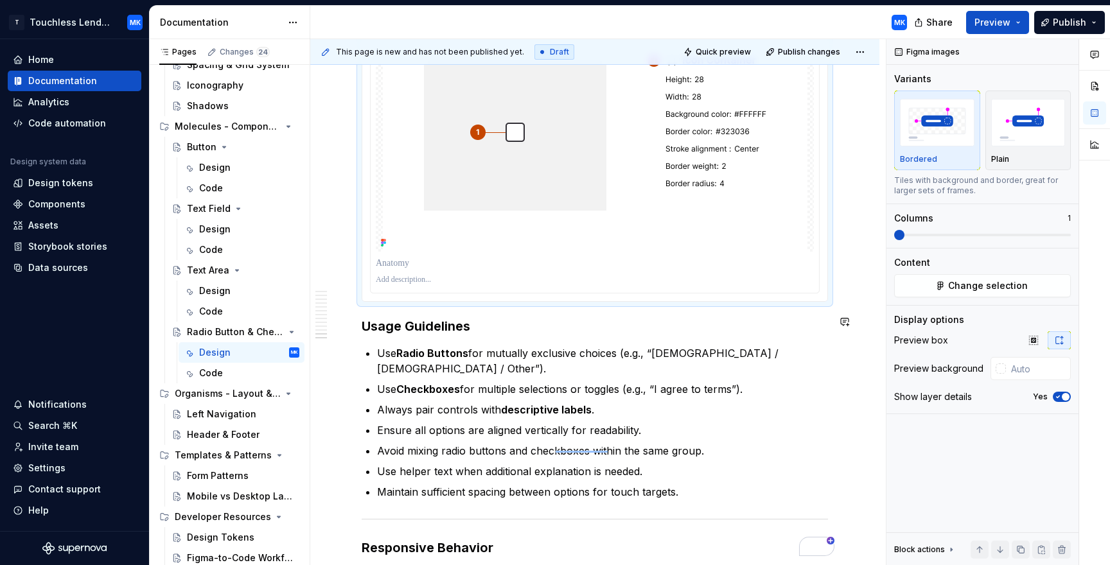
scroll to position [4766, 0]
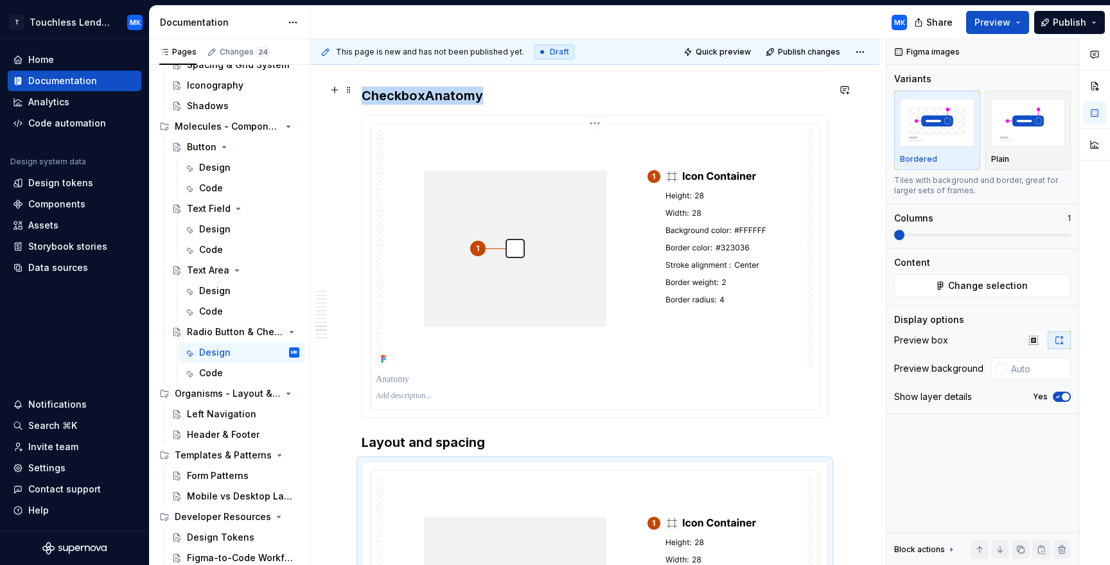
click at [659, 336] on img "To enrich screen reader interactions, please activate Accessibility in Grammarl…" at bounding box center [595, 248] width 425 height 239
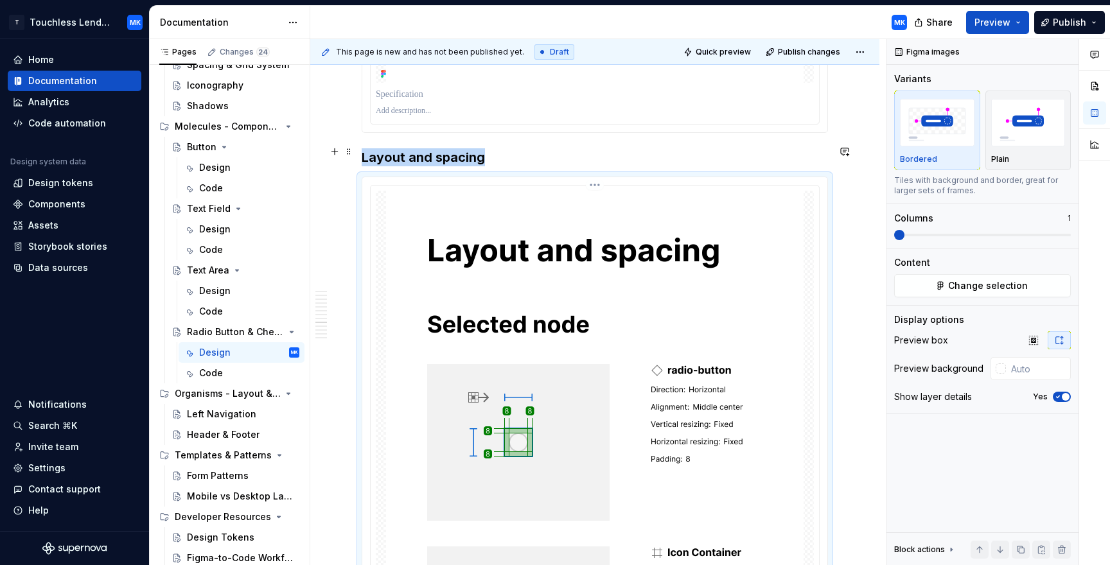
click at [629, 191] on img "To enrich screen reader interactions, please activate Accessibility in Grammarl…" at bounding box center [594, 468] width 417 height 554
drag, startPoint x: 629, startPoint y: 184, endPoint x: 603, endPoint y: 184, distance: 26.3
click at [603, 191] on img "To enrich screen reader interactions, please activate Accessibility in Grammarl…" at bounding box center [594, 468] width 417 height 554
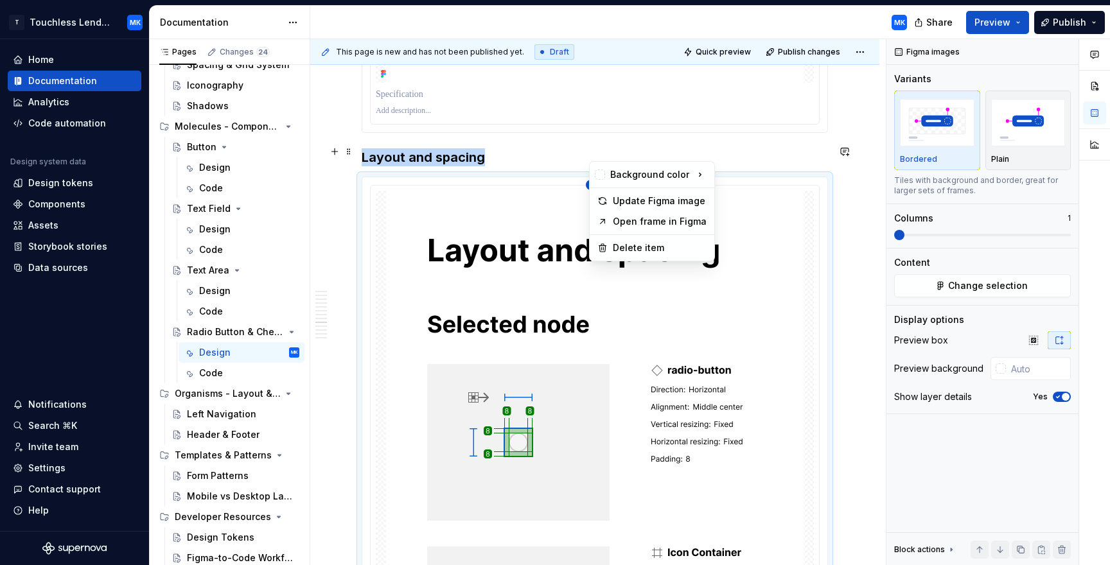
click at [599, 156] on html "T Touchless Lending MK Home Documentation Analytics Code automation Design syst…" at bounding box center [555, 282] width 1110 height 565
click at [622, 198] on div "Update Figma image" at bounding box center [660, 201] width 94 height 13
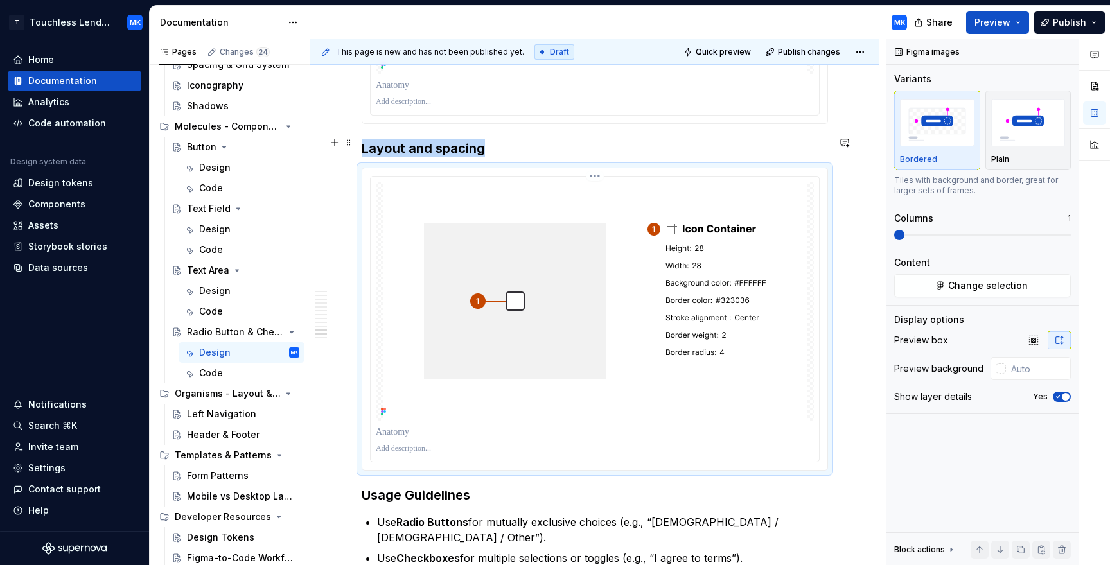
click at [702, 365] on img "To enrich screen reader interactions, please activate Accessibility in Grammarl…" at bounding box center [595, 301] width 425 height 239
click at [956, 292] on span "Change selection" at bounding box center [988, 285] width 80 height 13
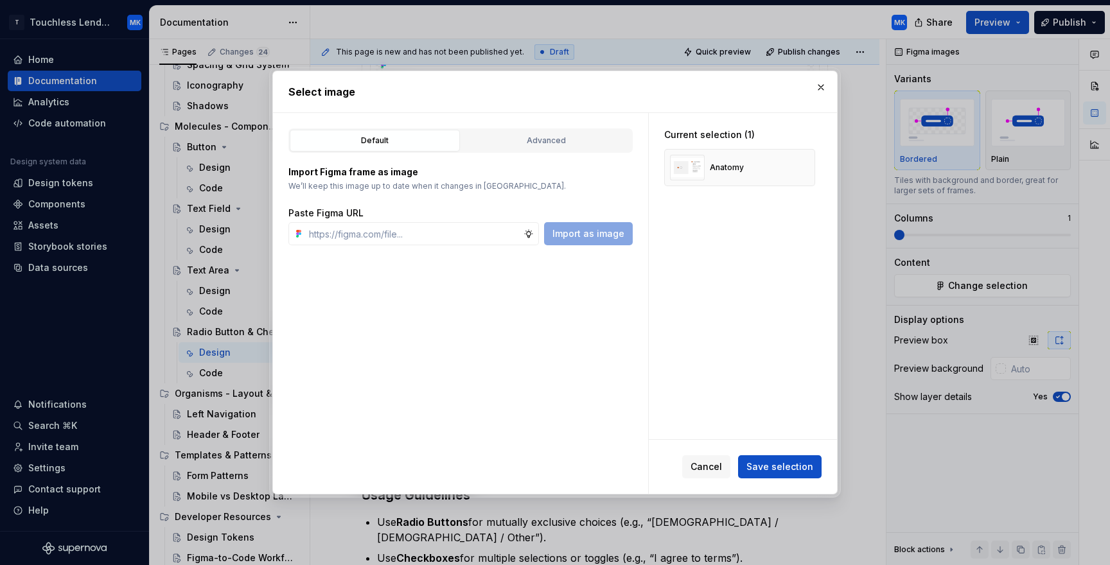
type textarea "*"
type input "[URL][DOMAIN_NAME]"
type textarea "*"
type input "[URL][DOMAIN_NAME]"
click at [806, 170] on button "button" at bounding box center [800, 168] width 18 height 18
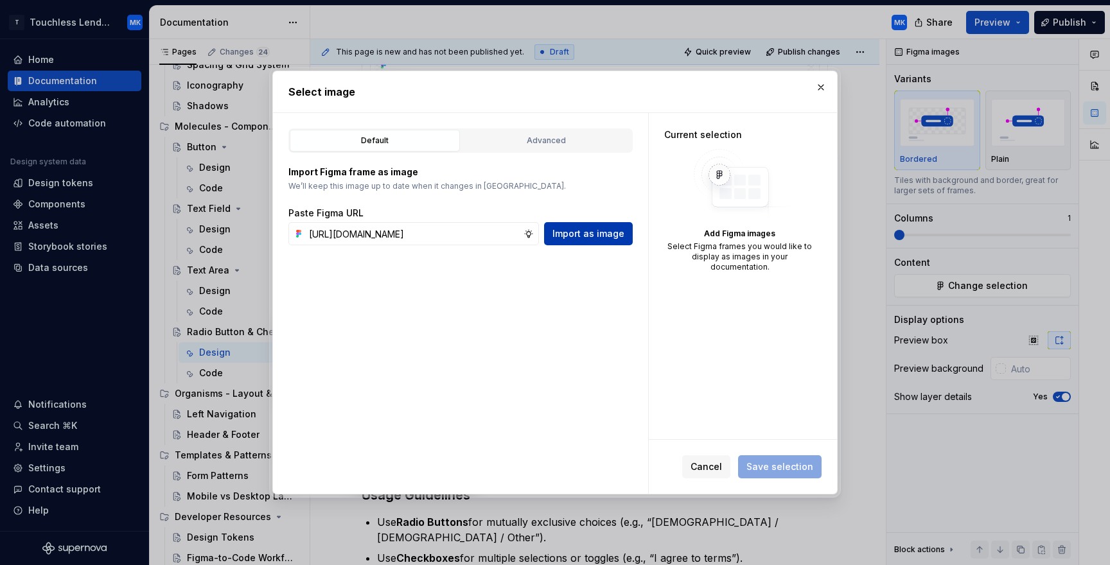
click at [619, 228] on span "Import as image" at bounding box center [588, 233] width 72 height 13
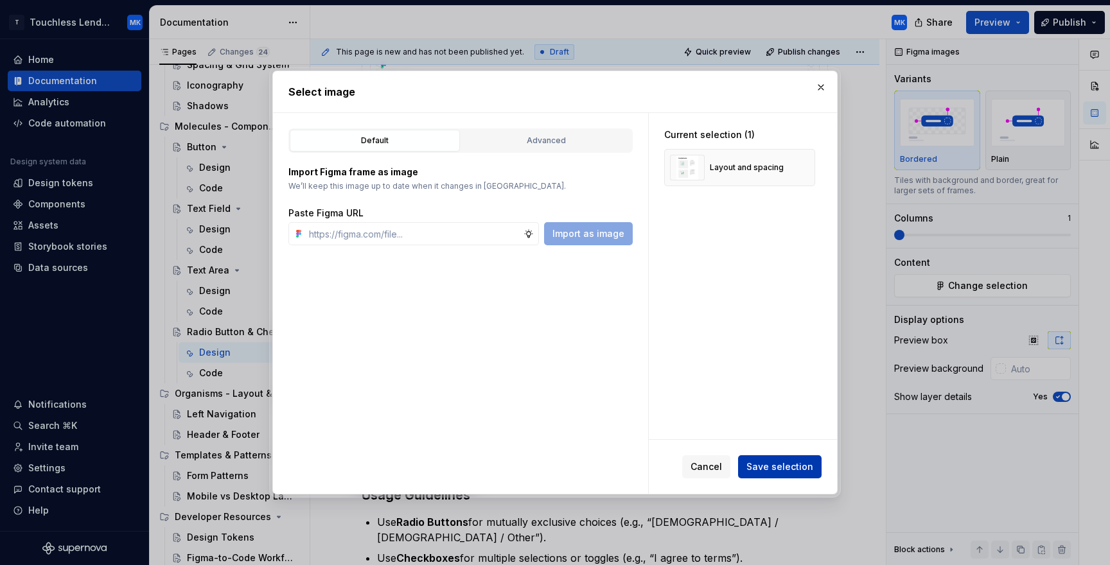
click at [787, 475] on button "Save selection" at bounding box center [779, 466] width 83 height 23
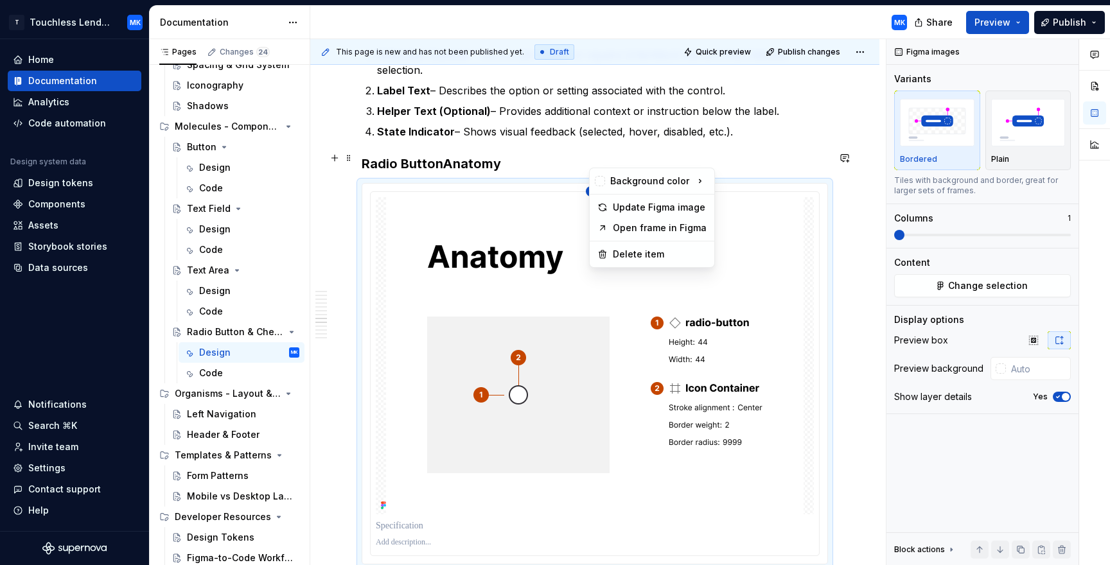
click at [599, 160] on html "T Touchless Lending MK Home Documentation Analytics Code automation Design syst…" at bounding box center [555, 282] width 1110 height 565
click at [640, 213] on div "Update Figma image" at bounding box center [660, 207] width 94 height 13
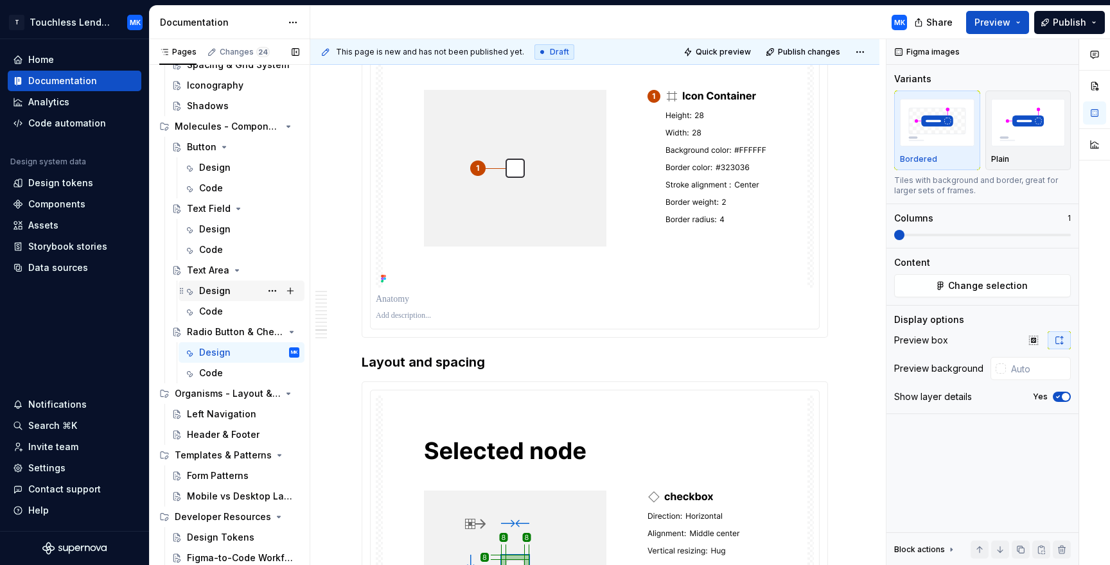
click at [220, 292] on div "Design" at bounding box center [214, 291] width 31 height 13
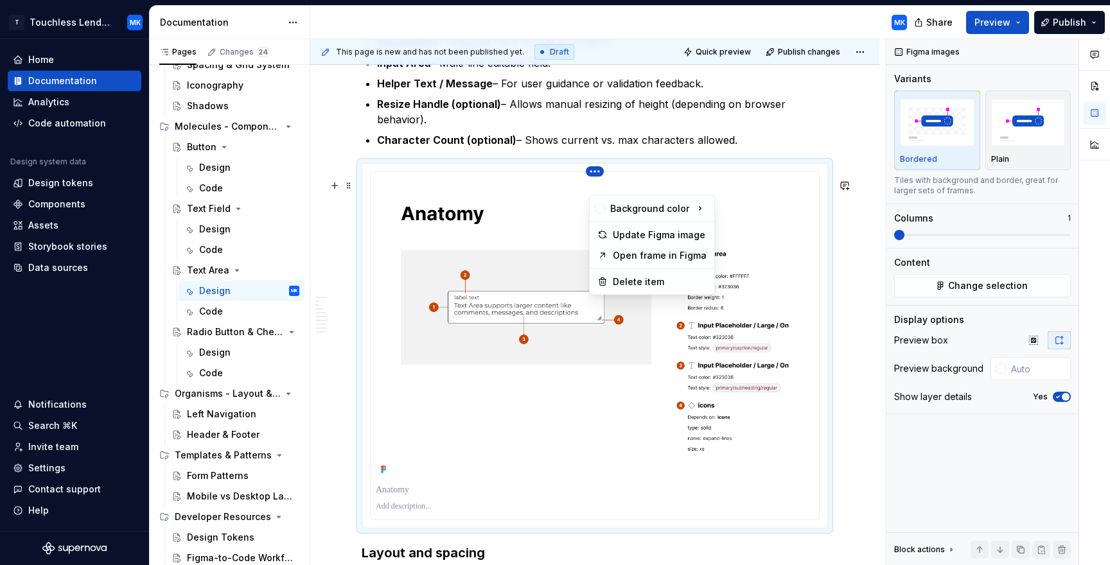
click at [598, 190] on html "T Touchless Lending MK Home Documentation Analytics Code automation Design syst…" at bounding box center [555, 282] width 1110 height 565
click at [629, 231] on div "Update Figma image" at bounding box center [660, 235] width 94 height 13
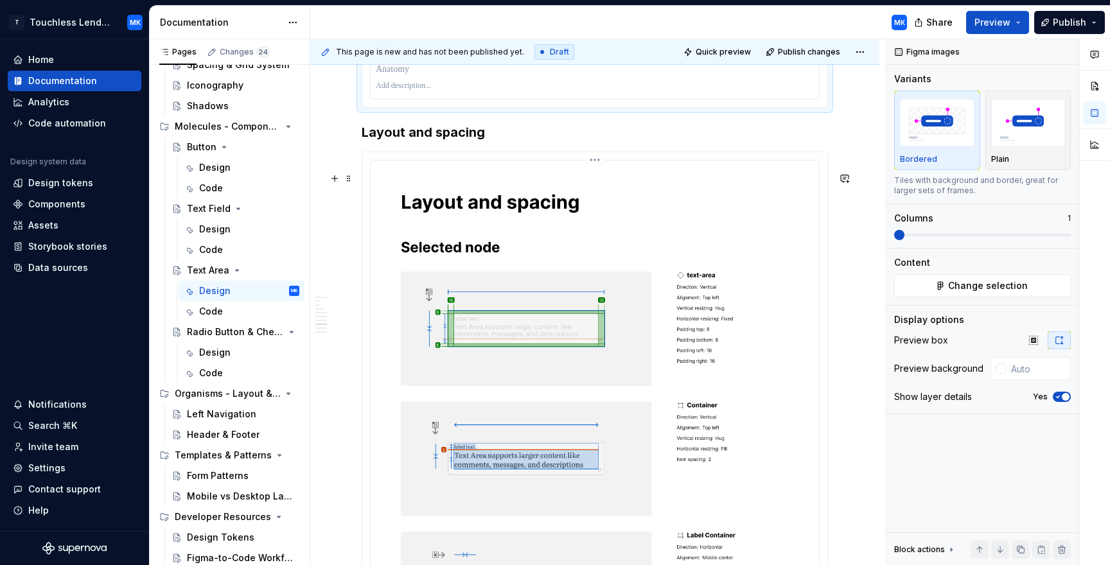
click at [597, 182] on html "T Touchless Lending MK Home Documentation Analytics Code automation Design syst…" at bounding box center [555, 282] width 1110 height 565
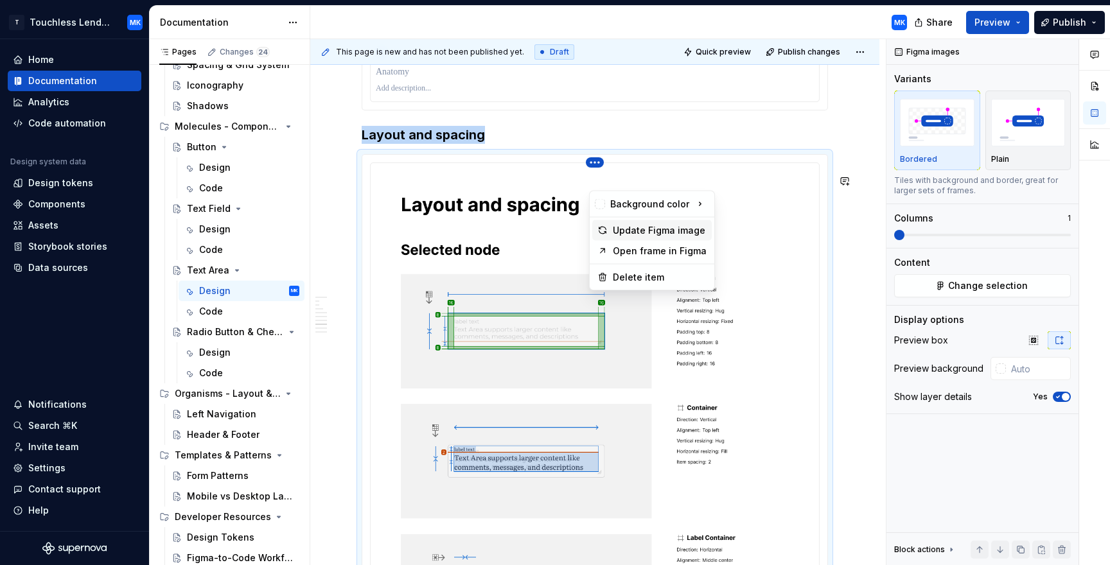
click at [625, 228] on div "Update Figma image" at bounding box center [660, 230] width 94 height 13
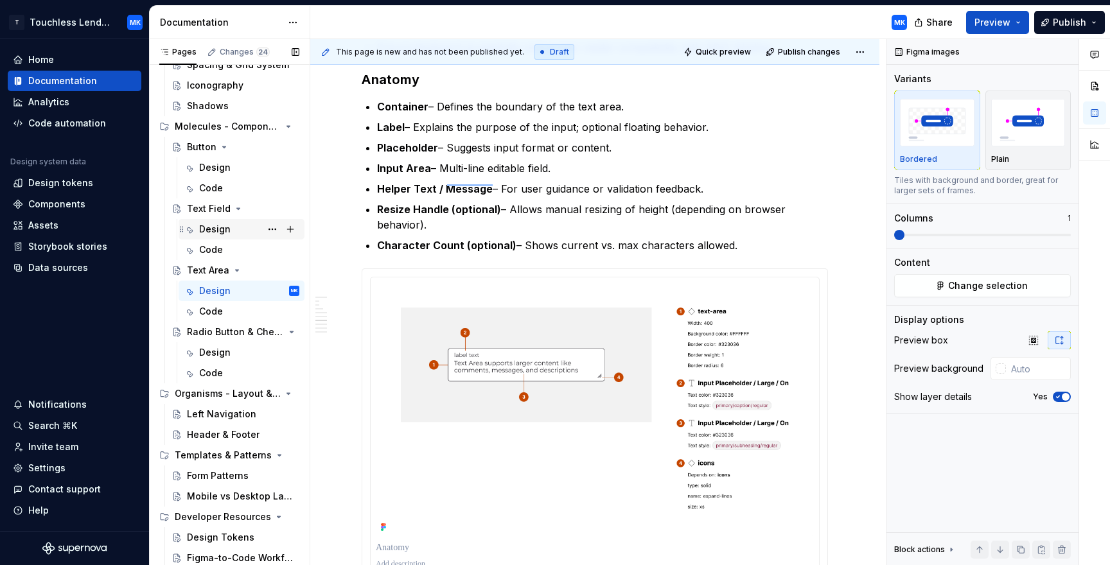
click at [223, 234] on div "Design" at bounding box center [214, 229] width 31 height 13
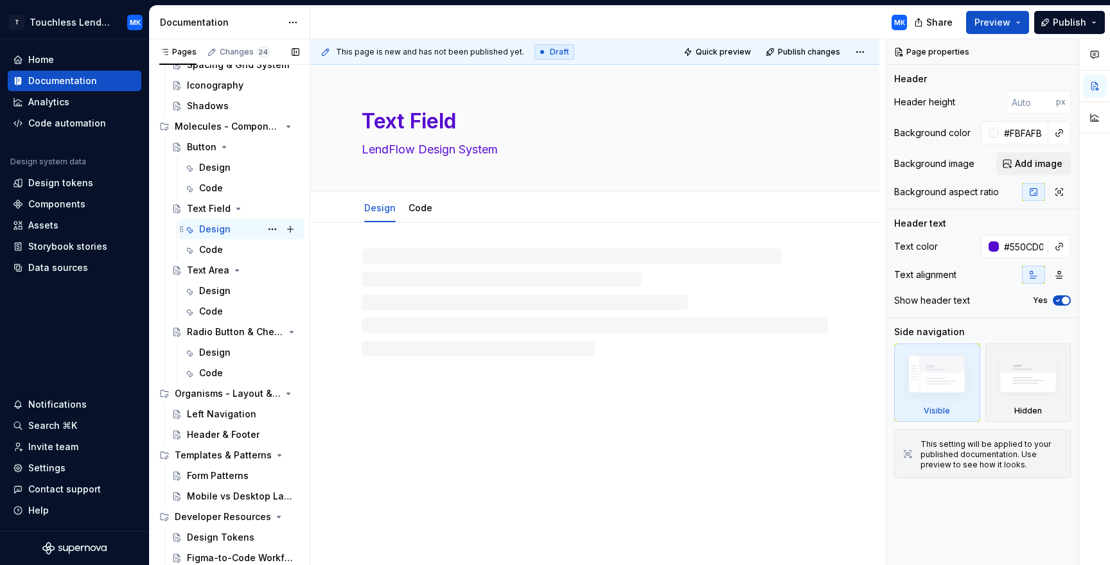
type textarea "*"
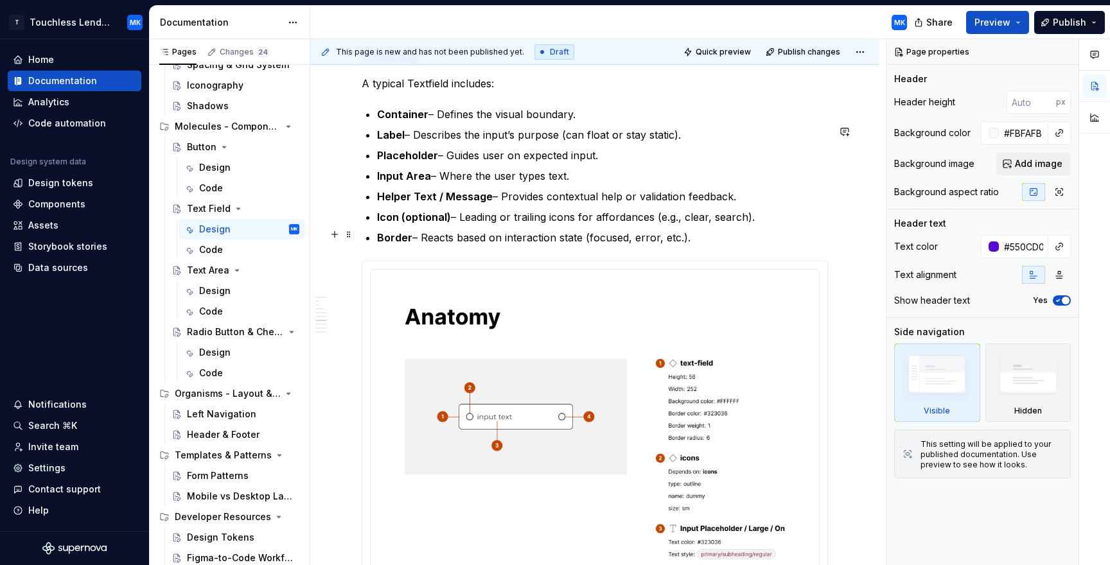
scroll to position [2430, 0]
click at [602, 286] on html "T Touchless Lending MK Home Documentation Analytics Code automation Design syst…" at bounding box center [555, 282] width 1110 height 565
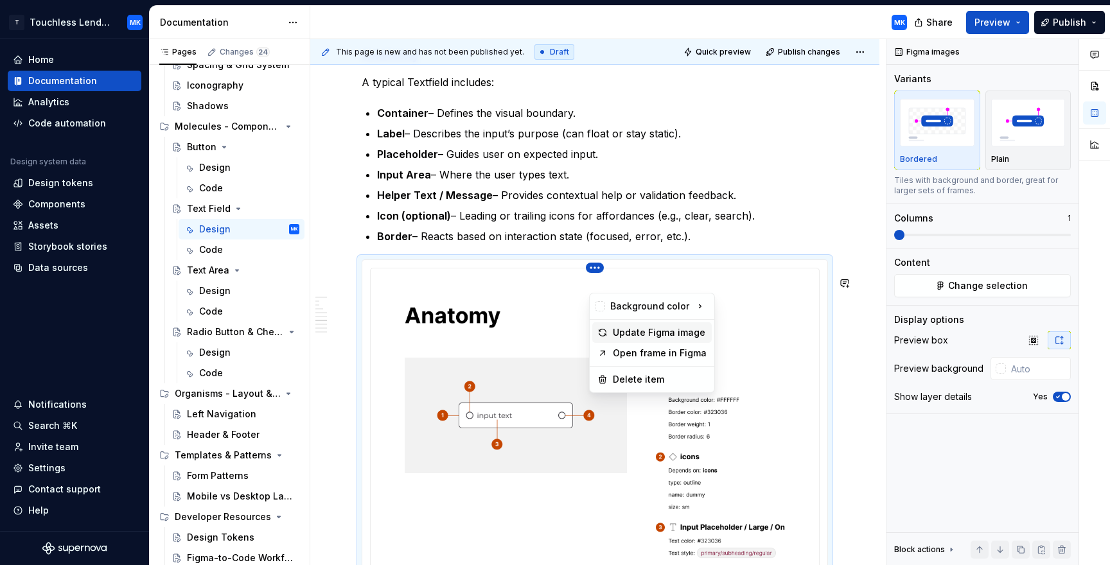
click at [628, 327] on div "Update Figma image" at bounding box center [660, 332] width 94 height 13
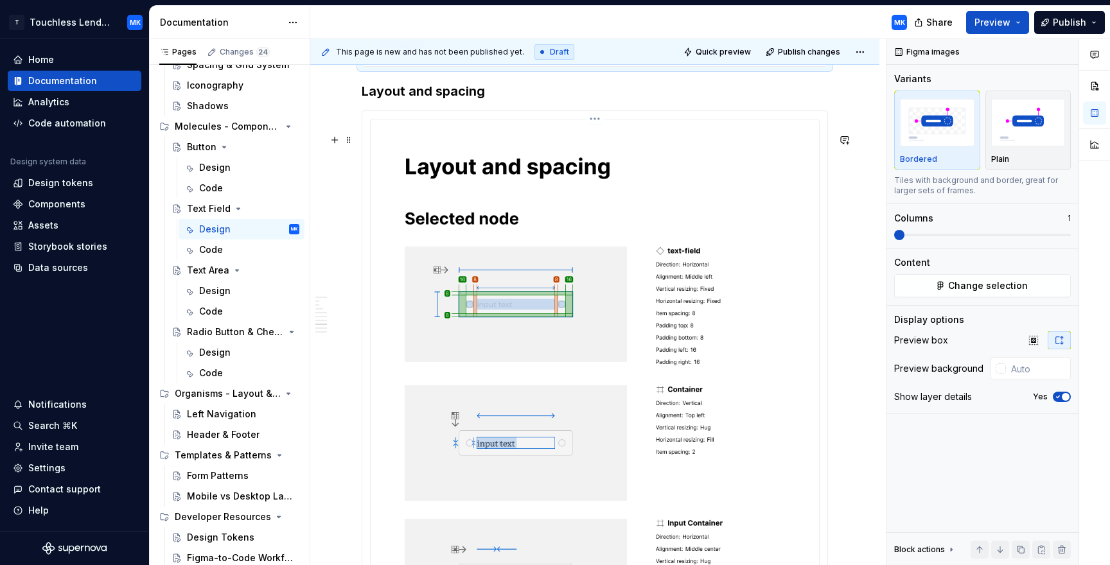
scroll to position [3076, 0]
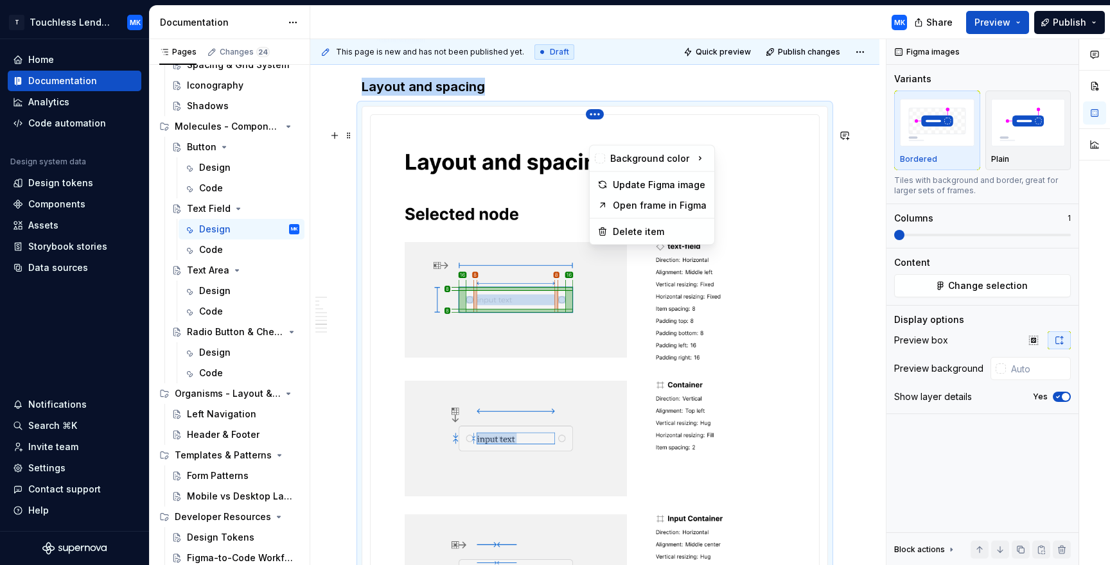
click at [599, 138] on html "T Touchless Lending MK Home Documentation Analytics Code automation Design syst…" at bounding box center [555, 282] width 1110 height 565
click at [624, 186] on div "Update Figma image" at bounding box center [660, 185] width 94 height 13
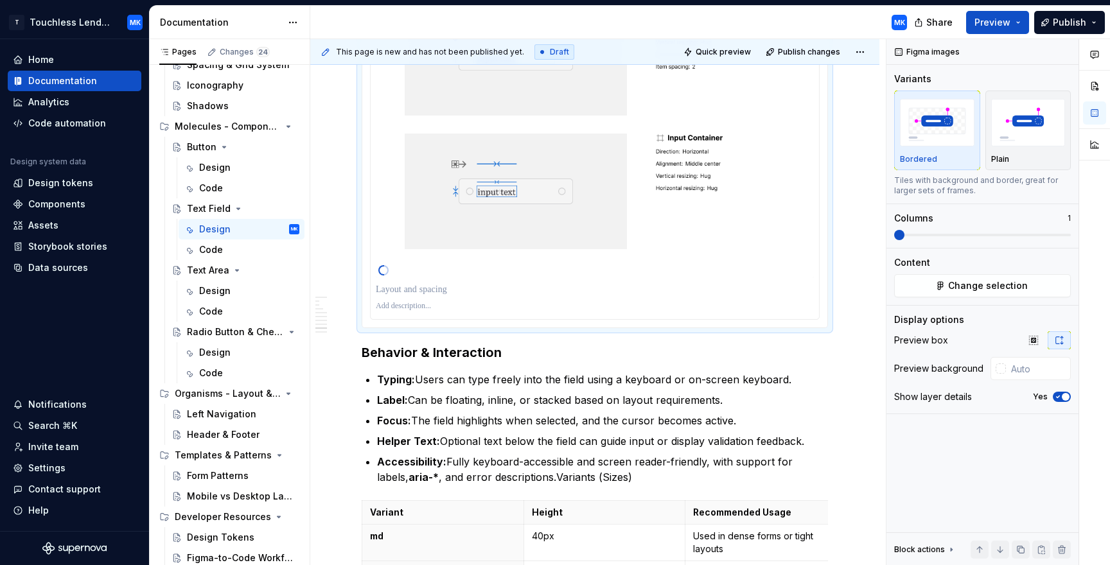
scroll to position [0, 0]
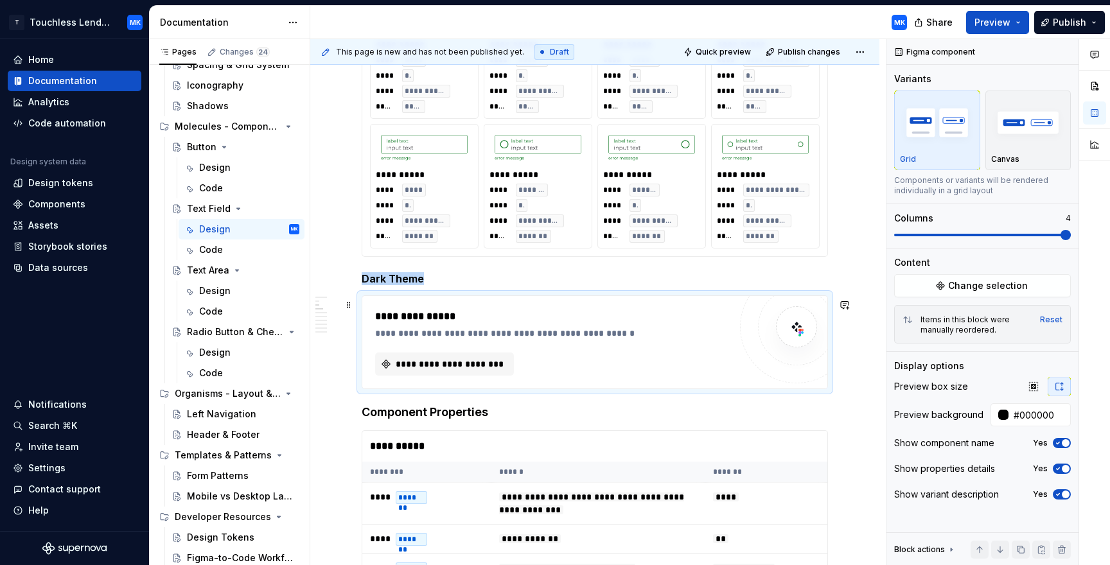
click at [371, 310] on div "**********" at bounding box center [594, 342] width 465 height 92
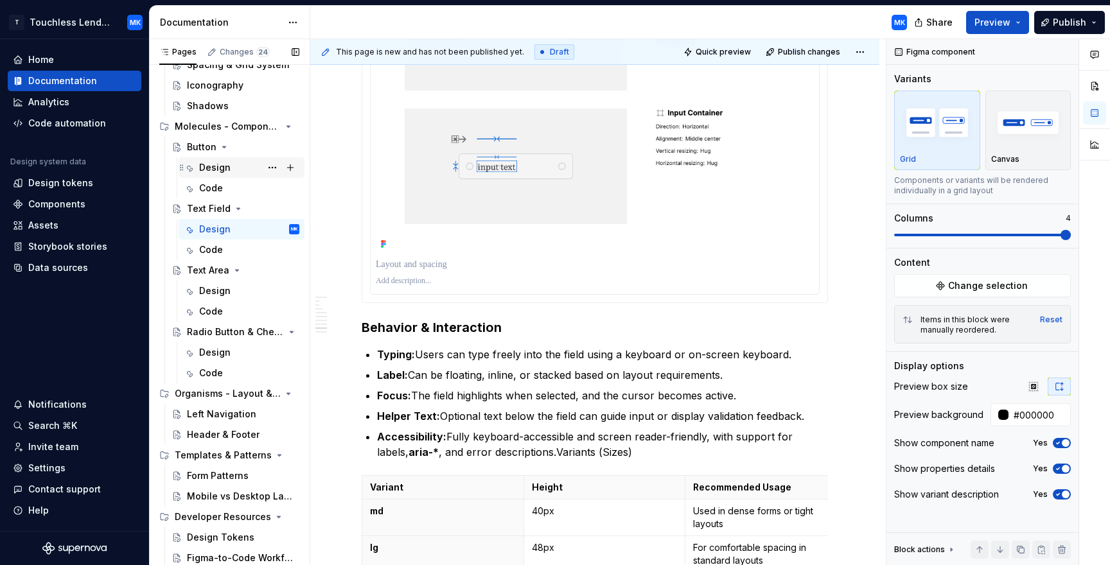
click at [226, 170] on div "Design" at bounding box center [214, 167] width 31 height 13
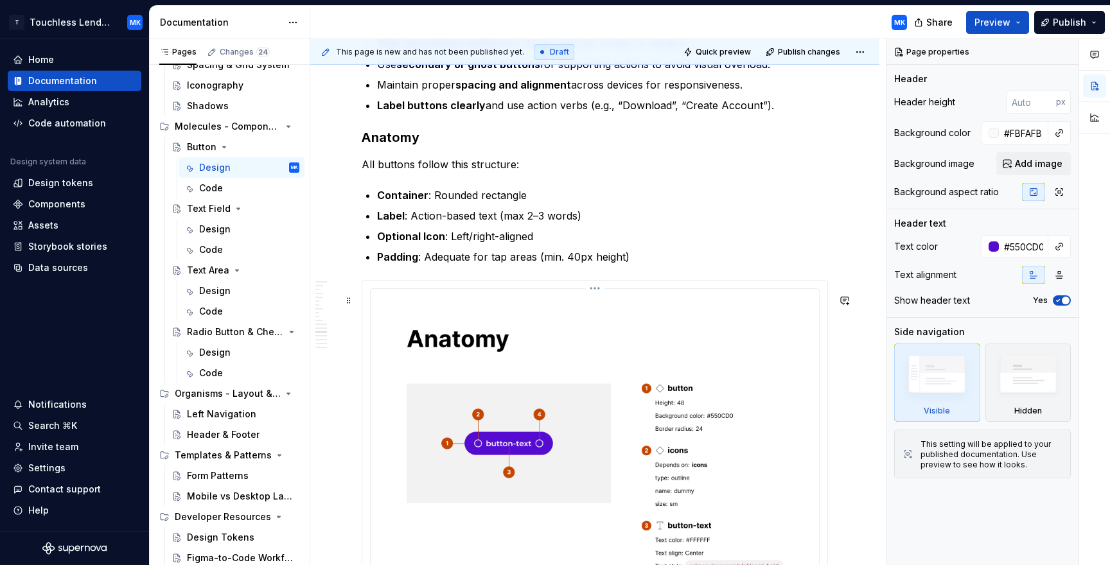
click at [597, 303] on html "T Touchless Lending MK Home Documentation Analytics Code automation Design syst…" at bounding box center [555, 282] width 1110 height 565
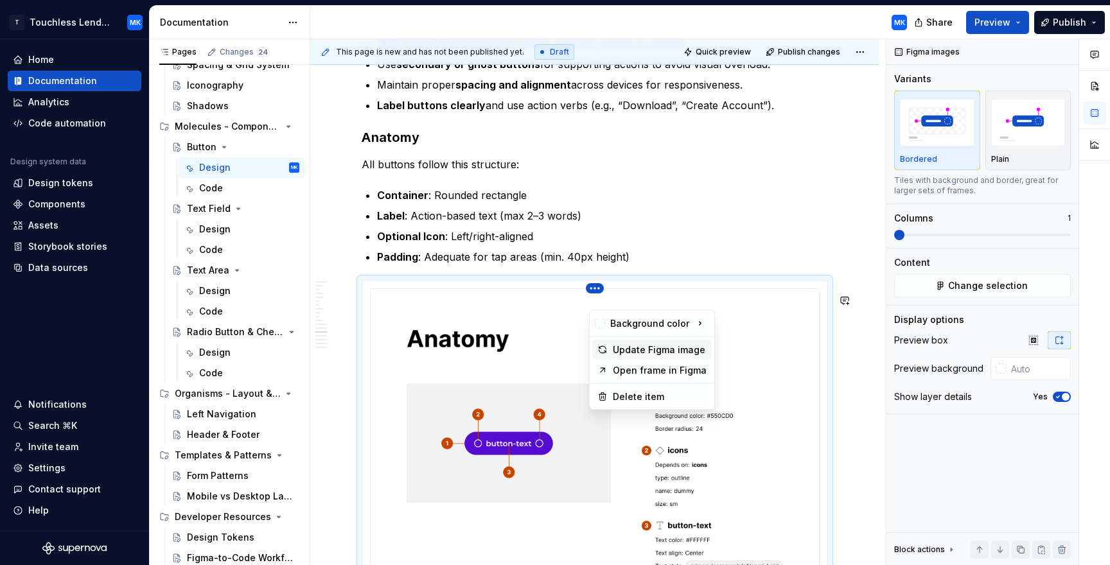
click at [628, 347] on div "Update Figma image" at bounding box center [660, 350] width 94 height 13
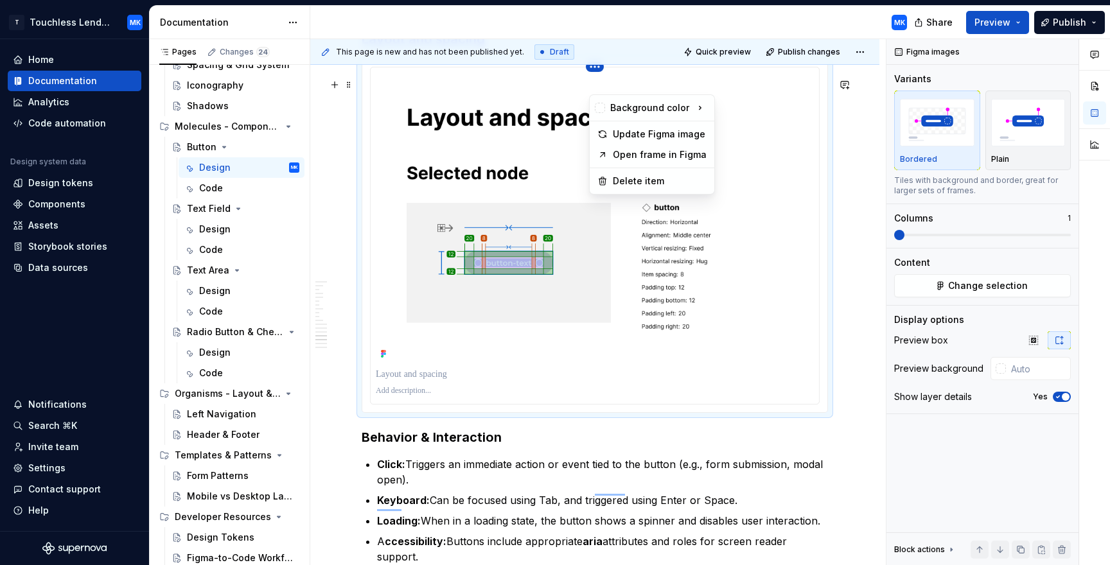
click at [598, 88] on html "T Touchless Lending MK Home Documentation Analytics Code automation Design syst…" at bounding box center [555, 282] width 1110 height 565
click at [628, 132] on div "Update Figma image" at bounding box center [660, 134] width 94 height 13
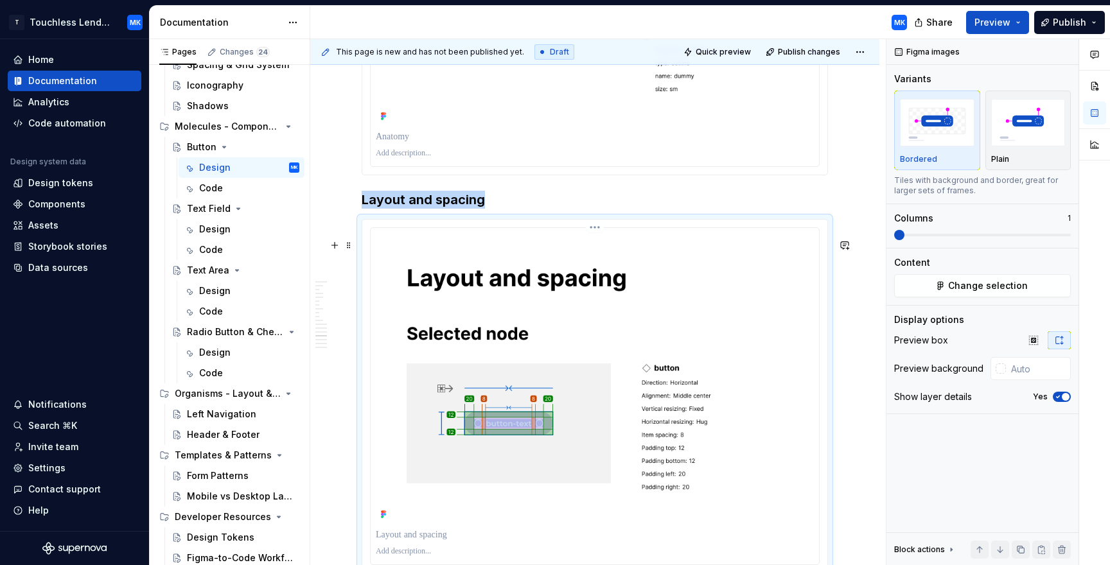
click at [601, 249] on html "T Touchless Lending MK Home Documentation Analytics Code automation Design syst…" at bounding box center [555, 282] width 1110 height 565
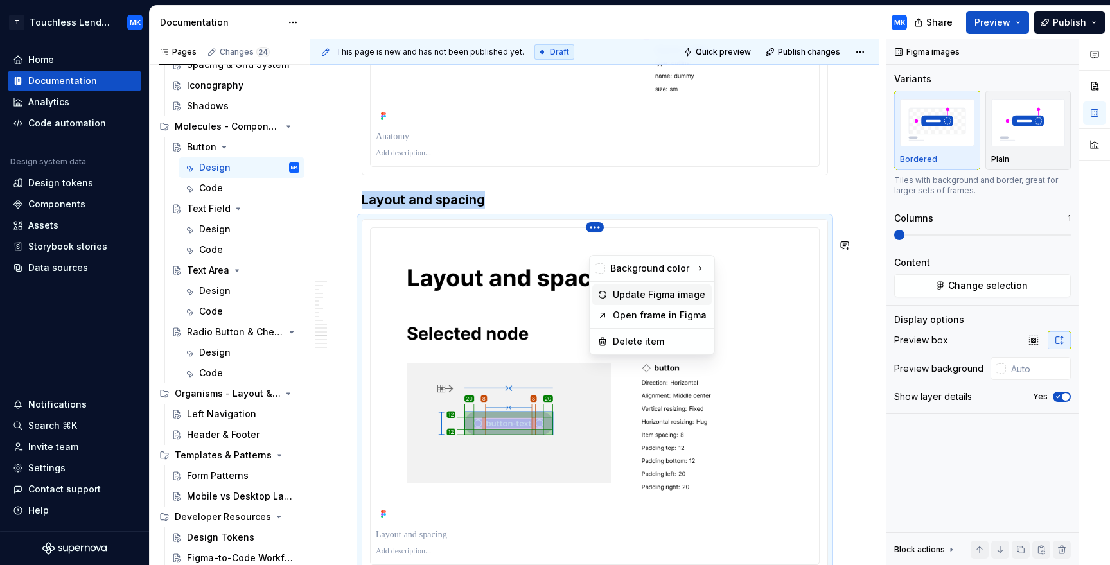
click at [644, 294] on div "Update Figma image" at bounding box center [660, 294] width 94 height 13
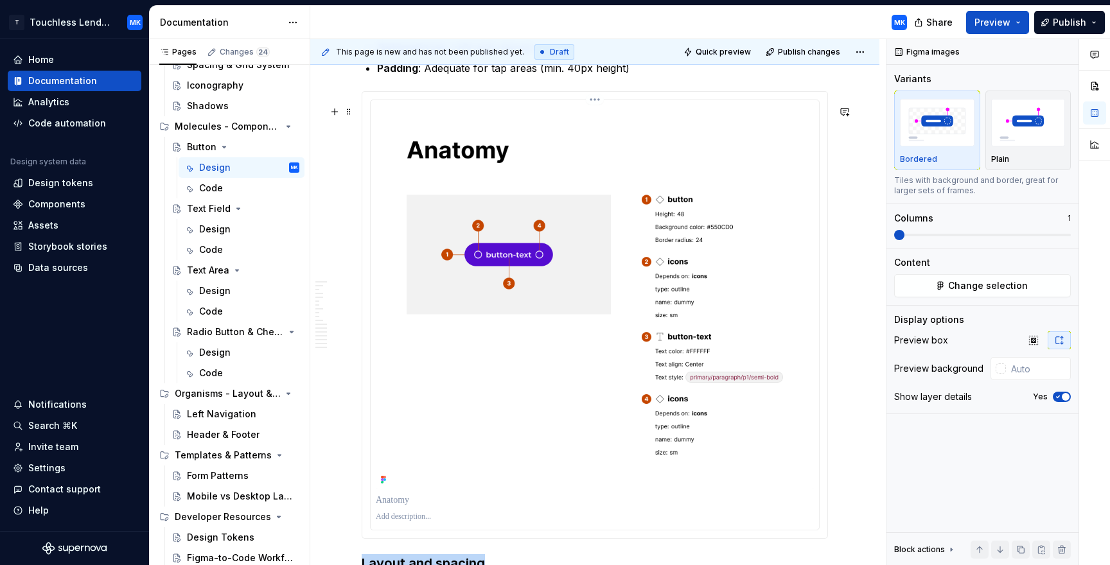
click at [599, 115] on html "T Touchless Lending MK Home Documentation Analytics Code automation Design syst…" at bounding box center [555, 282] width 1110 height 565
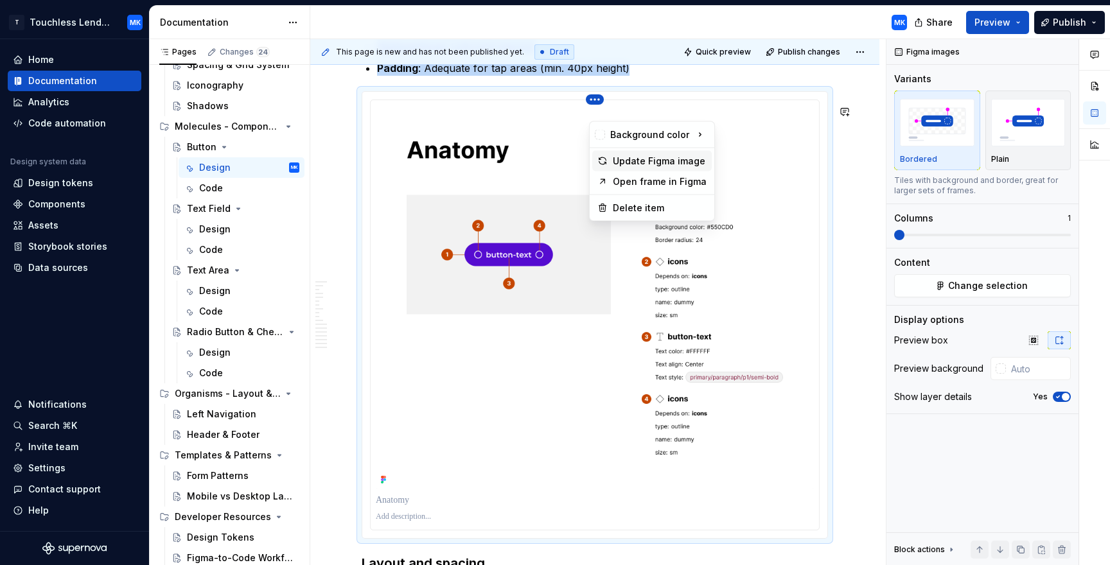
click at [628, 160] on div "Update Figma image" at bounding box center [660, 161] width 94 height 13
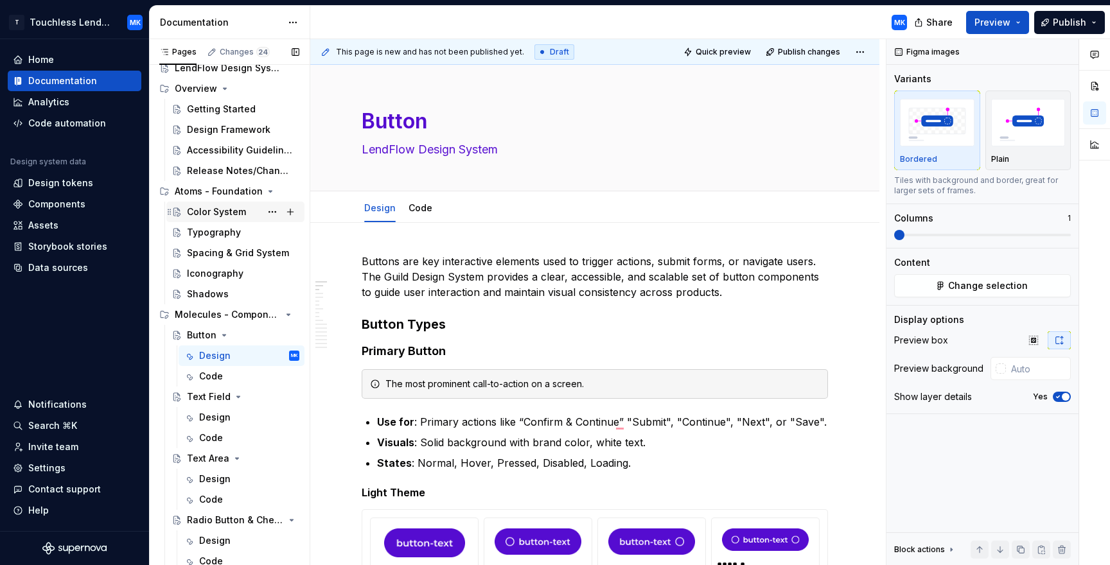
click at [197, 213] on div "Color System" at bounding box center [216, 212] width 59 height 13
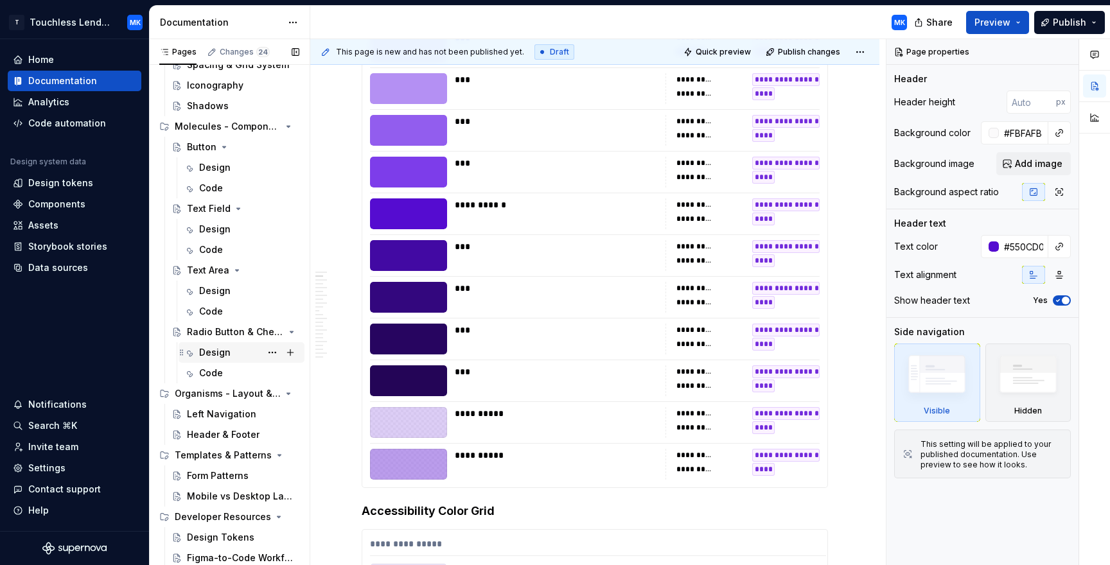
click at [216, 349] on div "Design" at bounding box center [214, 352] width 31 height 13
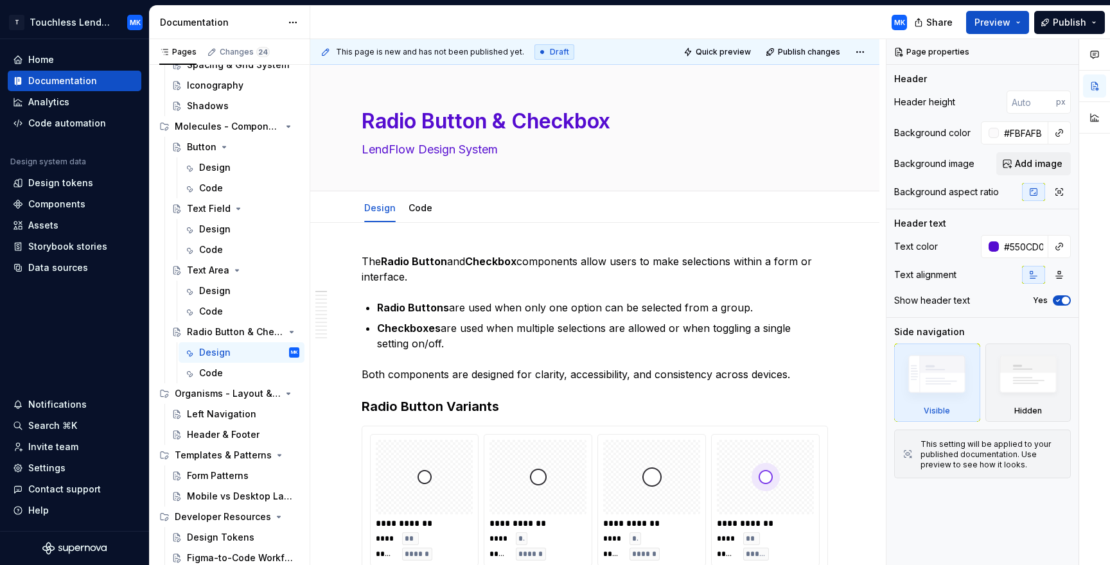
type textarea "*"
